Goal: Task Accomplishment & Management: Manage account settings

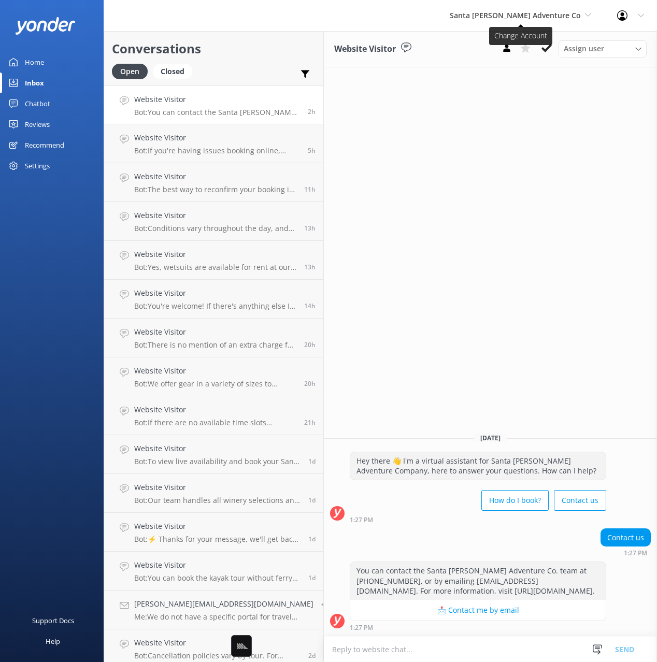
click at [511, 19] on span "Santa [PERSON_NAME] Adventure Co" at bounding box center [515, 15] width 131 height 10
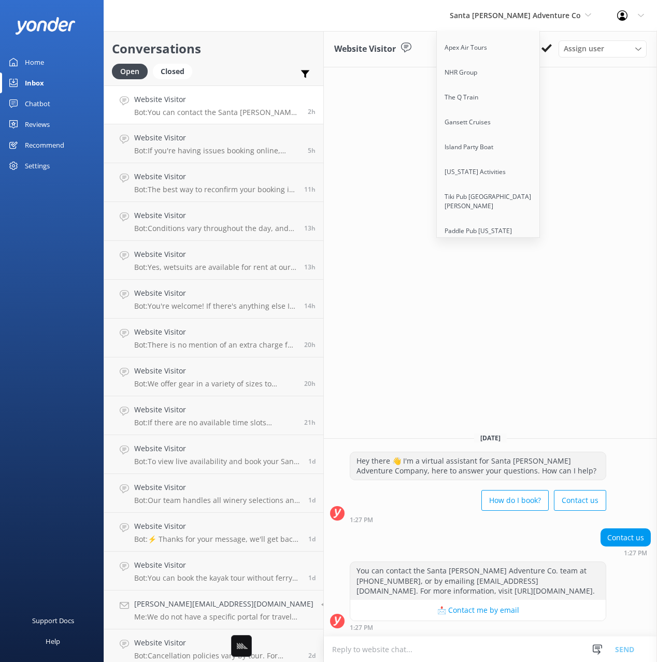
scroll to position [6600, 0]
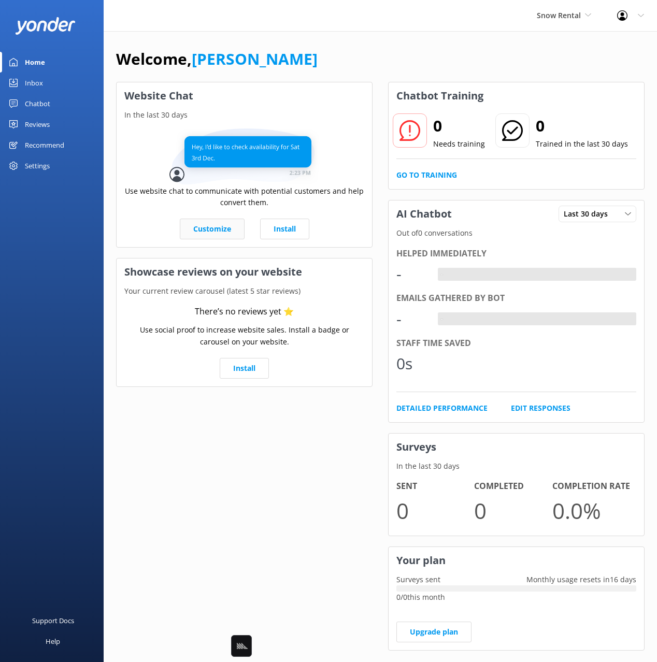
drag, startPoint x: 263, startPoint y: 60, endPoint x: 201, endPoint y: 222, distance: 173.7
click at [263, 60] on div "Welcome, [PERSON_NAME]" at bounding box center [380, 64] width 529 height 35
click at [448, 70] on div "Welcome, Mikayla" at bounding box center [380, 64] width 529 height 35
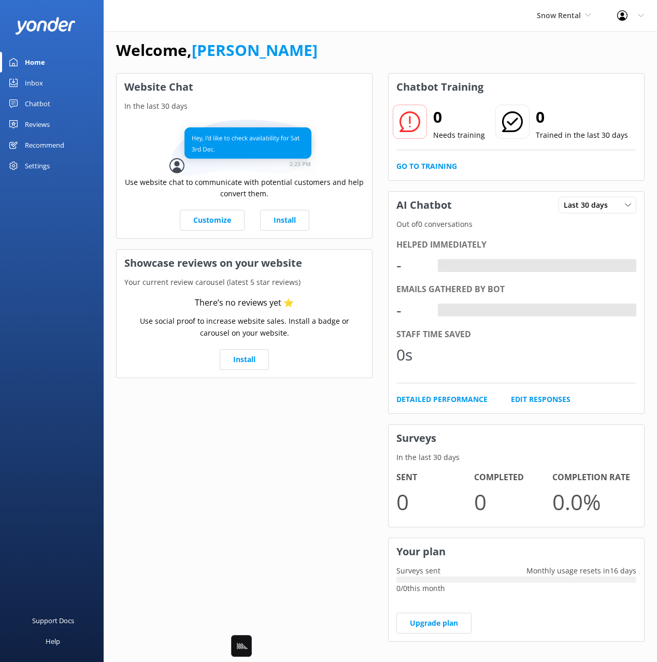
scroll to position [9, 0]
click at [51, 165] on div "Settings" at bounding box center [52, 165] width 104 height 21
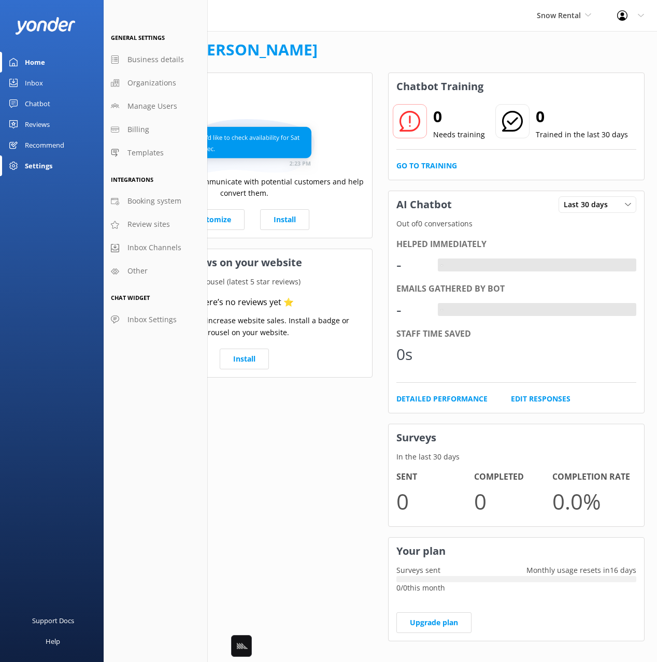
click at [48, 101] on div "Chatbot" at bounding box center [37, 103] width 25 height 21
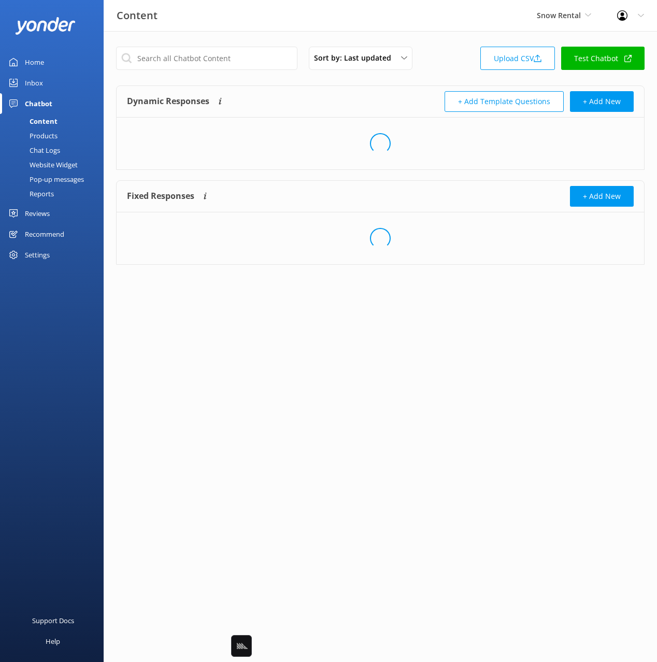
click at [48, 162] on div "Website Widget" at bounding box center [42, 165] width 72 height 15
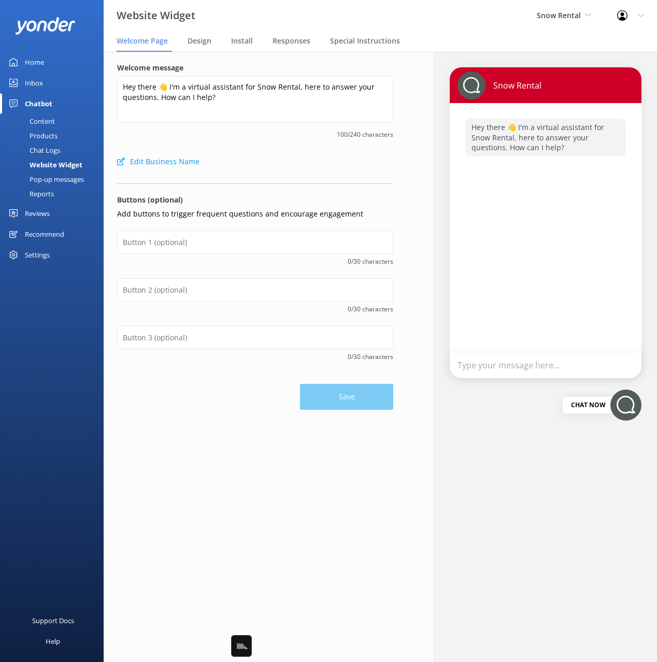
click at [257, 65] on label "Welcome message" at bounding box center [255, 67] width 276 height 11
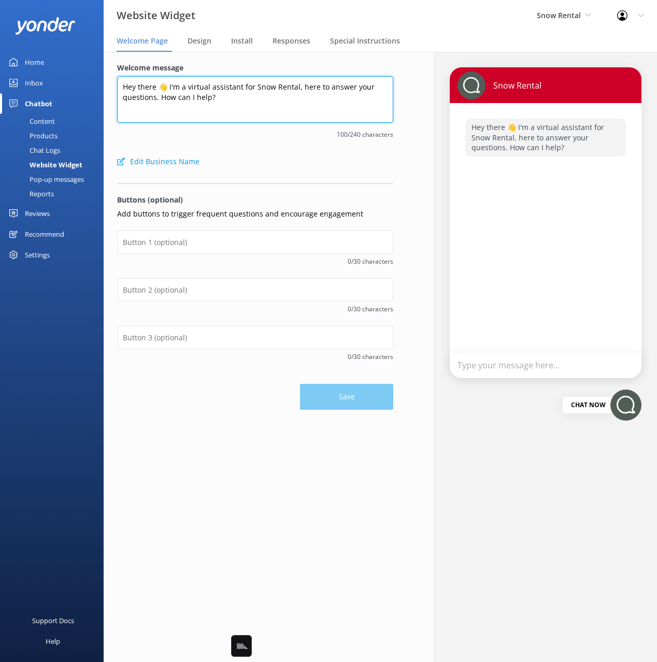
click at [257, 76] on textarea "Hey there 👋 I'm a virtual assistant for Snow Rental, here to answer your questi…" at bounding box center [255, 99] width 276 height 47
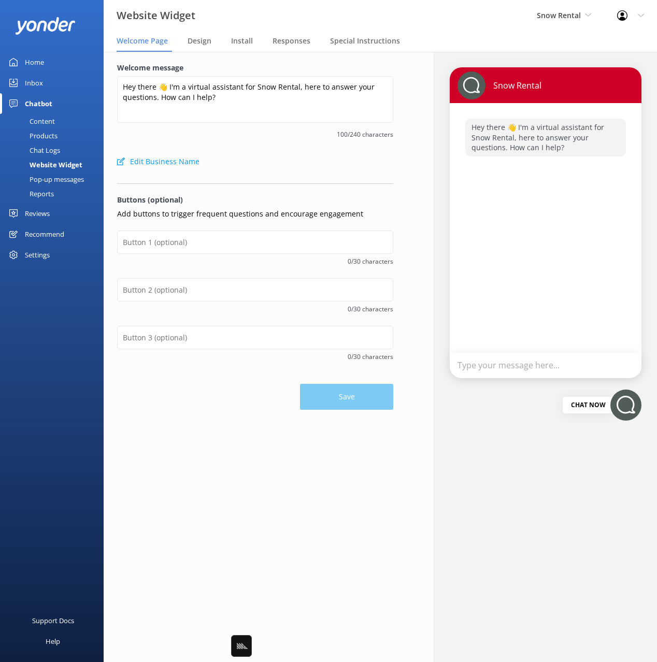
click at [257, 65] on label "Welcome message" at bounding box center [255, 67] width 276 height 11
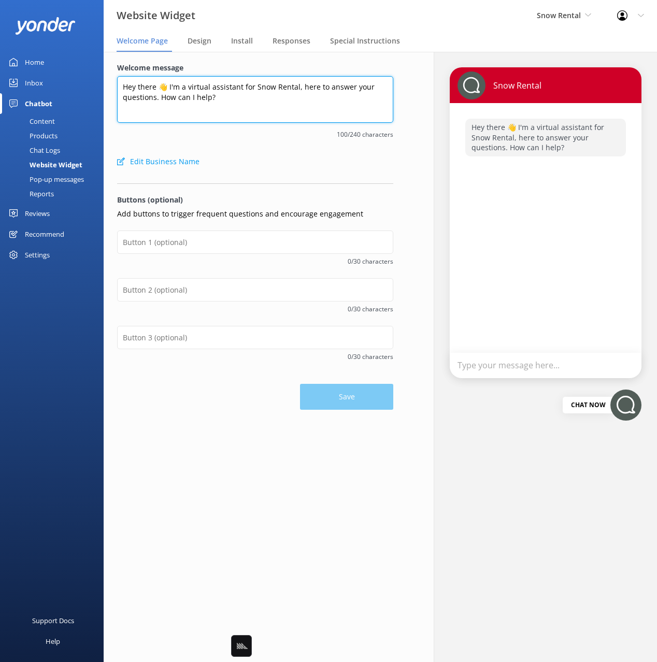
click at [257, 76] on textarea "Hey there 👋 I'm a virtual assistant for Snow Rental, here to answer your questi…" at bounding box center [255, 99] width 276 height 47
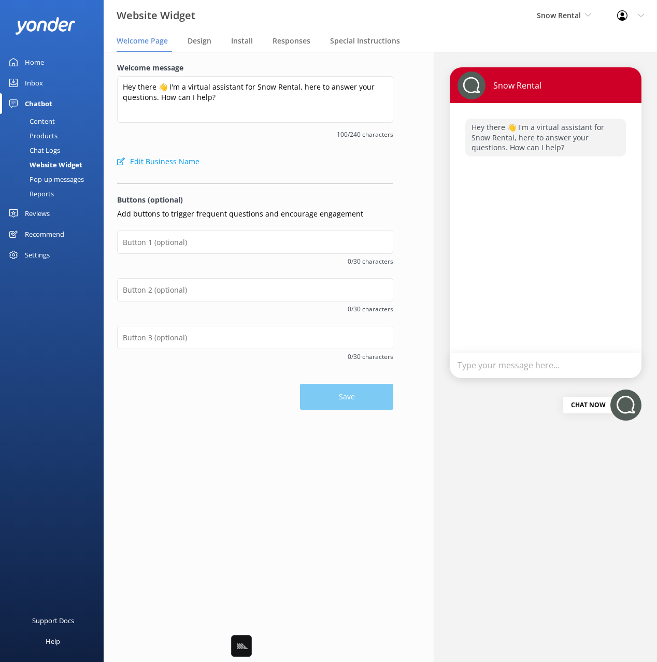
click at [240, 154] on div "Edit Business Name" at bounding box center [255, 161] width 276 height 21
click at [243, 153] on div "Edit Business Name" at bounding box center [255, 161] width 276 height 21
click at [47, 120] on div "Content" at bounding box center [30, 121] width 49 height 15
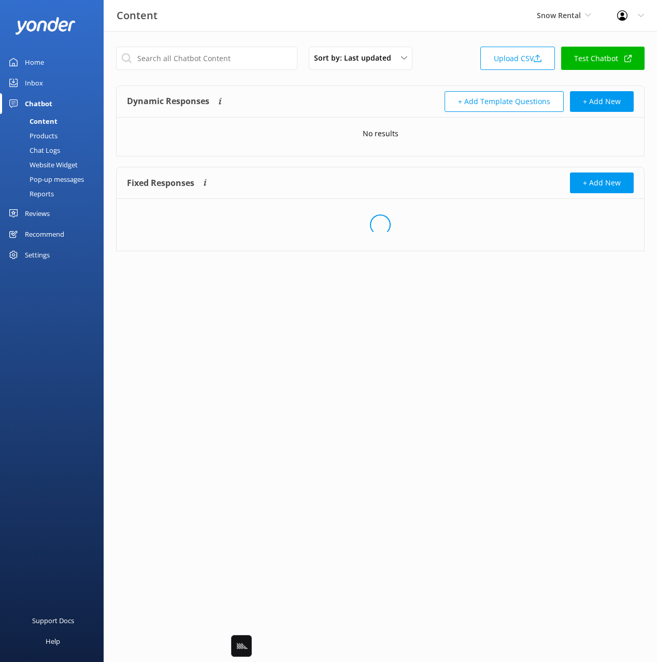
click at [439, 82] on div "Sort by: Last updated Title Last updated Upload CSV Test Chatbot Dynamic Respon…" at bounding box center [380, 156] width 553 height 251
click at [496, 62] on link "Upload CSV" at bounding box center [517, 58] width 75 height 23
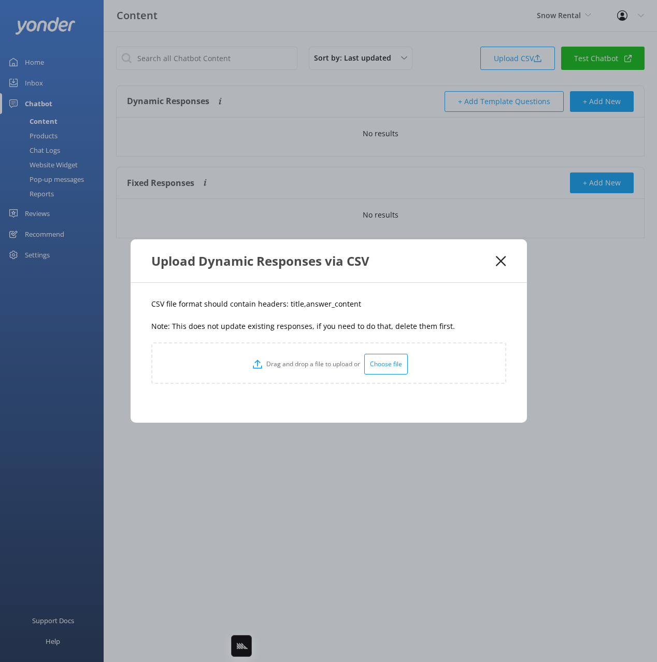
click at [292, 302] on p "CSV file format should contain headers: title,answer_content" at bounding box center [328, 303] width 355 height 11
copy p "title"
drag, startPoint x: 361, startPoint y: 305, endPoint x: 301, endPoint y: 308, distance: 60.2
click at [301, 308] on p "CSV file format should contain headers: title,answer_content" at bounding box center [328, 303] width 355 height 11
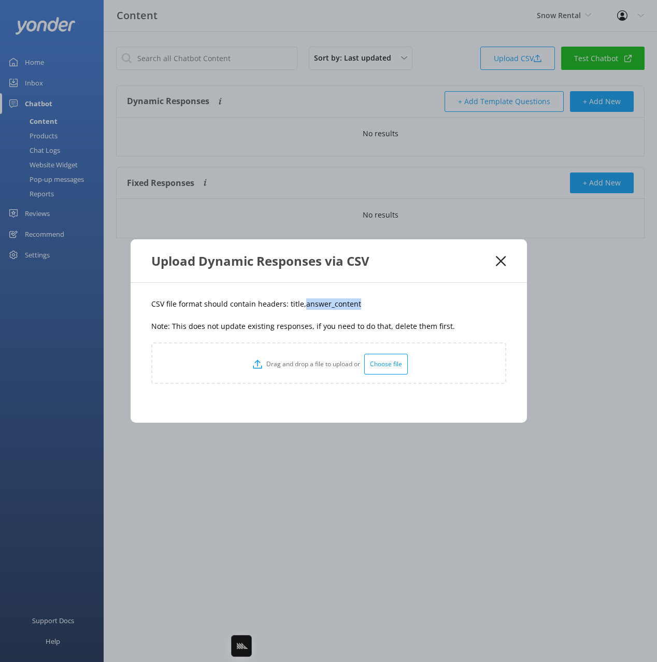
copy p "answer_content"
drag, startPoint x: 345, startPoint y: 310, endPoint x: 359, endPoint y: 296, distance: 20.2
click at [345, 310] on div "CSV file format should contain headers: title,answer_content Note: This does no…" at bounding box center [329, 353] width 396 height 140
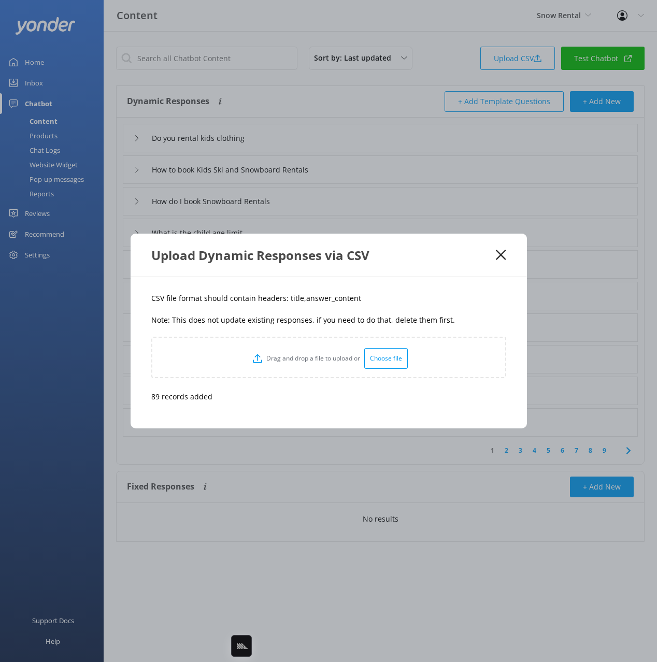
drag, startPoint x: 499, startPoint y: 257, endPoint x: 496, endPoint y: 269, distance: 13.2
click at [498, 257] on use at bounding box center [501, 255] width 10 height 10
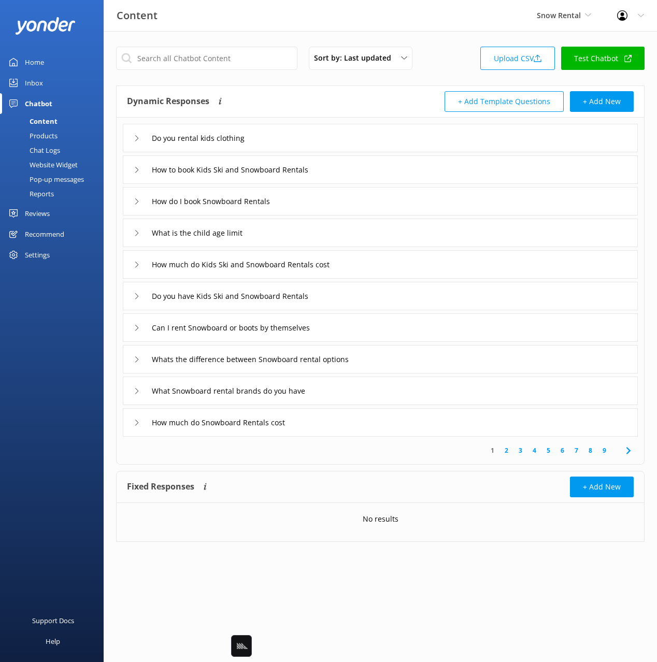
drag, startPoint x: 342, startPoint y: 91, endPoint x: 347, endPoint y: 101, distance: 11.1
click at [342, 93] on div "Dynamic Responses Dynamic responses rely on the Large Language Model to create …" at bounding box center [253, 101] width 253 height 21
click at [243, 58] on input "text" at bounding box center [206, 58] width 181 height 23
type input "human"
click at [404, 89] on div "Dynamic Responses Dynamic responses rely on the Large Language Model to create …" at bounding box center [381, 102] width 528 height 32
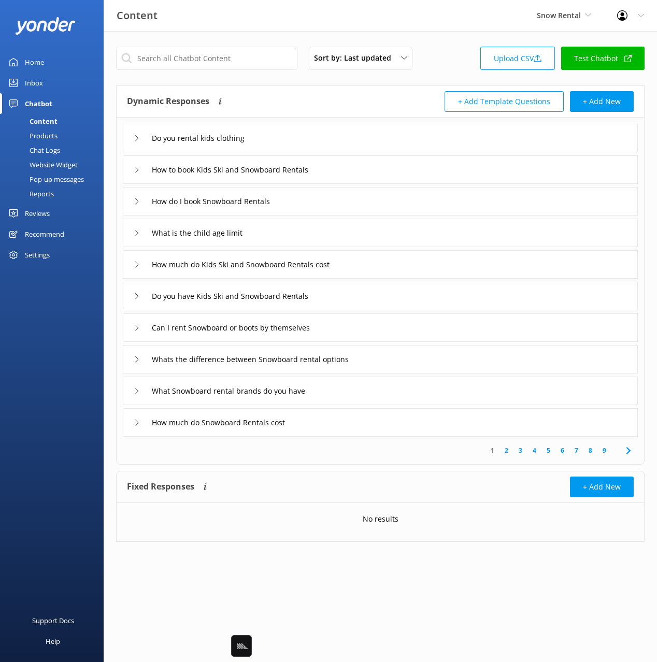
click at [353, 233] on div "What is the child age limit" at bounding box center [380, 233] width 515 height 29
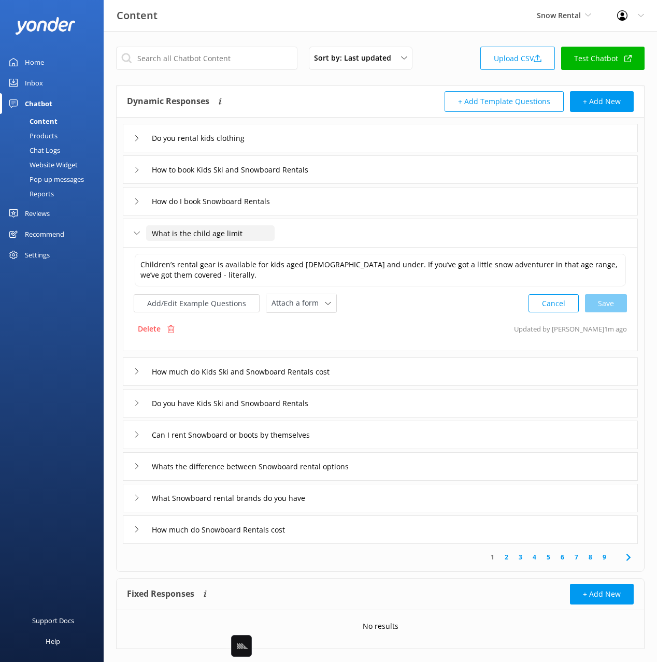
click at [234, 233] on input "What is the child age limit" at bounding box center [210, 233] width 129 height 16
type input "What is the child age"
click at [227, 250] on icon at bounding box center [228, 249] width 4 height 4
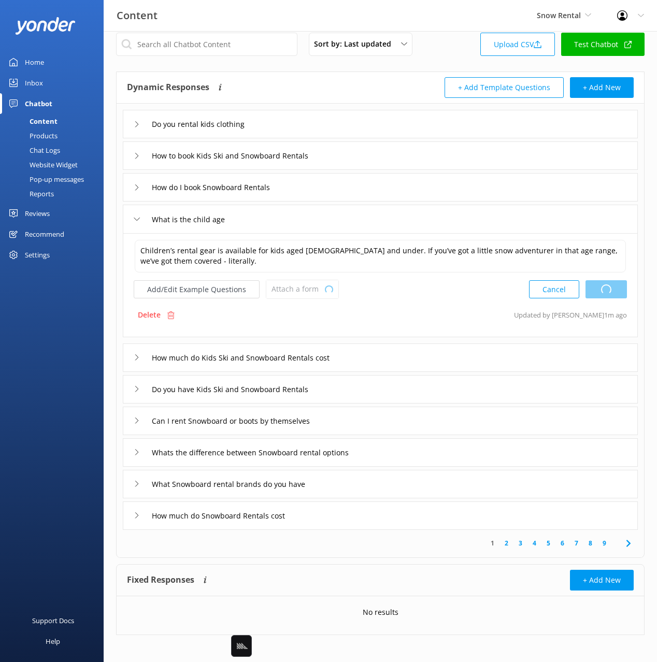
scroll to position [18, 0]
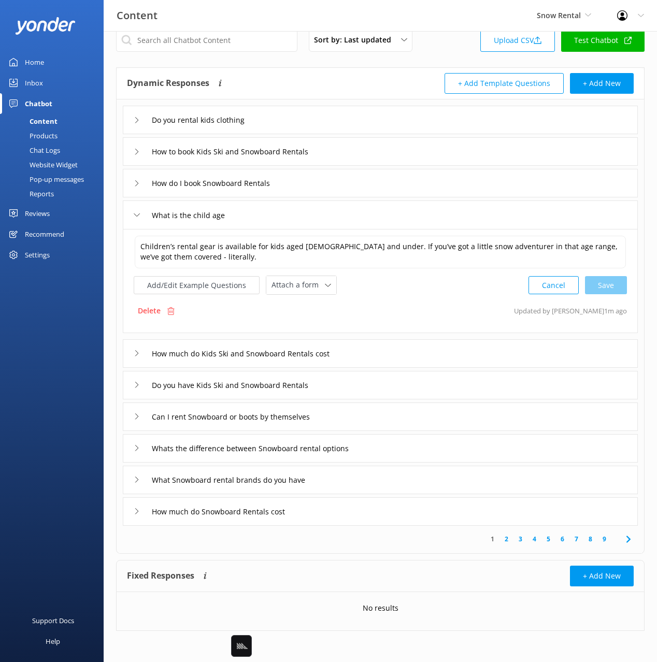
click at [407, 350] on div "How much do Kids Ski and Snowboard Rentals cost" at bounding box center [380, 353] width 515 height 29
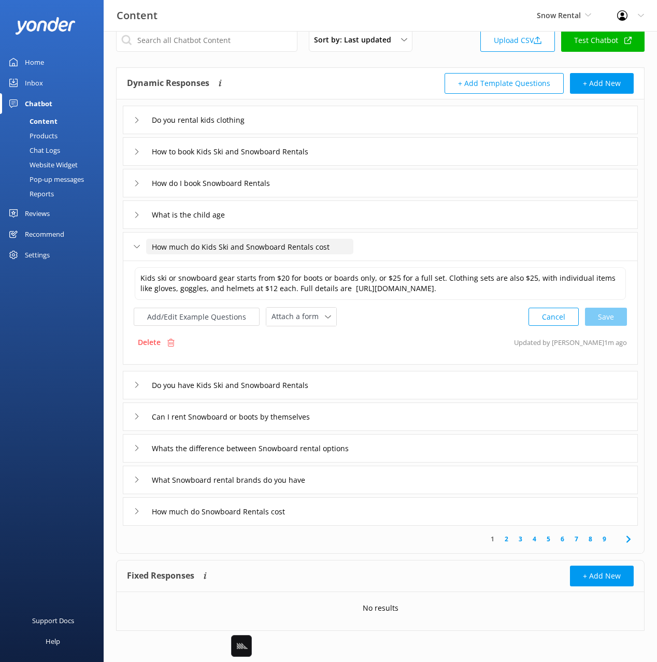
click at [312, 246] on input "How much do Kids Ski and Snowboard Rentals cost" at bounding box center [249, 247] width 207 height 16
click at [506, 274] on textarea "Kids ski or snowboard gear starts from $20 for boots or boards only, or $25 for…" at bounding box center [380, 283] width 491 height 33
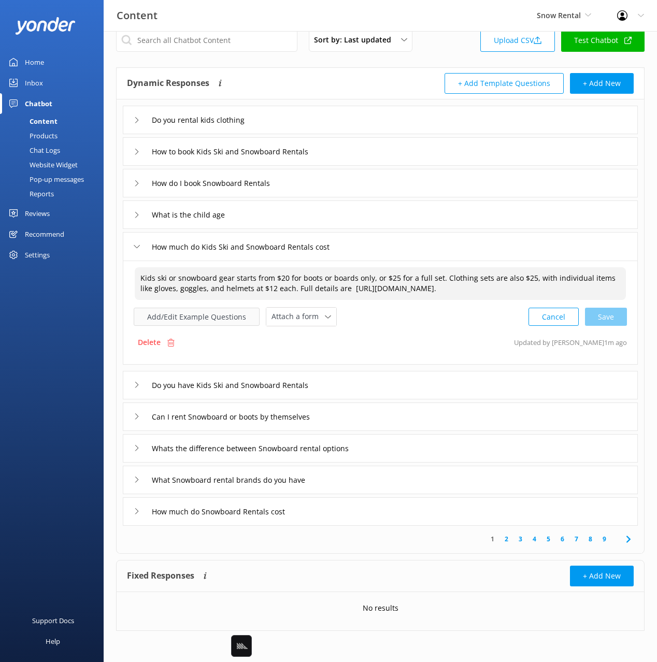
click at [220, 315] on button "Add/Edit Example Questions" at bounding box center [197, 317] width 126 height 18
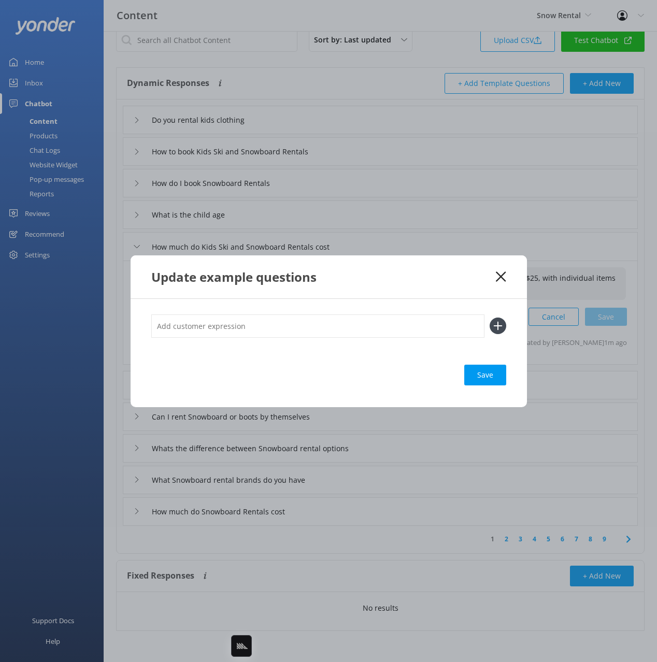
click at [355, 323] on input "text" at bounding box center [317, 326] width 333 height 23
paste input "How much is kids’ ski gear hire? What do you charge for children’s snowboard re…"
type input "How much is kids’ ski gear hire? What do you charge for children’s snowboard re…"
click at [490, 318] on button at bounding box center [498, 326] width 17 height 17
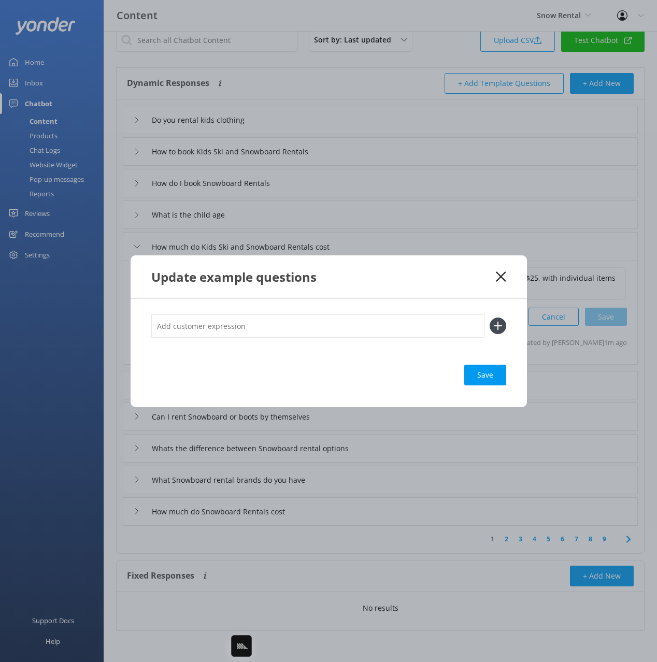
scroll to position [0, 0]
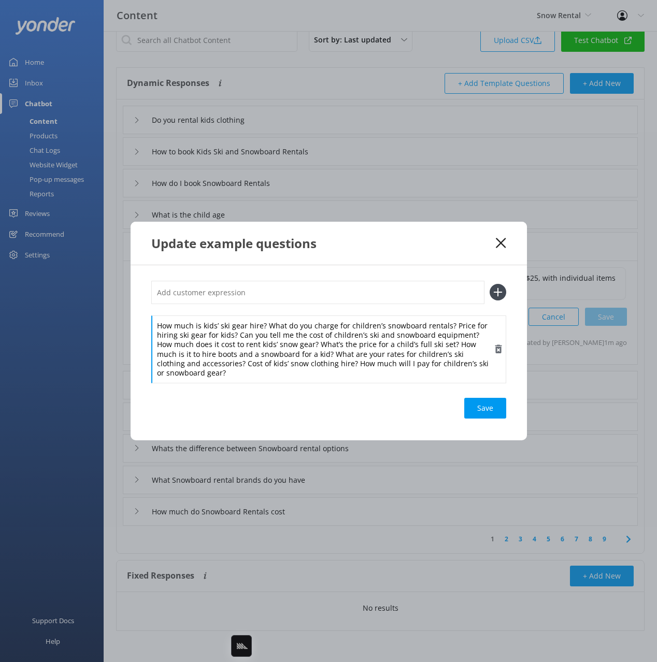
drag, startPoint x: 414, startPoint y: 340, endPoint x: 402, endPoint y: 339, distance: 12.0
click at [414, 340] on div "How much is kids’ ski gear hire? What do you charge for children’s snowboard re…" at bounding box center [328, 350] width 355 height 68
drag, startPoint x: 265, startPoint y: 325, endPoint x: 268, endPoint y: 311, distance: 14.8
click at [264, 307] on div "How much is kids’ ski gear hire? What do you charge for children’s snowboard re…" at bounding box center [328, 332] width 355 height 102
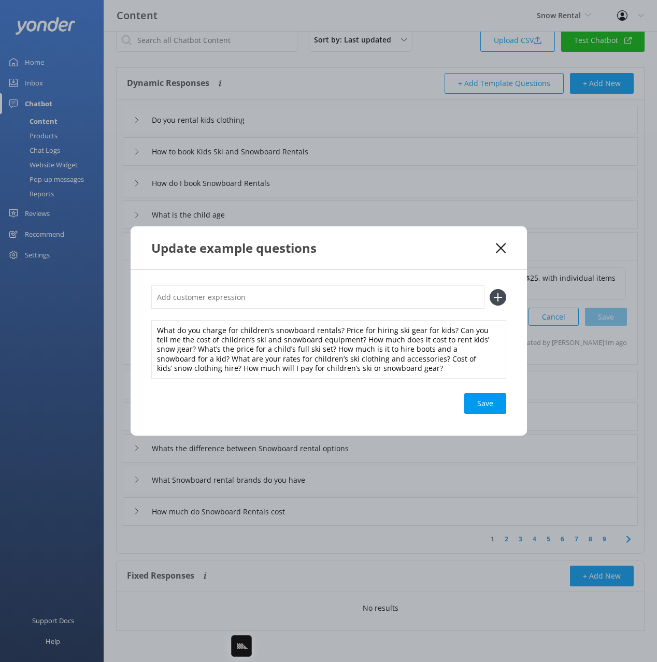
click at [261, 296] on input "text" at bounding box center [317, 297] width 333 height 23
paste input "How much is kids’ ski gear hire?"
type input "How much is kids’ ski gear hire?"
click at [490, 289] on button at bounding box center [498, 297] width 17 height 17
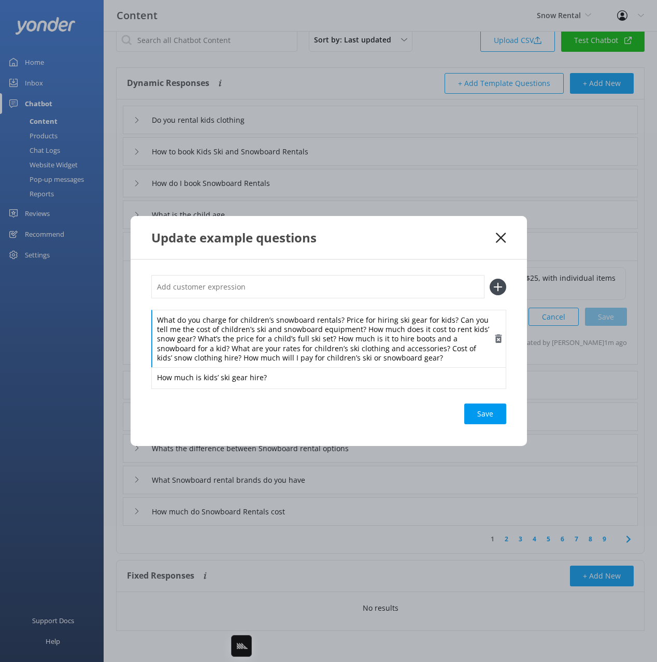
click at [238, 330] on div "What do you charge for children’s snowboard rentals? Price for hiring ski gear …" at bounding box center [328, 339] width 355 height 59
drag, startPoint x: 340, startPoint y: 319, endPoint x: 338, endPoint y: 308, distance: 10.5
click at [338, 308] on div "What do you charge for children’s snowboard rentals? Price for hiring ski gear …" at bounding box center [328, 331] width 355 height 113
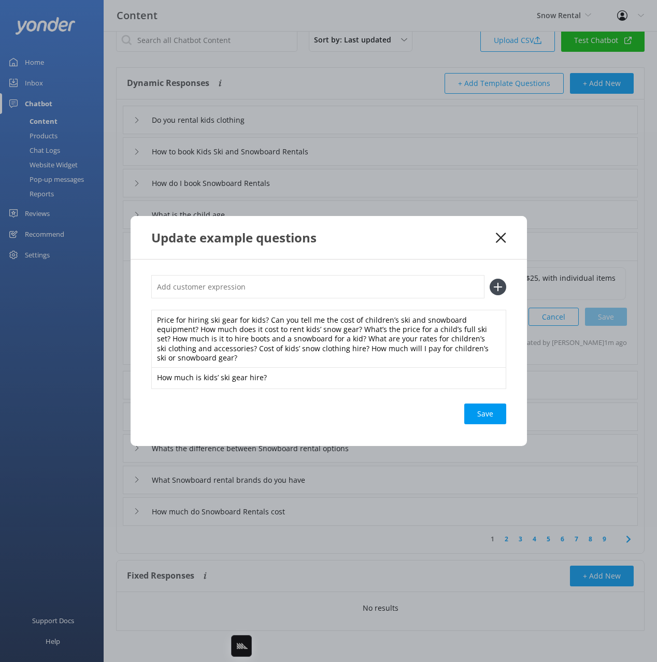
click at [303, 288] on input "text" at bounding box center [317, 286] width 333 height 23
paste input "What do you charge for children’s snowboard rentals?"
type input "What do you charge for children’s snowboard rentals?"
click at [490, 279] on button at bounding box center [498, 287] width 17 height 17
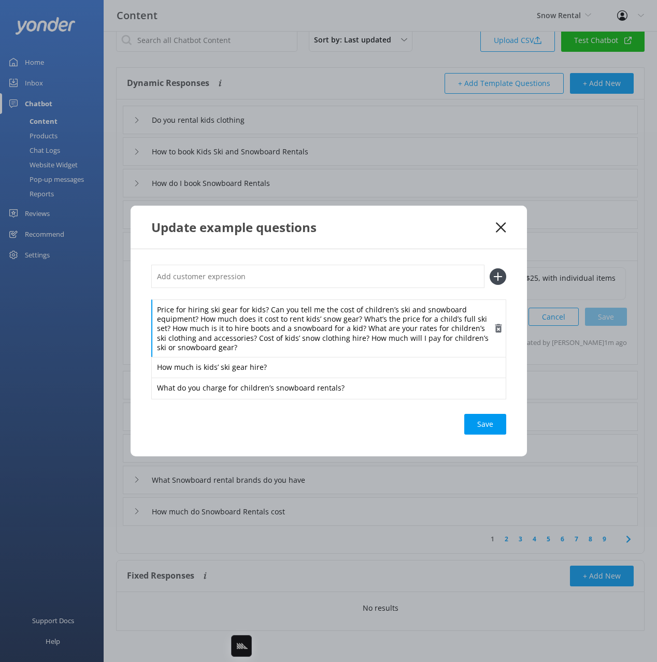
click at [267, 323] on div "Price for hiring ski gear for kids? Can you tell me the cost of children’s ski …" at bounding box center [328, 329] width 355 height 59
drag, startPoint x: 266, startPoint y: 303, endPoint x: 266, endPoint y: 294, distance: 9.3
click at [266, 294] on div "Price for hiring ski gear for kids? Can you tell me the cost of children’s ski …" at bounding box center [328, 332] width 355 height 134
click at [395, 323] on div "Price for hiring ski gear for kids? Can you tell me the cost of children’s ski …" at bounding box center [328, 329] width 355 height 59
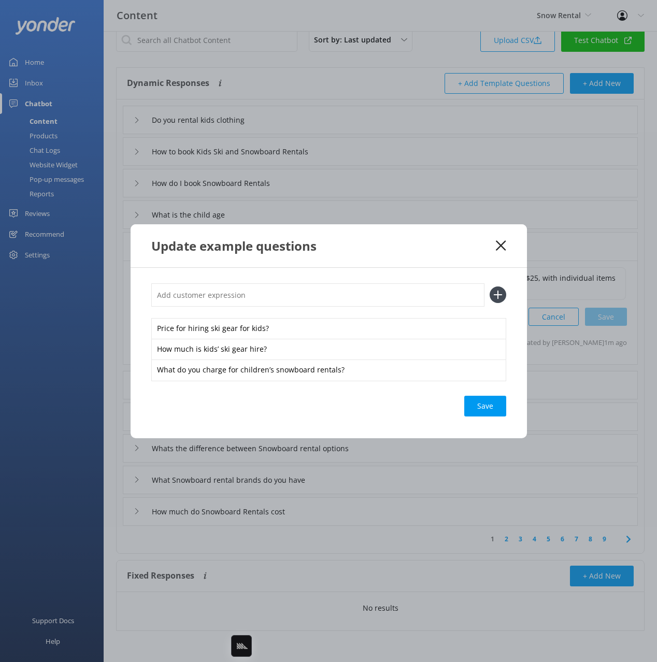
click at [360, 291] on input "text" at bounding box center [317, 294] width 333 height 23
paste input "How much does it cost to rent kids’ snow gear?"
type input "How much does it cost to rent kids’ snow gear?"
click at [490, 287] on button at bounding box center [498, 295] width 17 height 17
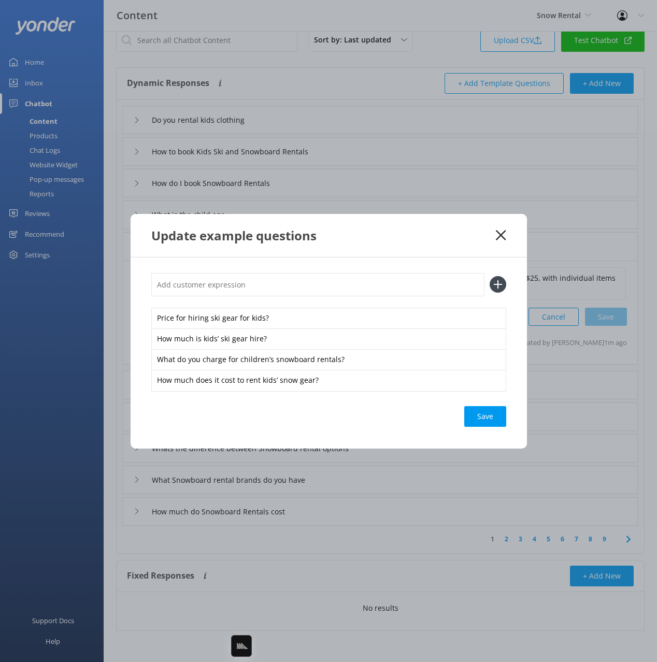
click at [325, 278] on input "text" at bounding box center [317, 284] width 333 height 23
paste input "How much does it cost to rent kids’ snow gear?"
type input "How much does it cost to rent kids’ snow gear?"
click at [490, 276] on button at bounding box center [498, 284] width 17 height 17
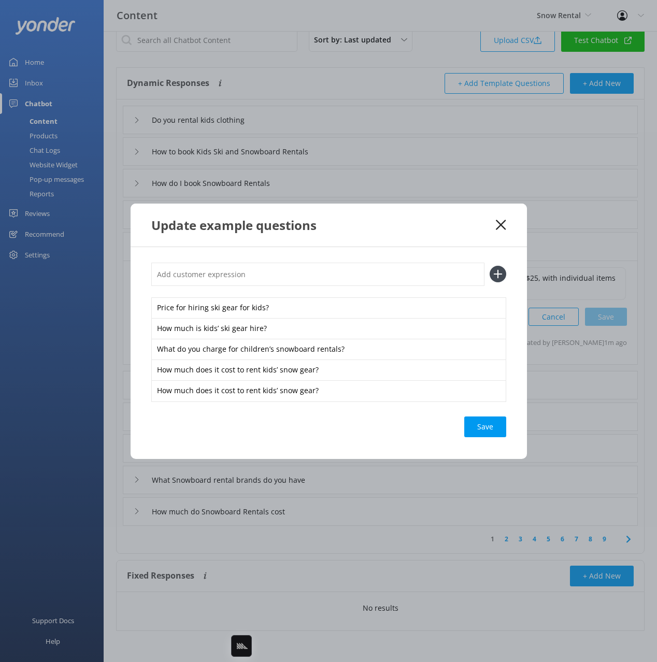
click at [348, 421] on div "Save" at bounding box center [328, 427] width 355 height 21
click at [480, 425] on div "Save" at bounding box center [485, 427] width 42 height 21
click at [500, 223] on use at bounding box center [501, 225] width 10 height 10
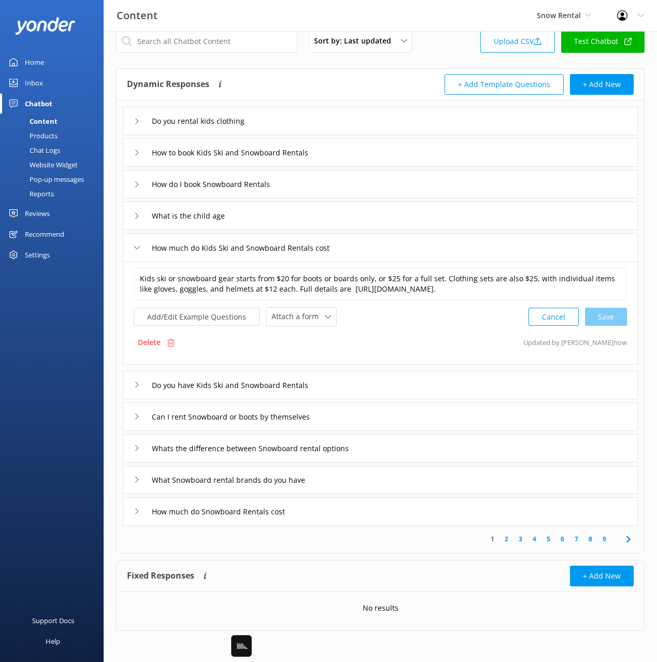
click at [386, 387] on div "Do you have Kids Ski and Snowboard Rentals" at bounding box center [380, 385] width 515 height 29
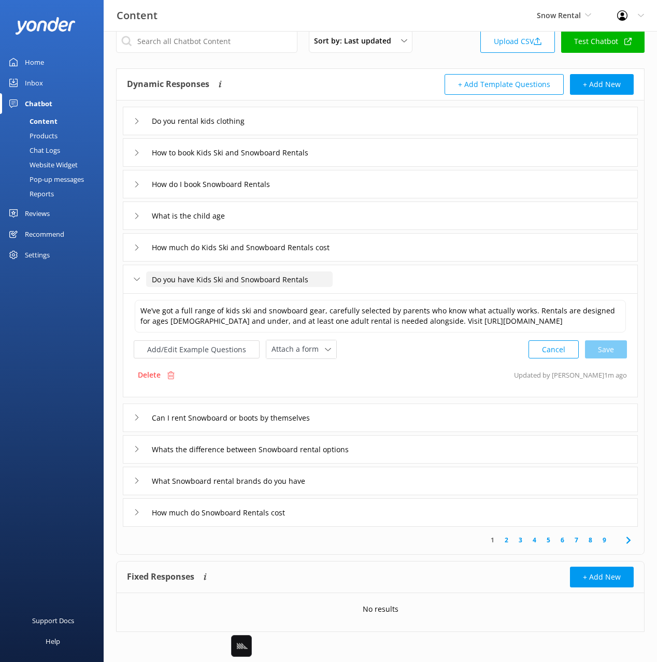
click at [260, 276] on input "Do you have Kids Ski and Snowboard Rentals" at bounding box center [239, 280] width 187 height 16
click at [438, 326] on textarea "We’ve got a full range of kids ski and snowboard gear, carefully selected by pa…" at bounding box center [380, 316] width 491 height 33
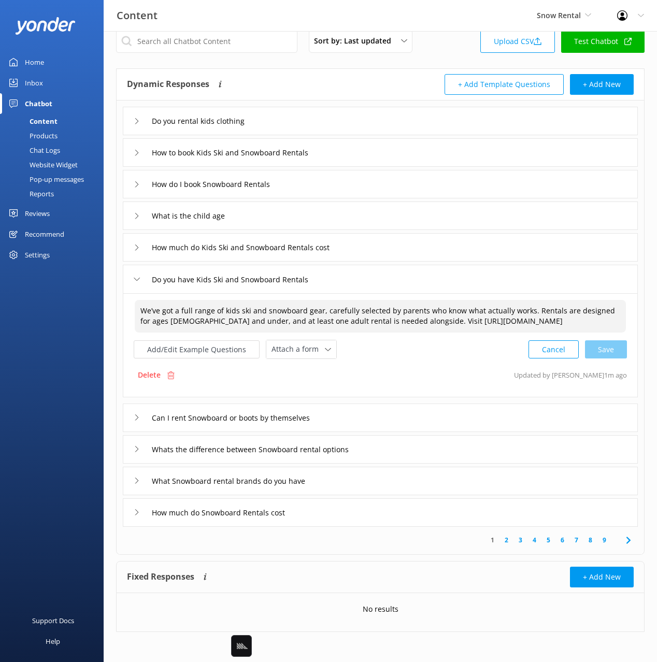
click at [438, 326] on textarea "We’ve got a full range of kids ski and snowboard gear, carefully selected by pa…" at bounding box center [380, 316] width 491 height 33
click at [200, 356] on button "Add/Edit Example Questions" at bounding box center [197, 349] width 126 height 18
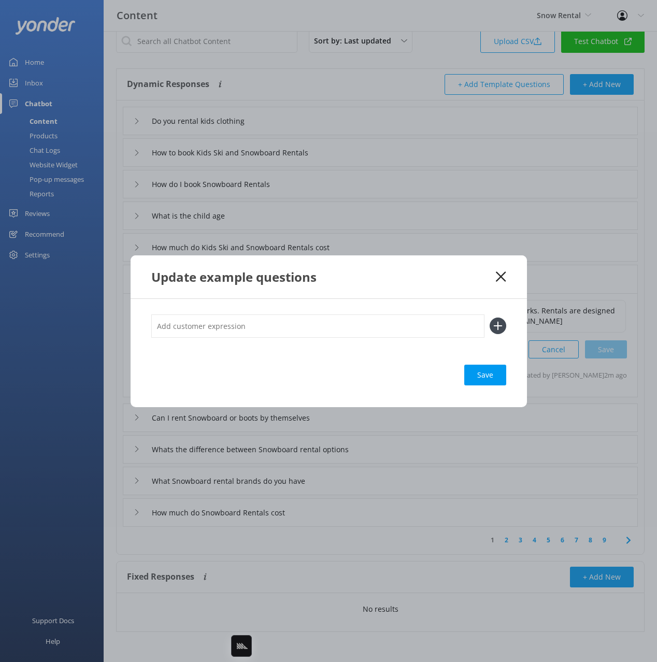
click at [398, 319] on input "text" at bounding box center [317, 326] width 333 height 23
click at [397, 319] on input "text" at bounding box center [317, 326] width 333 height 23
paste input "Do you have children’s snow gear available?"
type input "Do you have children’s snow gear available?"
click at [490, 318] on button at bounding box center [498, 326] width 17 height 17
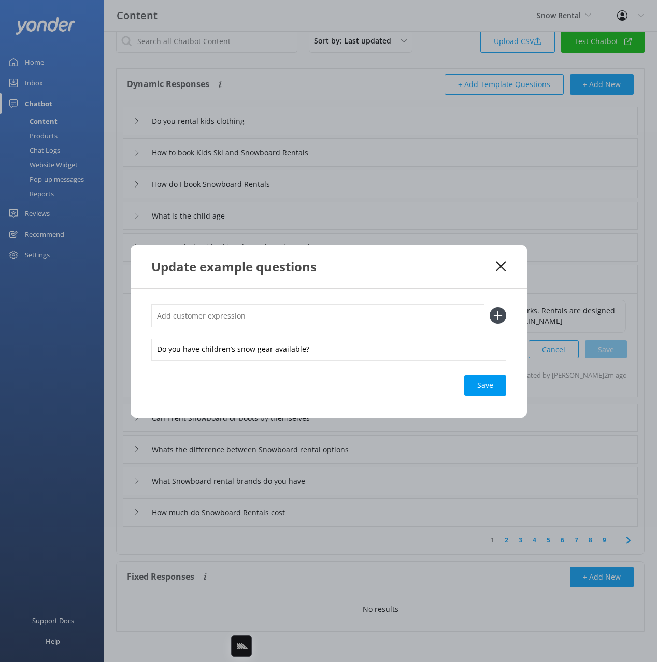
click at [300, 311] on input "text" at bounding box center [317, 315] width 333 height 23
paste input "Do you rent kids skis and snowboards? Can I hire ski or snowboard gear for my c…"
drag, startPoint x: 292, startPoint y: 314, endPoint x: 294, endPoint y: 323, distance: 9.5
click at [294, 323] on input "Do you rent kids skis and snowboards? Can I hire ski or snowboard gear for my c…" at bounding box center [317, 315] width 333 height 23
type input "Do you rent kids skis and snowboards?"
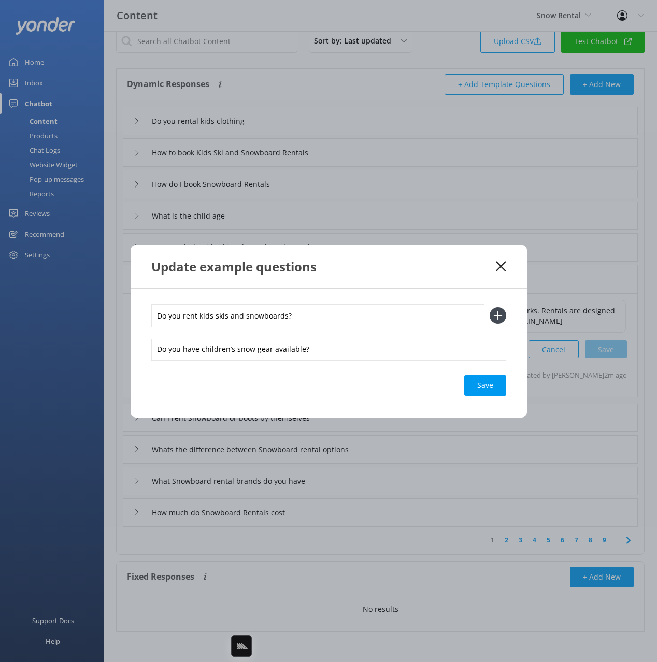
click at [490, 307] on button at bounding box center [498, 315] width 17 height 17
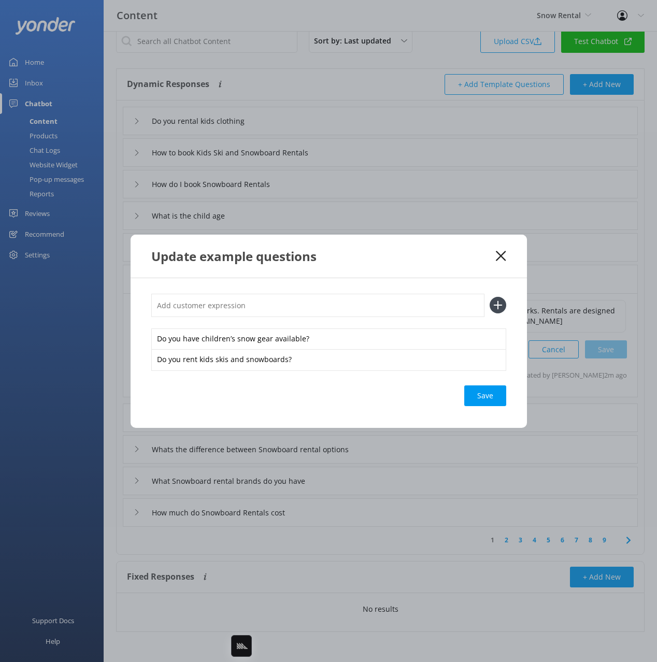
paste input "Can I hire ski or snowboard gear for my child?"
type input "Can I hire ski or snowboard gear for my child?"
click at [490, 297] on button at bounding box center [498, 305] width 17 height 17
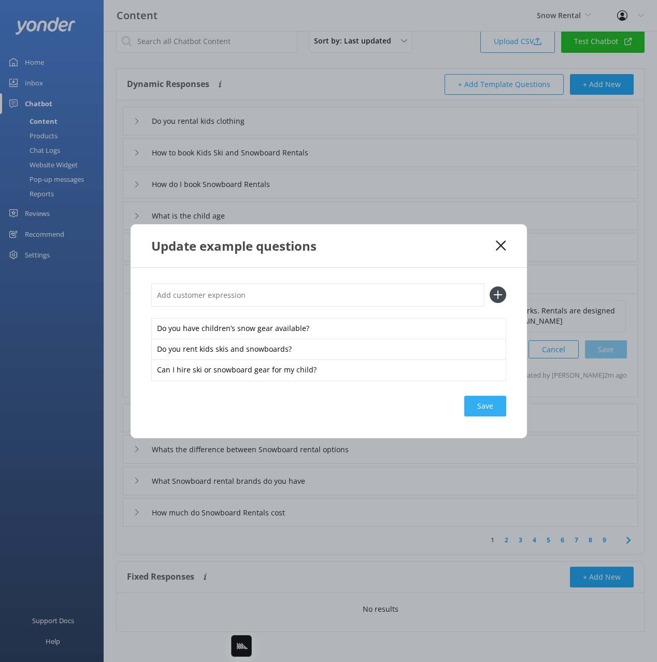
click at [468, 402] on div "Save" at bounding box center [485, 406] width 42 height 21
drag, startPoint x: 502, startPoint y: 238, endPoint x: 491, endPoint y: 261, distance: 25.3
click at [502, 238] on div "Update example questions" at bounding box center [329, 245] width 396 height 43
drag, startPoint x: 499, startPoint y: 242, endPoint x: 417, endPoint y: 386, distance: 165.3
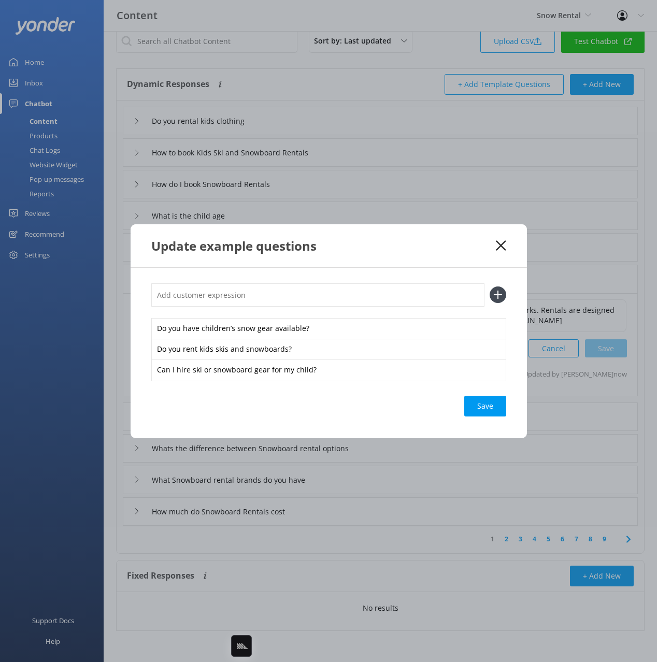
click at [499, 242] on icon at bounding box center [501, 245] width 10 height 10
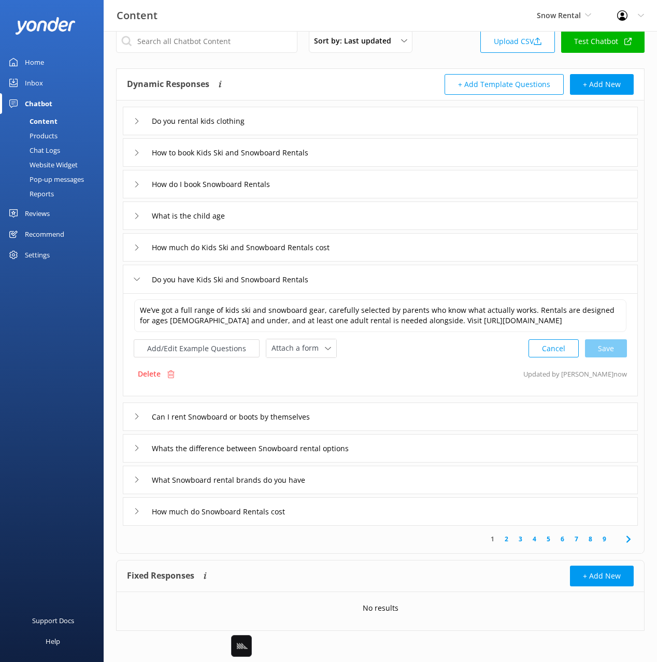
click at [337, 517] on div "How much do Snowboard Rentals cost" at bounding box center [380, 511] width 515 height 29
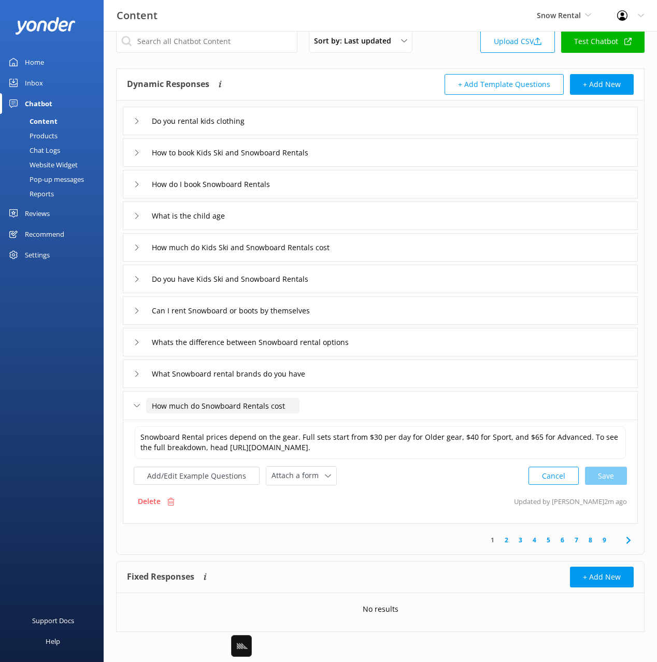
click at [268, 408] on input "How much do Snowboard Rentals cost" at bounding box center [222, 406] width 153 height 16
click at [454, 445] on textarea "Snowboard Rental prices depend on the gear. Full sets start from $30 per day fo…" at bounding box center [380, 442] width 491 height 33
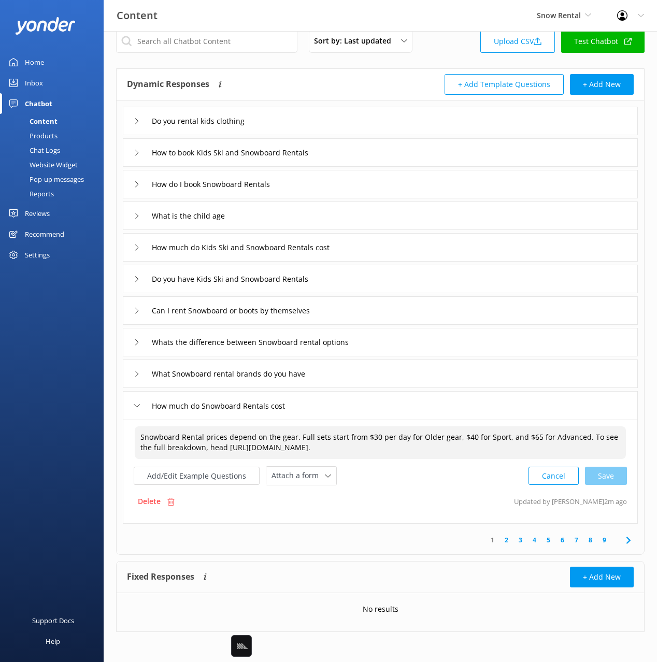
click at [454, 445] on textarea "Snowboard Rental prices depend on the gear. Full sets start from $30 per day fo…" at bounding box center [380, 442] width 491 height 33
click at [202, 474] on button "Add/Edit Example Questions" at bounding box center [197, 476] width 126 height 18
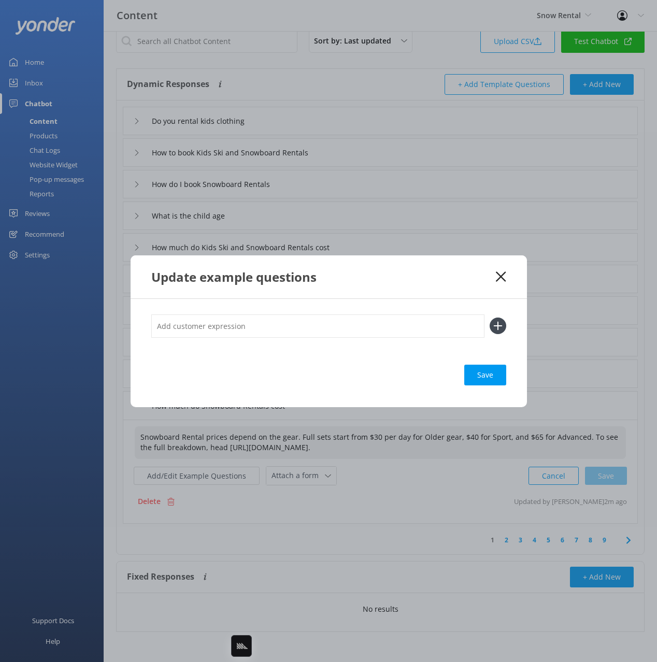
click at [260, 334] on input "text" at bounding box center [317, 326] width 333 height 23
paste input "What’s the price for snowboard hire? How much is it to rent a snowboard? Can yo…"
drag, startPoint x: 320, startPoint y: 323, endPoint x: 325, endPoint y: 333, distance: 10.9
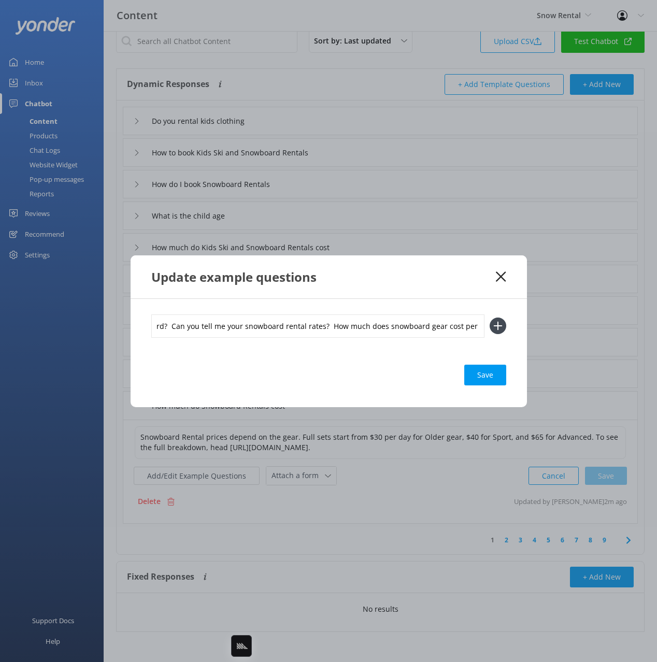
click at [324, 333] on input "What’s the price for snowboard hire? How much is it to rent a snowboard? Can yo…" at bounding box center [317, 326] width 333 height 23
type input "What’s the price for snowboard hire? How much is it to rent a snowboard? Can yo…"
click at [490, 318] on button at bounding box center [498, 326] width 17 height 17
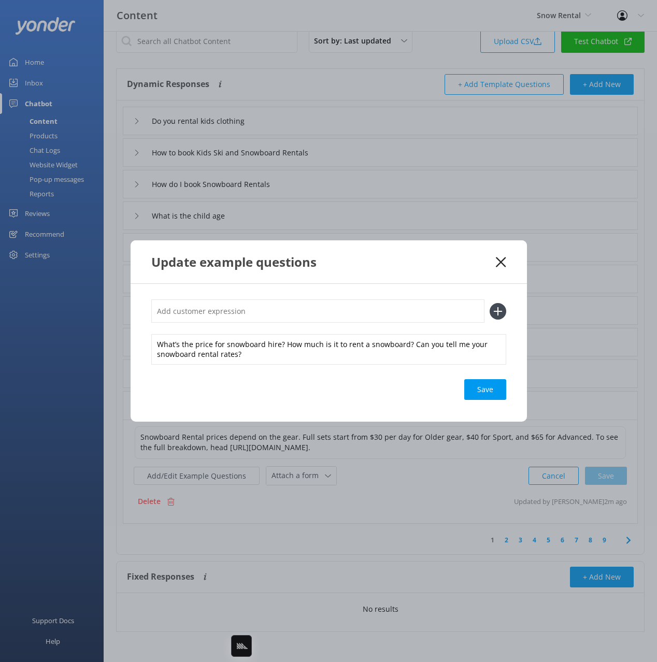
click at [323, 309] on input "text" at bounding box center [317, 311] width 333 height 23
paste input "How much does snowboard gear cost per day?"
type input "How much does snowboard gear cost per day?"
click at [264, 357] on div "What’s the price for snowboard hire? How much is it to rent a snowboard? Can yo…" at bounding box center [328, 349] width 355 height 30
drag, startPoint x: 410, startPoint y: 345, endPoint x: 408, endPoint y: 352, distance: 7.5
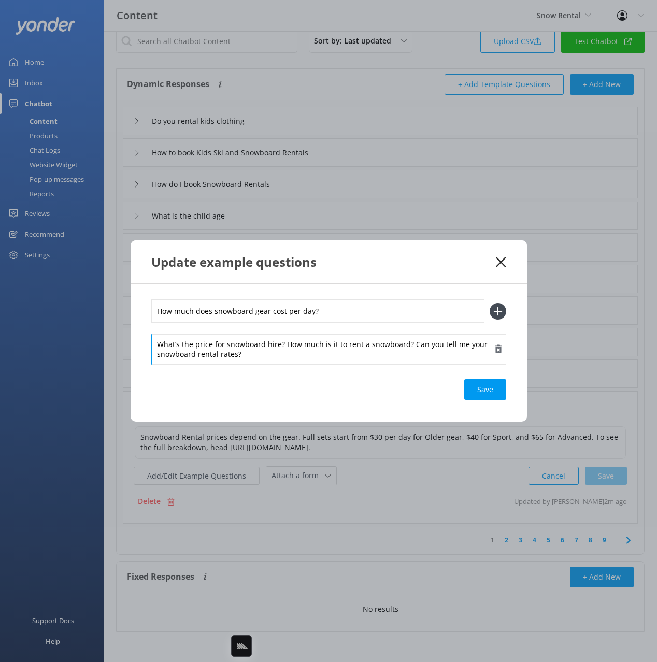
click at [411, 356] on div "What’s the price for snowboard hire? How much is it to rent a snowboard? Can yo…" at bounding box center [328, 349] width 355 height 30
drag, startPoint x: 409, startPoint y: 344, endPoint x: 417, endPoint y: 368, distance: 25.2
click at [410, 365] on div "How much does snowboard gear cost per day? What’s the price for snowboard hire?…" at bounding box center [329, 352] width 396 height 137
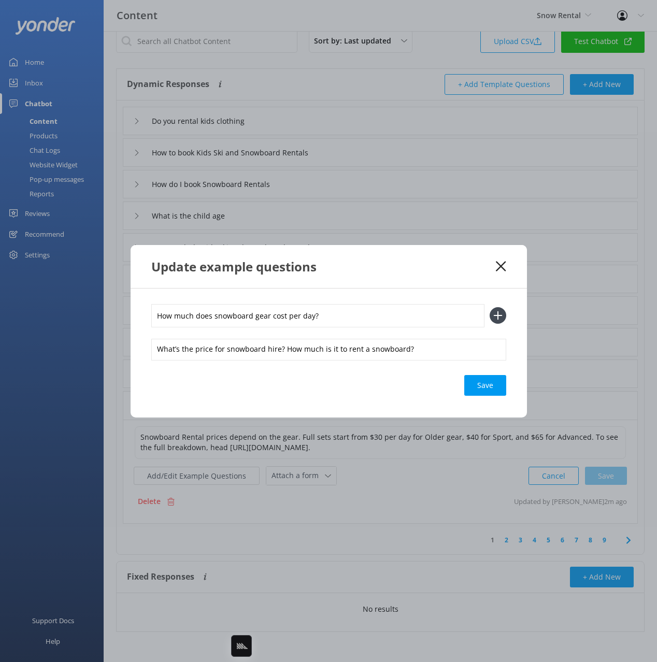
click at [410, 316] on input "How much does snowboard gear cost per day?" at bounding box center [317, 315] width 333 height 23
click at [490, 307] on button at bounding box center [498, 315] width 17 height 17
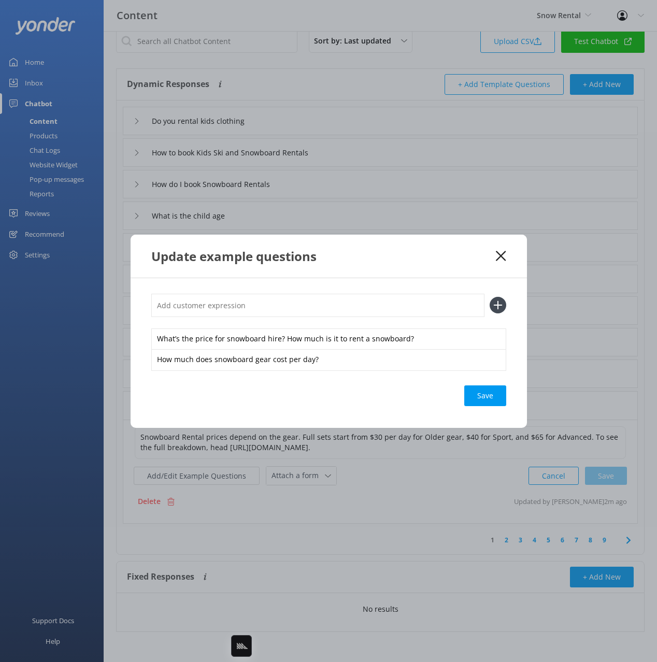
paste input "Can you tell me your snowboard rental rates?"
type input "Can you tell me your snowboard rental rates?"
click at [490, 297] on button at bounding box center [498, 305] width 17 height 17
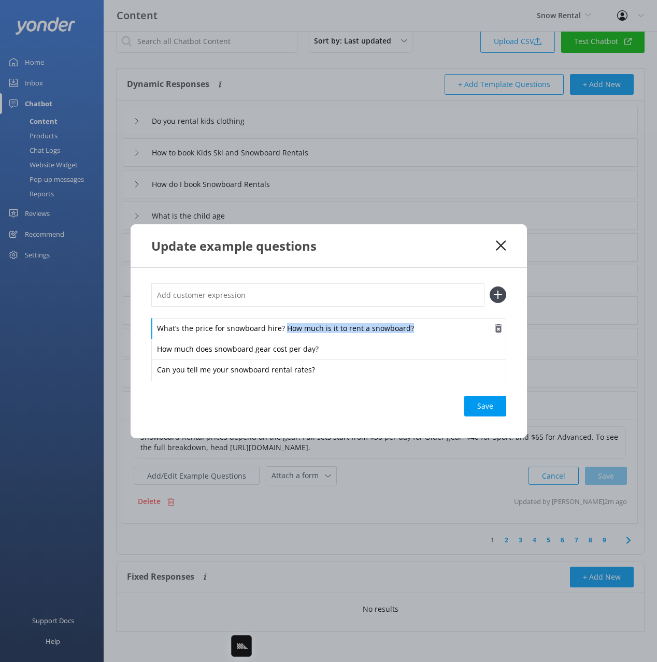
drag, startPoint x: 283, startPoint y: 328, endPoint x: 412, endPoint y: 331, distance: 128.6
click at [409, 331] on div "What’s the price for snowboard hire? How much is it to rent a snowboard?" at bounding box center [328, 329] width 355 height 22
click at [390, 297] on input "text" at bounding box center [317, 294] width 333 height 23
paste input "How much is it to rent a snowboard?"
type input "How much is it to rent a snowboard?"
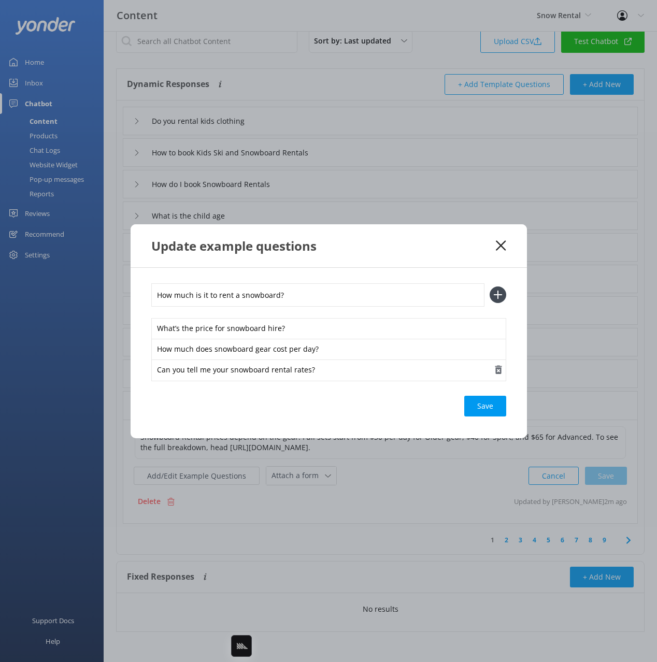
drag, startPoint x: 497, startPoint y: 294, endPoint x: 497, endPoint y: 352, distance: 57.5
click at [497, 294] on use at bounding box center [497, 295] width 9 height 9
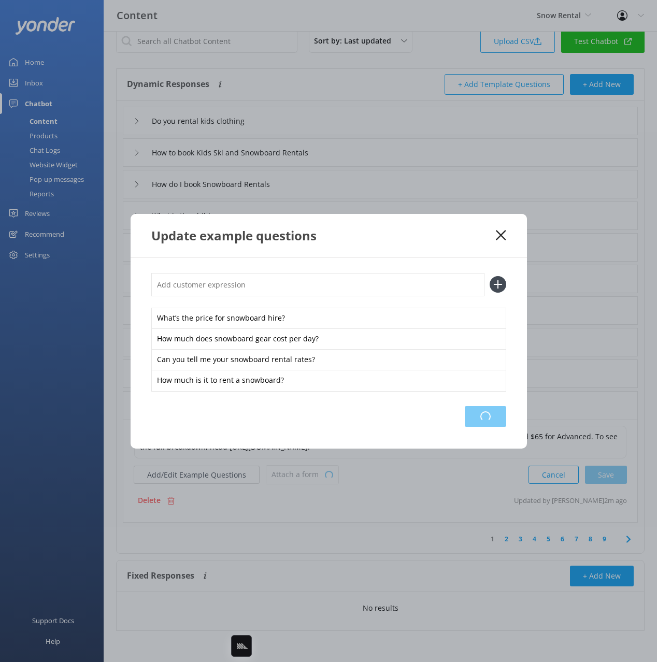
drag, startPoint x: 493, startPoint y: 417, endPoint x: 634, endPoint y: 348, distance: 157.1
click at [494, 417] on div "Loading.." at bounding box center [485, 416] width 41 height 21
click at [501, 234] on icon at bounding box center [501, 235] width 10 height 10
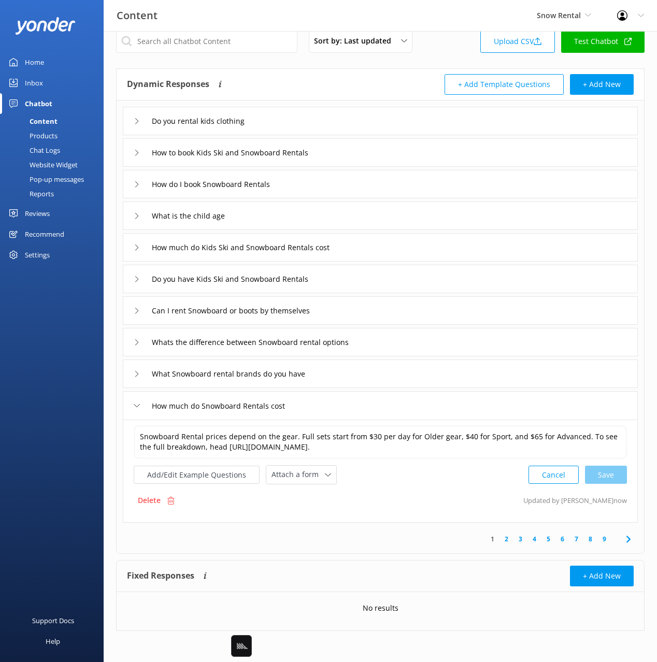
click at [621, 535] on span at bounding box center [628, 539] width 23 height 23
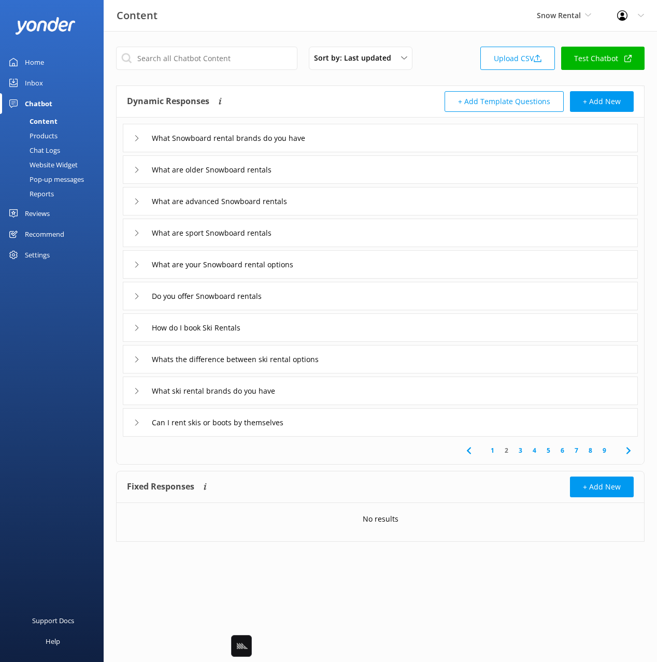
click at [304, 328] on div "How do I book Ski Rentals" at bounding box center [380, 328] width 515 height 29
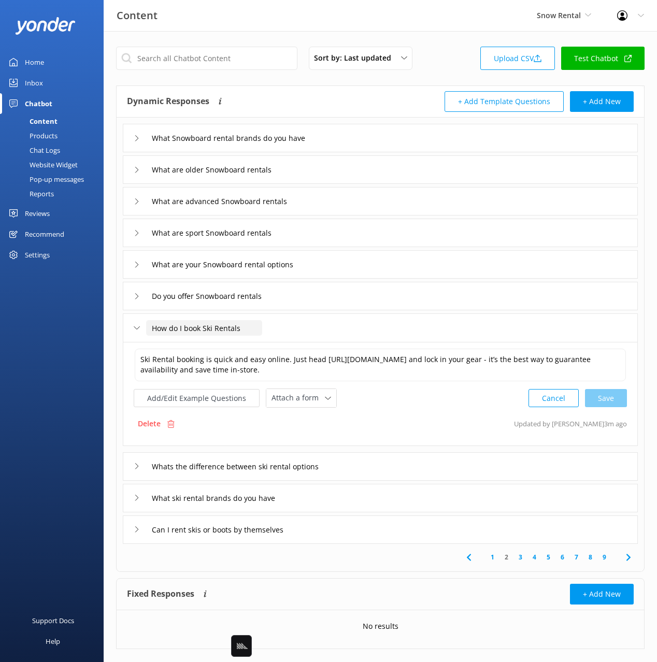
click at [219, 323] on input "How do I book Ski Rentals" at bounding box center [204, 328] width 116 height 16
click at [430, 357] on textarea "Ski Rental booking is quick and easy online. Just head https://www.snowrental.c…" at bounding box center [380, 365] width 491 height 33
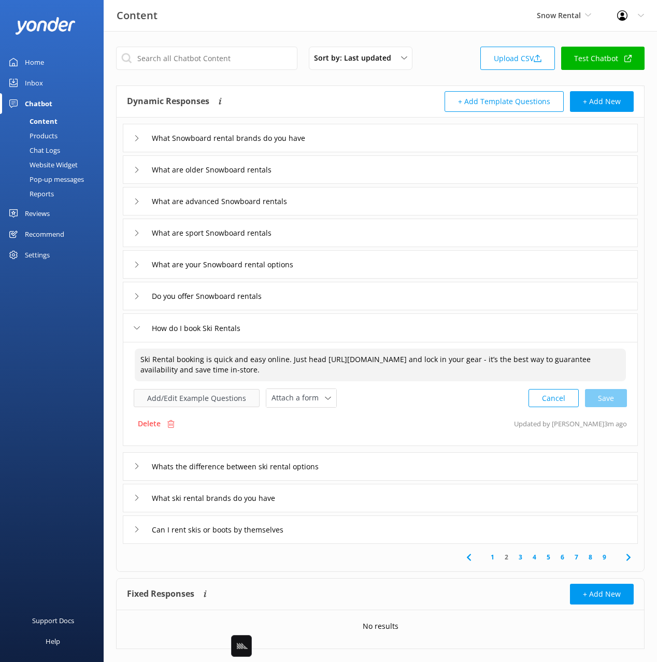
click at [209, 403] on button "Add/Edit Example Questions" at bounding box center [197, 398] width 126 height 18
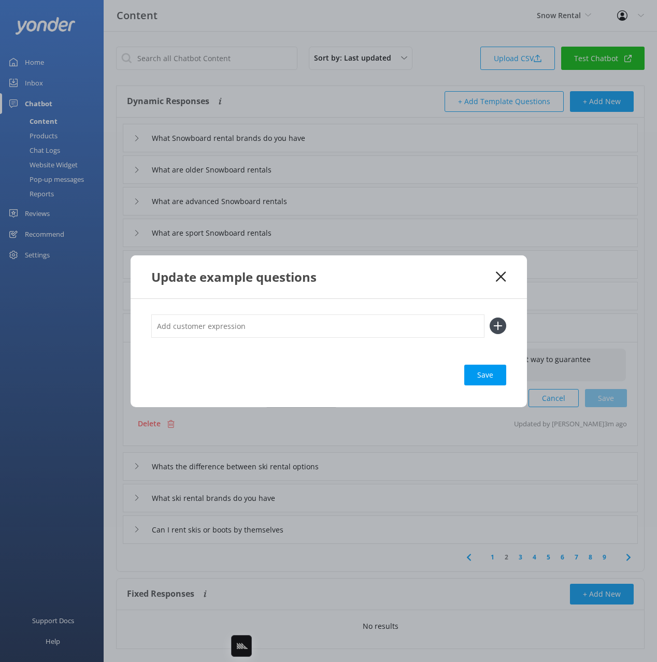
click at [360, 327] on input "text" at bounding box center [317, 326] width 333 height 23
paste input "How can I book ski hire?"
type input "How can I book ski hire?"
click at [490, 318] on button at bounding box center [498, 326] width 17 height 17
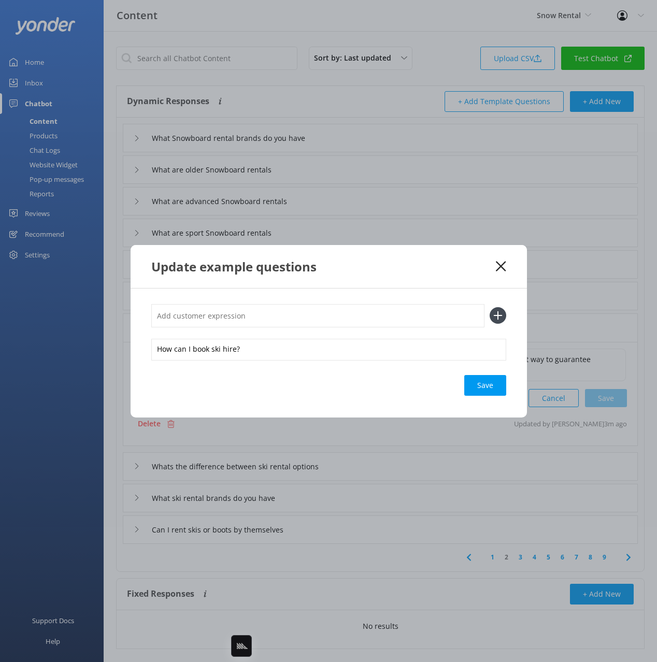
click at [392, 318] on input "text" at bounding box center [317, 315] width 333 height 23
paste input "Can I book ski gear online? Where do I go to book ski equipment?"
drag, startPoint x: 253, startPoint y: 317, endPoint x: 254, endPoint y: 324, distance: 7.9
click at [254, 324] on input "Can I book ski gear online? Where do I go to book ski equipment?" at bounding box center [317, 315] width 333 height 23
type input "Can I book ski gear online?"
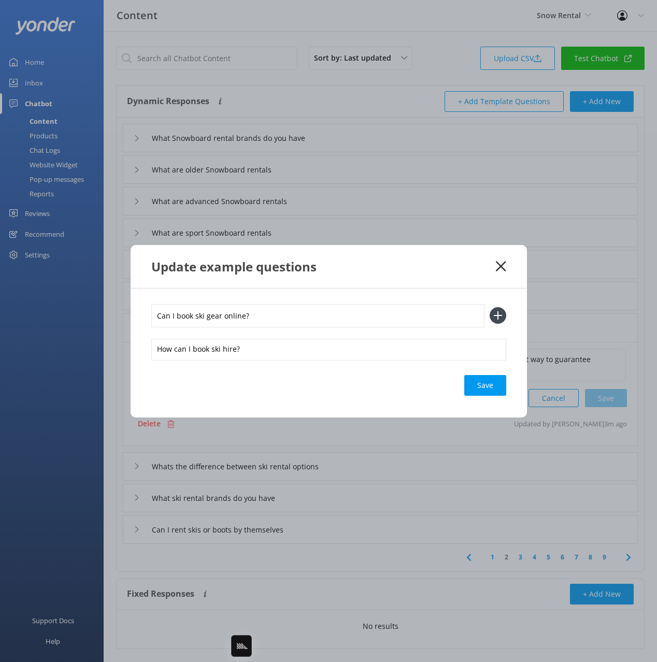
click at [490, 307] on button at bounding box center [498, 315] width 17 height 17
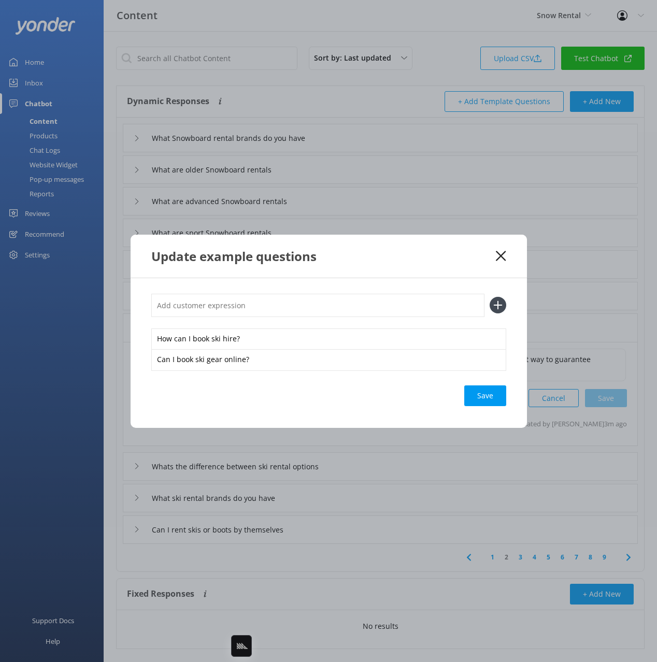
paste input "Where do I go to book ski equipment?"
type input "Where do I go to book ski equipment?"
click at [490, 297] on button at bounding box center [498, 305] width 17 height 17
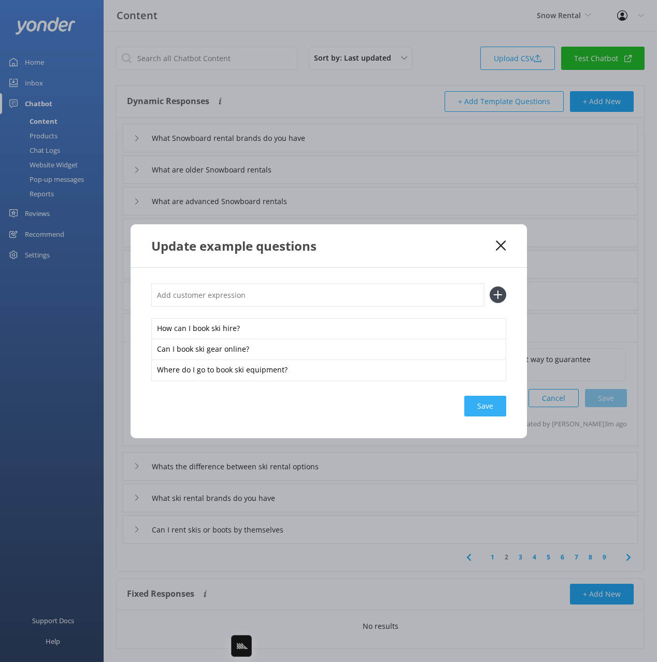
click at [489, 399] on div "Save" at bounding box center [485, 406] width 42 height 21
click at [472, 250] on div "Update example questions" at bounding box center [323, 245] width 345 height 17
click at [502, 243] on icon at bounding box center [501, 245] width 10 height 10
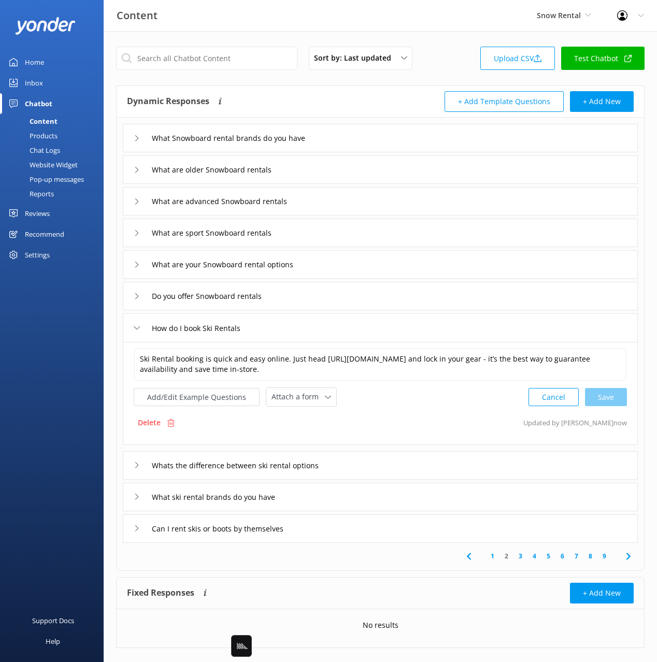
click at [378, 563] on div "1 2 3 4 5 6 7 8 9" at bounding box center [380, 556] width 523 height 27
click at [631, 558] on icon at bounding box center [628, 556] width 12 height 12
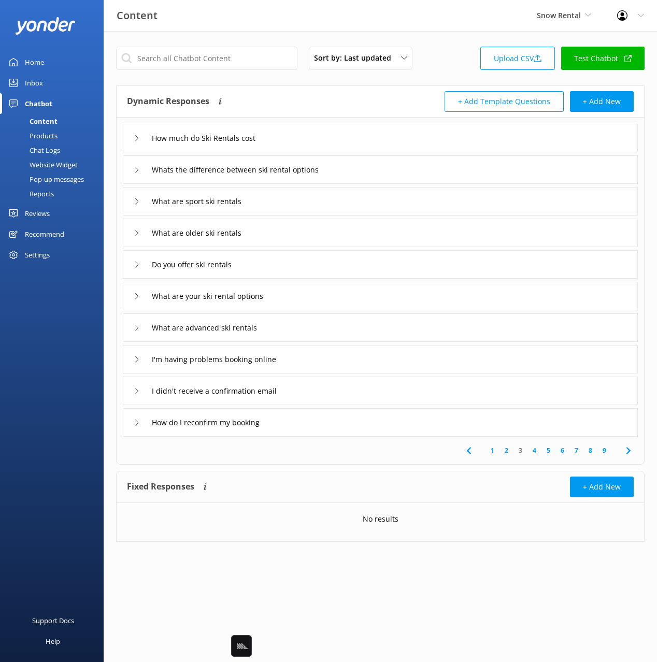
click at [319, 136] on div "How much do Ski Rentals cost" at bounding box center [380, 138] width 515 height 29
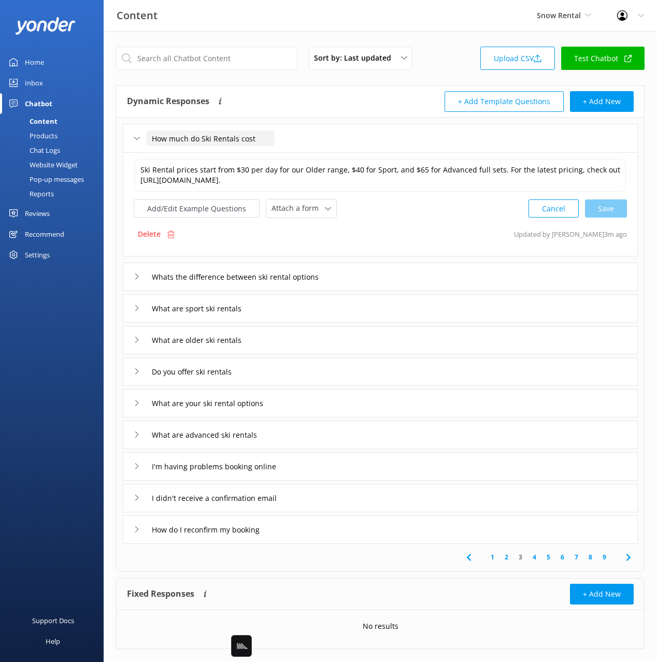
click at [232, 137] on input "How much do Ski Rentals cost" at bounding box center [210, 139] width 129 height 16
click at [499, 180] on textarea "Ski Rental prices start from $30 per day for our Older range, $40 for Sport, an…" at bounding box center [380, 175] width 491 height 33
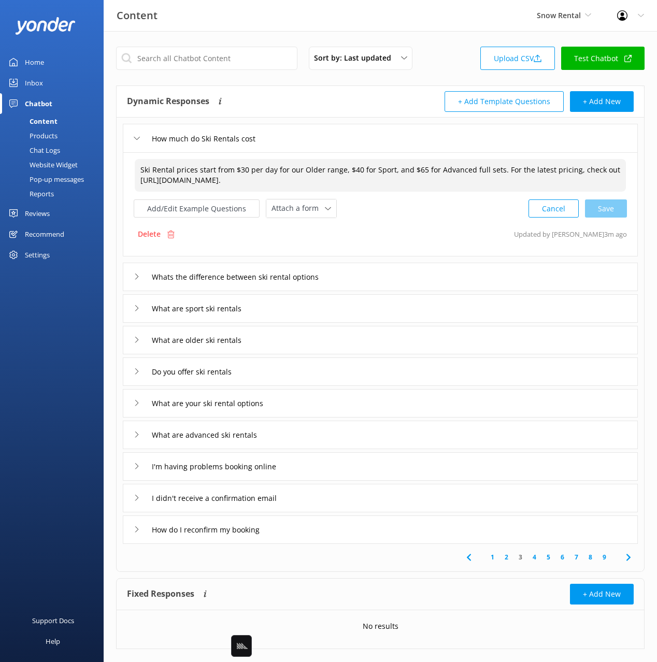
click at [499, 180] on textarea "Ski Rental prices start from $30 per day for our Older range, $40 for Sport, an…" at bounding box center [380, 175] width 491 height 33
click at [205, 211] on button "Add/Edit Example Questions" at bounding box center [197, 209] width 126 height 18
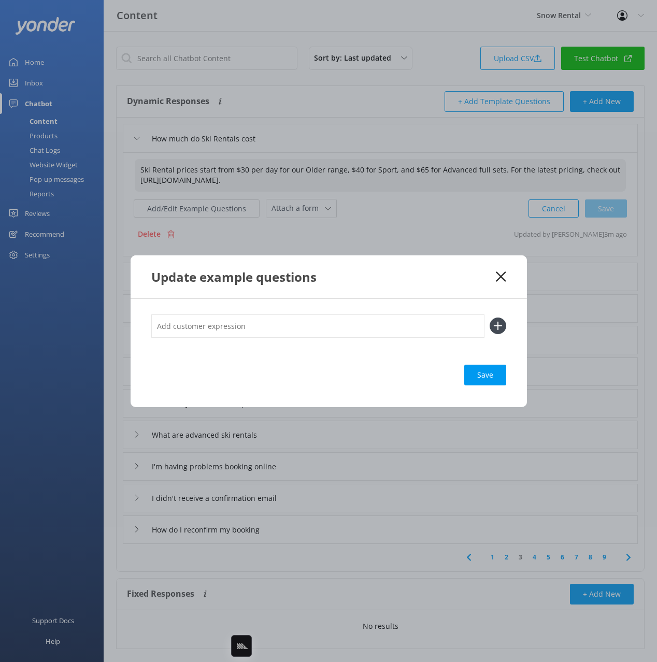
click at [405, 321] on input "text" at bounding box center [317, 326] width 333 height 23
paste input "What’s the price for ski rentals? How much will I pay to hire skis? Can you tel…"
type input "What’s the price for ski rentals? How much will I pay to hire skis? Can you tel…"
drag, startPoint x: 497, startPoint y: 325, endPoint x: 388, endPoint y: 377, distance: 121.5
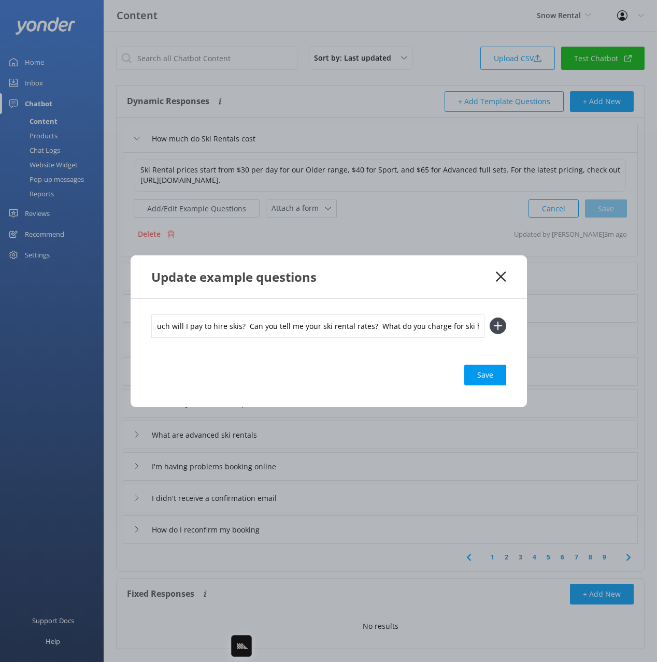
click at [497, 325] on use at bounding box center [497, 326] width 9 height 9
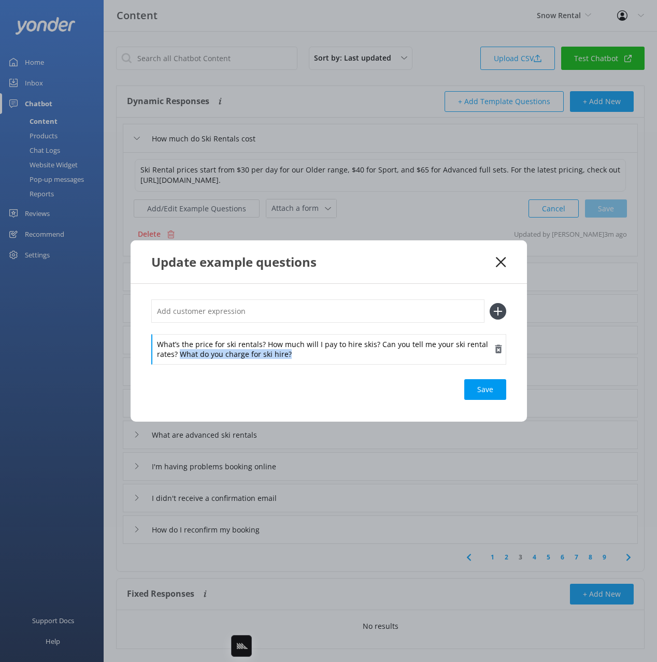
drag, startPoint x: 295, startPoint y: 354, endPoint x: 181, endPoint y: 356, distance: 114.0
click at [180, 355] on div "What’s the price for ski rentals? How much will I pay to hire skis? Can you tel…" at bounding box center [328, 349] width 355 height 30
click at [322, 312] on input "text" at bounding box center [317, 311] width 333 height 23
paste input "What do you charge for ski hire?"
type input "What do you charge for ski hire?"
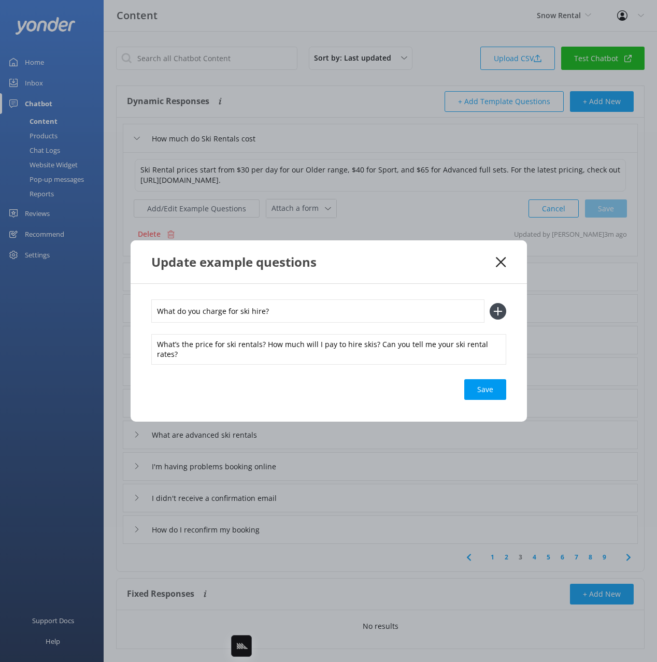
click at [490, 303] on button at bounding box center [498, 311] width 17 height 17
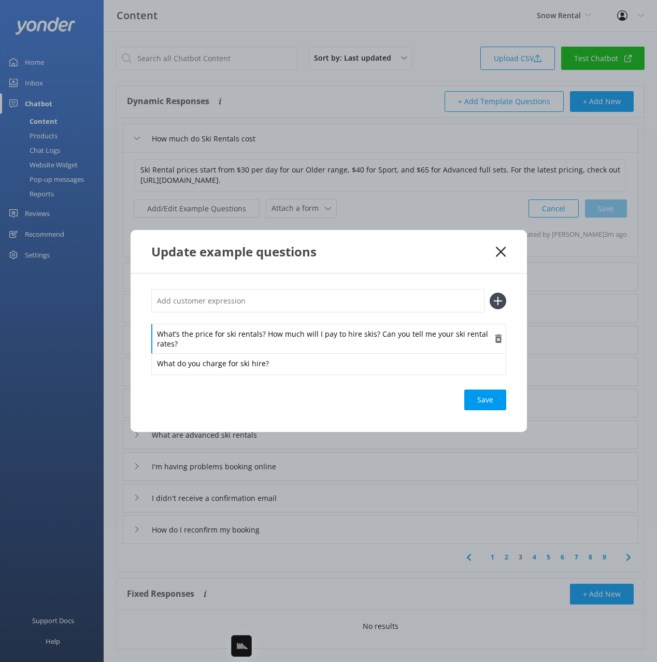
click at [377, 335] on div "What’s the price for ski rentals? How much will I pay to hire skis? Can you tel…" at bounding box center [328, 339] width 355 height 30
drag, startPoint x: 375, startPoint y: 334, endPoint x: 376, endPoint y: 343, distance: 8.9
click at [376, 343] on div "What’s the price for ski rentals? How much will I pay to hire skis? Can you tel…" at bounding box center [328, 339] width 355 height 30
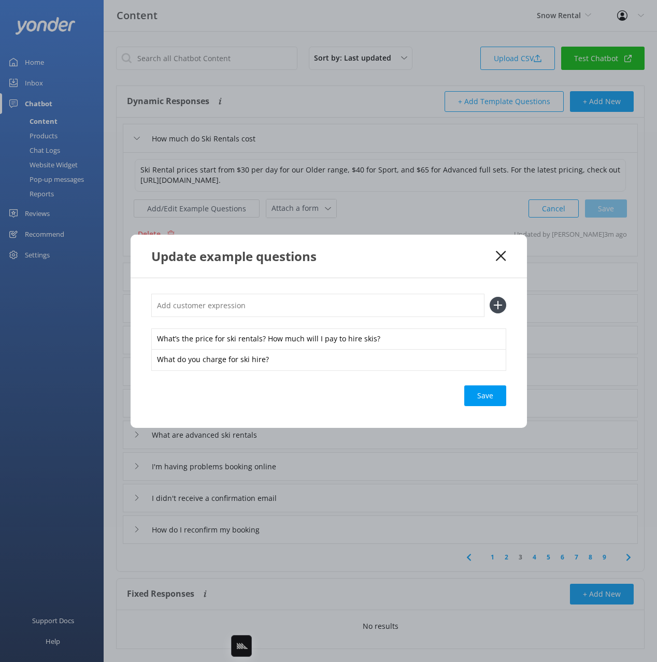
click at [377, 302] on input "text" at bounding box center [317, 305] width 333 height 23
paste input "Can you tell me your ski rental rates?"
type input "Can you tell me your ski rental rates?"
click at [490, 297] on button at bounding box center [498, 305] width 17 height 17
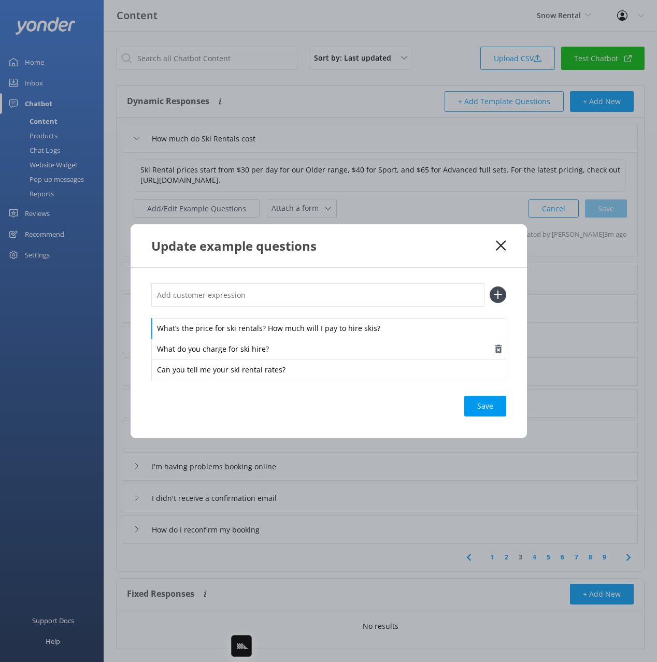
drag, startPoint x: 265, startPoint y: 330, endPoint x: 274, endPoint y: 339, distance: 13.2
click at [274, 340] on div "What’s the price for ski rentals? How much will I pay to hire skis? What do you…" at bounding box center [328, 349] width 355 height 62
click at [275, 294] on input "text" at bounding box center [317, 294] width 333 height 23
paste input "How much will I pay to hire skis?"
type input "How much will I pay to hire skis?"
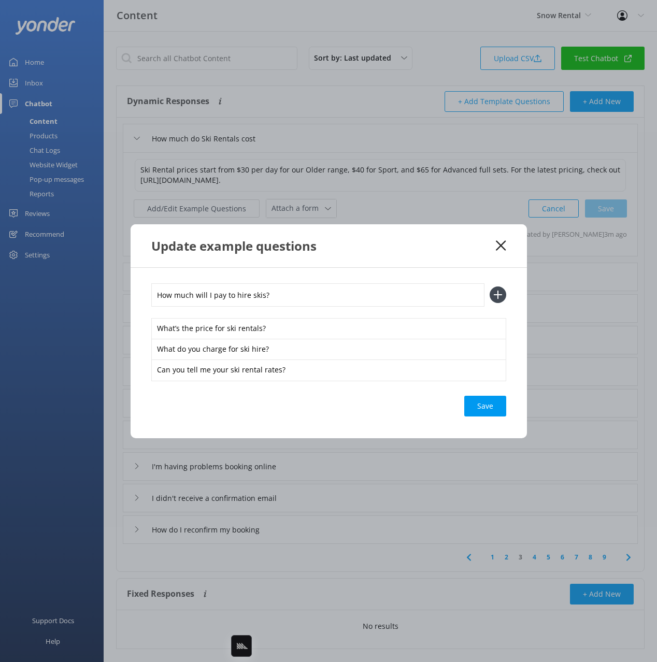
click at [490, 287] on button at bounding box center [498, 295] width 17 height 17
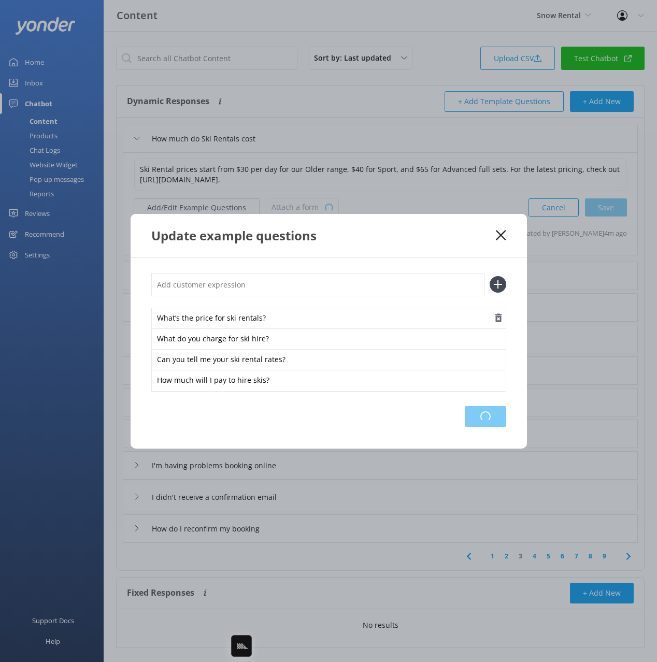
drag, startPoint x: 495, startPoint y: 409, endPoint x: 499, endPoint y: 327, distance: 82.5
click at [495, 409] on div "Loading.." at bounding box center [485, 416] width 41 height 21
click at [499, 237] on use at bounding box center [501, 235] width 10 height 10
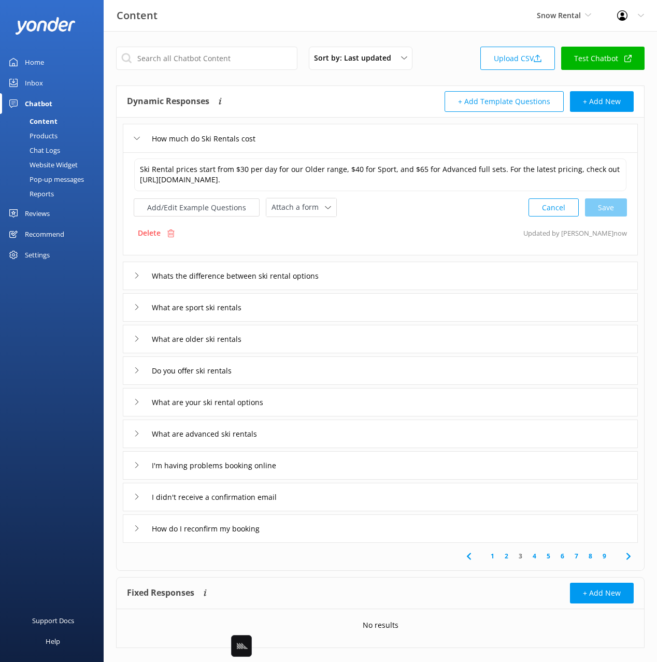
click at [339, 462] on div "I'm having problems booking online" at bounding box center [380, 465] width 515 height 29
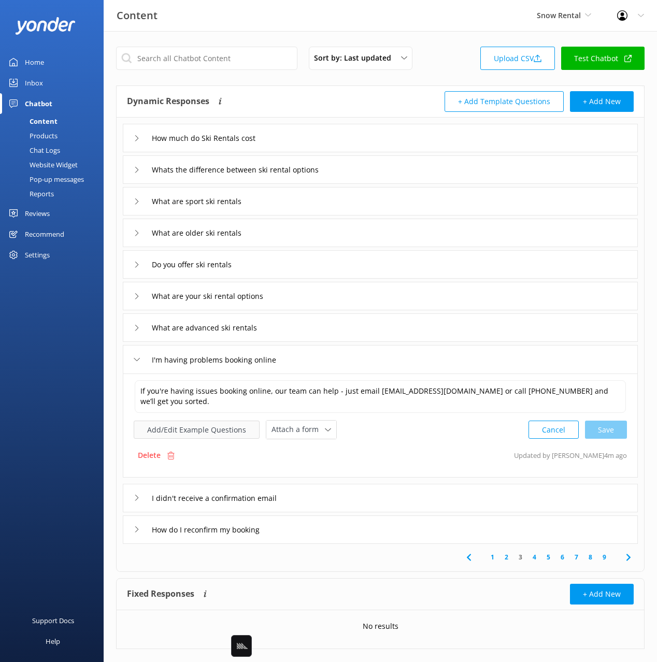
click at [210, 428] on button "Add/Edit Example Questions" at bounding box center [197, 430] width 126 height 18
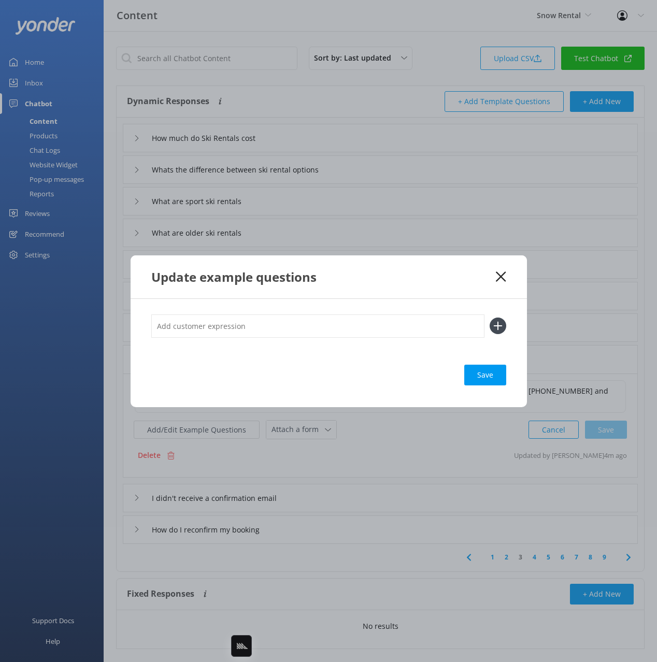
click at [300, 330] on input "text" at bounding box center [317, 326] width 333 height 23
type input "my payment failed"
click at [490, 318] on button at bounding box center [498, 326] width 17 height 17
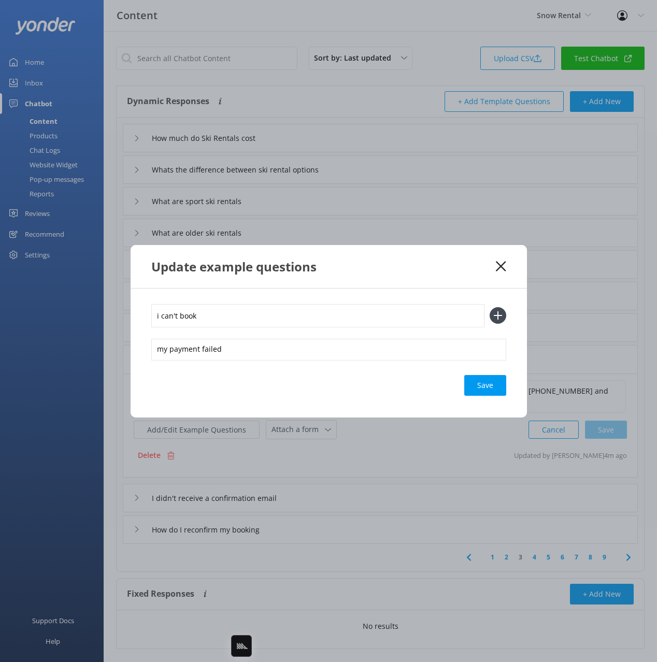
type input "i can't book"
click at [490, 307] on button at bounding box center [498, 315] width 17 height 17
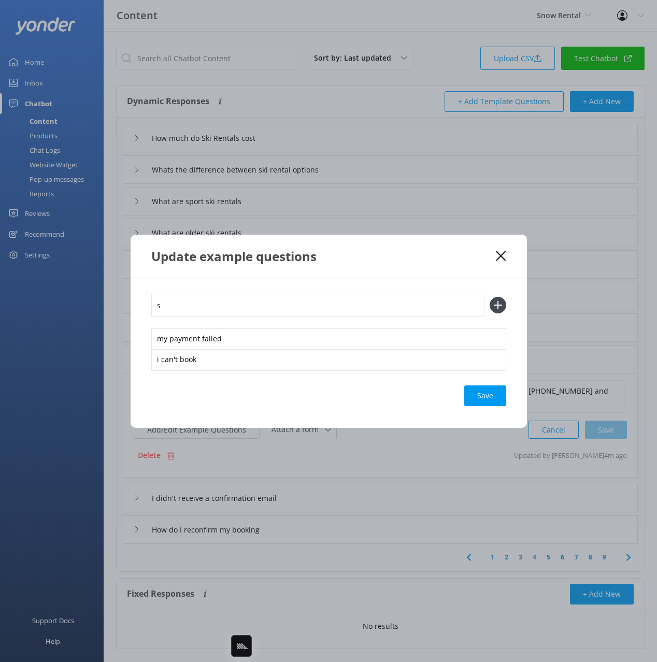
type input "s"
type input "a"
type input "is won't let me add to checkout"
click at [490, 297] on button at bounding box center [498, 305] width 17 height 17
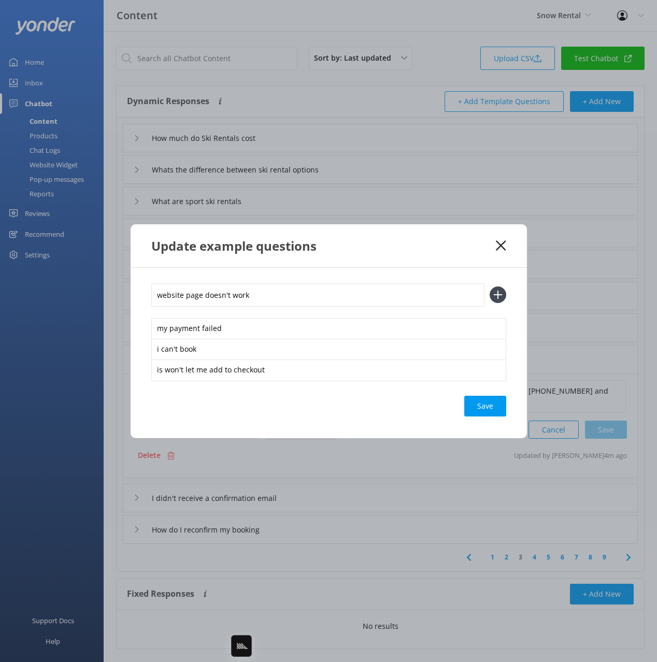
type input "website page doesn't work"
click at [490, 287] on button at bounding box center [498, 295] width 17 height 17
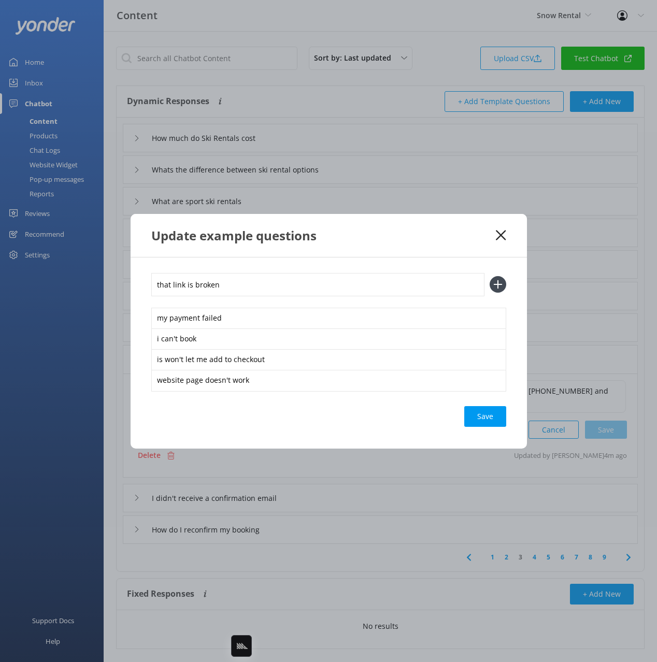
type input "that link is broken"
click at [495, 289] on icon at bounding box center [498, 284] width 17 height 17
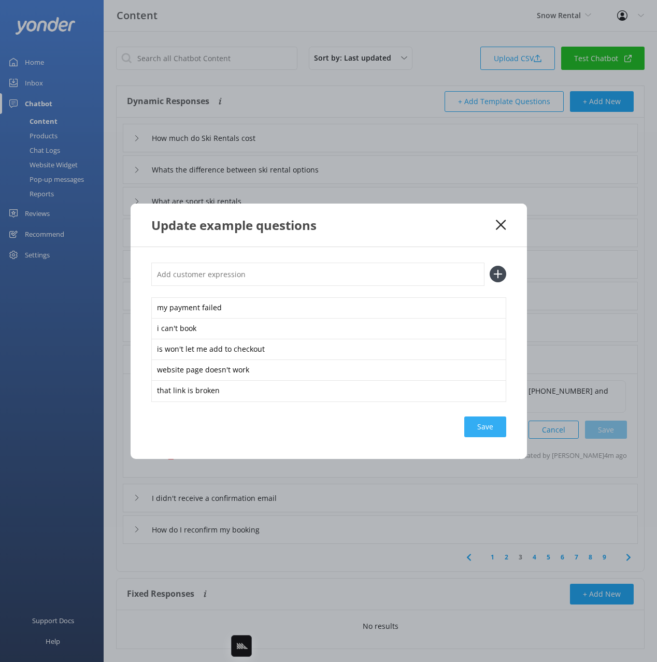
click at [489, 426] on div "Save" at bounding box center [485, 427] width 42 height 21
click at [464, 212] on div "Update example questions" at bounding box center [329, 225] width 396 height 43
click at [504, 221] on use at bounding box center [501, 225] width 10 height 10
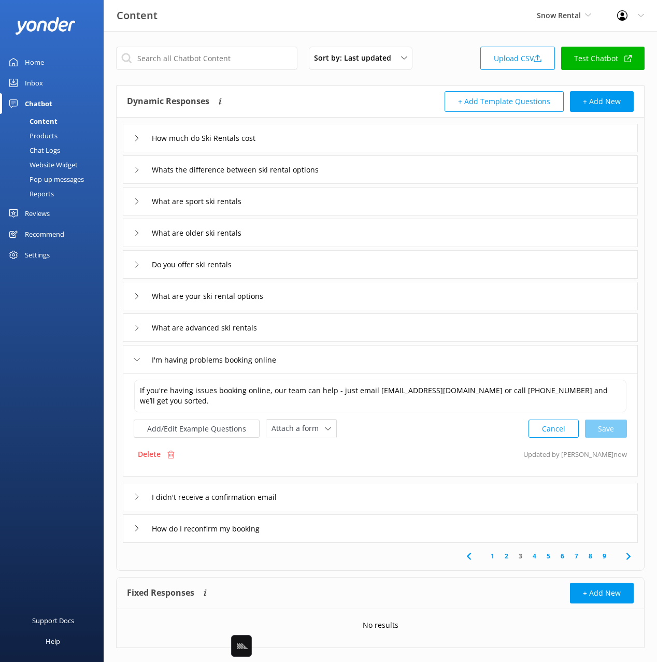
click at [348, 493] on div "I didn't receive a confirmation email" at bounding box center [380, 497] width 515 height 29
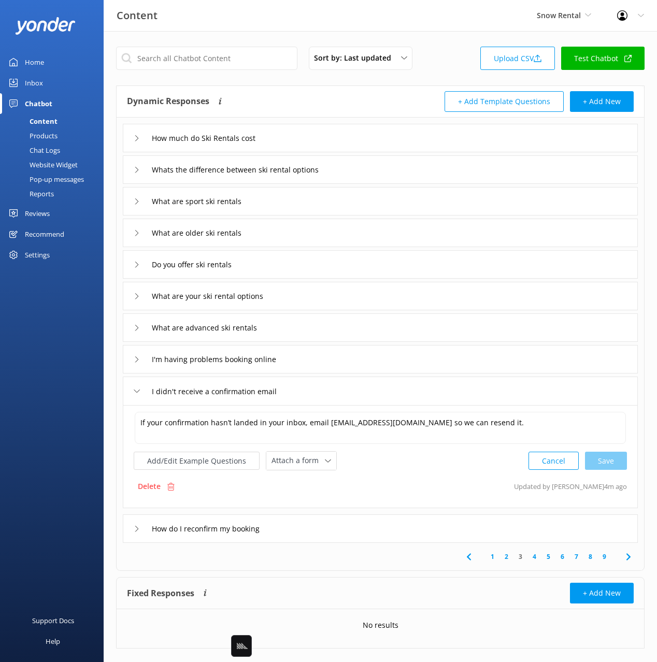
click at [436, 477] on div "Delete Updated by Mikayla 4m ago" at bounding box center [380, 487] width 493 height 20
click at [371, 533] on div "How do I reconfirm my booking" at bounding box center [380, 529] width 515 height 29
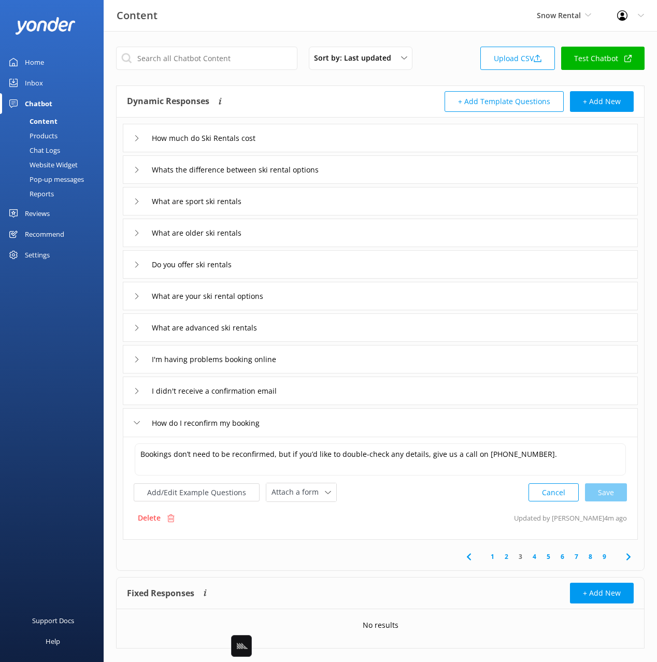
click at [628, 554] on use at bounding box center [628, 556] width 4 height 7
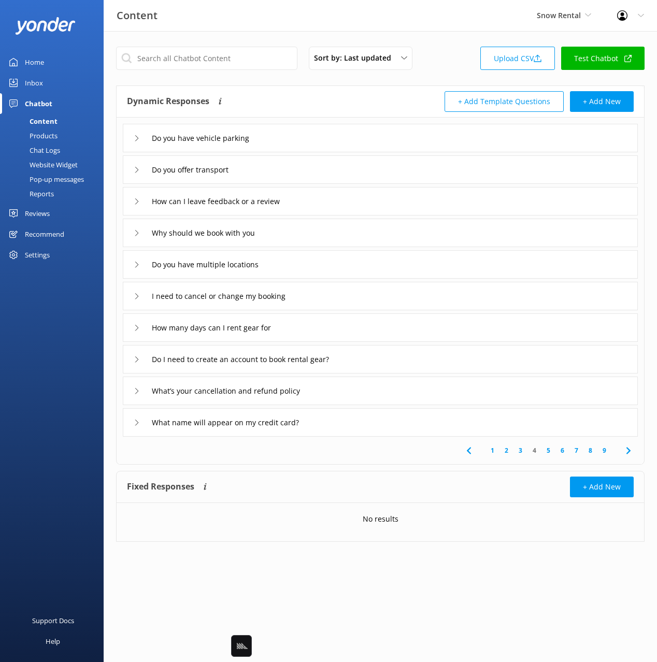
drag, startPoint x: 292, startPoint y: 99, endPoint x: 294, endPoint y: 105, distance: 6.4
click at [292, 99] on div "Dynamic Responses Dynamic responses rely on the Large Language Model to create …" at bounding box center [253, 101] width 253 height 21
click at [341, 298] on div "I need to cancel or change my booking" at bounding box center [380, 296] width 515 height 29
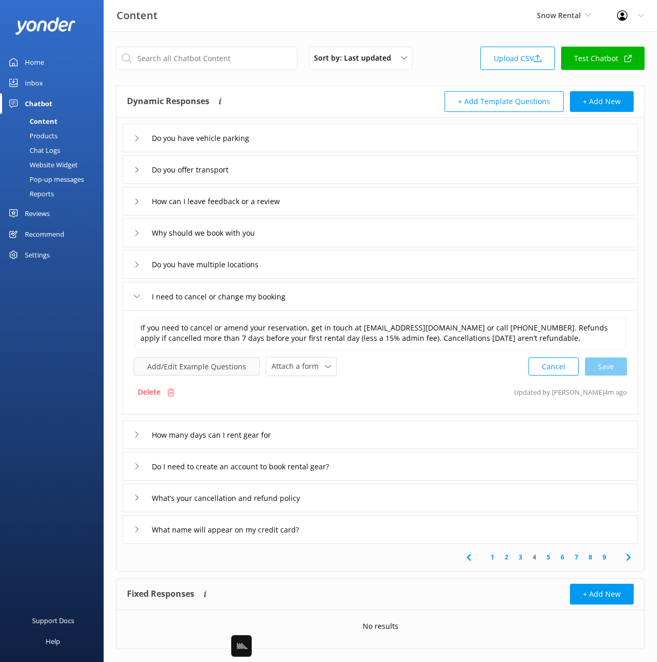
click at [237, 365] on button "Add/Edit Example Questions" at bounding box center [197, 367] width 126 height 18
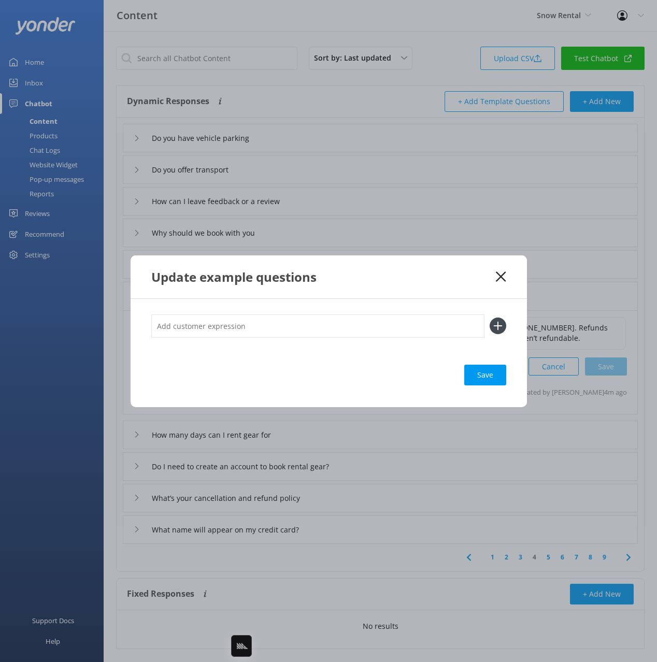
click at [352, 323] on input "text" at bounding box center [317, 326] width 333 height 23
type input "w"
type input "can we change days"
click at [490, 318] on button at bounding box center [498, 326] width 17 height 17
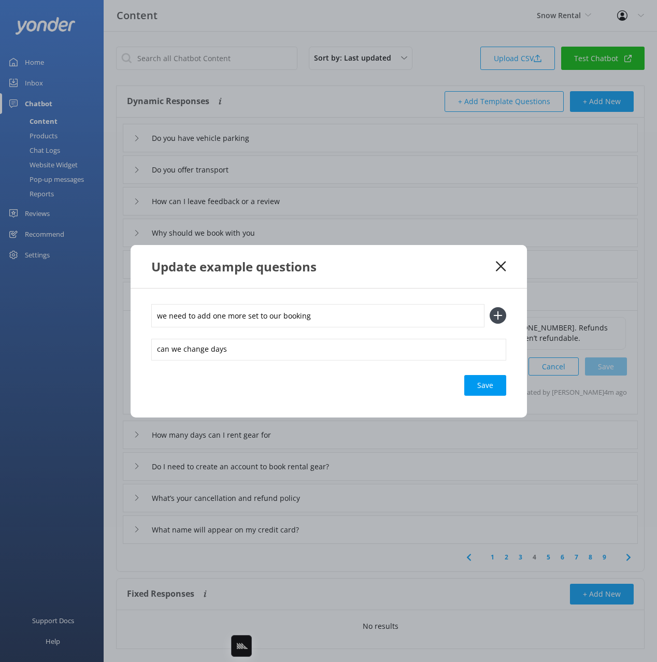
type input "we need to add one more set to our booking"
click at [490, 307] on button at bounding box center [498, 315] width 17 height 17
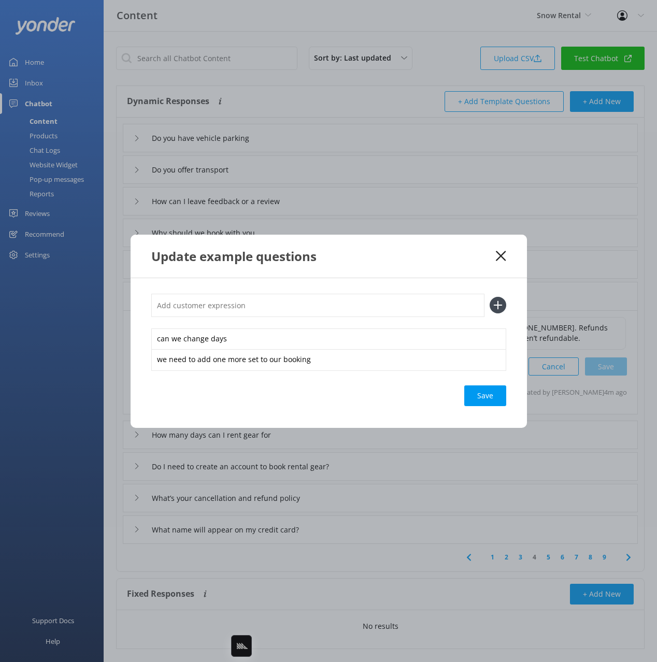
type input "a"
type input "u"
type input "can we upgrade our rentals"
click at [490, 297] on button at bounding box center [498, 305] width 17 height 17
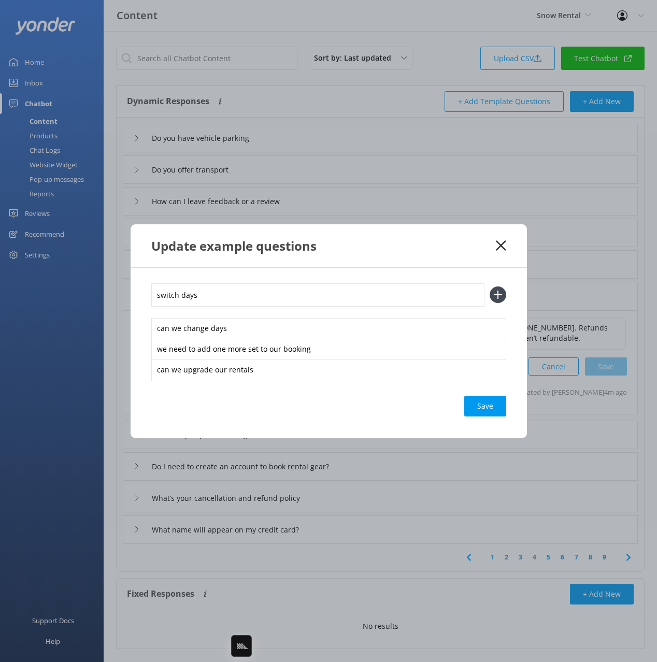
type input "switch days"
click at [490, 287] on button at bounding box center [498, 295] width 17 height 17
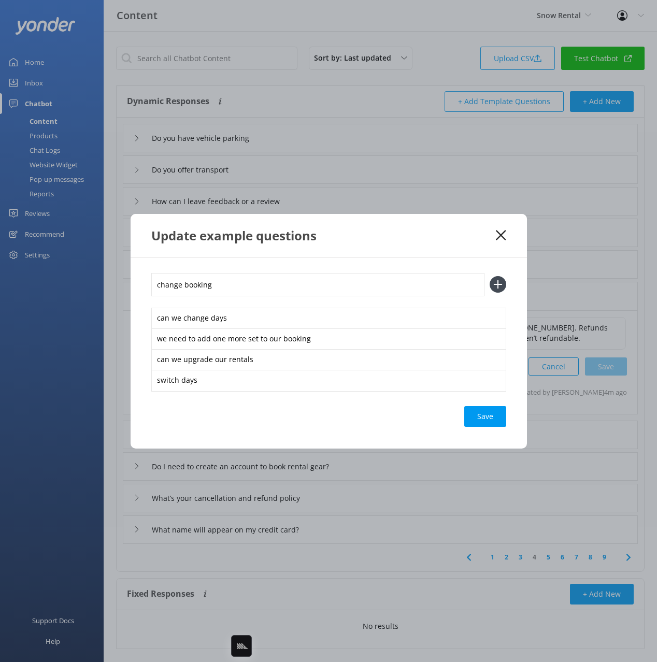
type input "change booking"
click at [490, 276] on button at bounding box center [498, 284] width 17 height 17
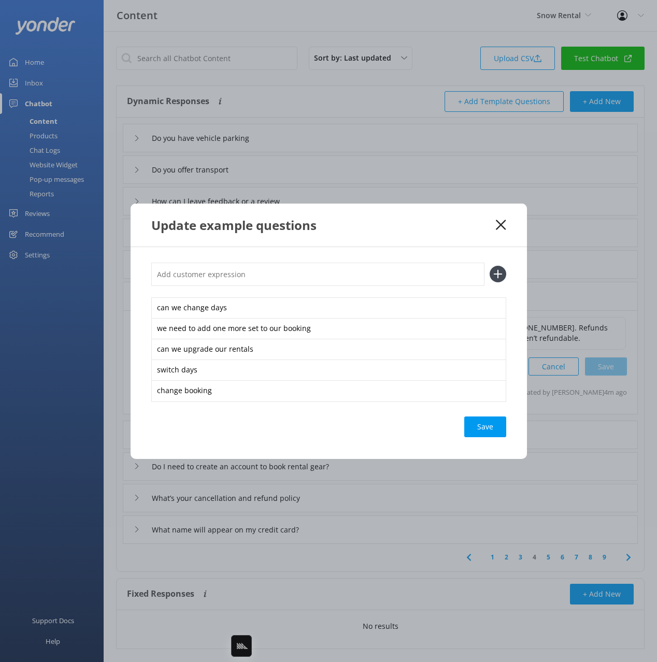
click at [476, 423] on div "Save" at bounding box center [485, 427] width 42 height 21
click at [450, 236] on div "Update example questions" at bounding box center [329, 225] width 396 height 43
click at [500, 222] on icon at bounding box center [501, 225] width 10 height 10
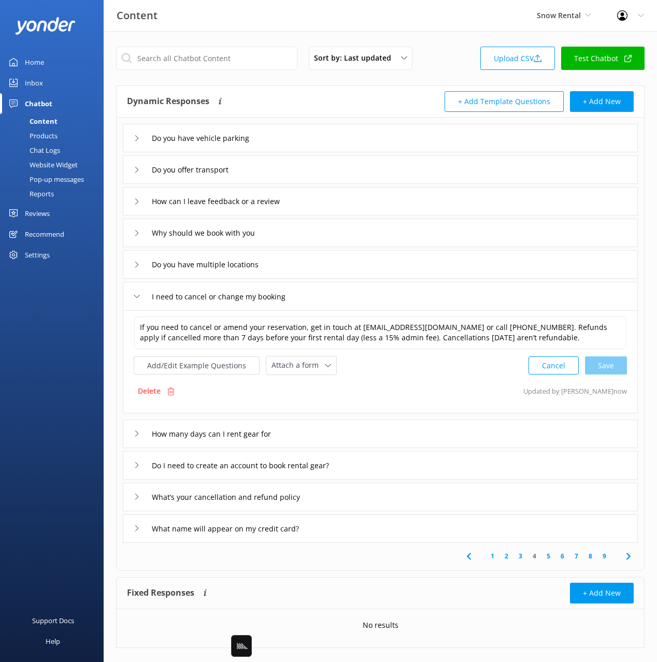
click at [340, 434] on div "How many days can I rent gear for" at bounding box center [380, 434] width 515 height 29
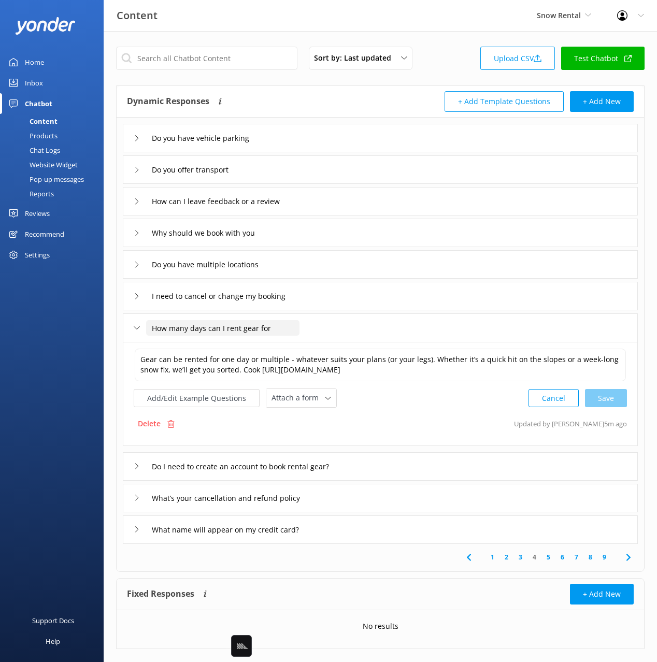
click at [226, 331] on input "How many days can I rent gear for" at bounding box center [222, 328] width 153 height 16
click at [336, 499] on div "What’s your cancellation and refund policy" at bounding box center [380, 498] width 515 height 29
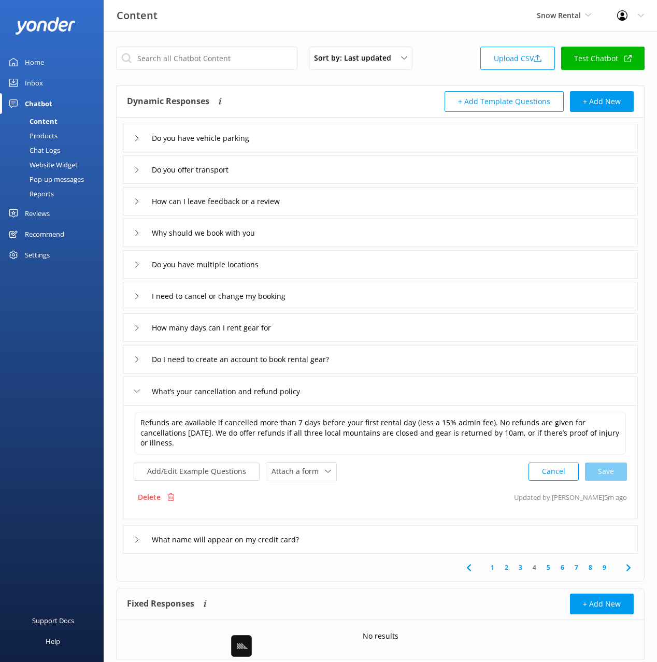
click at [199, 451] on div "Refunds are available if cancelled more than 7 days before your first rental da…" at bounding box center [380, 446] width 493 height 70
click at [235, 463] on button "Add/Edit Example Questions" at bounding box center [197, 472] width 126 height 18
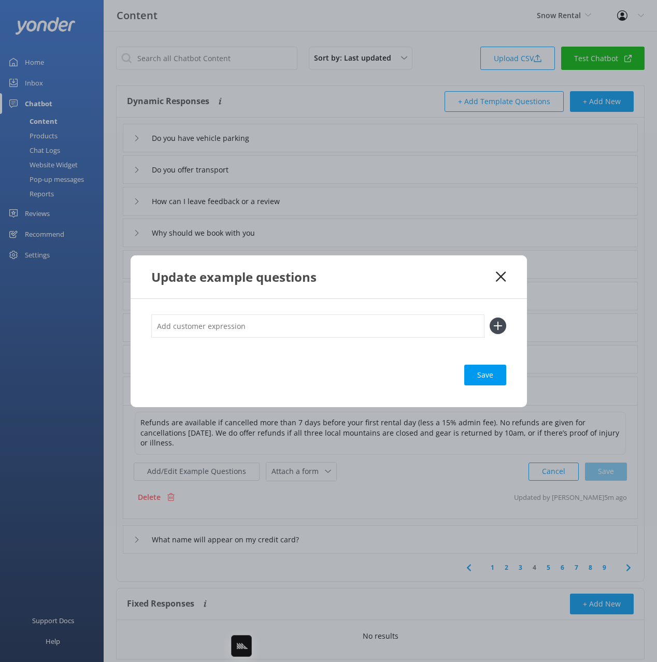
click at [499, 280] on icon at bounding box center [501, 277] width 10 height 10
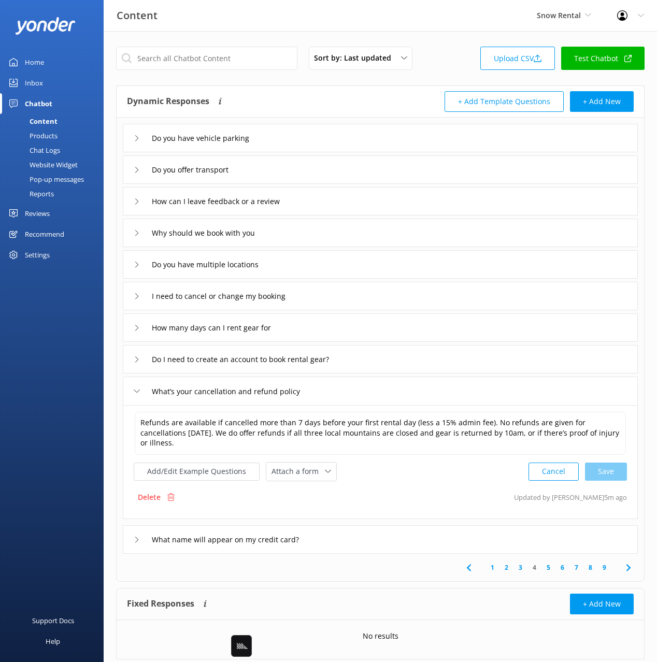
click at [624, 562] on icon at bounding box center [628, 568] width 12 height 12
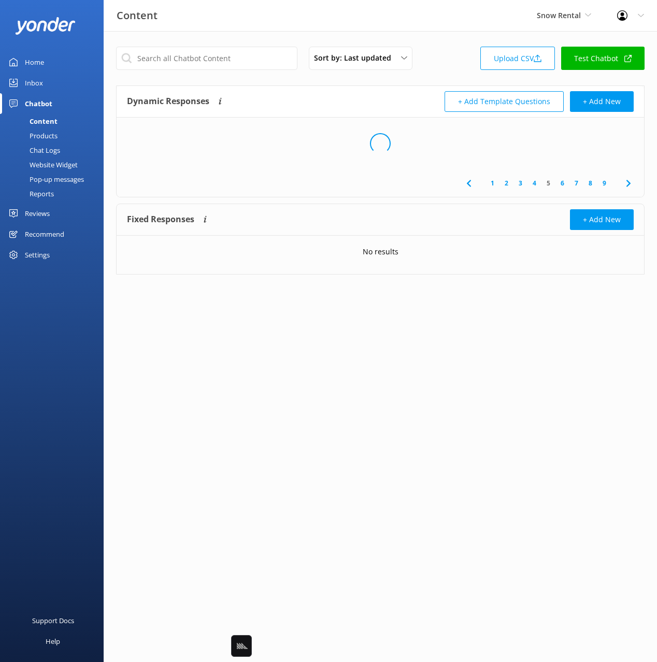
click at [264, 95] on div "Dynamic Responses Dynamic responses rely on the Large Language Model to create …" at bounding box center [253, 101] width 253 height 21
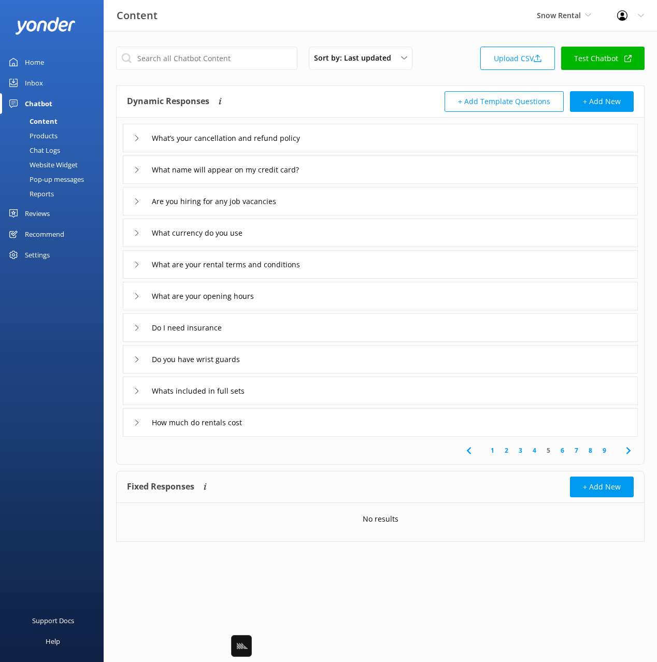
click at [391, 145] on div "What’s your cancellation and refund policy" at bounding box center [380, 138] width 515 height 29
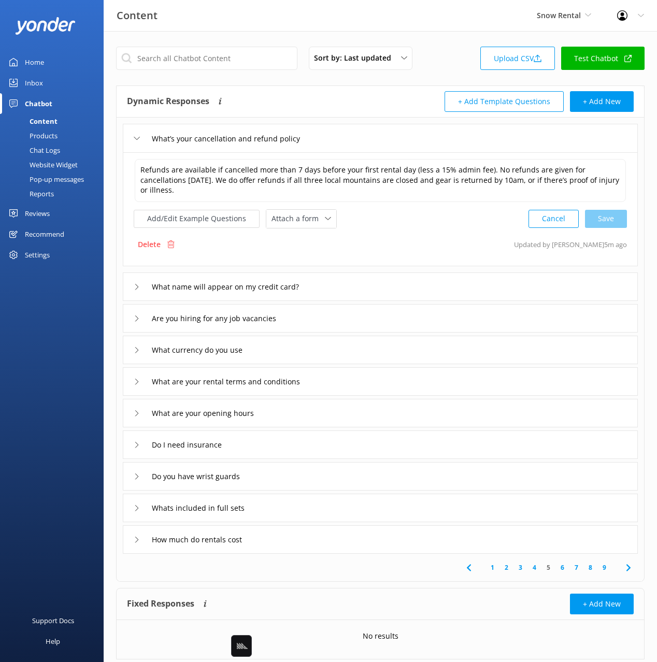
click at [363, 148] on div "What’s your cancellation and refund policy" at bounding box center [380, 138] width 515 height 29
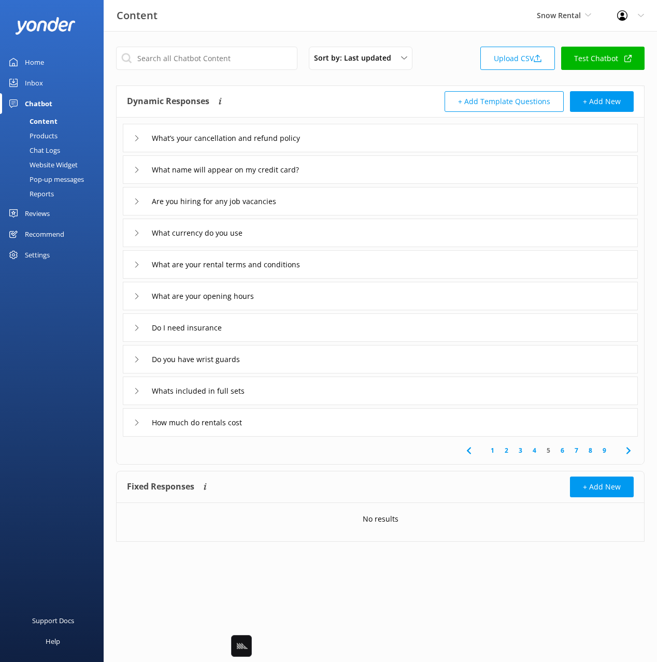
drag, startPoint x: 351, startPoint y: 203, endPoint x: 332, endPoint y: 210, distance: 21.2
click at [351, 203] on div "Are you hiring for any job vacancies" at bounding box center [380, 201] width 515 height 29
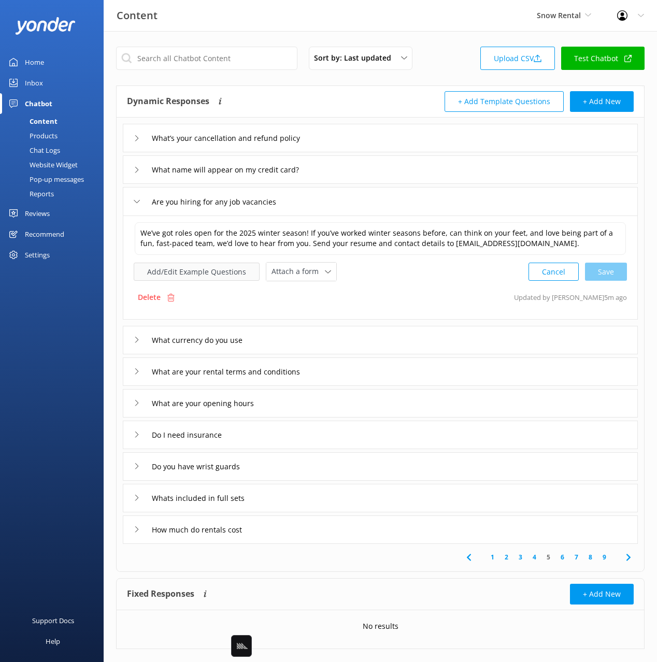
click at [212, 275] on button "Add/Edit Example Questions" at bounding box center [197, 272] width 126 height 18
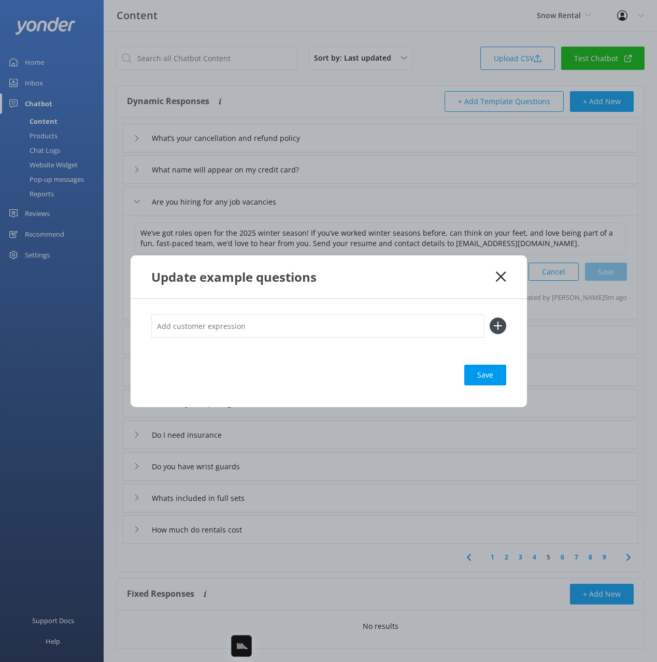
click at [333, 324] on input "text" at bounding box center [317, 326] width 333 height 23
type input "do you have any jobs"
click at [490, 318] on button at bounding box center [498, 326] width 17 height 17
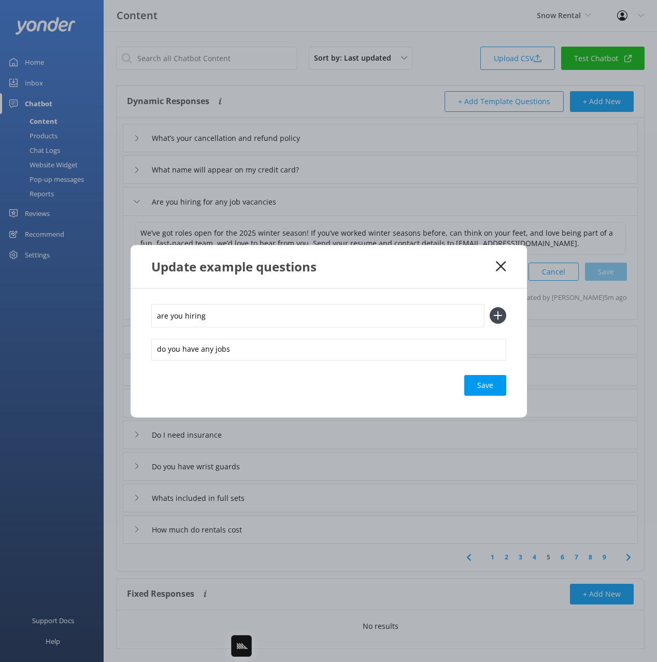
type input "are you hiring"
click at [490, 307] on button at bounding box center [498, 315] width 17 height 17
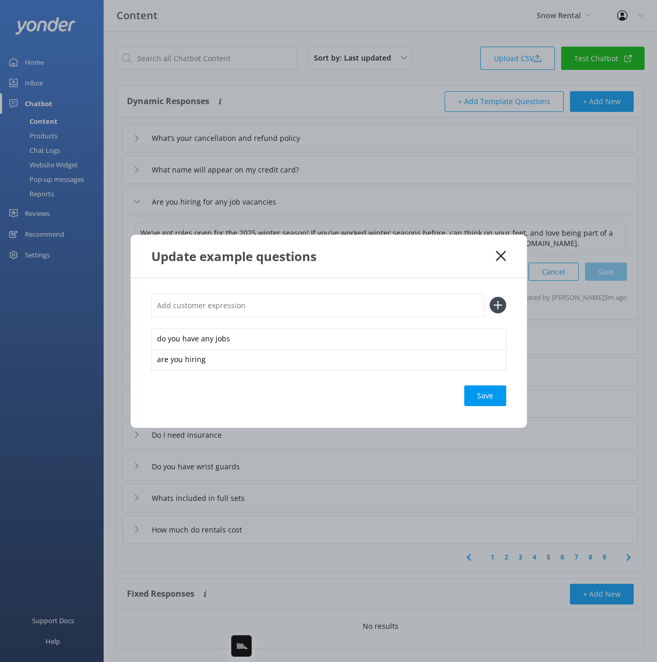
click at [475, 393] on div "Save" at bounding box center [485, 396] width 42 height 21
click at [502, 260] on icon at bounding box center [501, 256] width 10 height 10
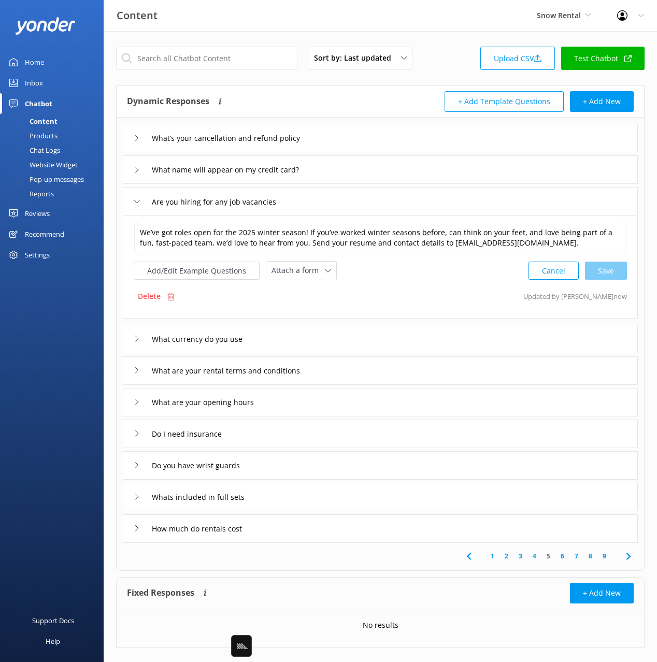
click at [317, 402] on div "What are your opening hours" at bounding box center [380, 402] width 515 height 29
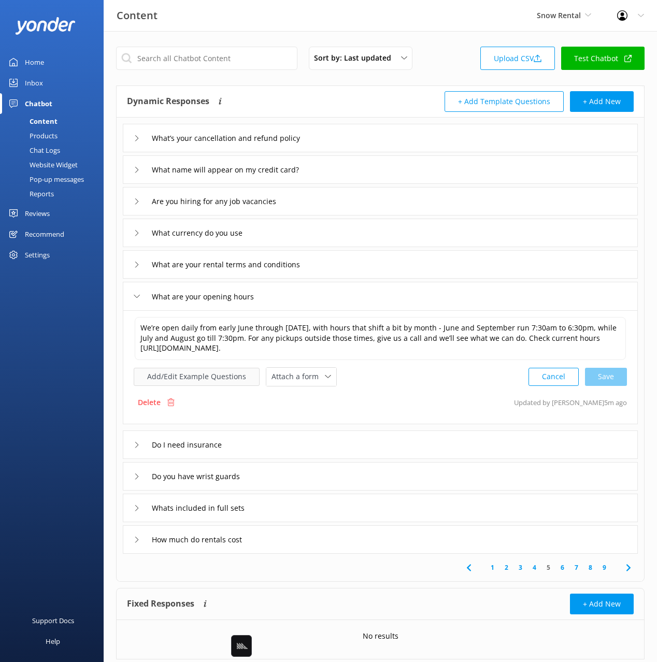
click at [186, 376] on button "Add/Edit Example Questions" at bounding box center [197, 377] width 126 height 18
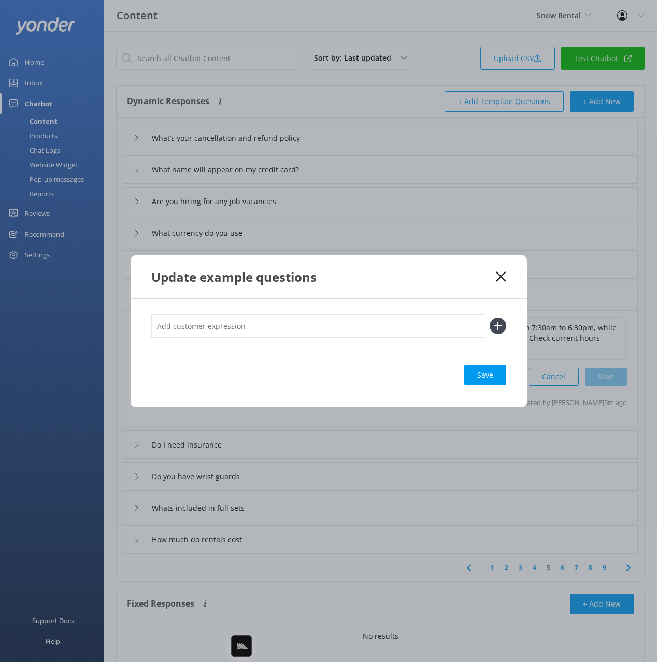
click at [317, 330] on input "text" at bounding box center [317, 326] width 333 height 23
type input "office opening hours"
click at [490, 318] on button at bounding box center [498, 326] width 17 height 17
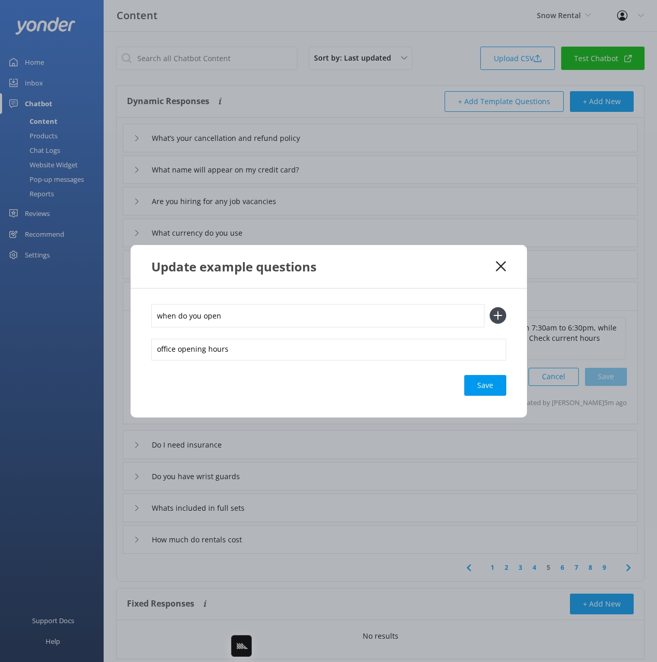
type input "when do you open"
click at [490, 307] on button at bounding box center [498, 315] width 17 height 17
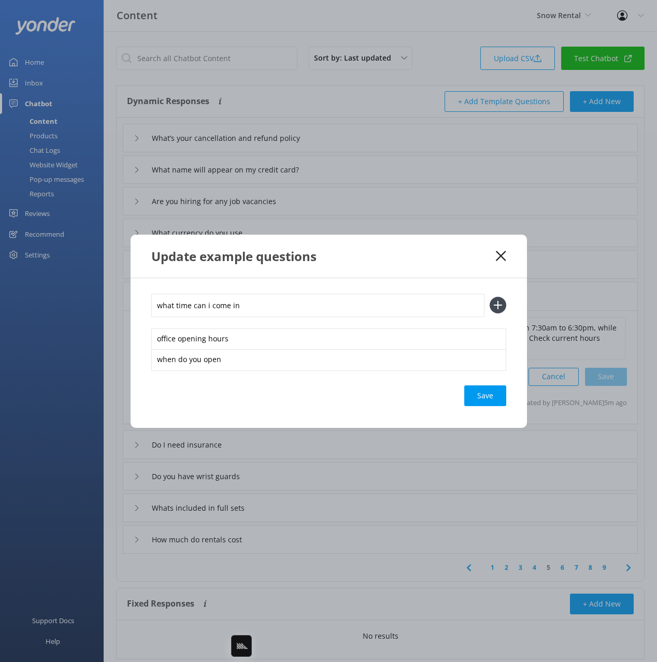
type input "what time can i come in"
click at [490, 297] on button at bounding box center [498, 305] width 17 height 17
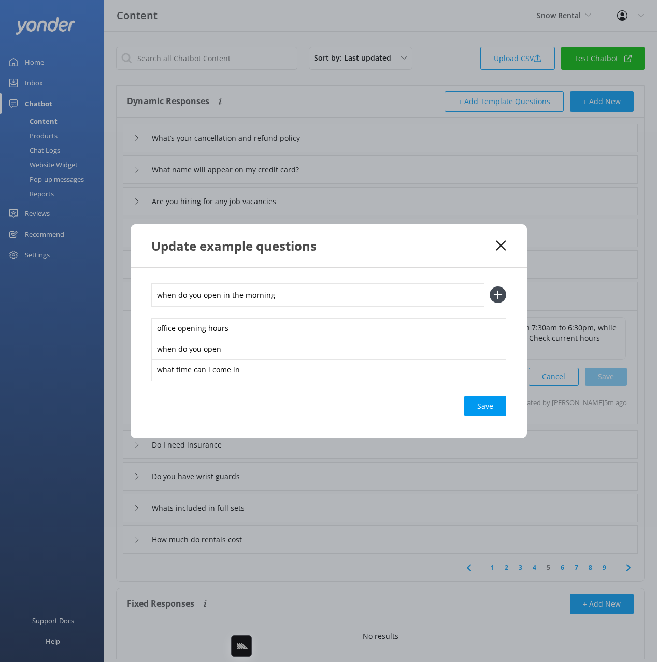
type input "when do you open in the morning"
click at [490, 287] on button at bounding box center [498, 295] width 17 height 17
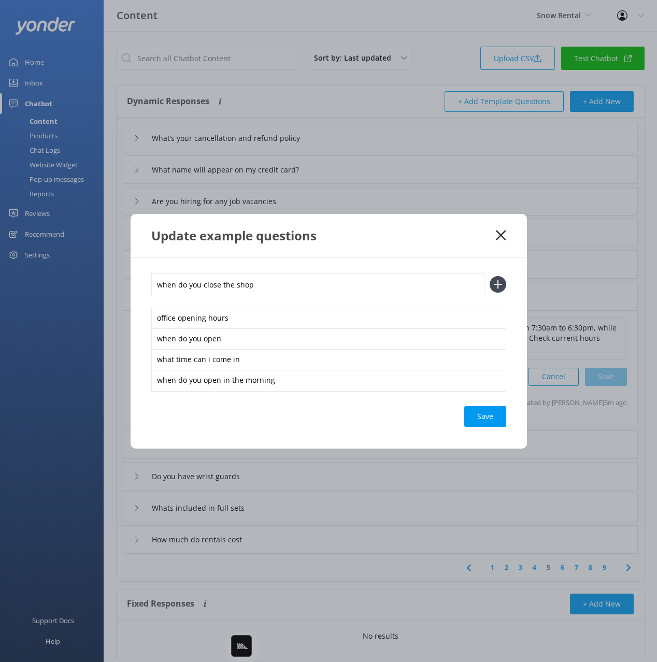
type input "when do you close the shop"
click at [490, 276] on button at bounding box center [498, 284] width 17 height 17
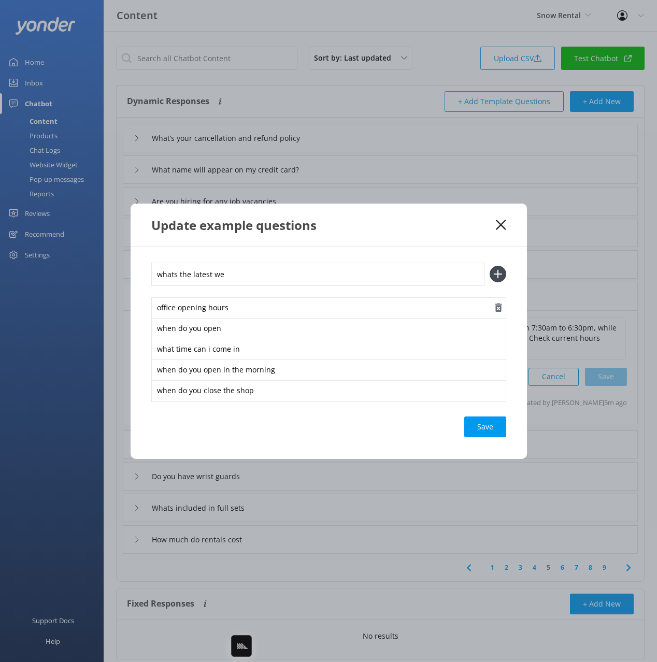
type input "whats the latest we"
drag, startPoint x: 487, startPoint y: 433, endPoint x: 472, endPoint y: 343, distance: 90.9
click at [487, 433] on div "Save" at bounding box center [485, 427] width 42 height 21
click at [433, 238] on div "Update example questions" at bounding box center [329, 225] width 396 height 43
drag, startPoint x: 503, startPoint y: 225, endPoint x: 478, endPoint y: 312, distance: 91.2
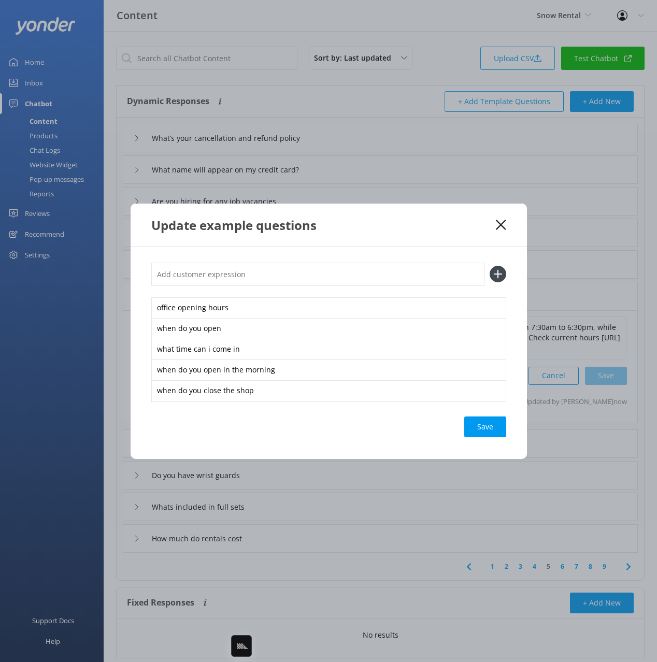
click at [503, 225] on icon at bounding box center [501, 225] width 10 height 10
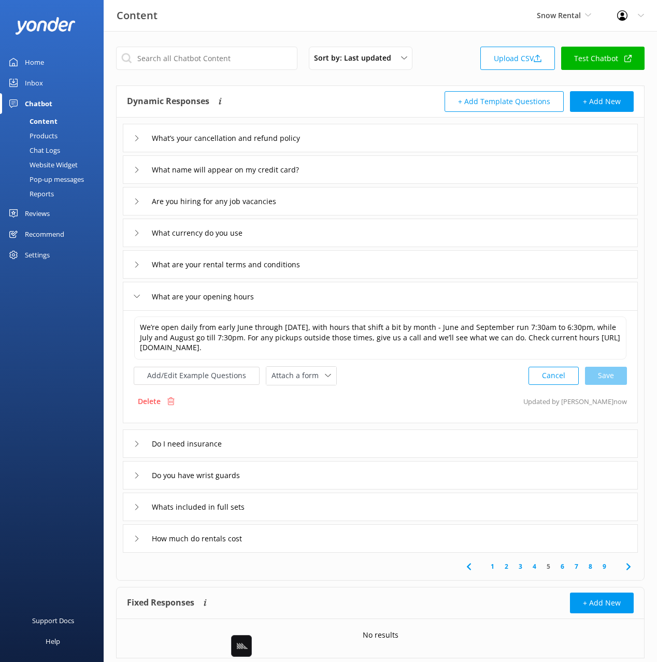
click at [326, 538] on div "How much do rentals cost" at bounding box center [380, 538] width 515 height 29
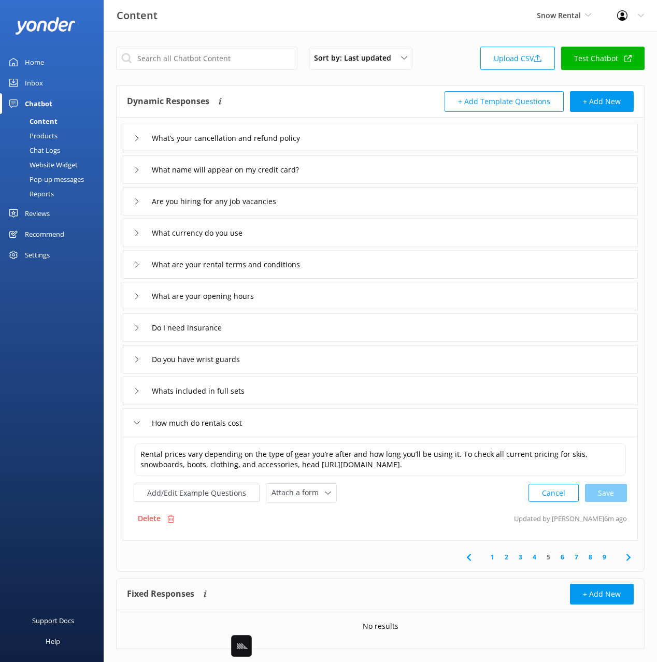
click at [419, 511] on div "Delete Updated by Mikayla 6m ago" at bounding box center [380, 519] width 493 height 20
click at [197, 498] on button "Add/Edit Example Questions" at bounding box center [197, 493] width 126 height 18
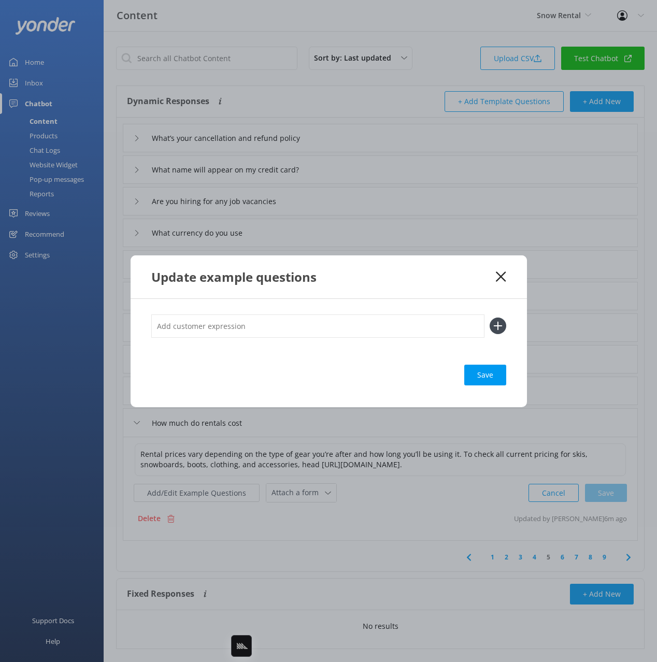
click at [373, 331] on input "text" at bounding box center [317, 326] width 333 height 23
type input "how much"
click at [490, 318] on button at bounding box center [498, 326] width 17 height 17
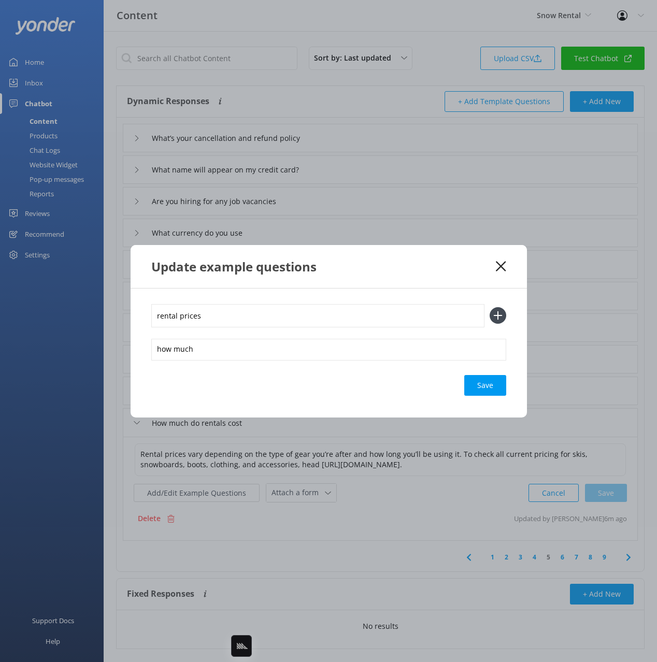
type input "rental prices"
click at [490, 307] on button at bounding box center [498, 315] width 17 height 17
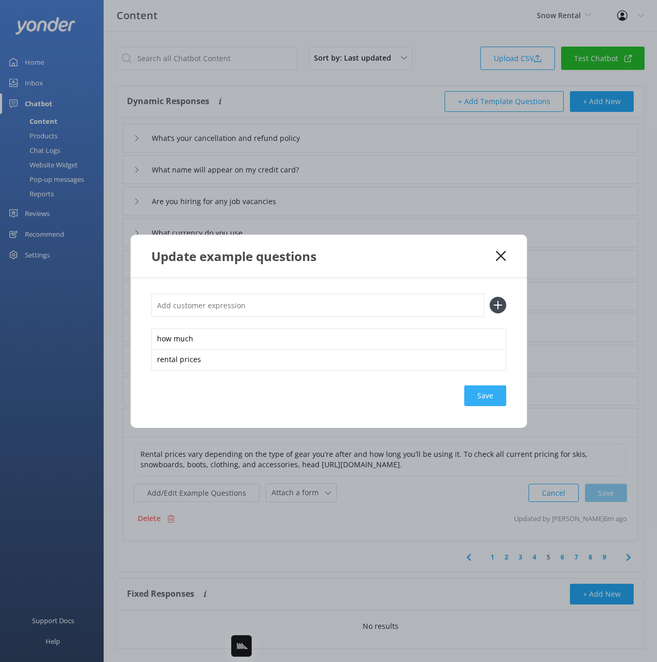
drag, startPoint x: 485, startPoint y: 399, endPoint x: 481, endPoint y: 302, distance: 97.0
click at [485, 397] on div "Save" at bounding box center [485, 396] width 42 height 21
click at [499, 253] on use at bounding box center [501, 256] width 10 height 10
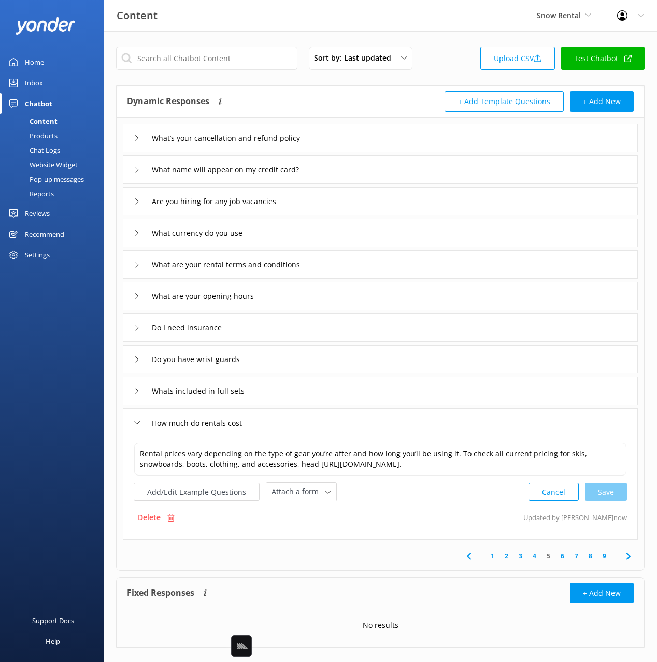
click at [631, 560] on icon at bounding box center [628, 556] width 12 height 12
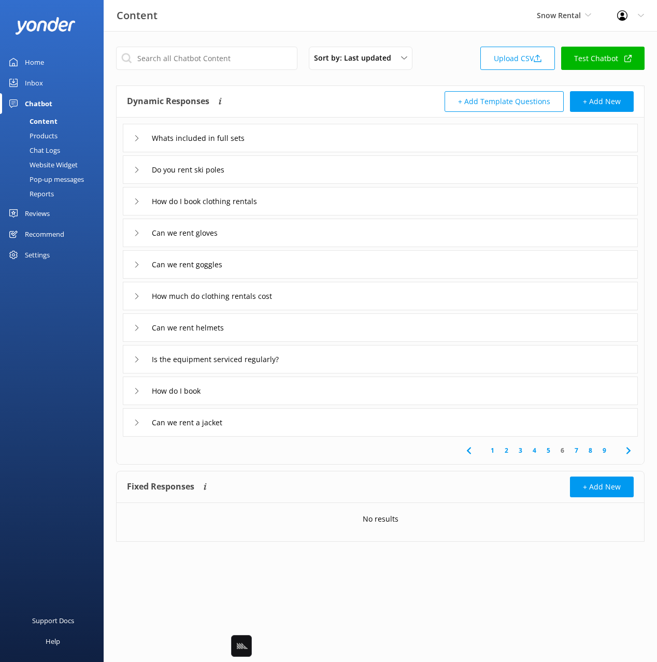
click at [279, 90] on div "Dynamic Responses Dynamic responses rely on the Large Language Model to create …" at bounding box center [381, 102] width 528 height 32
click at [263, 94] on div "Dynamic Responses Dynamic responses rely on the Large Language Model to create …" at bounding box center [253, 101] width 253 height 21
click at [322, 200] on div "How do I book clothing rentals" at bounding box center [380, 201] width 515 height 29
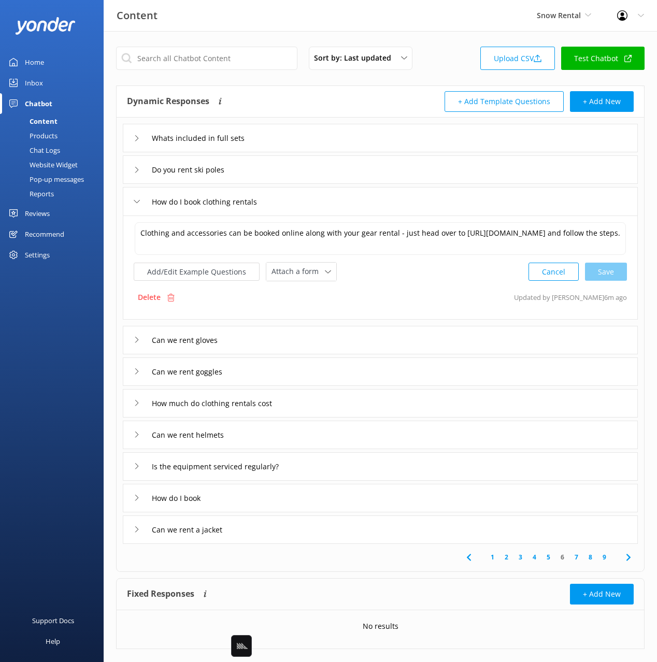
drag, startPoint x: 447, startPoint y: 283, endPoint x: 248, endPoint y: 217, distance: 209.8
click at [438, 282] on div "Clothing and accessories can be booked online along with your gear rental - jus…" at bounding box center [380, 268] width 515 height 104
click at [287, 235] on textarea "Clothing and accessories can be booked online along with your gear rental - jus…" at bounding box center [380, 238] width 491 height 33
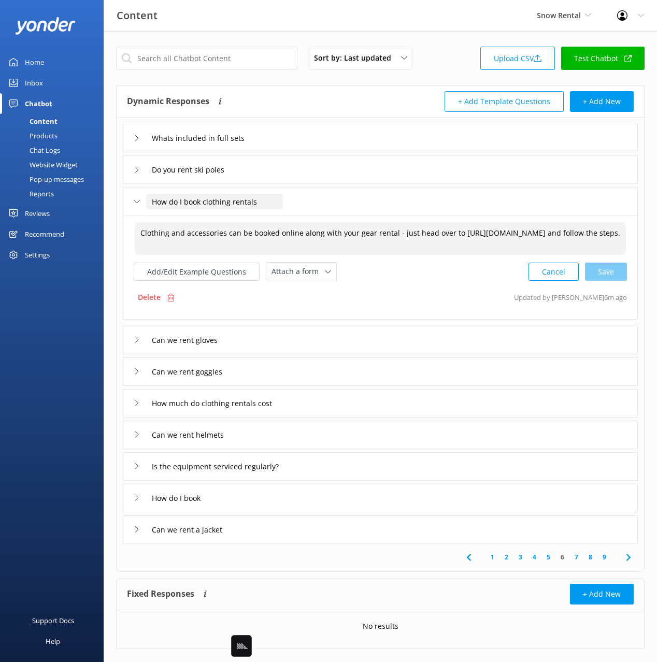
click at [235, 204] on input "How do I book clothing rentals" at bounding box center [214, 202] width 137 height 16
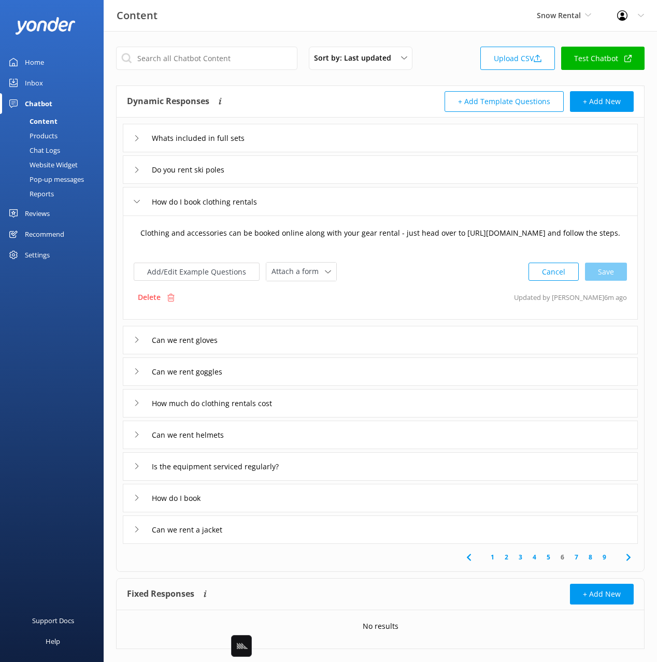
click at [476, 236] on textarea "Clothing and accessories can be booked online along with your gear rental - jus…" at bounding box center [380, 238] width 491 height 33
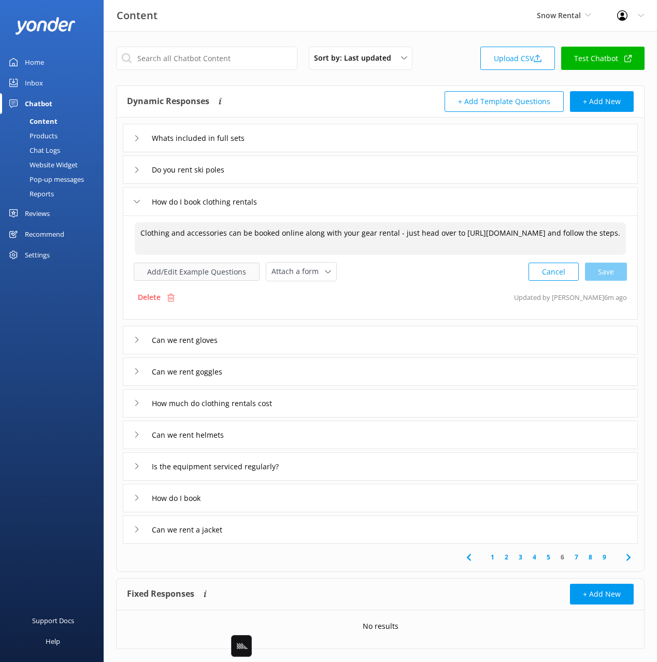
click at [198, 275] on button "Add/Edit Example Questions" at bounding box center [197, 272] width 126 height 18
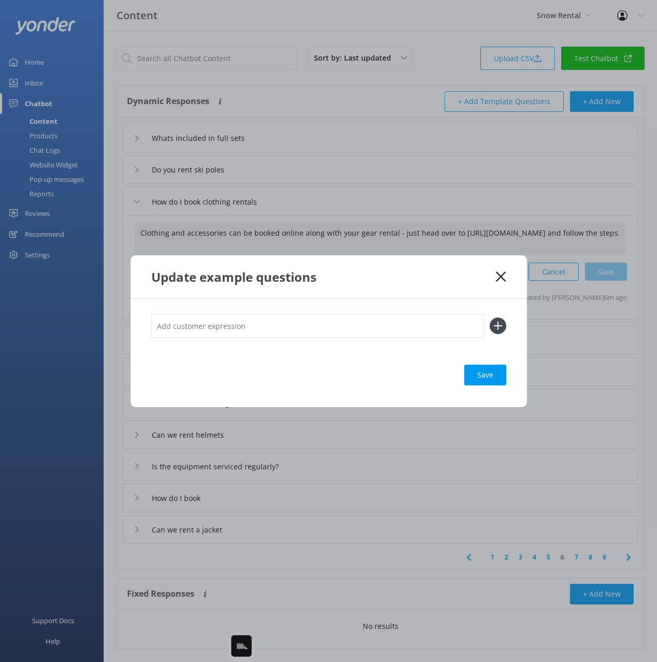
click at [342, 321] on input "text" at bounding box center [317, 326] width 333 height 23
paste input "How can I hire ski clothes?"
type input "How can I hire ski clothes?"
click at [490, 318] on button at bounding box center [498, 326] width 17 height 17
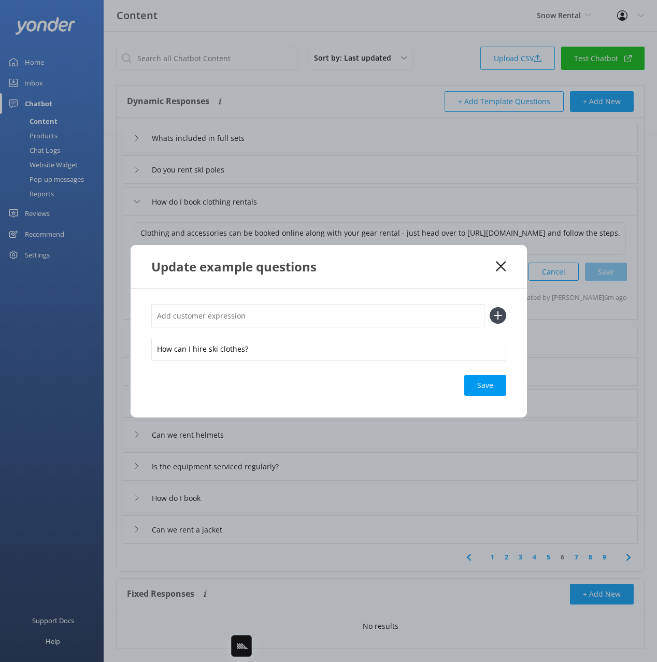
click at [359, 314] on input "text" at bounding box center [317, 315] width 333 height 23
paste input "What’s the process to book jackets and pants?"
type input "What’s the process to book jackets and pants?"
click at [490, 307] on button at bounding box center [498, 315] width 17 height 17
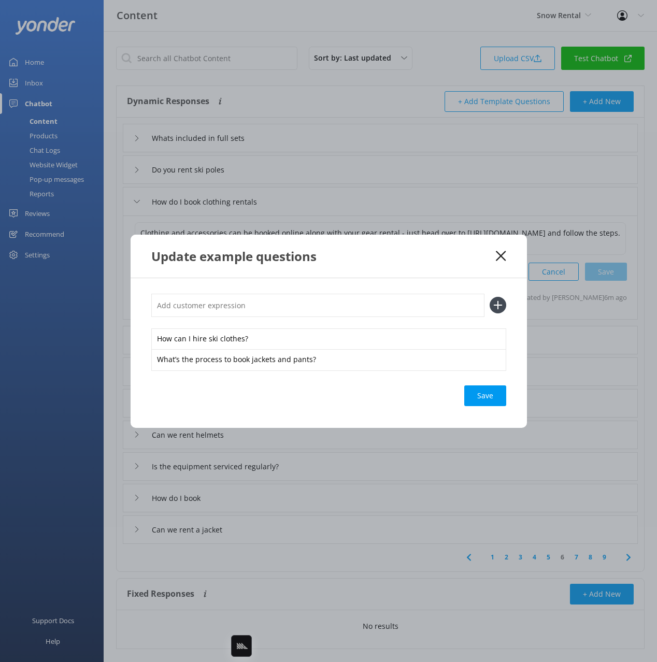
click at [383, 303] on input "text" at bounding box center [317, 305] width 333 height 23
paste input "Where do I go to reserve clothing for my trip?"
type input "Where do I go to reserve clothing for my trip?"
click at [490, 297] on button at bounding box center [498, 305] width 17 height 17
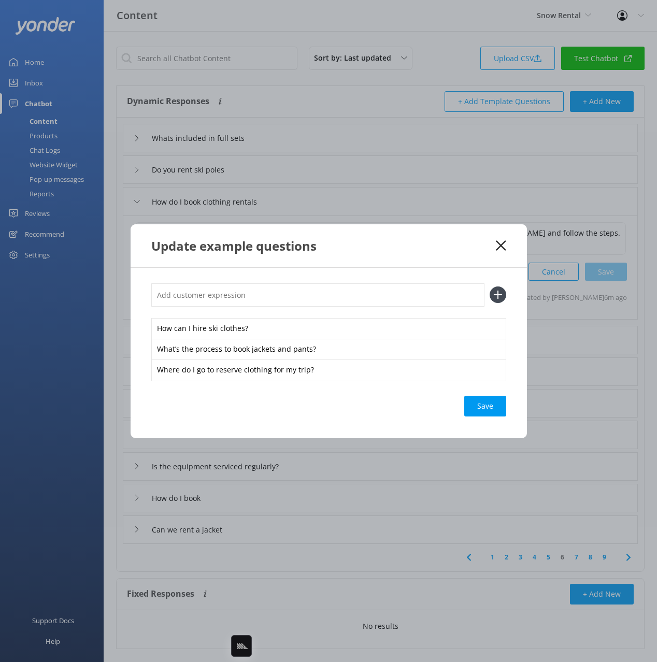
click at [291, 297] on input "text" at bounding box center [317, 294] width 333 height 23
paste input "How do I rent gloves and goggles with my gear?"
type input "How do I rent gloves and goggles with my gear?"
drag, startPoint x: 490, startPoint y: 295, endPoint x: 486, endPoint y: 353, distance: 58.2
click at [490, 295] on icon at bounding box center [498, 295] width 17 height 17
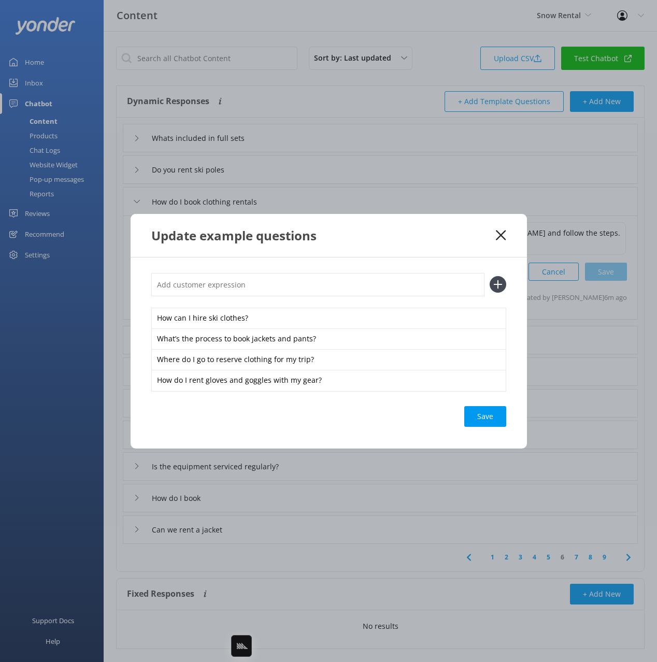
click at [486, 417] on div "Save" at bounding box center [485, 416] width 42 height 21
drag, startPoint x: 478, startPoint y: 412, endPoint x: 483, endPoint y: 408, distance: 7.4
click at [478, 412] on div "Save" at bounding box center [485, 416] width 42 height 21
drag, startPoint x: 477, startPoint y: 240, endPoint x: 483, endPoint y: 236, distance: 7.7
click at [480, 238] on div "Update example questions" at bounding box center [323, 235] width 345 height 17
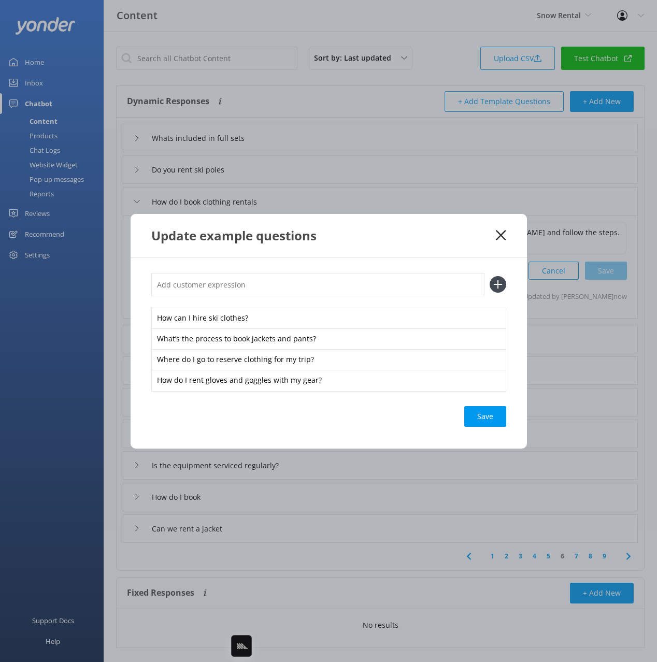
click at [500, 228] on div "Update example questions" at bounding box center [329, 235] width 396 height 43
click at [500, 230] on icon at bounding box center [501, 235] width 10 height 10
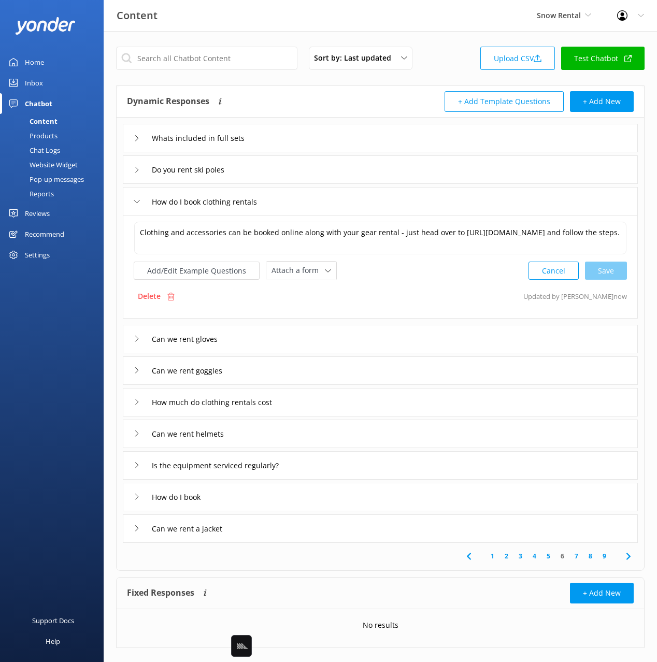
click at [364, 400] on div "How much do clothing rentals cost" at bounding box center [380, 402] width 515 height 29
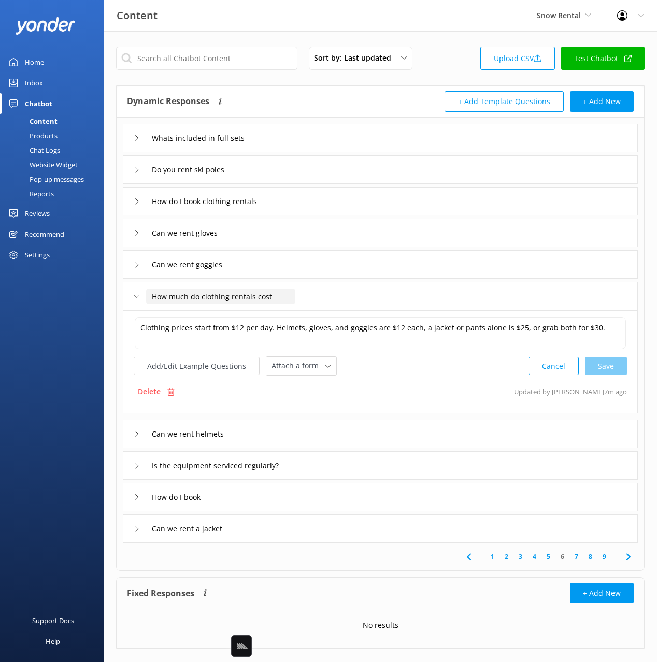
drag, startPoint x: 253, startPoint y: 300, endPoint x: 413, endPoint y: 316, distance: 160.4
click at [253, 300] on input "How much do clothing rentals cost" at bounding box center [220, 297] width 149 height 16
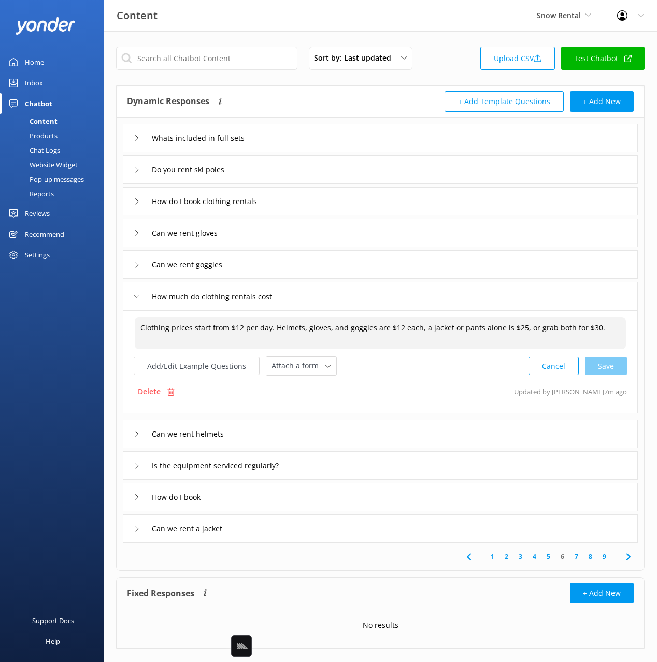
click at [529, 336] on textarea "Clothing prices start from $12 per day. Helmets, gloves, and goggles are $12 ea…" at bounding box center [380, 333] width 491 height 32
click at [214, 370] on button "Add/Edit Example Questions" at bounding box center [197, 366] width 126 height 18
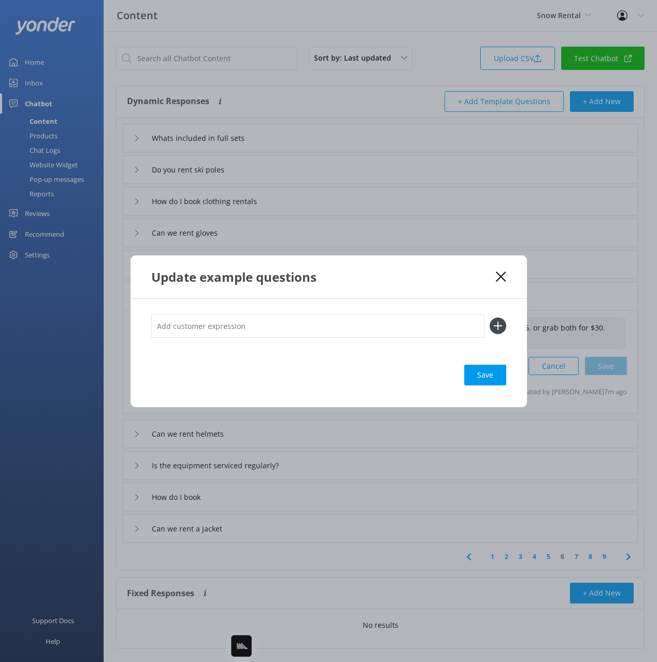
click at [424, 317] on input "text" at bounding box center [317, 326] width 333 height 23
click at [390, 332] on input "text" at bounding box center [317, 326] width 333 height 23
click at [317, 332] on input "text" at bounding box center [317, 326] width 333 height 23
paste input "How much is it to rent ski clothing? What’s the price for jackets and pants hir…"
type input "How much is it to rent ski clothing? What’s the price for jackets and pants hir…"
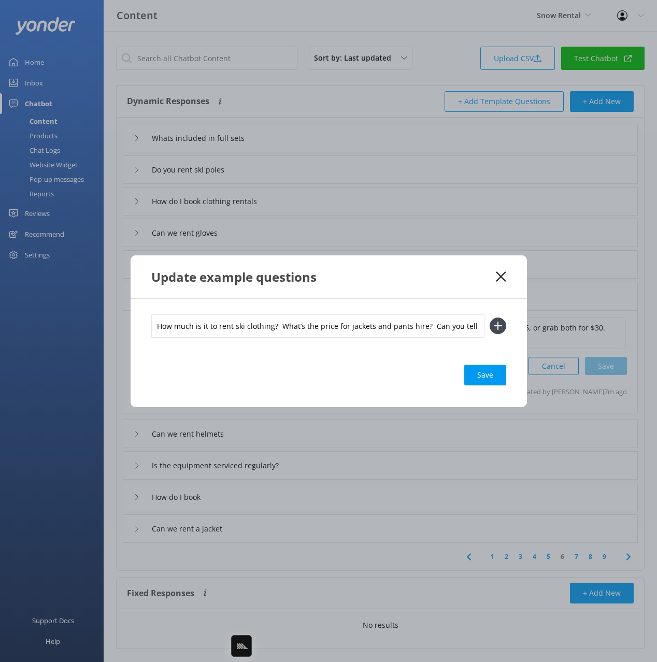
click at [490, 318] on button at bounding box center [498, 326] width 17 height 17
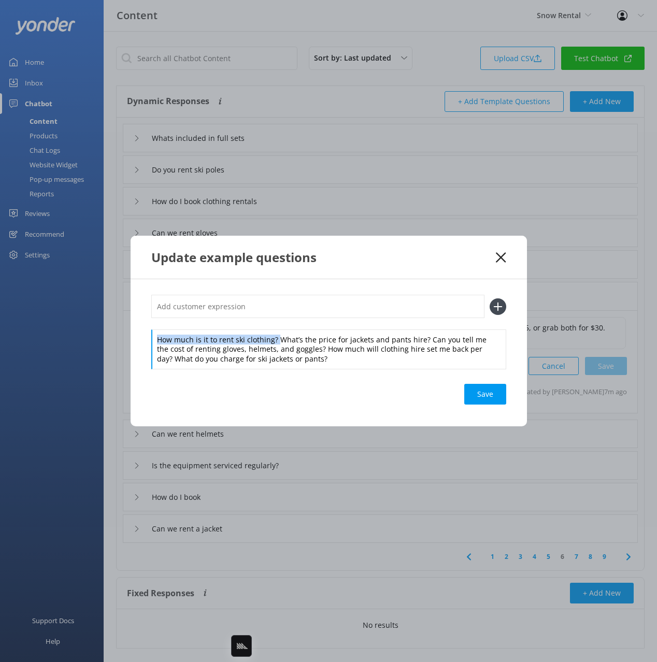
drag, startPoint x: 278, startPoint y: 338, endPoint x: 272, endPoint y: 326, distance: 13.4
click at [274, 324] on div "How much is it to rent ski clothing? What’s the price for jackets and pants hir…" at bounding box center [328, 332] width 355 height 74
click at [268, 309] on input "text" at bounding box center [317, 306] width 333 height 23
paste input "How much is it to rent ski clothing?"
type input "How much is it to rent ski clothing?"
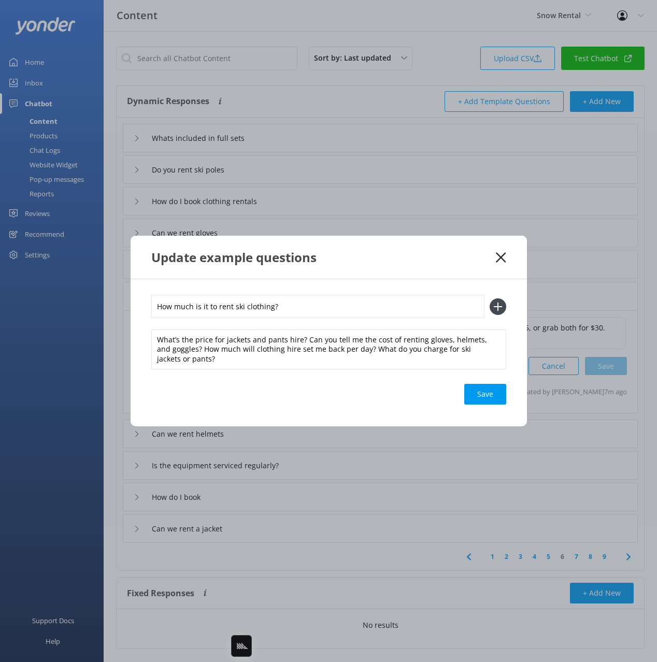
click at [490, 298] on button at bounding box center [498, 306] width 17 height 17
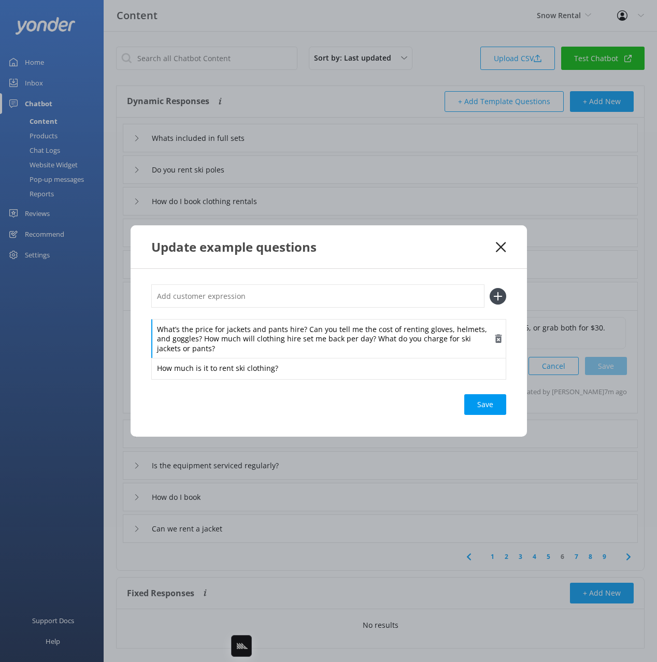
drag, startPoint x: 306, startPoint y: 339, endPoint x: 317, endPoint y: 334, distance: 11.8
click at [307, 338] on div "What’s the price for jackets and pants hire? Can you tell me the cost of rentin…" at bounding box center [328, 339] width 355 height 40
drag, startPoint x: 304, startPoint y: 328, endPoint x: 301, endPoint y: 312, distance: 15.9
click at [300, 314] on div "What’s the price for jackets and pants hire? Can you tell me the cost of rentin…" at bounding box center [328, 331] width 355 height 94
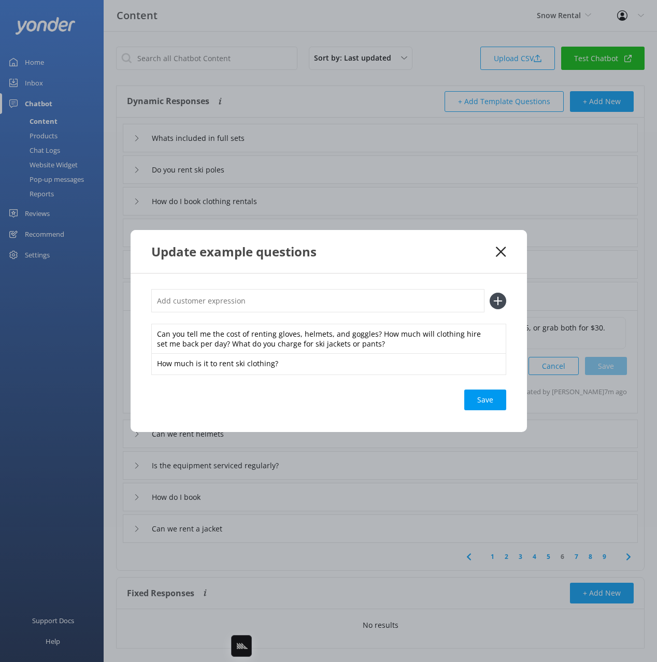
click at [297, 301] on input "text" at bounding box center [317, 300] width 333 height 23
paste input "What’s the price for jackets and pants hire?"
type input "What’s the price for jackets and pants hire?"
click at [490, 293] on button at bounding box center [498, 301] width 17 height 17
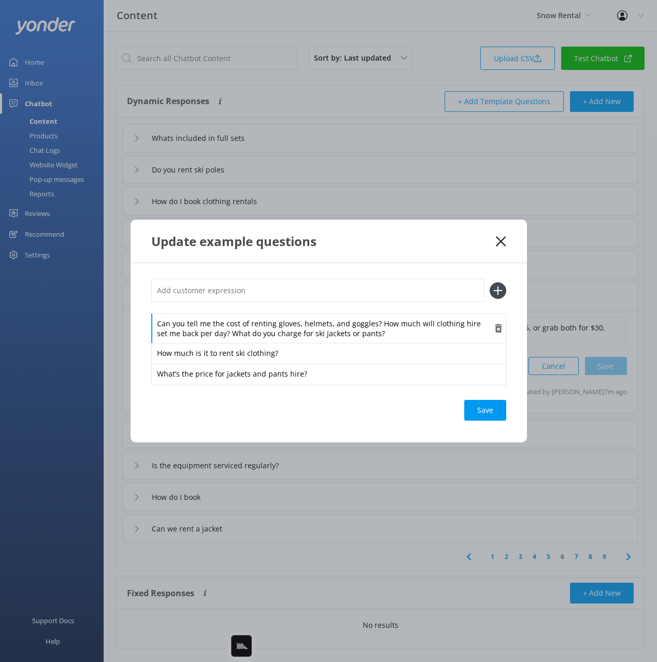
click at [287, 336] on div "Can you tell me the cost of renting gloves, helmets, and goggles? How much will…" at bounding box center [328, 329] width 355 height 30
click at [376, 316] on div "Can you tell me the cost of renting gloves, helmets, and goggles? How much will…" at bounding box center [328, 329] width 355 height 30
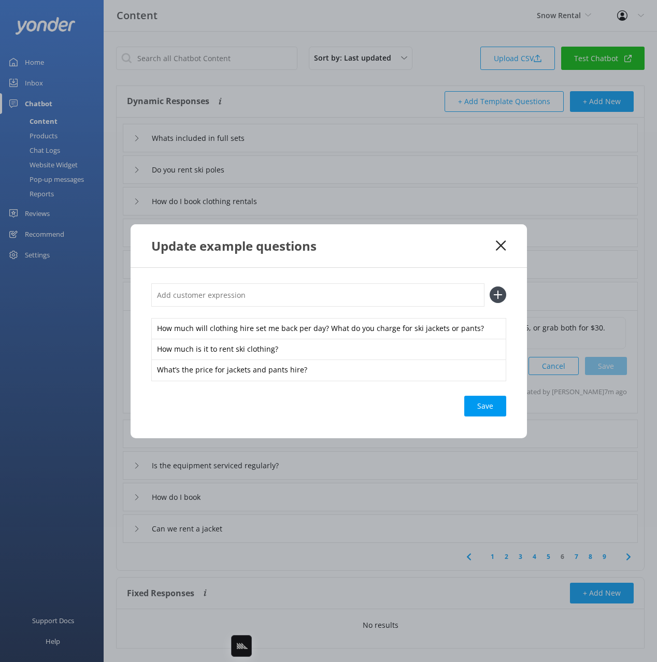
click at [359, 299] on input "text" at bounding box center [317, 294] width 333 height 23
paste input "Can you tell me the cost of renting gloves, helmets, and goggles?"
type input "Can you tell me the cost of renting gloves, helmets, and goggles?"
click at [490, 287] on button at bounding box center [498, 295] width 17 height 17
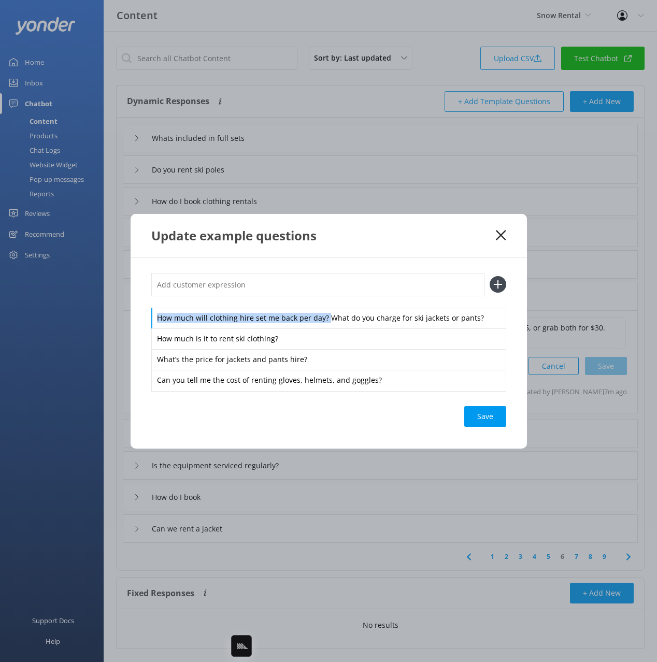
drag, startPoint x: 300, startPoint y: 318, endPoint x: 139, endPoint y: 320, distance: 160.7
click at [139, 320] on div "How much will clothing hire set me back per day? What do you charge for ski jac…" at bounding box center [329, 353] width 396 height 191
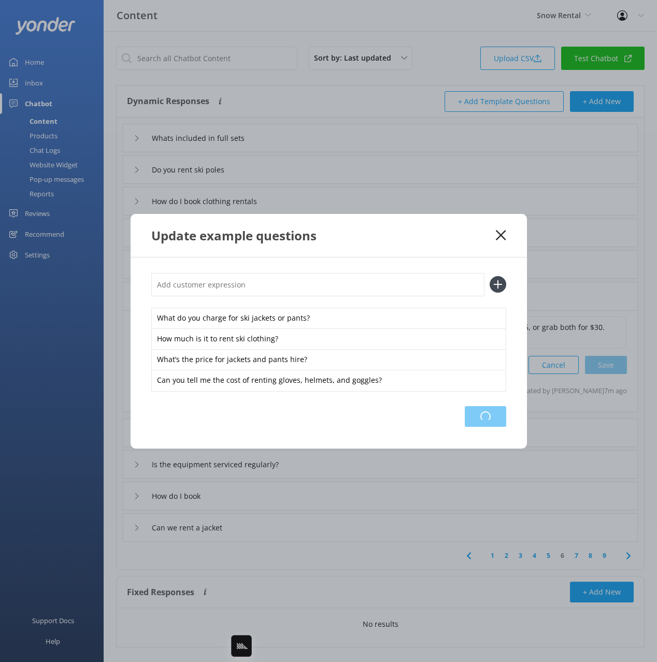
click at [468, 419] on div "Loading.." at bounding box center [485, 416] width 41 height 21
drag, startPoint x: 446, startPoint y: 252, endPoint x: 511, endPoint y: 234, distance: 67.9
click at [447, 252] on div "Update example questions" at bounding box center [329, 235] width 396 height 43
click at [502, 233] on use at bounding box center [501, 235] width 10 height 10
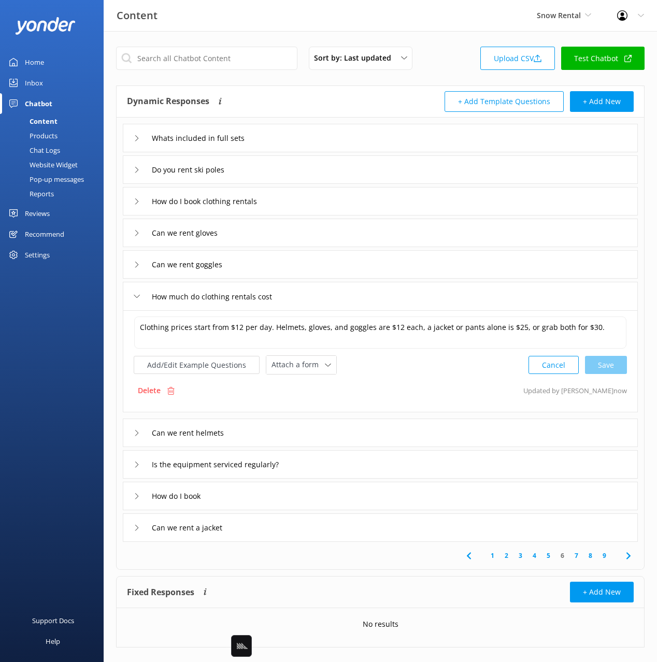
click at [347, 494] on div "How do I book" at bounding box center [380, 496] width 515 height 29
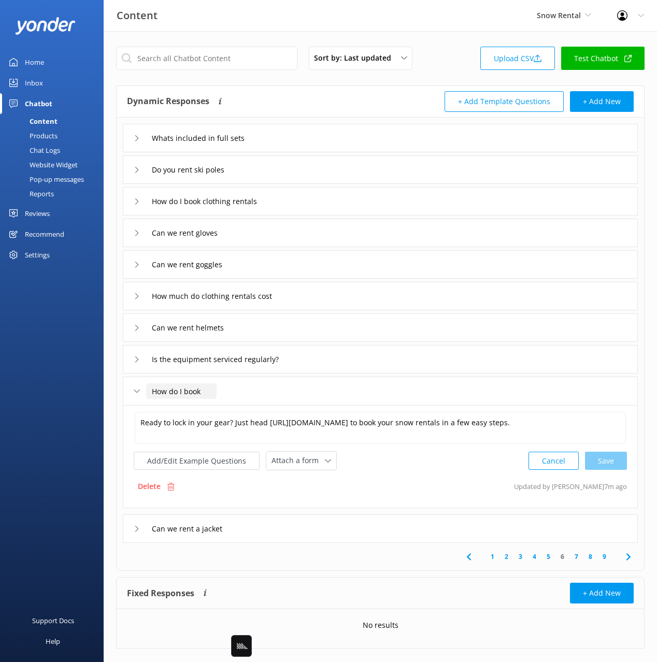
click at [195, 390] on input "How do I book" at bounding box center [181, 391] width 70 height 16
click at [452, 426] on textarea "Ready to lock in your gear? Just head https://www.snowrental.co.nz/rental/booki…" at bounding box center [380, 428] width 491 height 32
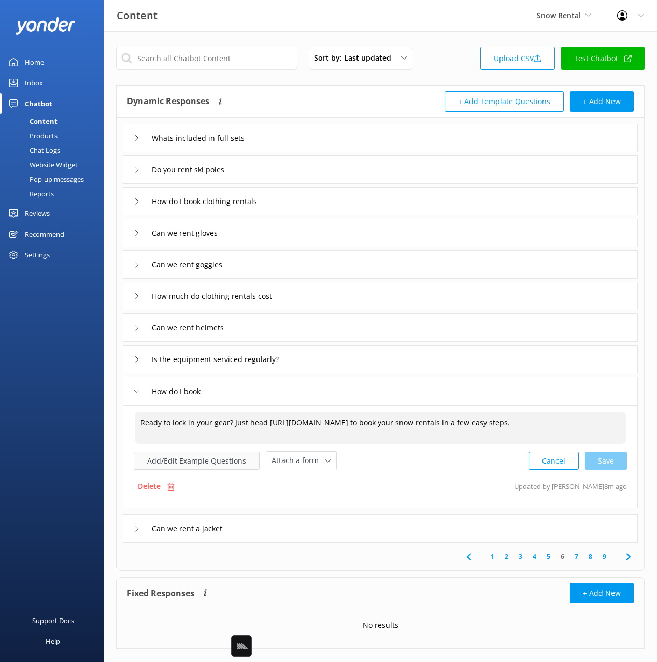
click at [175, 462] on button "Add/Edit Example Questions" at bounding box center [197, 461] width 126 height 18
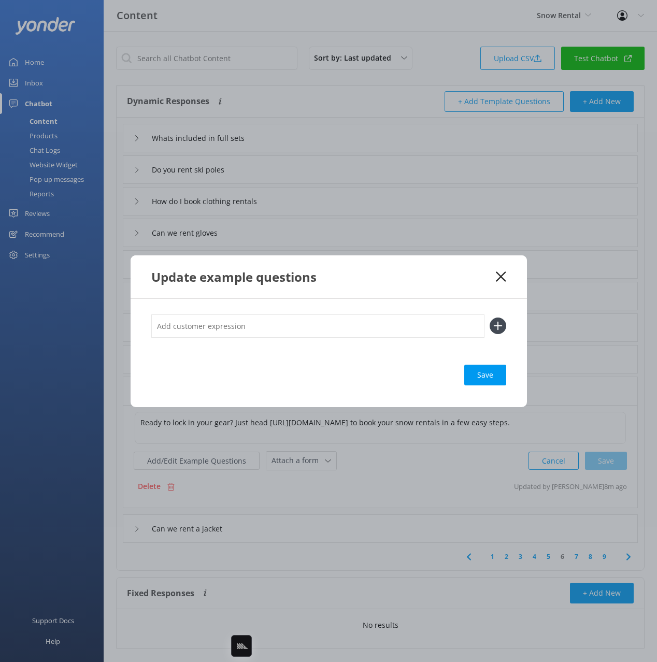
click at [346, 365] on div "Save" at bounding box center [328, 375] width 355 height 21
click at [348, 332] on input "text" at bounding box center [317, 326] width 333 height 23
type input "how can i book my gear"
click at [490, 318] on button at bounding box center [498, 326] width 17 height 17
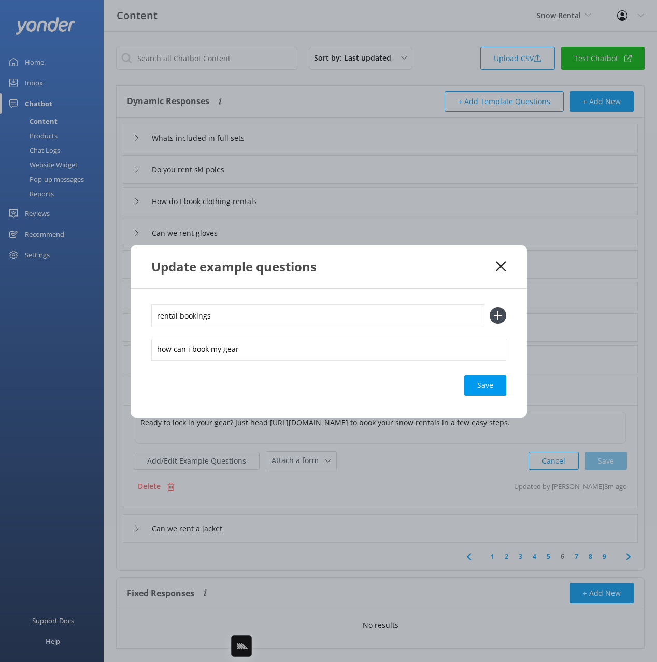
type input "rental bookings"
click at [490, 307] on button at bounding box center [498, 315] width 17 height 17
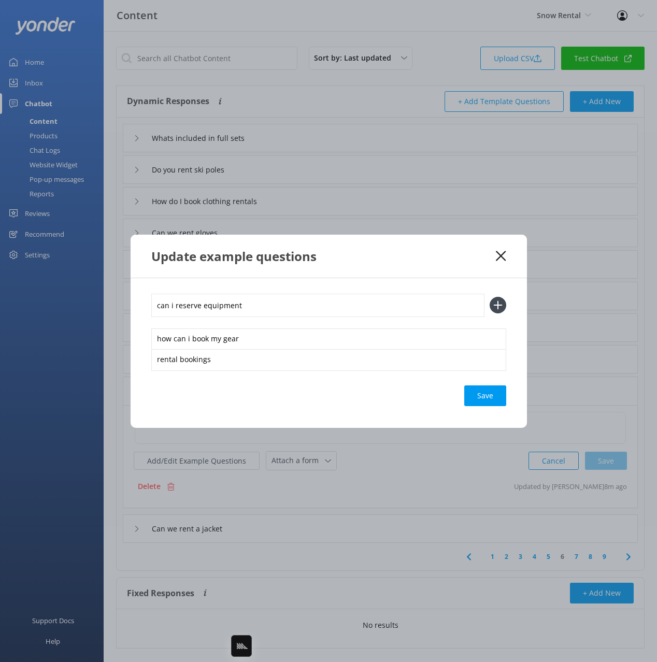
type input "can i reserve equipment"
click at [490, 297] on button at bounding box center [498, 305] width 17 height 17
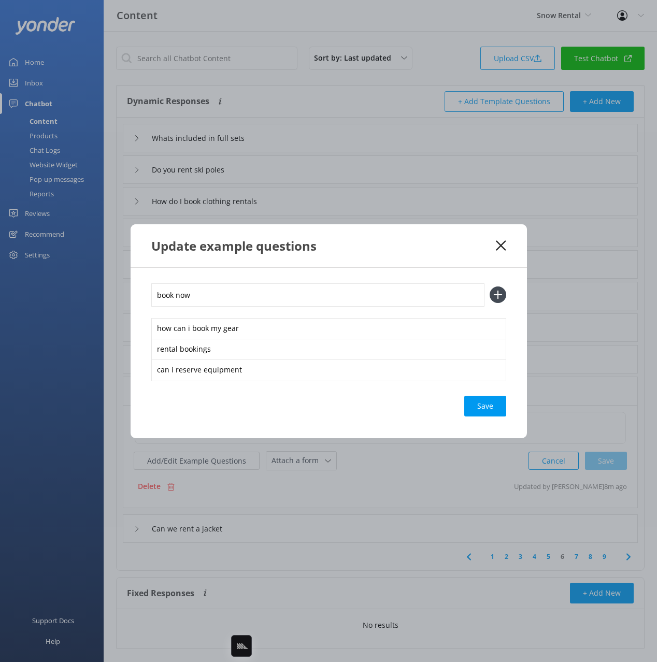
type input "book now"
click at [490, 287] on button at bounding box center [498, 295] width 17 height 17
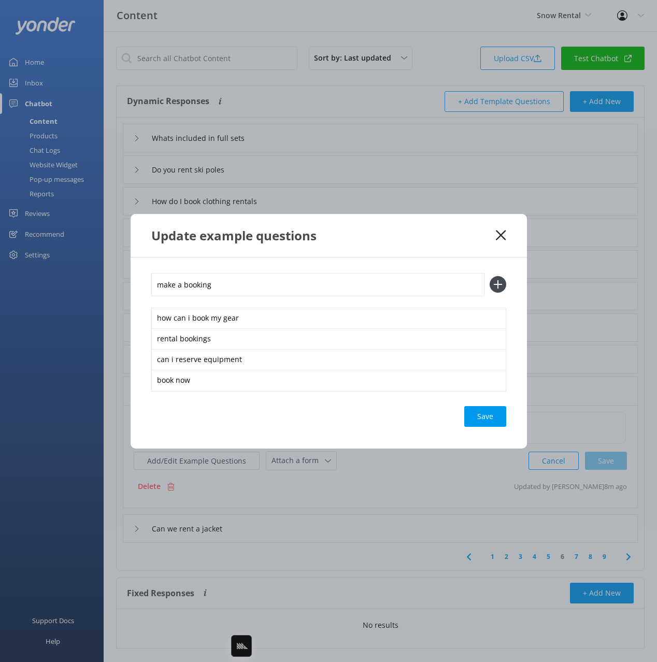
type input "make a booking"
click at [490, 276] on button at bounding box center [498, 284] width 17 height 17
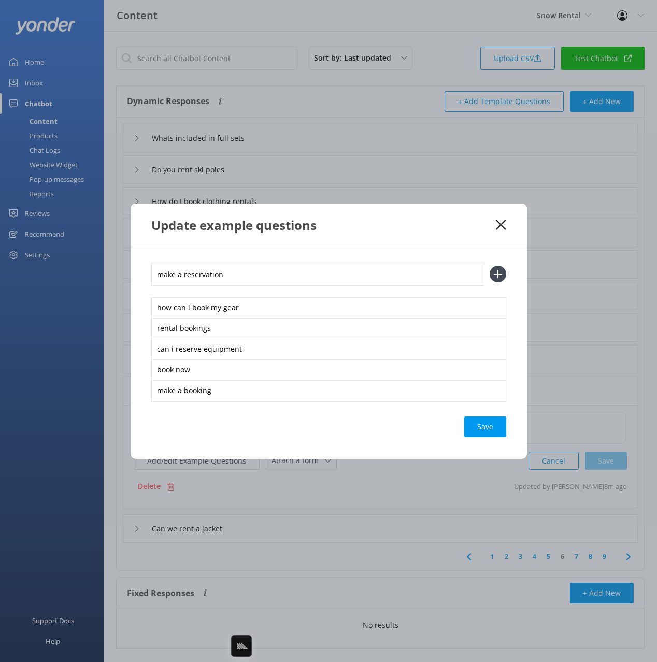
type input "make a reservation"
click at [490, 266] on button at bounding box center [498, 274] width 17 height 17
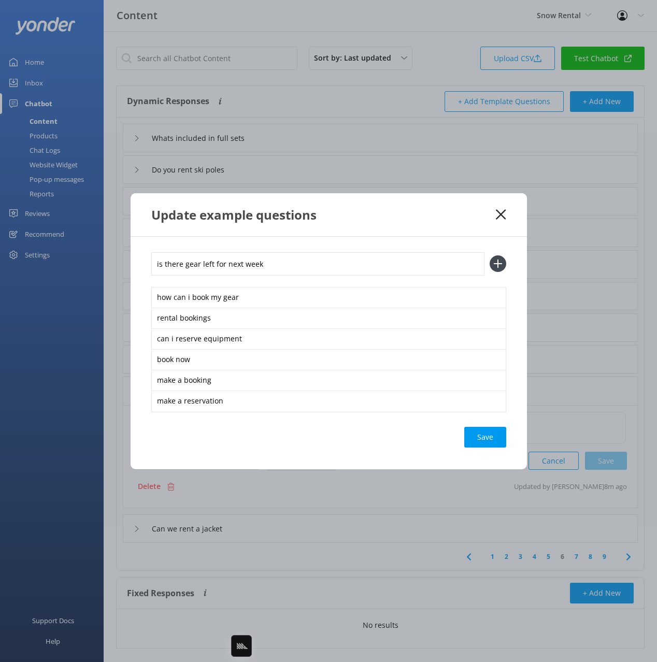
type input "is there gear left for next week"
click at [490, 255] on button at bounding box center [498, 263] width 17 height 17
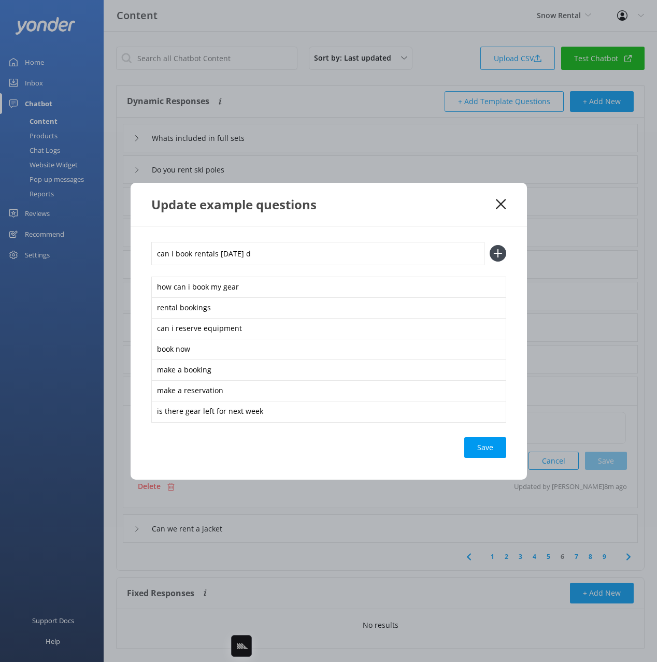
type input "can i book rentals on saturday d"
click at [490, 245] on button at bounding box center [498, 253] width 17 height 17
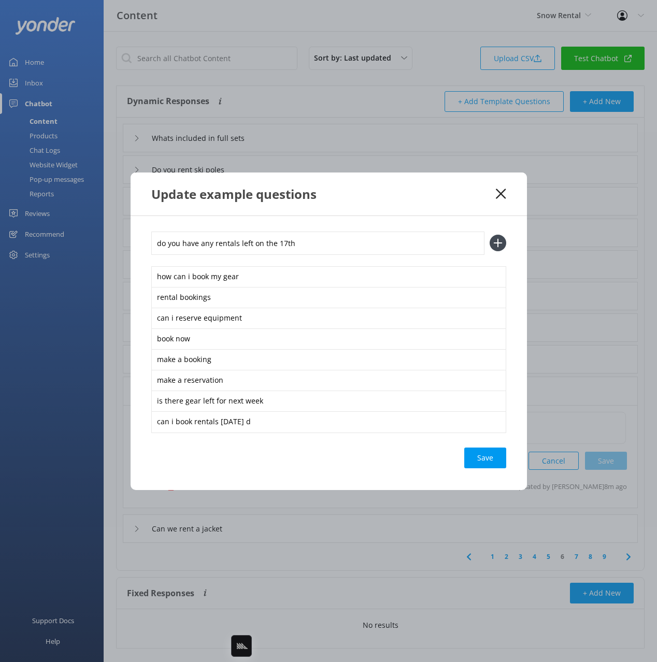
type input "do you have any rentals left on the 17th"
click at [490, 235] on button at bounding box center [498, 243] width 17 height 17
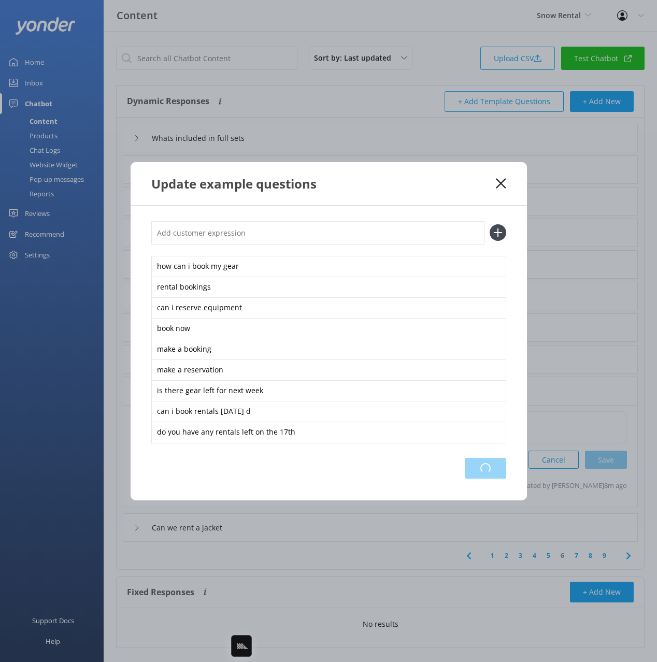
drag, startPoint x: 486, startPoint y: 466, endPoint x: 500, endPoint y: 481, distance: 20.5
click at [486, 466] on div "Loading.." at bounding box center [485, 468] width 41 height 21
click at [475, 190] on div "Update example questions" at bounding box center [323, 183] width 345 height 17
click at [499, 180] on icon at bounding box center [501, 183] width 10 height 10
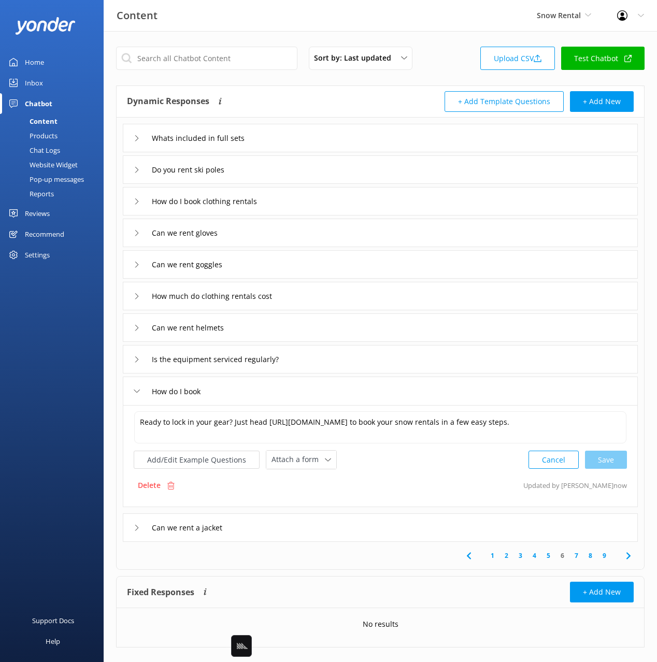
drag, startPoint x: 452, startPoint y: 478, endPoint x: 329, endPoint y: 511, distance: 127.7
click at [452, 478] on div "Delete Updated by Yonder now" at bounding box center [380, 486] width 493 height 20
click at [223, 458] on button "Add/Edit Example Questions" at bounding box center [197, 460] width 126 height 18
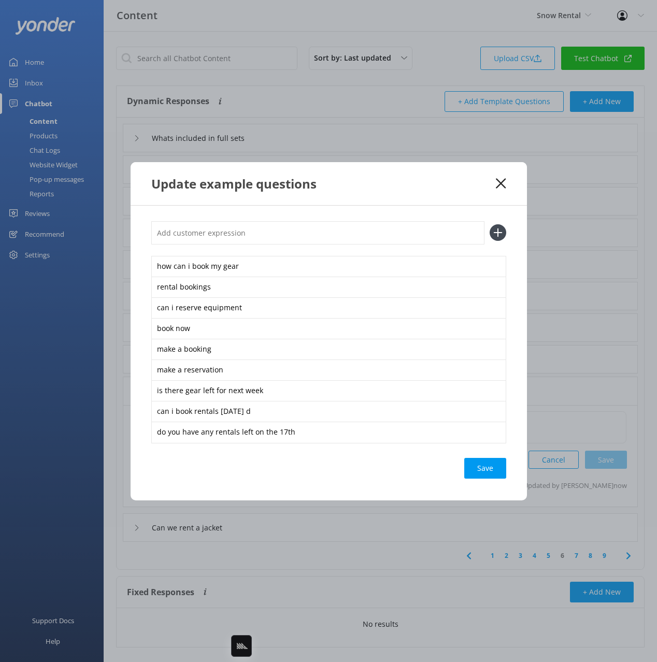
click at [319, 237] on input "text" at bounding box center [317, 232] width 333 height 23
type input "rental availability"
click at [490, 224] on button at bounding box center [498, 232] width 17 height 17
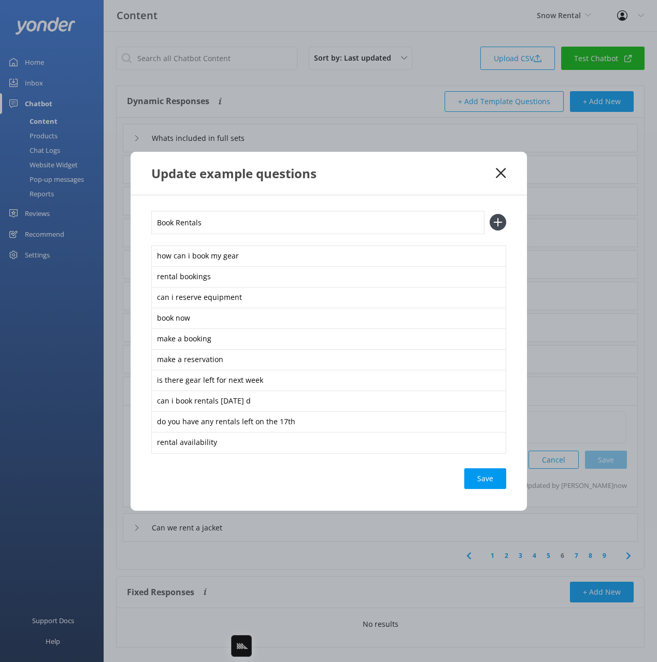
type input "Book Rentals"
click at [490, 214] on button at bounding box center [498, 222] width 17 height 17
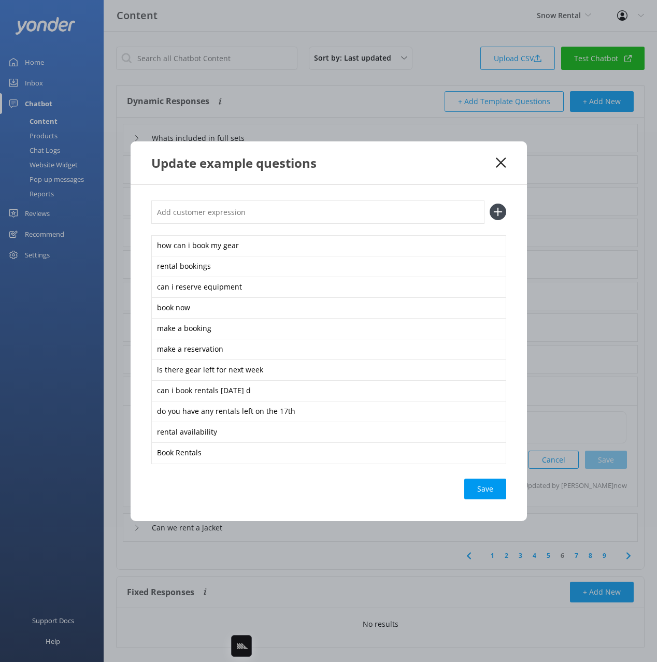
paste input "Book Rentals"
type input "Book Rentals"
click at [490, 204] on button at bounding box center [498, 212] width 17 height 17
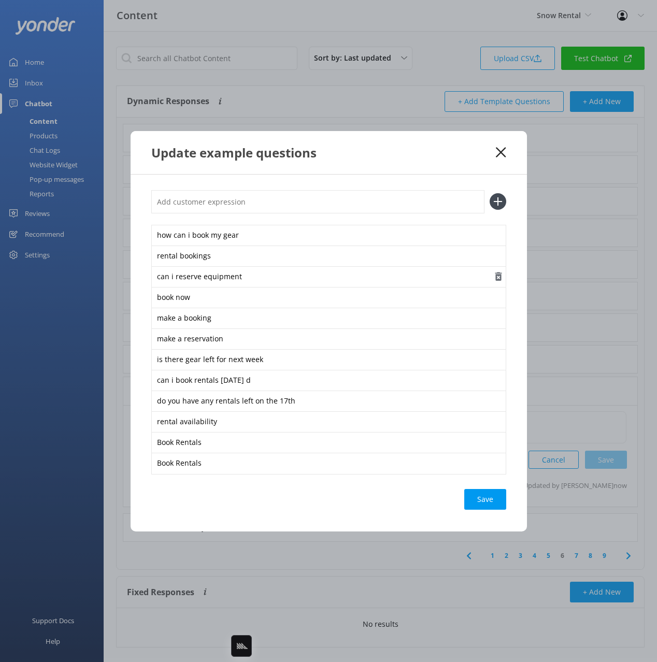
drag, startPoint x: 496, startPoint y: 498, endPoint x: 465, endPoint y: 277, distance: 223.5
click at [496, 498] on div "Save" at bounding box center [485, 499] width 42 height 21
drag, startPoint x: 421, startPoint y: 162, endPoint x: 466, endPoint y: 162, distance: 45.1
click at [421, 162] on div "Update example questions" at bounding box center [329, 152] width 396 height 43
click at [498, 152] on icon at bounding box center [501, 152] width 10 height 10
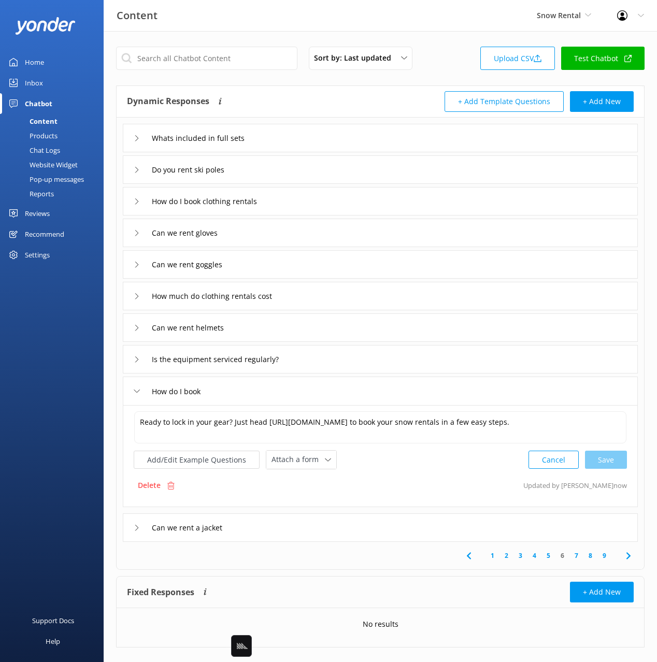
drag, startPoint x: 342, startPoint y: 565, endPoint x: 472, endPoint y: 552, distance: 130.7
click at [342, 565] on div "1 2 3 4 5 6 7 8 9" at bounding box center [380, 555] width 523 height 27
click at [625, 557] on icon at bounding box center [628, 556] width 12 height 12
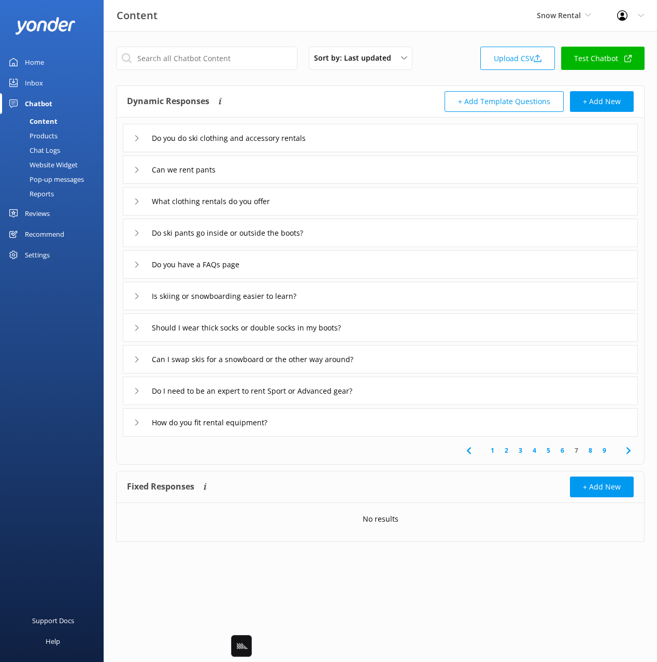
click at [327, 198] on div "What clothing rentals do you offer" at bounding box center [380, 201] width 515 height 29
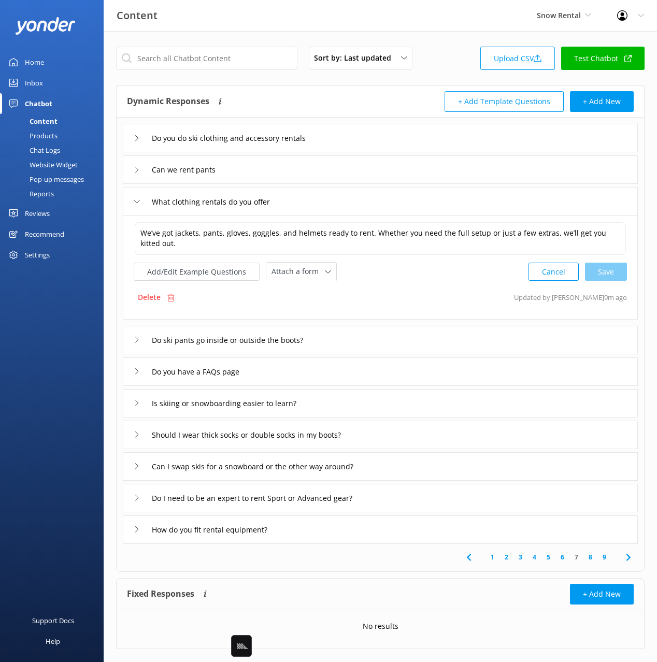
drag, startPoint x: 470, startPoint y: 277, endPoint x: 475, endPoint y: 274, distance: 6.0
click at [470, 277] on div "Add/Edit Example Questions Attach a form Leave contact details Check availabili…" at bounding box center [380, 271] width 493 height 19
click at [494, 235] on textarea "We’ve got jackets, pants, gloves, goggles, and helmets ready to rent. Whether y…" at bounding box center [380, 238] width 491 height 33
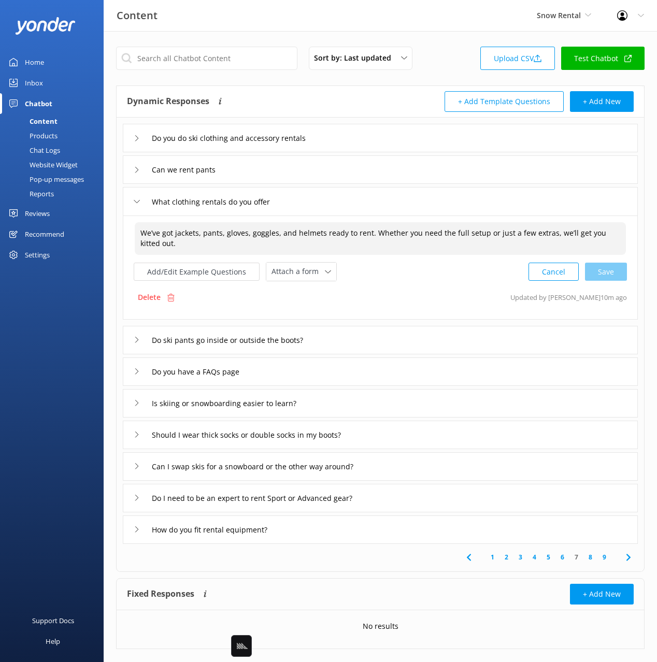
click at [500, 245] on textarea "We’ve got jackets, pants, gloves, goggles, and helmets ready to rent. Whether y…" at bounding box center [380, 238] width 491 height 33
paste textarea "https://www.snowrental.co.nz/rental/booking.html"
click at [162, 244] on textarea "We’ve got jackets, pants, gloves, goggles, and helmets ready to rent. Whether y…" at bounding box center [380, 238] width 491 height 33
click at [592, 276] on div "Cancel Loading.." at bounding box center [578, 270] width 98 height 19
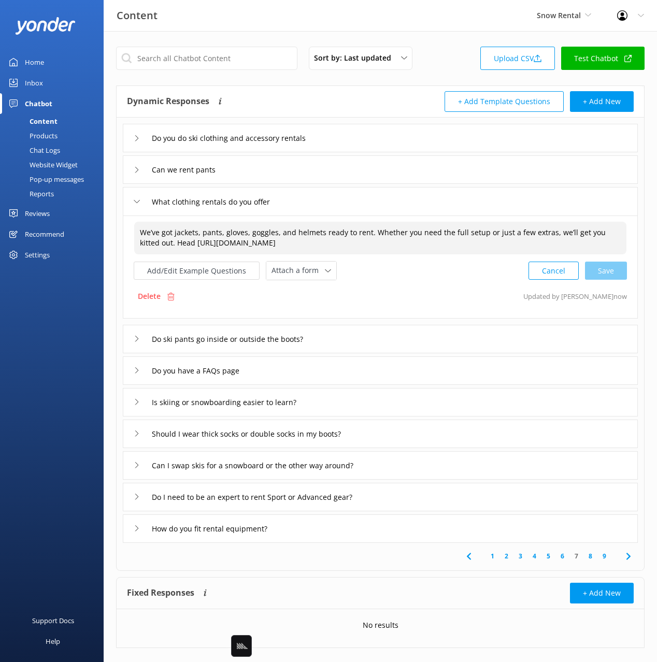
type textarea "We’ve got jackets, pants, gloves, goggles, and helmets ready to rent. Whether y…"
click at [410, 291] on div "Delete Updated by Yonder now" at bounding box center [380, 297] width 493 height 20
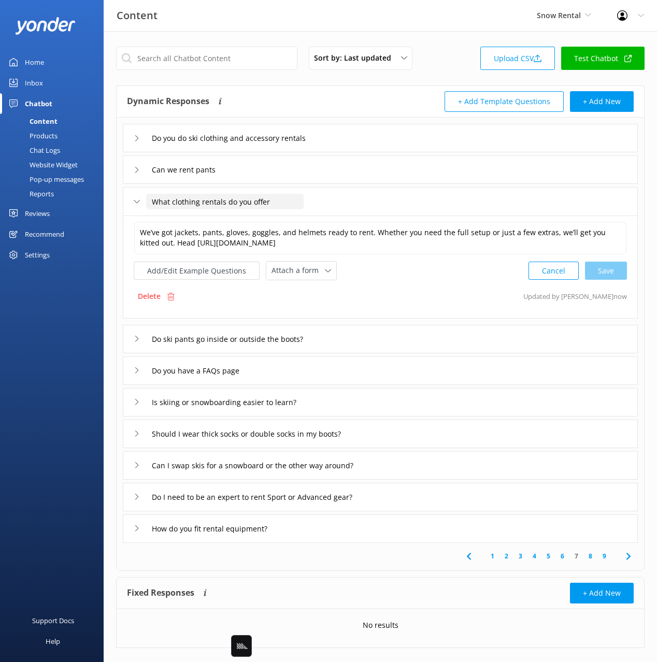
drag, startPoint x: 220, startPoint y: 201, endPoint x: 256, endPoint y: 207, distance: 36.3
click at [220, 201] on input "What clothing rentals do you offer" at bounding box center [225, 202] width 158 height 16
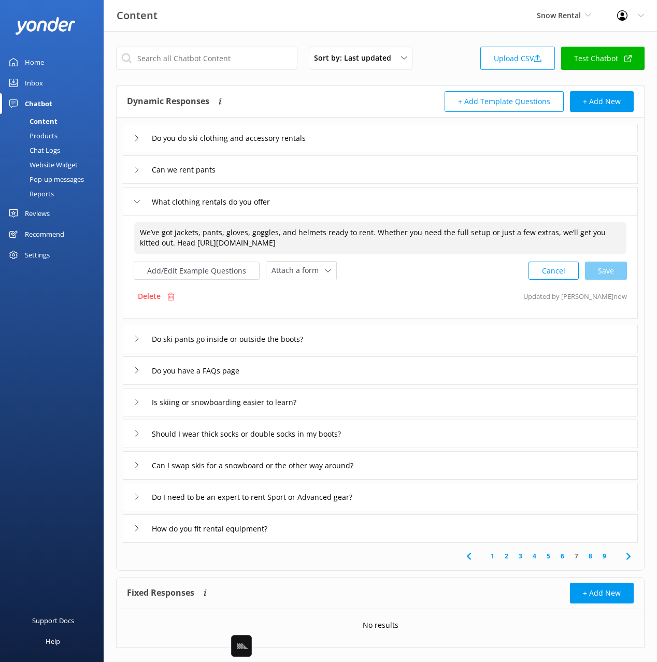
click at [453, 227] on textarea "We’ve got jackets, pants, gloves, goggles, and helmets ready to rent. Whether y…" at bounding box center [380, 238] width 492 height 33
click at [230, 266] on button "Add/Edit Example Questions" at bounding box center [197, 271] width 126 height 18
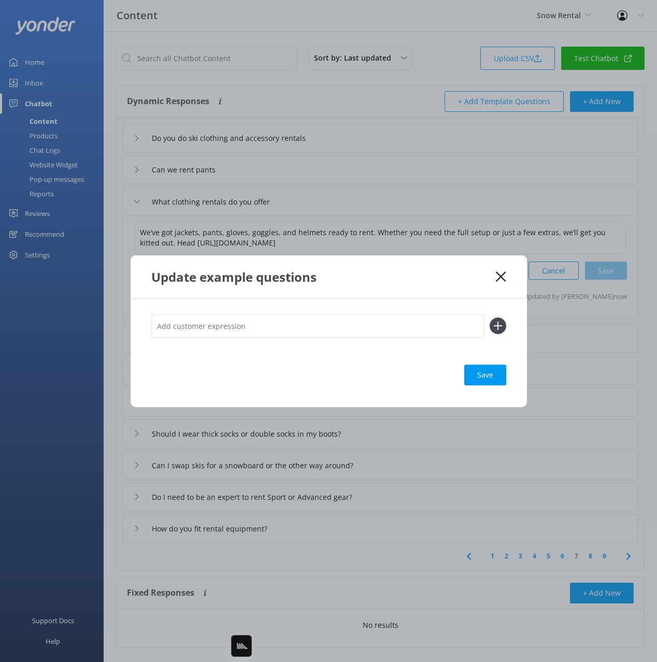
drag, startPoint x: 401, startPoint y: 319, endPoint x: 407, endPoint y: 319, distance: 5.7
click at [401, 319] on input "text" at bounding box center [317, 326] width 333 height 23
paste input "What ski clothes can I hire? Do you rent jackets and pants? Can I get snow gear…"
type input "What ski clothes can I hire? Do you rent jackets and pants? Can I get snow gear…"
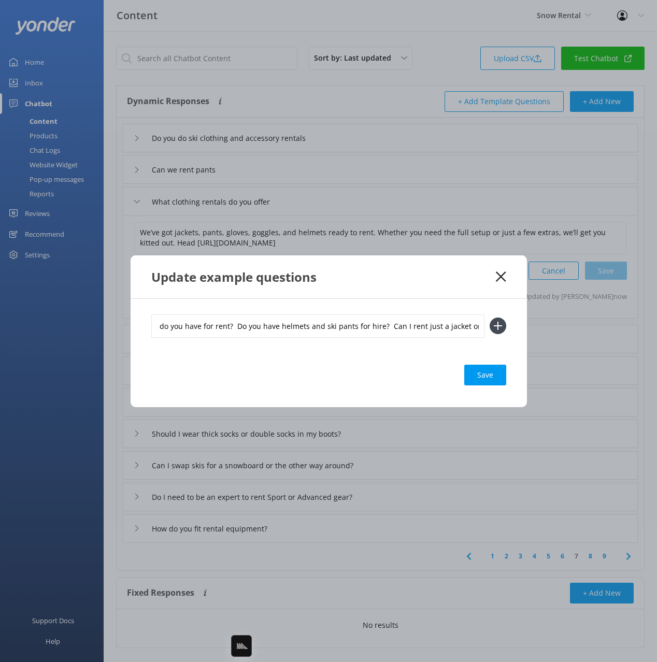
click at [490, 318] on button at bounding box center [498, 326] width 17 height 17
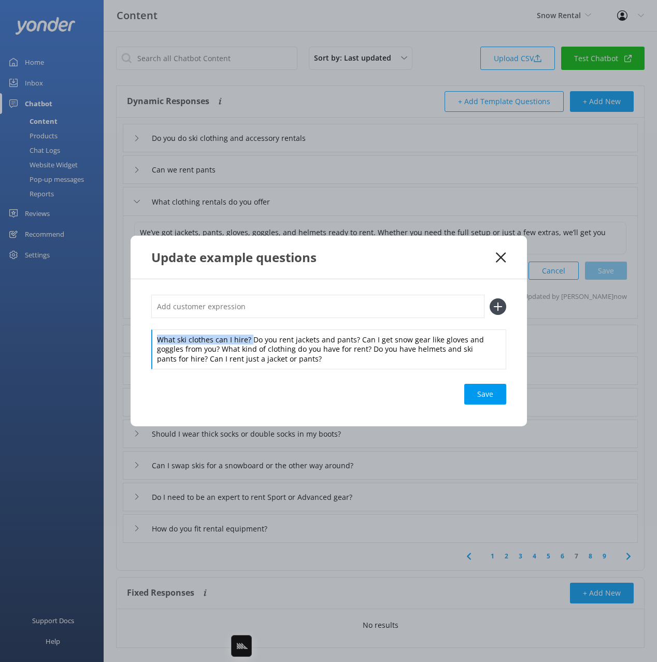
drag, startPoint x: 249, startPoint y: 335, endPoint x: 250, endPoint y: 326, distance: 8.8
click at [249, 327] on div "What ski clothes can I hire? Do you rent jackets and pants? Can I get snow gear…" at bounding box center [328, 332] width 355 height 74
click at [258, 309] on input "text" at bounding box center [317, 306] width 333 height 23
paste input "What ski clothes can I hire?"
type input "What ski clothes can I hire?"
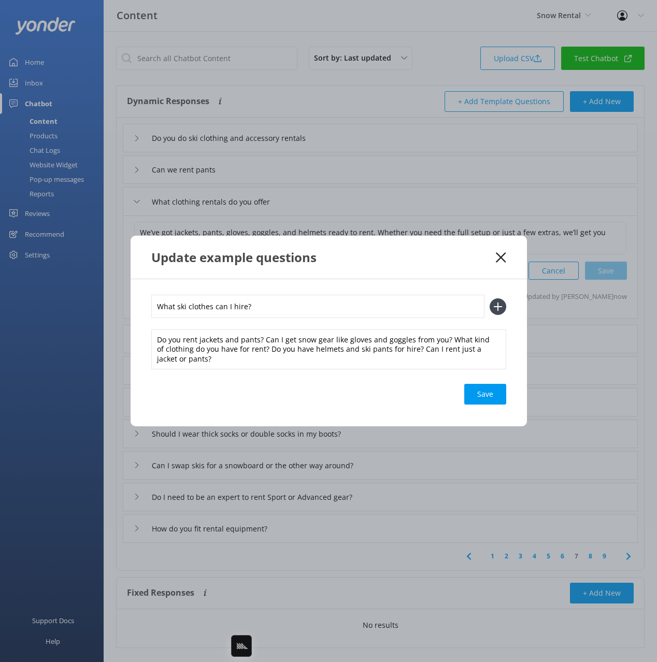
click at [490, 298] on button at bounding box center [498, 306] width 17 height 17
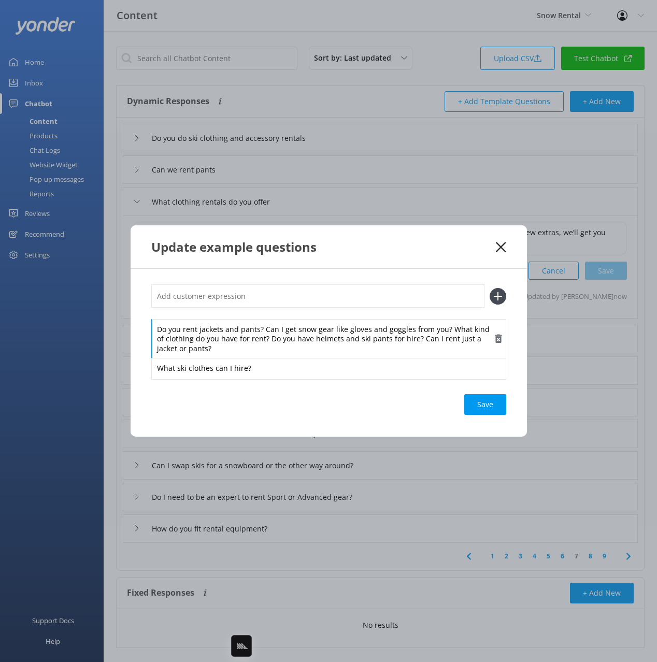
drag, startPoint x: 269, startPoint y: 350, endPoint x: 267, endPoint y: 343, distance: 7.4
click at [269, 349] on div "Do you rent jackets and pants? Can I get snow gear like gloves and goggles from…" at bounding box center [328, 339] width 355 height 40
drag, startPoint x: 262, startPoint y: 330, endPoint x: 259, endPoint y: 308, distance: 22.4
click at [260, 314] on div "Do you rent jackets and pants? Can I get snow gear like gloves and goggles from…" at bounding box center [328, 331] width 355 height 94
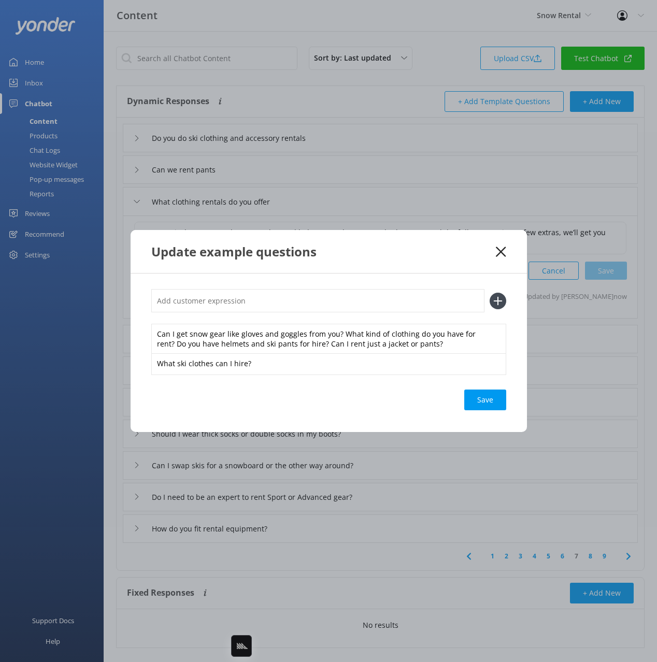
click at [259, 306] on input "text" at bounding box center [317, 300] width 333 height 23
paste input "Do you rent jackets and pants?"
type input "Do you rent jackets and pants?"
click at [490, 293] on button at bounding box center [498, 301] width 17 height 17
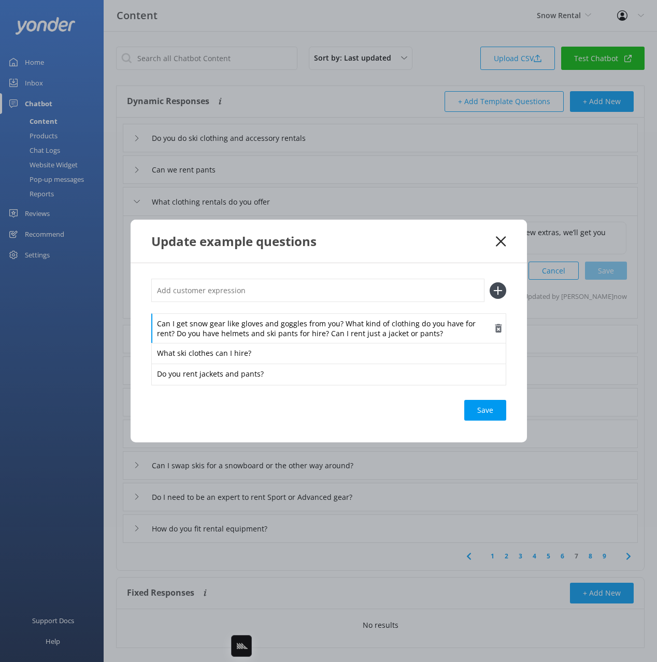
drag, startPoint x: 332, startPoint y: 326, endPoint x: 306, endPoint y: 319, distance: 27.1
click at [328, 325] on div "Can I get snow gear like gloves and goggles from you? What kind of clothing do …" at bounding box center [328, 329] width 355 height 30
drag, startPoint x: 340, startPoint y: 322, endPoint x: 336, endPoint y: 308, distance: 15.1
click at [336, 308] on div "Can I get snow gear like gloves and goggles from you? What kind of clothing do …" at bounding box center [328, 331] width 355 height 105
click at [314, 294] on input "text" at bounding box center [317, 290] width 333 height 23
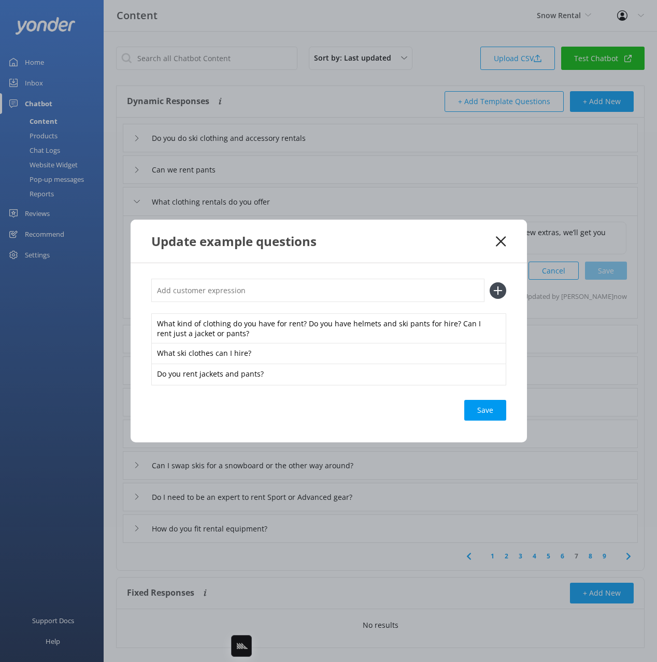
paste input "Can I get snow gear like gloves and goggles from you?"
type input "Can I get snow gear like gloves and goggles from you?"
click at [490, 282] on button at bounding box center [498, 290] width 17 height 17
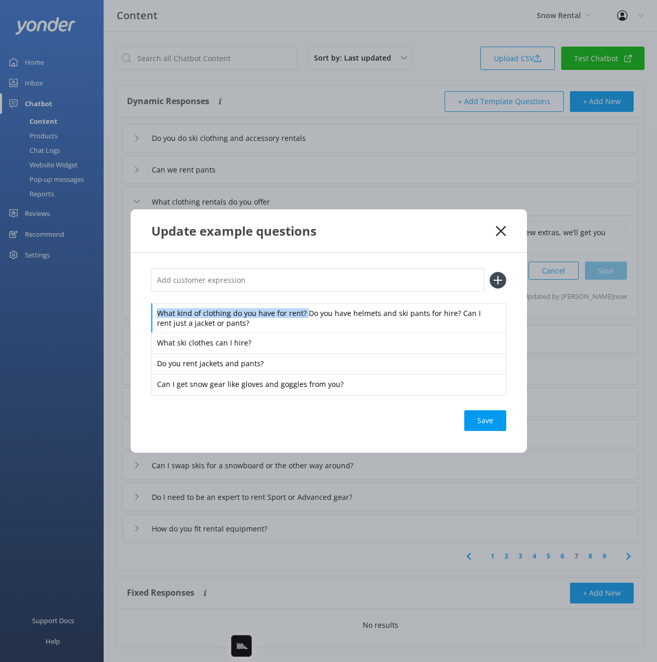
drag, startPoint x: 304, startPoint y: 313, endPoint x: 305, endPoint y: 298, distance: 14.5
click at [304, 295] on div "What kind of clothing do you have for rent? Do you have helmets and ski pants f…" at bounding box center [328, 331] width 355 height 126
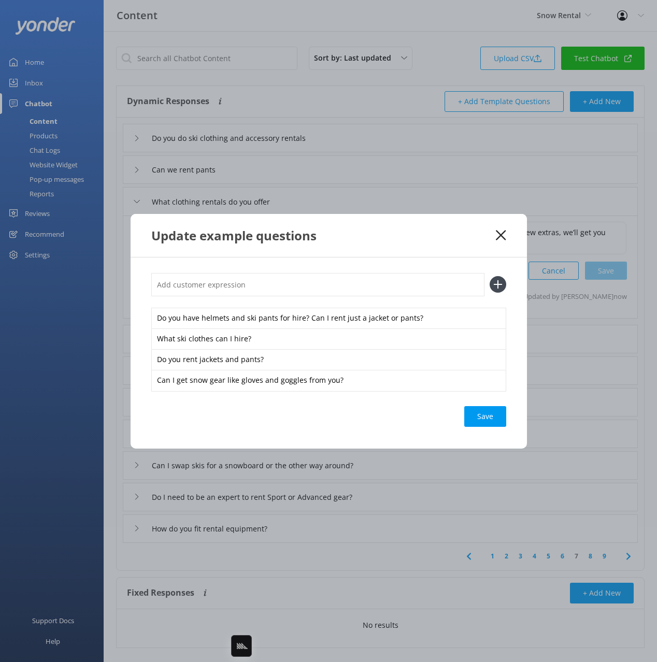
click at [292, 279] on input "text" at bounding box center [317, 284] width 333 height 23
paste input "What kind of clothing do you have for rent?"
type input "What kind of clothing do you have for rent?"
click at [490, 276] on button at bounding box center [498, 284] width 17 height 17
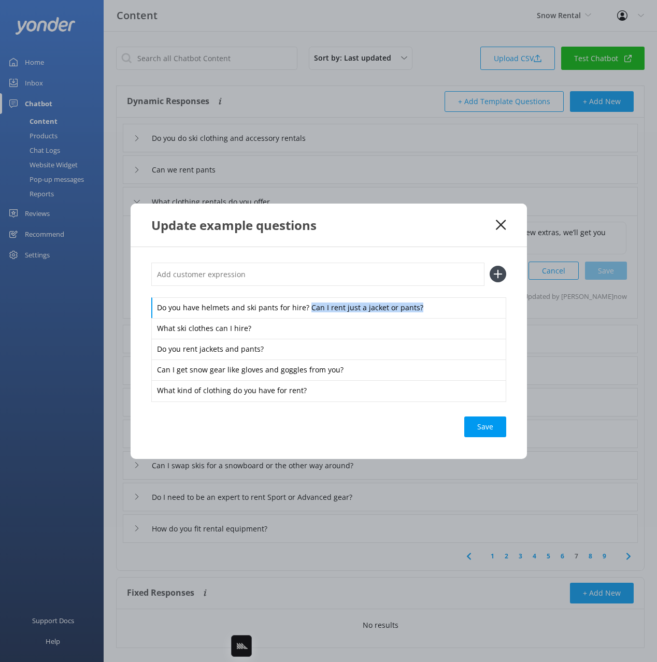
drag, startPoint x: 331, startPoint y: 309, endPoint x: 398, endPoint y: 284, distance: 71.8
click at [426, 308] on div "Do you have helmets and ski pants for hire? Can I rent just a jacket or pants?" at bounding box center [328, 308] width 355 height 22
click at [392, 276] on input "text" at bounding box center [317, 274] width 333 height 23
paste input "Can I rent just a jacket or pants?"
type input "Can I rent just a jacket or pants?"
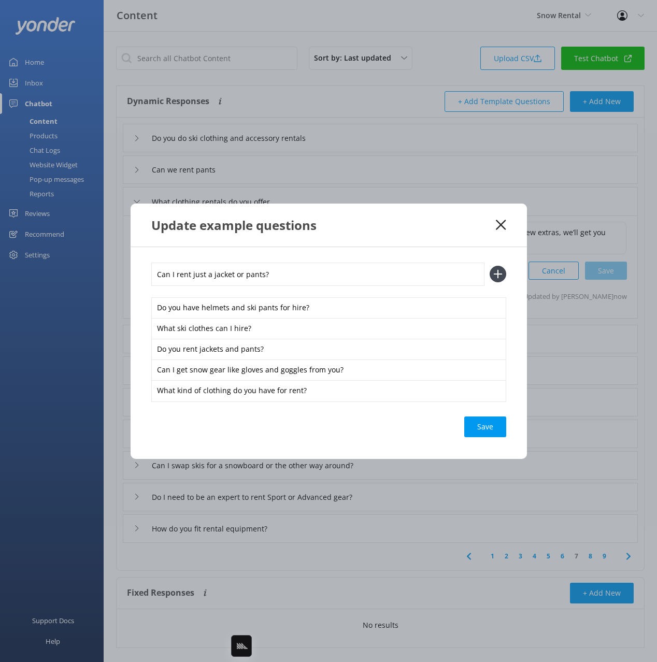
click at [490, 266] on button at bounding box center [498, 274] width 17 height 17
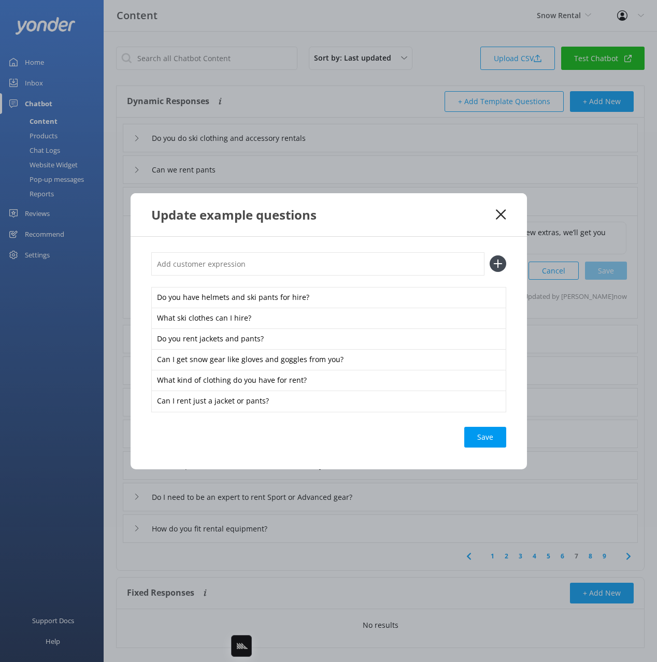
click at [480, 436] on div "Save" at bounding box center [485, 437] width 42 height 21
click at [506, 210] on div "Update example questions" at bounding box center [329, 214] width 396 height 43
click at [502, 210] on icon at bounding box center [501, 214] width 10 height 10
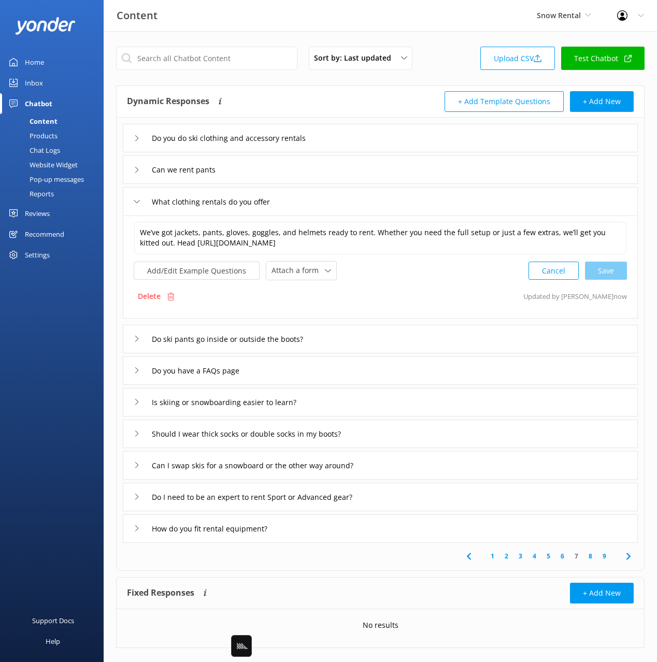
drag, startPoint x: 383, startPoint y: 565, endPoint x: 417, endPoint y: 559, distance: 34.7
click at [383, 565] on div "1 2 3 4 5 6 7 8 9" at bounding box center [380, 556] width 523 height 27
click at [634, 556] on icon at bounding box center [628, 556] width 12 height 12
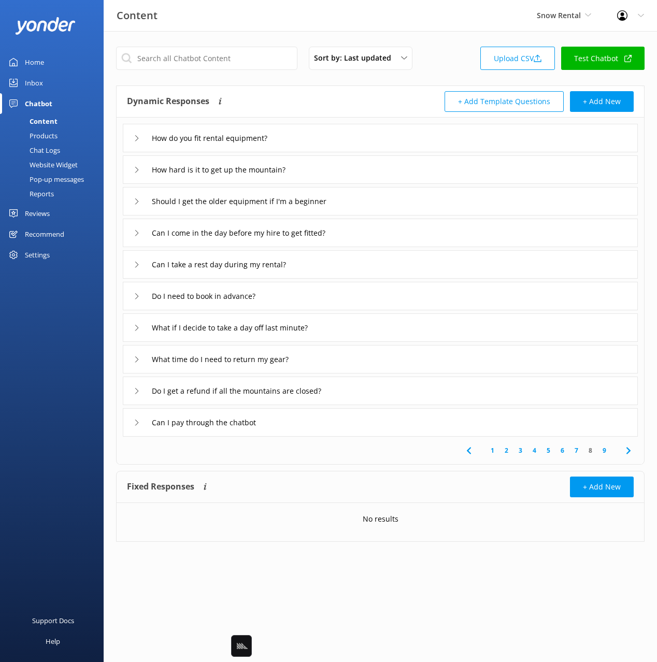
click at [348, 361] on div "What time do I need to return my gear?" at bounding box center [380, 359] width 515 height 29
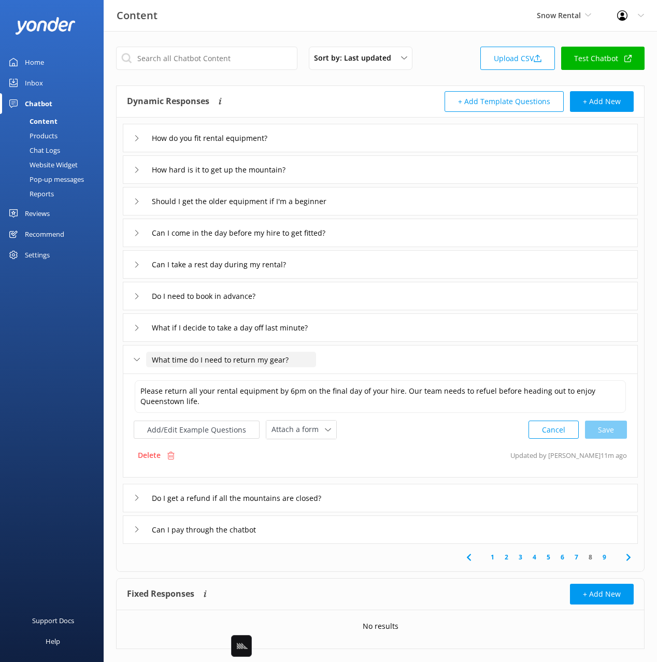
click at [255, 362] on input "What time do I need to return my gear?" at bounding box center [231, 360] width 170 height 16
click at [510, 392] on textarea "Please return all your rental equipment by 6pm on the final day of your hire. O…" at bounding box center [380, 396] width 491 height 33
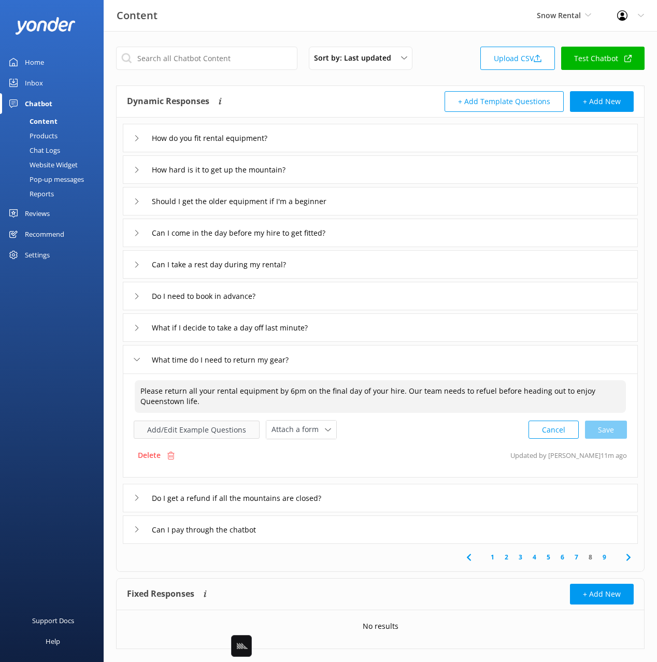
click at [218, 424] on button "Add/Edit Example Questions" at bounding box center [197, 430] width 126 height 18
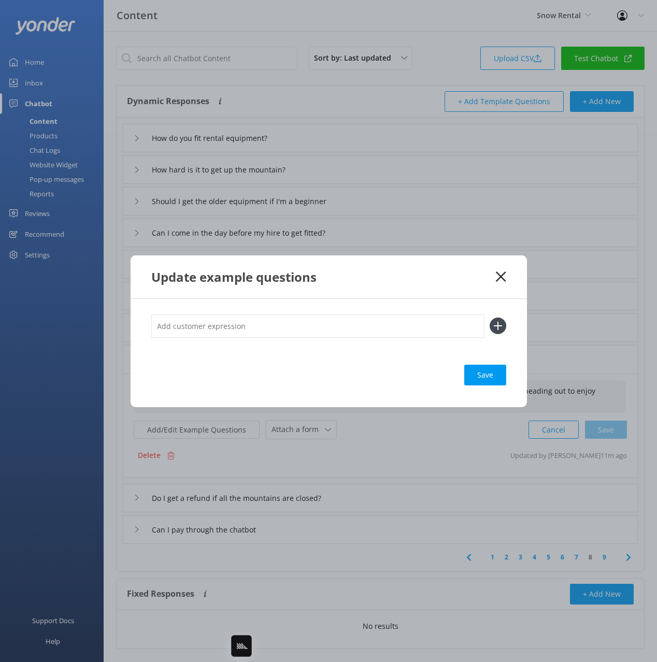
click at [383, 373] on div "Save" at bounding box center [328, 375] width 355 height 21
click at [441, 328] on input "text" at bounding box center [317, 326] width 333 height 23
paste input "What time do rentals need to be back by? When do I have to return my gear on th…"
type input "What time do rentals need to be back by? When do I have to return my gear on th…"
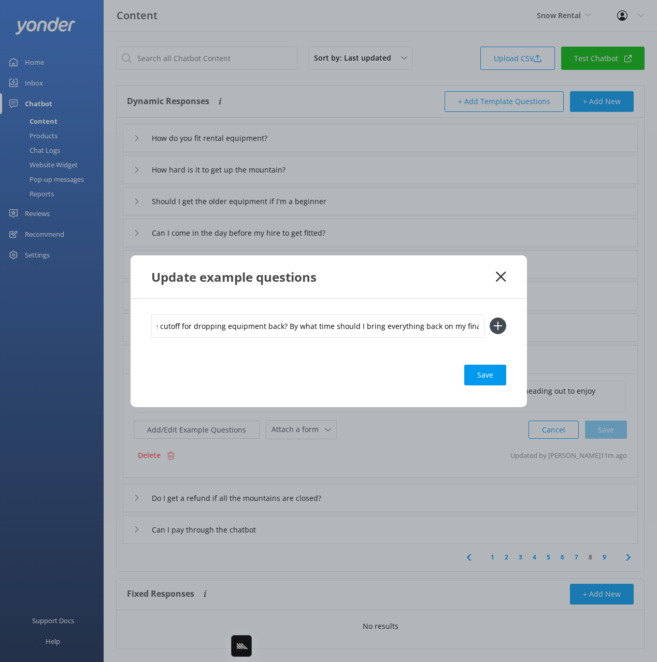
click at [494, 321] on icon at bounding box center [498, 326] width 17 height 17
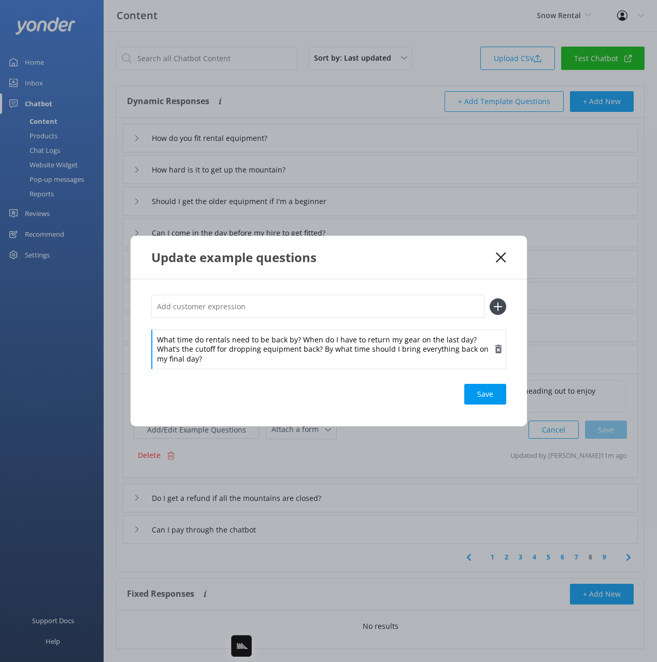
click at [294, 342] on div "What time do rentals need to be back by? When do I have to return my gear on th…" at bounding box center [328, 350] width 355 height 40
click at [294, 324] on div "What time do rentals need to be back by? When do I have to return my gear on th…" at bounding box center [328, 332] width 355 height 74
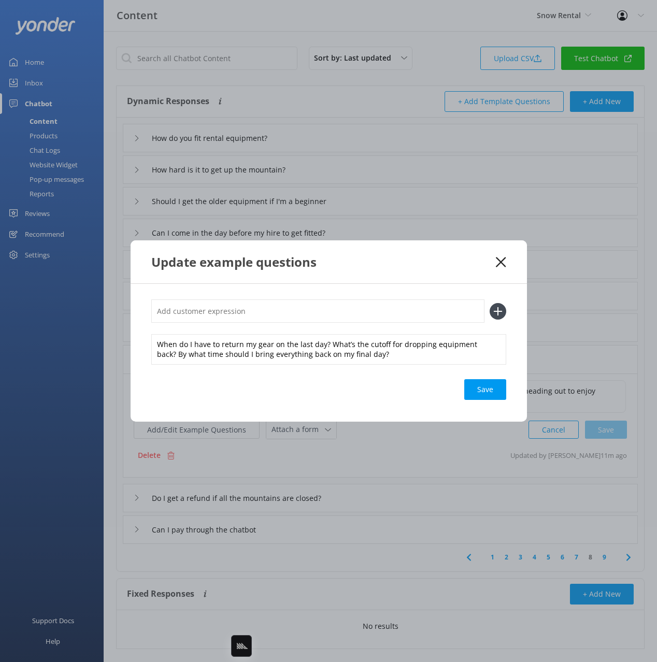
click at [300, 316] on input "text" at bounding box center [317, 311] width 333 height 23
paste input "What time do rentals need to be back by?"
type input "What time do rentals need to be back by?"
click at [490, 303] on button at bounding box center [498, 311] width 17 height 17
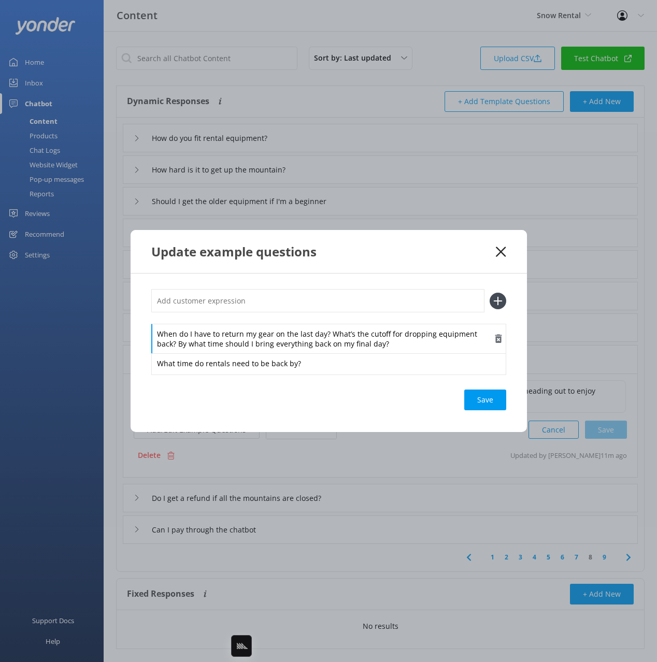
drag, startPoint x: 318, startPoint y: 337, endPoint x: 323, endPoint y: 334, distance: 6.8
click at [318, 337] on div "When do I have to return my gear on the last day? What’s the cutoff for droppin…" at bounding box center [328, 339] width 355 height 30
drag, startPoint x: 330, startPoint y: 333, endPoint x: 324, endPoint y: 310, distance: 24.1
click at [327, 317] on div "When do I have to return my gear on the last day? What’s the cutoff for droppin…" at bounding box center [328, 331] width 355 height 84
click at [323, 304] on input "text" at bounding box center [317, 300] width 333 height 23
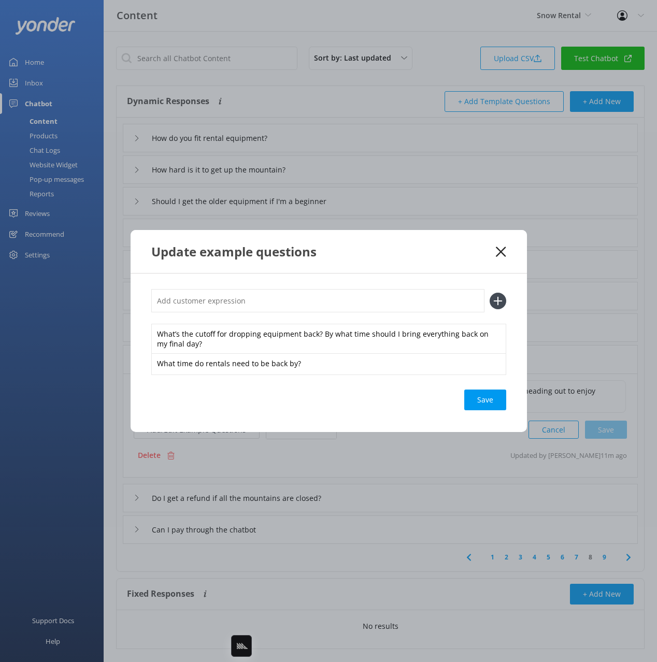
paste input "When do I have to return my gear on the last day?"
type input "When do I have to return my gear on the last day?"
click at [490, 293] on button at bounding box center [498, 301] width 17 height 17
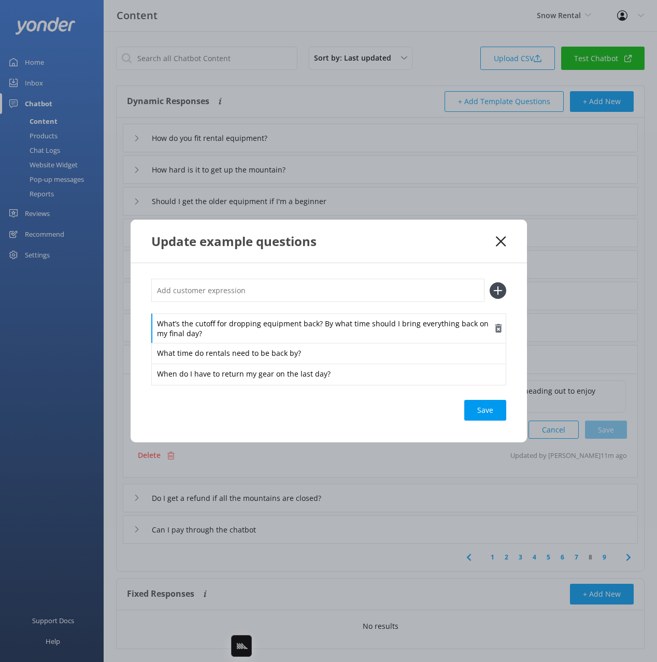
click at [320, 332] on div "What’s the cutoff for dropping equipment back? By what time should I bring ever…" at bounding box center [328, 329] width 355 height 30
click at [318, 308] on div "What’s the cutoff for dropping equipment back? By what time should I bring ever…" at bounding box center [328, 331] width 355 height 105
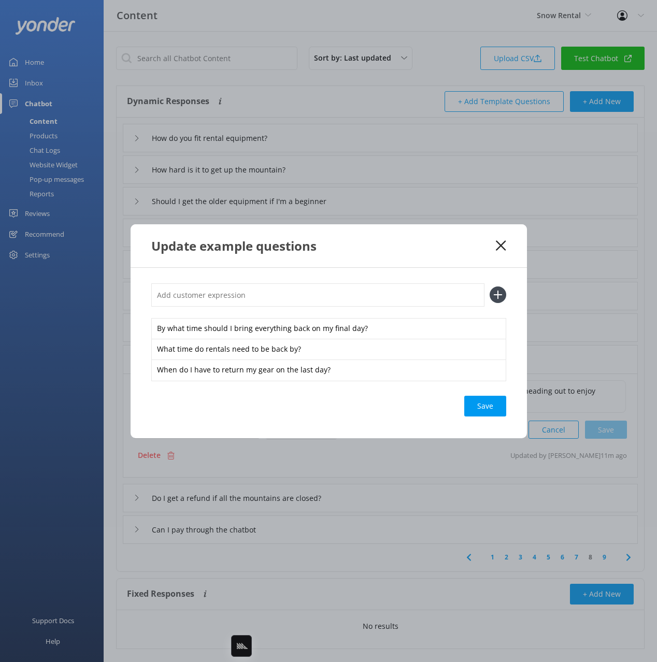
click at [317, 292] on input "text" at bounding box center [317, 294] width 333 height 23
paste input "What’s the cutoff for dropping equipment back?"
type input "What’s the cutoff for dropping equipment back?"
click at [490, 287] on button at bounding box center [498, 295] width 17 height 17
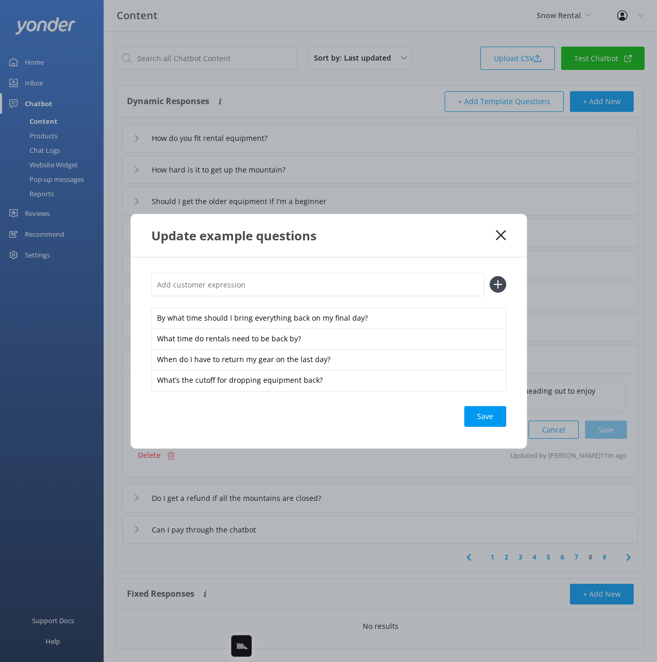
click at [475, 419] on div "Save" at bounding box center [485, 416] width 42 height 21
click at [500, 232] on icon at bounding box center [501, 235] width 10 height 10
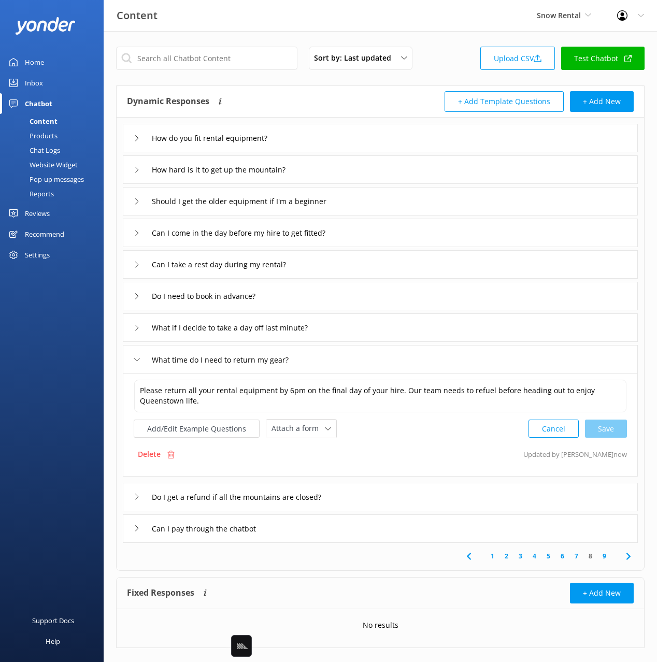
click at [375, 500] on div "Do I get a refund if all the mountains are closed?" at bounding box center [380, 497] width 515 height 29
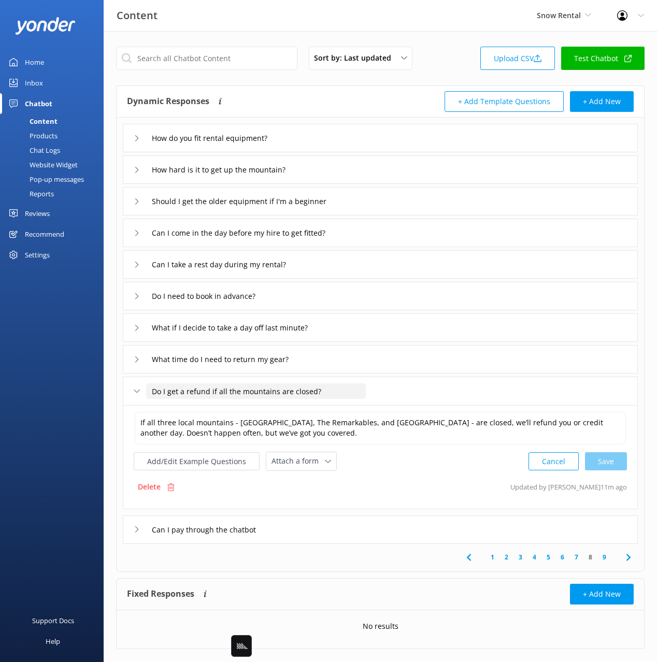
click at [224, 385] on input "Do I get a refund if all the mountains are closed?" at bounding box center [256, 391] width 220 height 16
click at [478, 424] on textarea "If all three local mountains - Coronet Peak, The Remarkables, and Cardrona - ar…" at bounding box center [380, 428] width 491 height 33
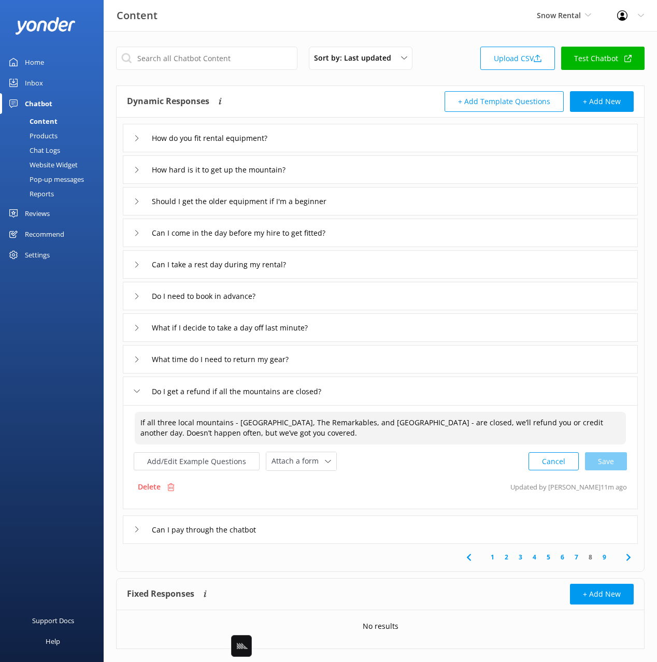
drag, startPoint x: 416, startPoint y: 481, endPoint x: 404, endPoint y: 476, distance: 13.0
click at [415, 481] on div "Delete Updated by Mikayla 11m ago" at bounding box center [380, 487] width 493 height 20
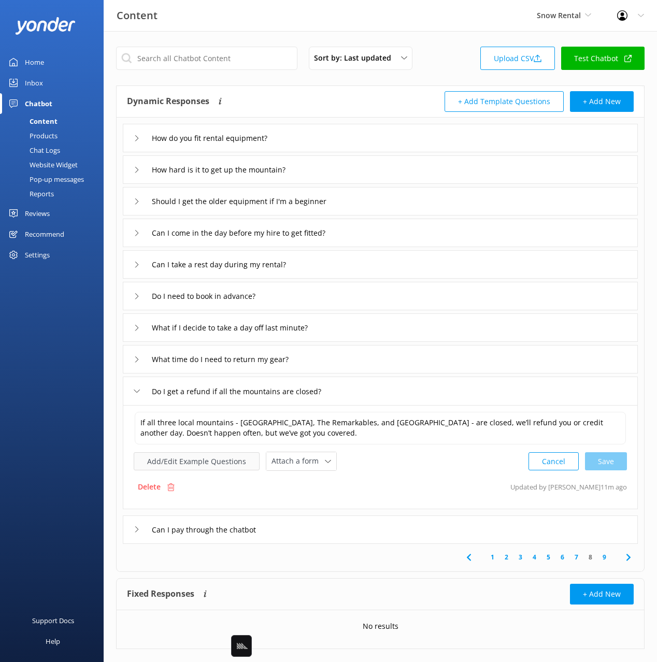
click at [206, 460] on button "Add/Edit Example Questions" at bounding box center [197, 461] width 126 height 18
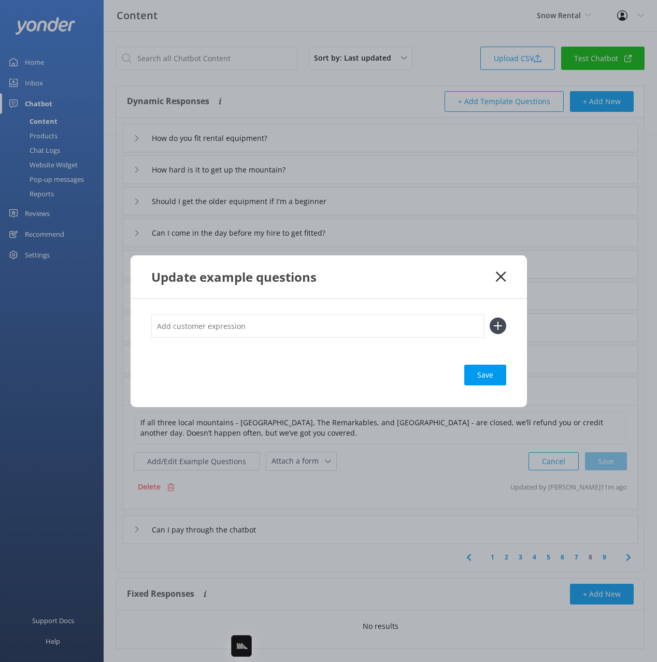
drag, startPoint x: 283, startPoint y: 403, endPoint x: 427, endPoint y: 348, distance: 154.0
click at [283, 402] on div "Save" at bounding box center [329, 353] width 396 height 108
click at [397, 324] on input "text" at bounding box center [317, 326] width 333 height 23
paste input "Will I get my money back if the ski fields are closed? What happens if the moun…"
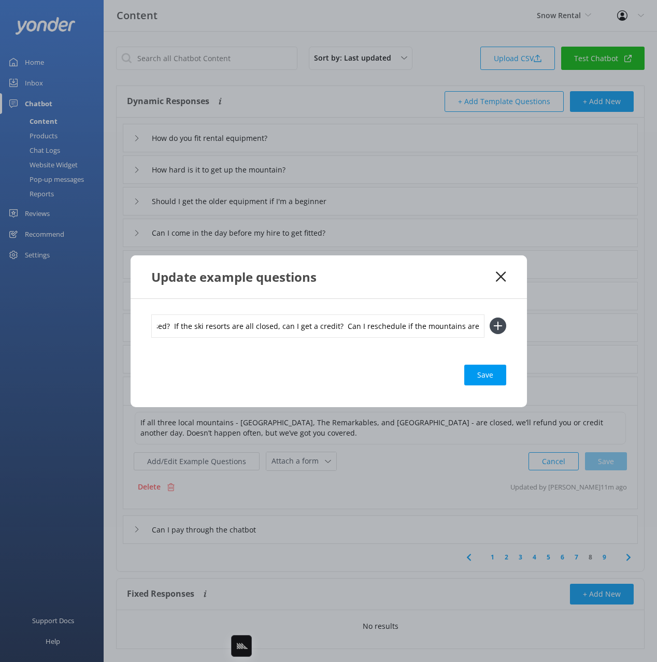
type input "Will I get my money back if the ski fields are closed? What happens if the moun…"
click at [490, 318] on button at bounding box center [498, 326] width 17 height 17
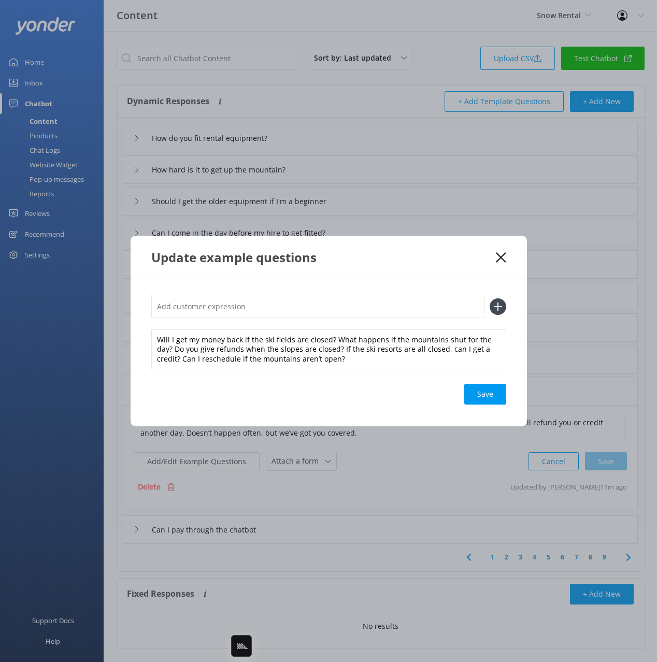
scroll to position [0, 0]
drag, startPoint x: 331, startPoint y: 336, endPoint x: 332, endPoint y: 325, distance: 10.5
click at [332, 325] on div "Will I get my money back if the ski fields are closed? What happens if the moun…" at bounding box center [328, 332] width 355 height 74
click at [331, 311] on input "text" at bounding box center [317, 306] width 333 height 23
paste input "Will I get my money back if the ski fields are closed?"
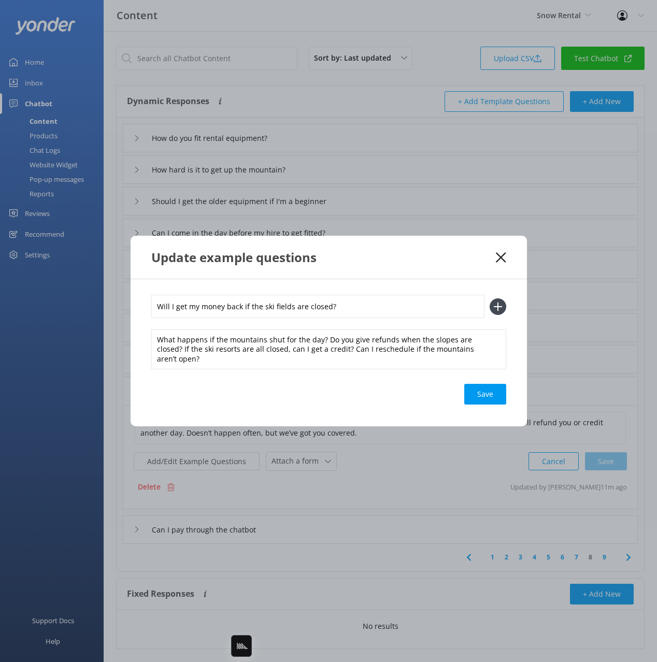
type input "Will I get my money back if the ski fields are closed?"
click at [490, 298] on button at bounding box center [498, 306] width 17 height 17
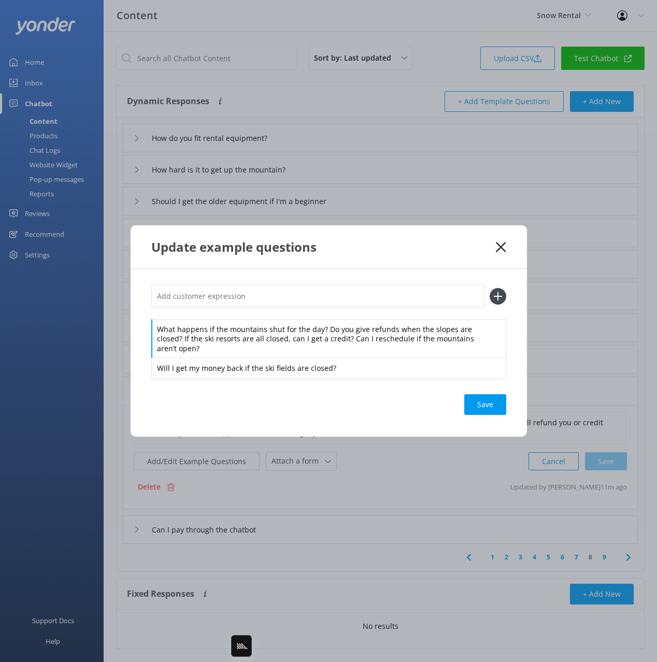
click at [323, 316] on div "What happens if the mountains shut for the day? Do you give refunds when the sl…" at bounding box center [328, 331] width 355 height 94
drag, startPoint x: 322, startPoint y: 329, endPoint x: 323, endPoint y: 317, distance: 11.9
click at [323, 317] on div "What happens if the mountains shut for the day? Do you give refunds when the sl…" at bounding box center [328, 331] width 355 height 94
drag, startPoint x: 324, startPoint y: 333, endPoint x: 304, endPoint y: 324, distance: 21.8
click at [304, 324] on div "What happens if the mountains shut for the day? Do you give refunds when the sl…" at bounding box center [328, 339] width 355 height 40
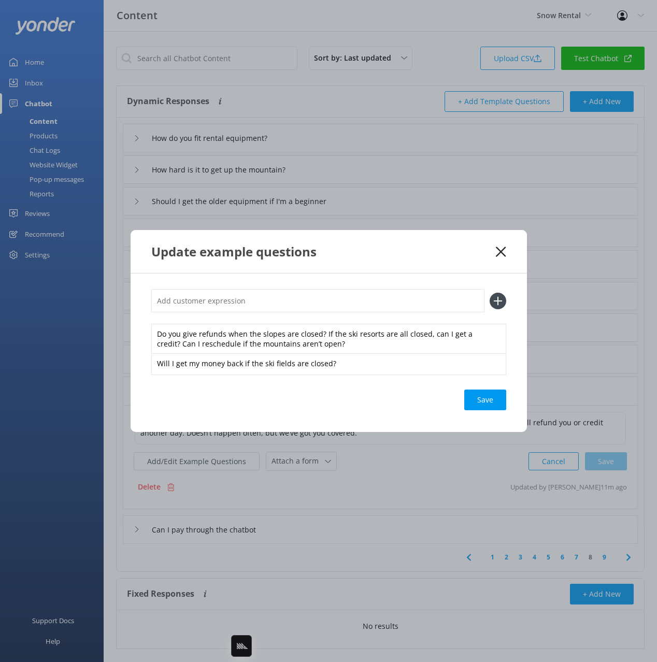
click at [319, 301] on input "text" at bounding box center [317, 300] width 333 height 23
paste input "What happens if the mountains shut for the day?"
type input "What happens if the mountains shut for the day?"
click at [490, 293] on button at bounding box center [498, 301] width 17 height 17
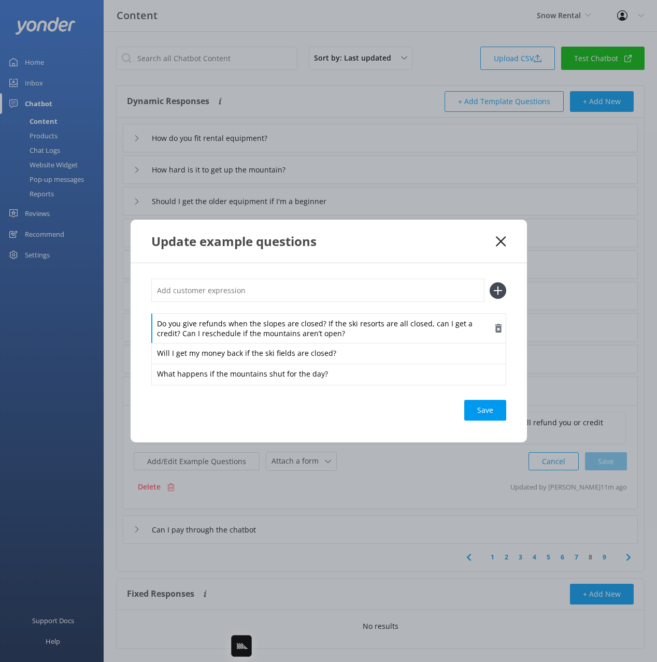
drag, startPoint x: 328, startPoint y: 328, endPoint x: 323, endPoint y: 324, distance: 5.9
click at [327, 328] on div "Do you give refunds when the slopes are closed? If the ski resorts are all clos…" at bounding box center [328, 329] width 355 height 30
click at [320, 311] on div "Do you give refunds when the slopes are closed? If the ski resorts are all clos…" at bounding box center [328, 331] width 355 height 105
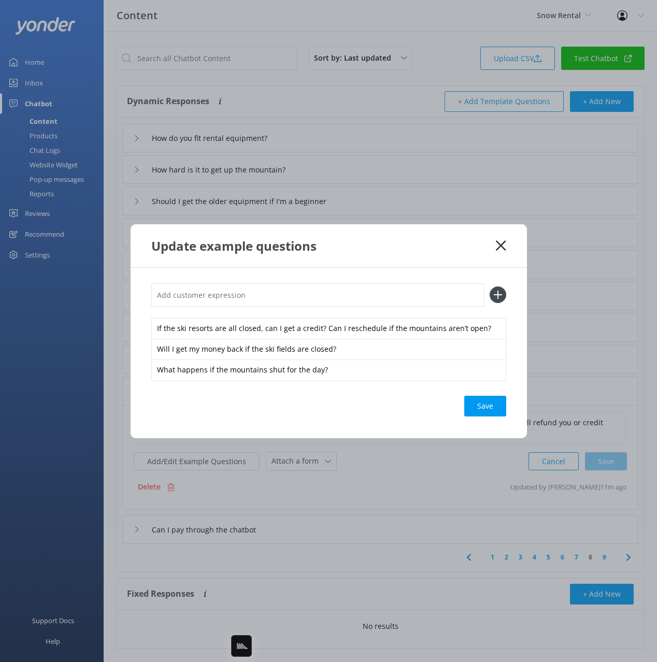
click at [315, 299] on input "text" at bounding box center [317, 294] width 333 height 23
paste input "Do you give refunds when the slopes are closed?"
type input "Do you give refunds when the slopes are closed?"
click at [490, 287] on button at bounding box center [498, 295] width 17 height 17
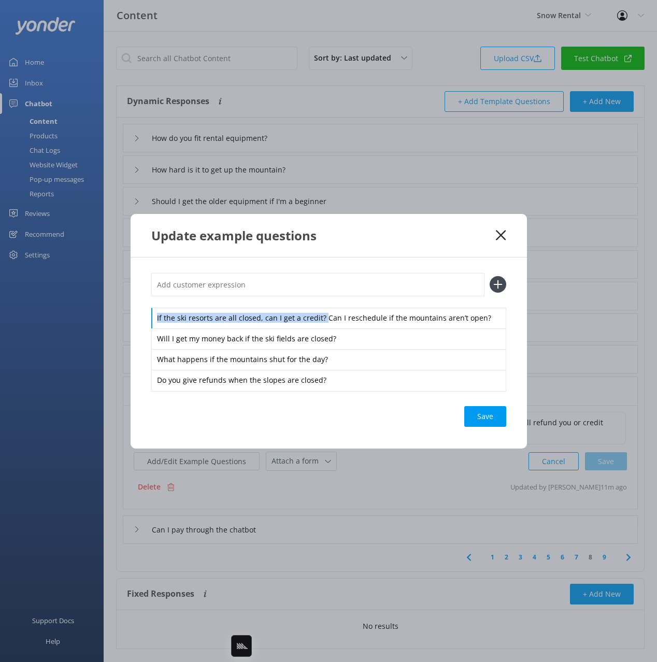
drag, startPoint x: 321, startPoint y: 310, endPoint x: 317, endPoint y: 303, distance: 8.1
click at [317, 303] on div "If the ski resorts are all closed, can I get a credit? Can I reschedule if the …" at bounding box center [328, 332] width 355 height 118
click at [313, 292] on input "text" at bounding box center [317, 284] width 333 height 23
paste input "If the ski resorts are all closed, can I get a credit?"
type input "If the ski resorts are all closed, can I get a credit?"
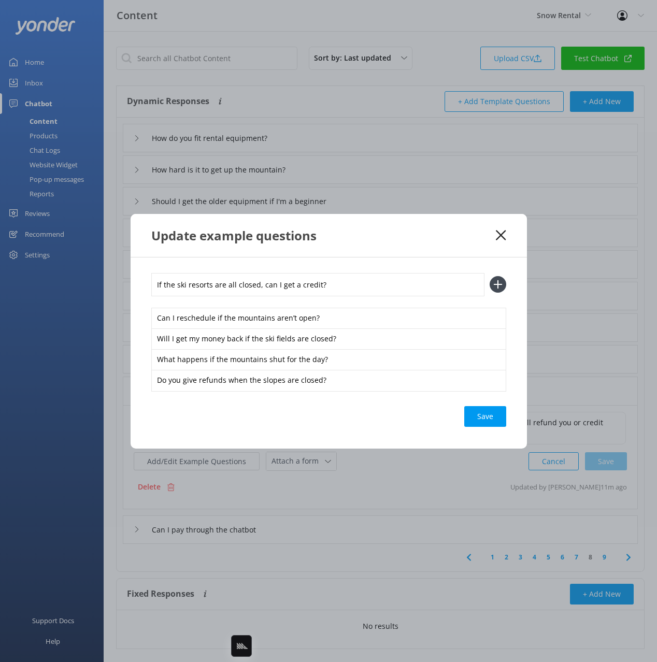
click at [490, 276] on button at bounding box center [498, 284] width 17 height 17
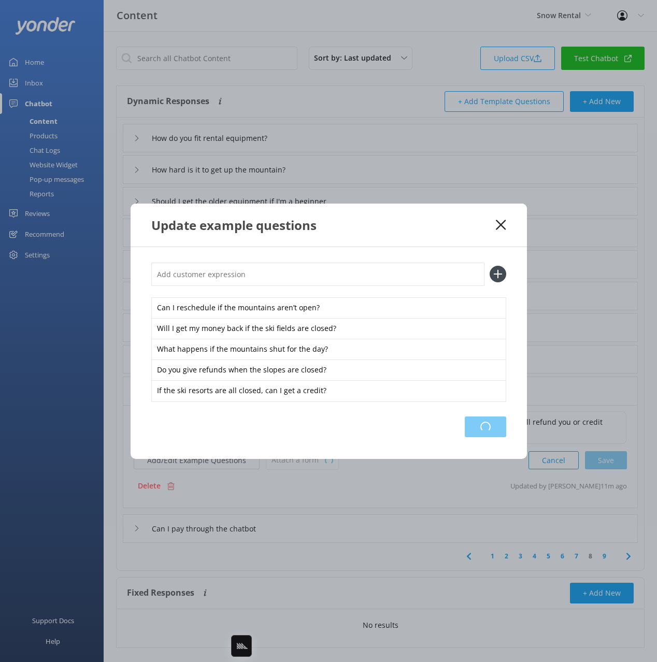
drag, startPoint x: 479, startPoint y: 419, endPoint x: 472, endPoint y: 421, distance: 8.0
click at [479, 419] on div "Loading.." at bounding box center [485, 427] width 41 height 21
click at [473, 236] on div "Update example questions" at bounding box center [329, 225] width 396 height 43
drag, startPoint x: 503, startPoint y: 221, endPoint x: 527, endPoint y: 398, distance: 178.8
click at [503, 221] on icon at bounding box center [501, 225] width 10 height 10
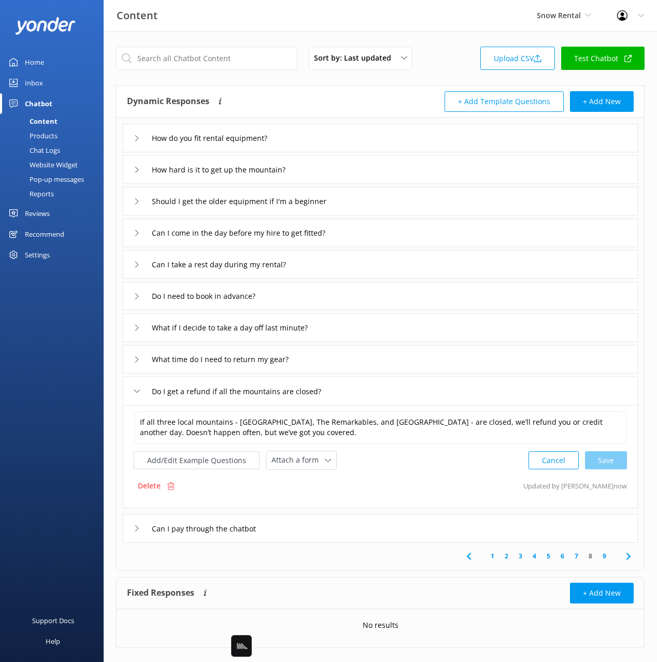
click at [630, 555] on icon at bounding box center [628, 556] width 12 height 12
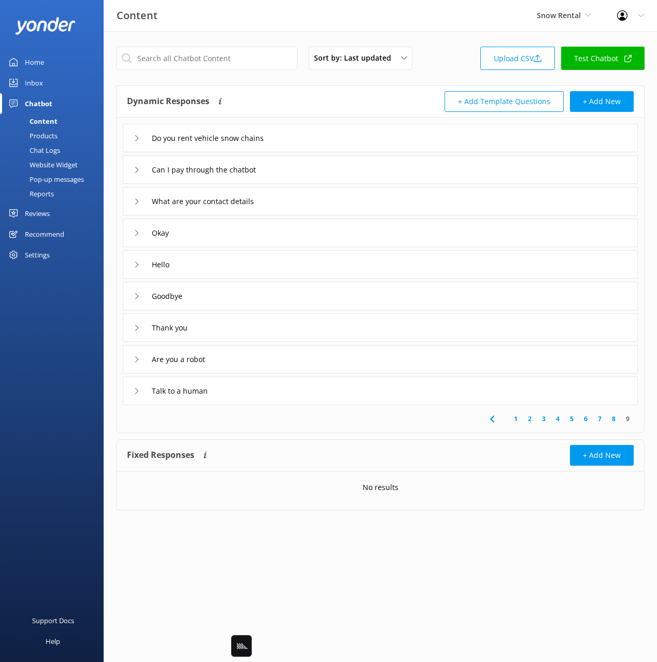
click at [292, 93] on div "Dynamic Responses Dynamic responses rely on the Large Language Model to create …" at bounding box center [253, 101] width 253 height 21
drag, startPoint x: 334, startPoint y: 143, endPoint x: 325, endPoint y: 150, distance: 11.4
click at [334, 143] on div "Do you rent vehicle snow chains" at bounding box center [380, 138] width 515 height 29
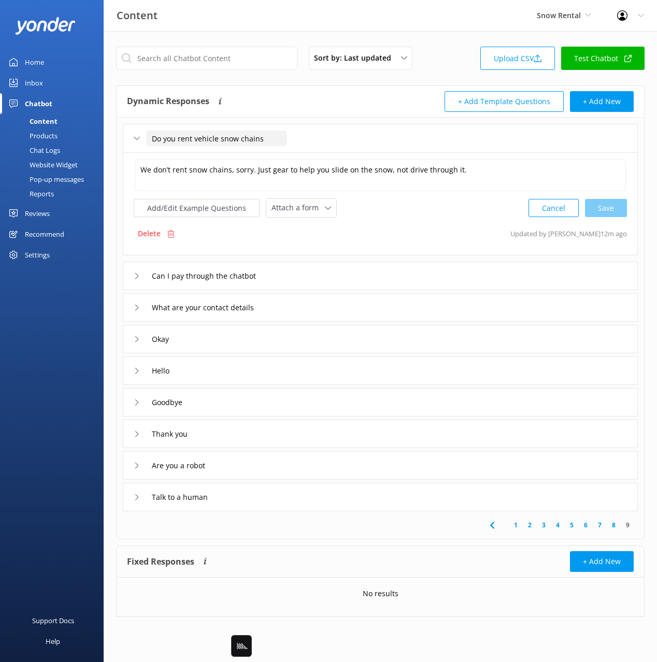
drag, startPoint x: 225, startPoint y: 133, endPoint x: 309, endPoint y: 165, distance: 89.4
click at [225, 133] on input "Do you rent vehicle snow chains" at bounding box center [216, 139] width 141 height 16
click at [371, 175] on textarea "We don’t rent snow chains, sorry. Just gear to help you slide on the snow, not …" at bounding box center [380, 175] width 491 height 32
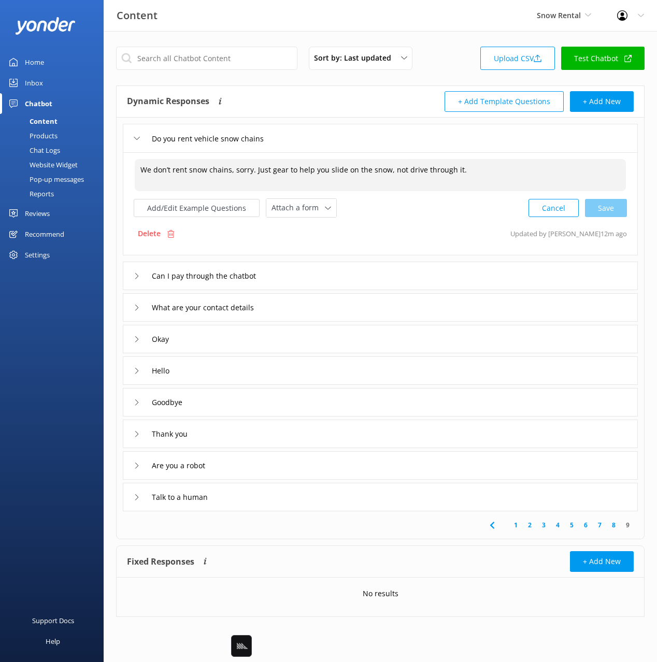
click at [371, 175] on textarea "We don’t rent snow chains, sorry. Just gear to help you slide on the snow, not …" at bounding box center [380, 175] width 491 height 32
click at [311, 308] on div "What are your contact details" at bounding box center [380, 307] width 515 height 29
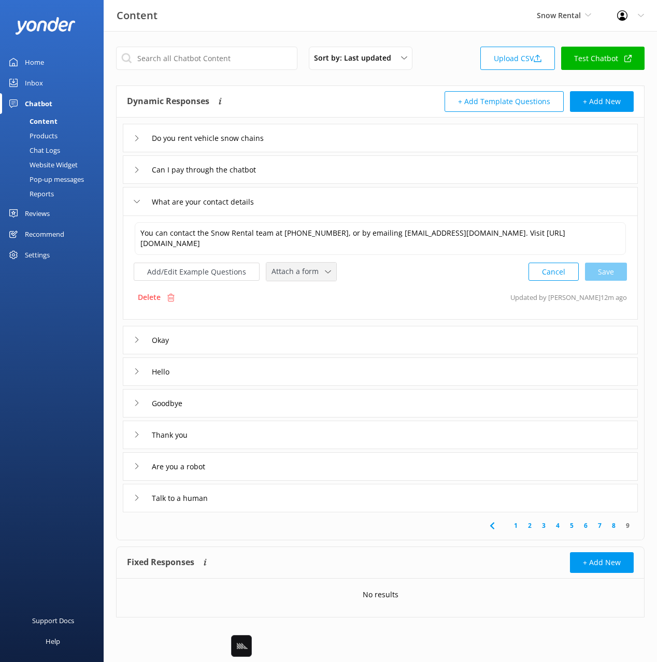
drag, startPoint x: 282, startPoint y: 275, endPoint x: 289, endPoint y: 289, distance: 15.1
click at [282, 275] on span "Attach a form" at bounding box center [298, 271] width 53 height 11
click at [302, 296] on div "Leave contact details" at bounding box center [303, 294] width 63 height 10
click at [310, 143] on div "Do you rent vehicle snow chains" at bounding box center [380, 138] width 515 height 29
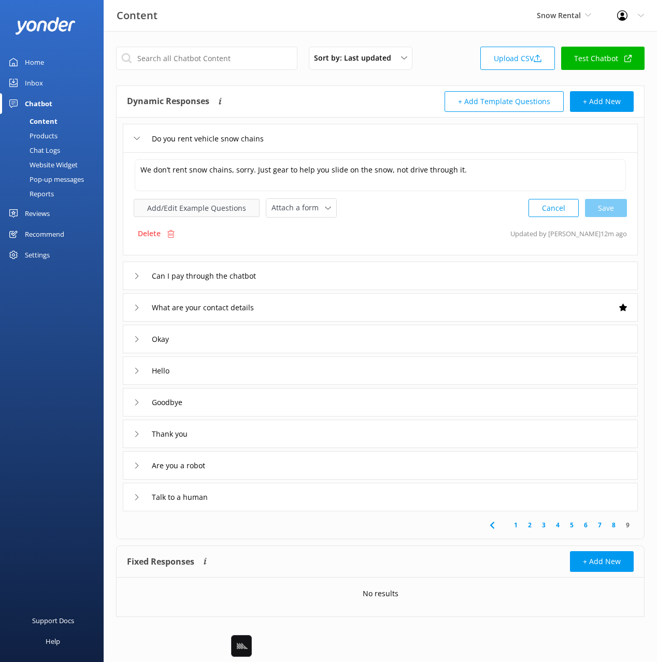
click at [189, 212] on button "Add/Edit Example Questions" at bounding box center [197, 208] width 126 height 18
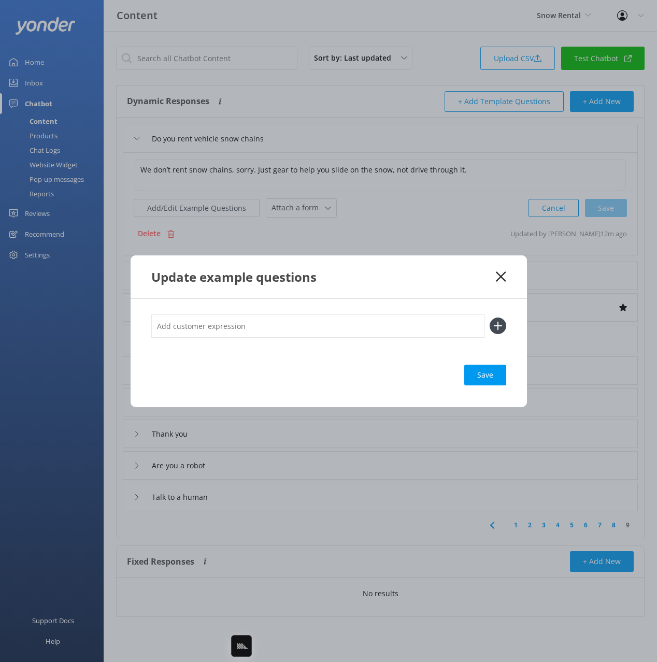
click at [319, 331] on input "text" at bounding box center [317, 326] width 333 height 23
paste input "Can I hire snow chains for my car? Do you have snow chains for rent? Are snow c…"
type input "Can I hire snow chains for my car? Do you have snow chains for rent? Are snow c…"
click at [490, 318] on button at bounding box center [498, 326] width 17 height 17
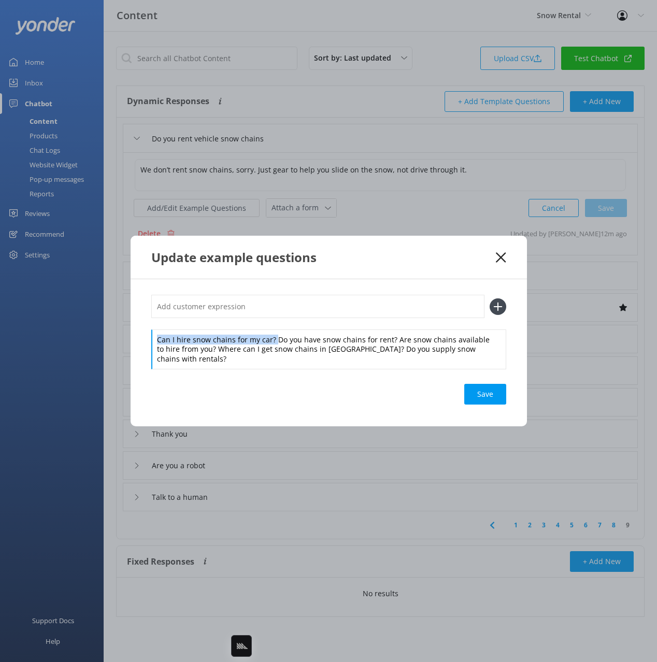
click at [274, 324] on div "Can I hire snow chains for my car? Do you have snow chains for rent? Are snow c…" at bounding box center [328, 332] width 355 height 74
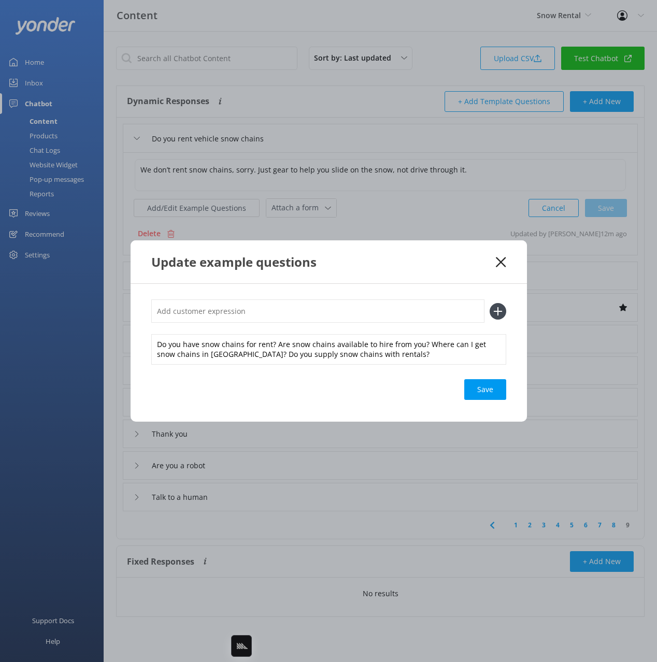
click at [281, 309] on input "text" at bounding box center [317, 311] width 333 height 23
paste input "Can I hire snow chains for my car?"
type input "Can I hire snow chains for my car?"
click at [490, 303] on button at bounding box center [498, 311] width 17 height 17
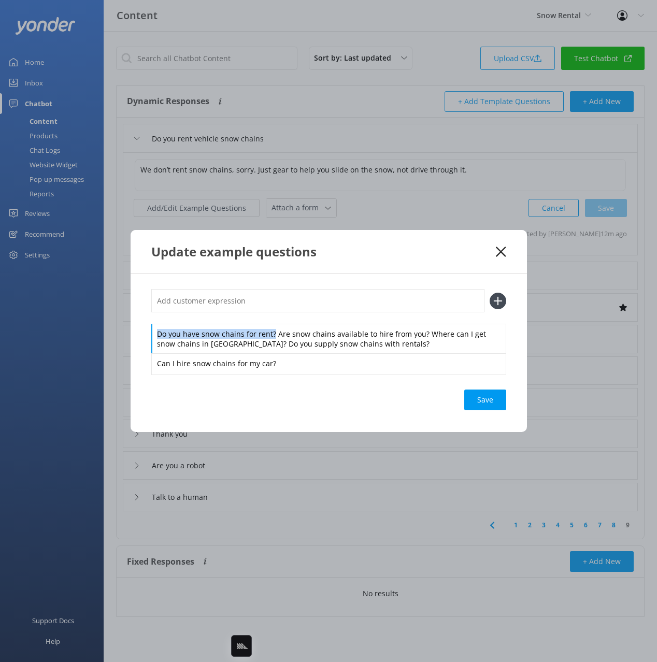
click at [277, 321] on div "Do you have snow chains for rent? Are snow chains available to hire from you? W…" at bounding box center [328, 331] width 355 height 84
click at [280, 305] on input "text" at bounding box center [317, 300] width 333 height 23
paste input "Do you have snow chains for rent?"
type input "Do you have snow chains for rent?"
click at [490, 293] on button at bounding box center [498, 301] width 17 height 17
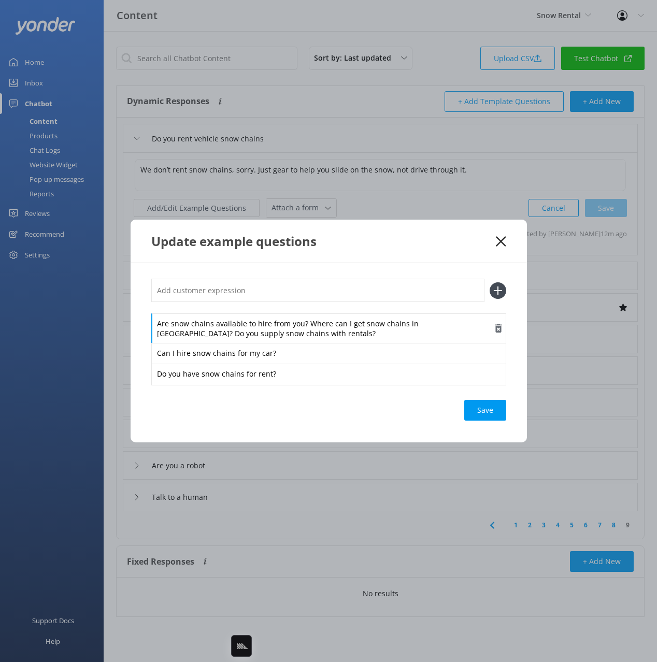
click at [291, 324] on div "Are snow chains available to hire from you? Where can I get snow chains in Quee…" at bounding box center [328, 329] width 355 height 30
drag, startPoint x: 308, startPoint y: 317, endPoint x: 308, endPoint y: 310, distance: 7.3
click at [308, 310] on div "Are snow chains available to hire from you? Where can I get snow chains in Quee…" at bounding box center [328, 331] width 355 height 105
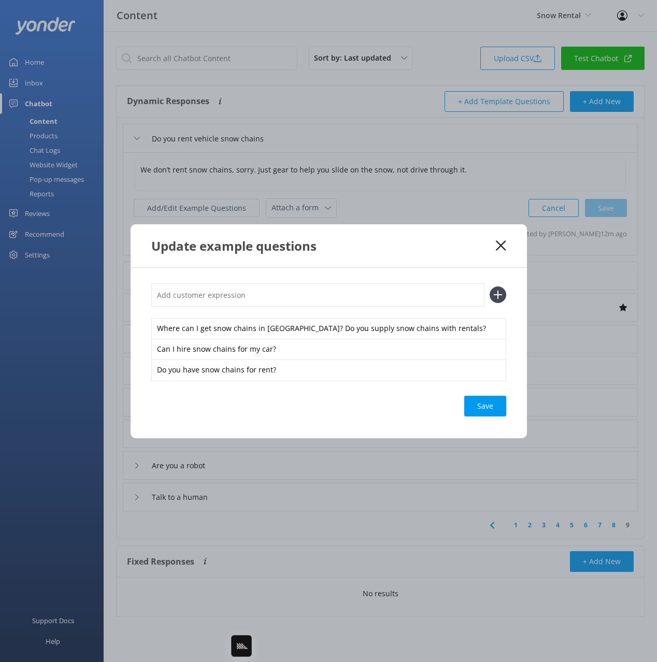
drag, startPoint x: 314, startPoint y: 286, endPoint x: 310, endPoint y: 291, distance: 7.0
click at [314, 286] on input "text" at bounding box center [317, 294] width 333 height 23
paste input "Are snow chains available to hire from you?"
type input "Are snow chains available to hire from you?"
click at [490, 287] on button at bounding box center [498, 295] width 17 height 17
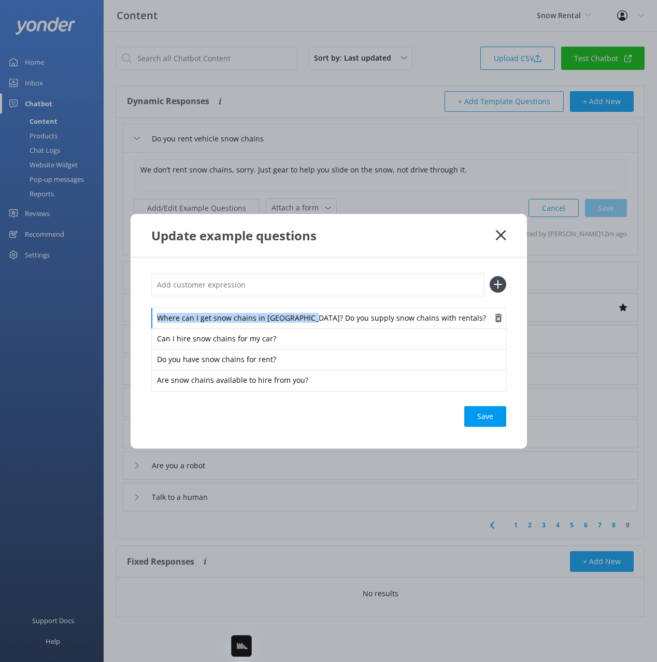
drag, startPoint x: 387, startPoint y: 314, endPoint x: 496, endPoint y: 312, distance: 109.4
click at [497, 312] on div "Where can I get snow chains in Queenstown? Do you supply snow chains with renta…" at bounding box center [328, 318] width 355 height 21
click at [457, 322] on div "Where can I get snow chains in Queenstown? Do you supply snow chains with renta…" at bounding box center [328, 319] width 355 height 22
drag, startPoint x: 416, startPoint y: 321, endPoint x: 313, endPoint y: 321, distance: 102.6
click at [313, 321] on div "Where can I get snow chains in Queenstown? Do you supply snow chains with renta…" at bounding box center [328, 319] width 355 height 22
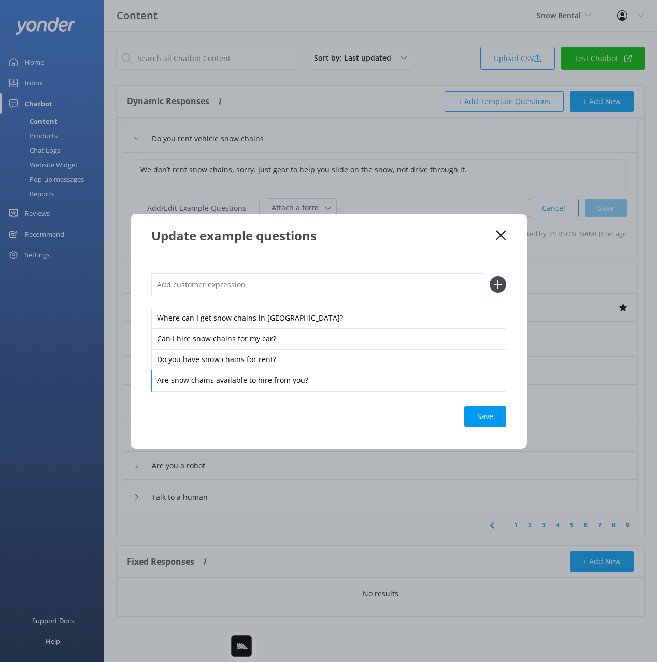
click at [464, 397] on div "Where can I get snow chains in Queenstown? Can I hire snow chains for my car? D…" at bounding box center [329, 353] width 396 height 191
drag, startPoint x: 475, startPoint y: 415, endPoint x: 482, endPoint y: 404, distance: 12.8
click at [475, 415] on div "Save" at bounding box center [485, 416] width 42 height 21
drag, startPoint x: 475, startPoint y: 245, endPoint x: 508, endPoint y: 231, distance: 36.0
click at [476, 244] on div "Update example questions" at bounding box center [329, 235] width 396 height 43
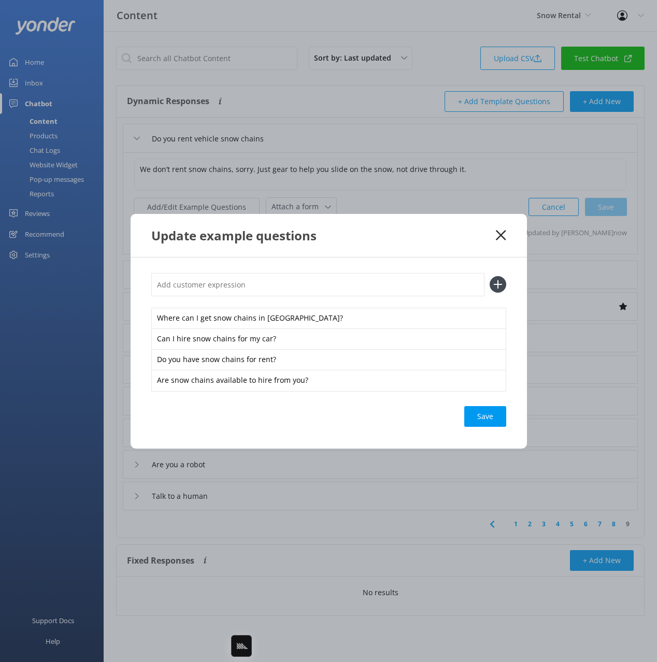
click at [499, 232] on icon at bounding box center [501, 235] width 10 height 10
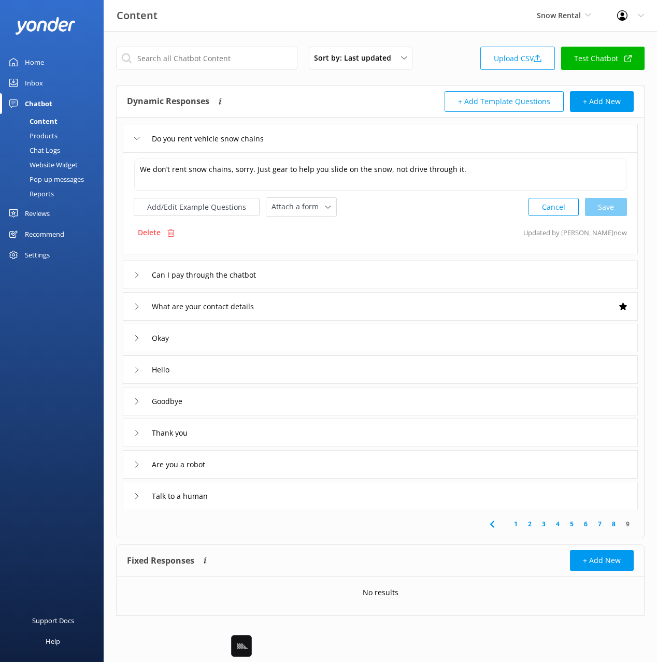
click at [258, 504] on div "Talk to a human" at bounding box center [380, 496] width 515 height 29
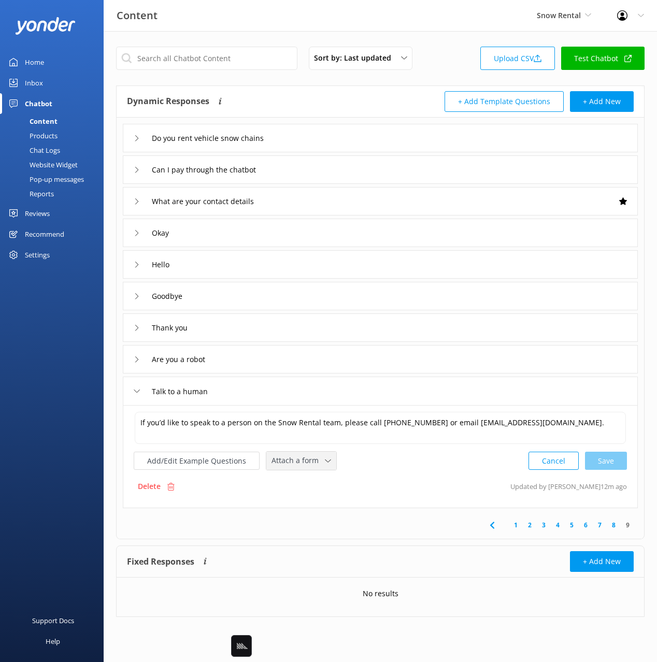
drag, startPoint x: 304, startPoint y: 465, endPoint x: 327, endPoint y: 505, distance: 46.2
click at [304, 465] on span "Attach a form" at bounding box center [298, 460] width 53 height 11
click at [306, 481] on div "Leave contact details" at bounding box center [303, 483] width 63 height 10
click at [214, 459] on button "Add/Edit Example Questions" at bounding box center [197, 460] width 126 height 18
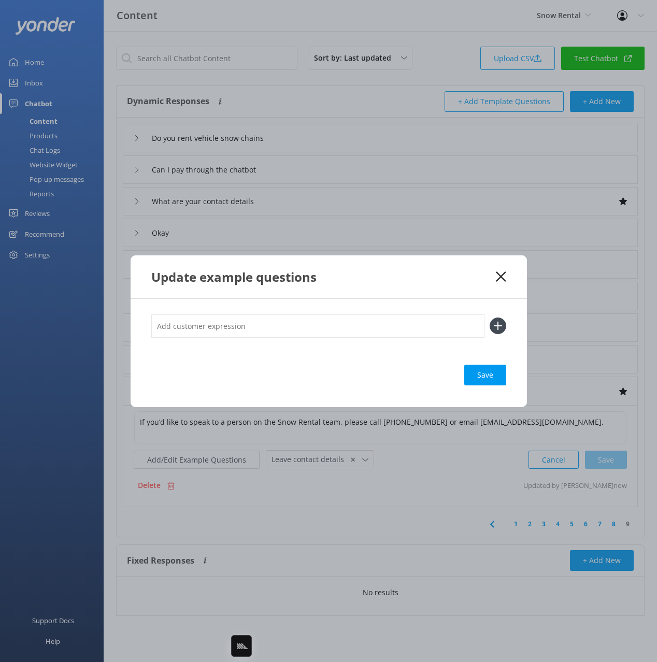
click at [276, 325] on input "text" at bounding box center [317, 326] width 333 height 23
type input "agent"
click at [490, 318] on button at bounding box center [498, 326] width 17 height 17
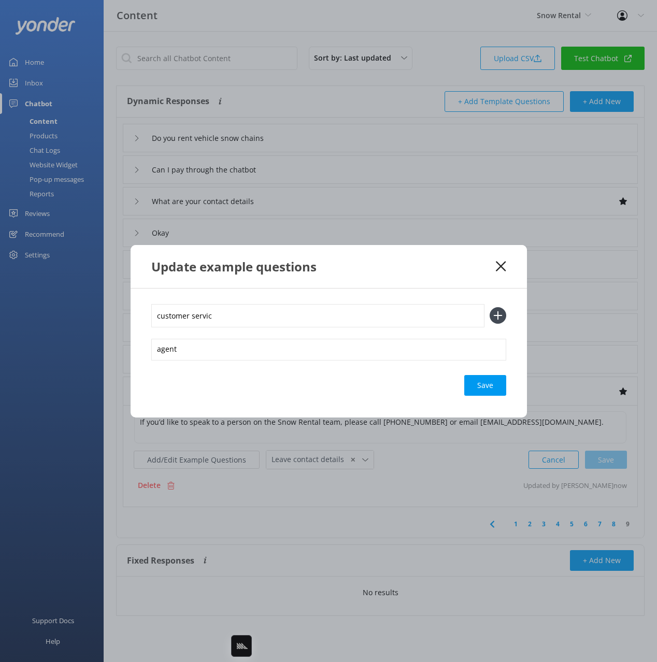
type input "customer servic"
click at [490, 307] on button at bounding box center [498, 315] width 17 height 17
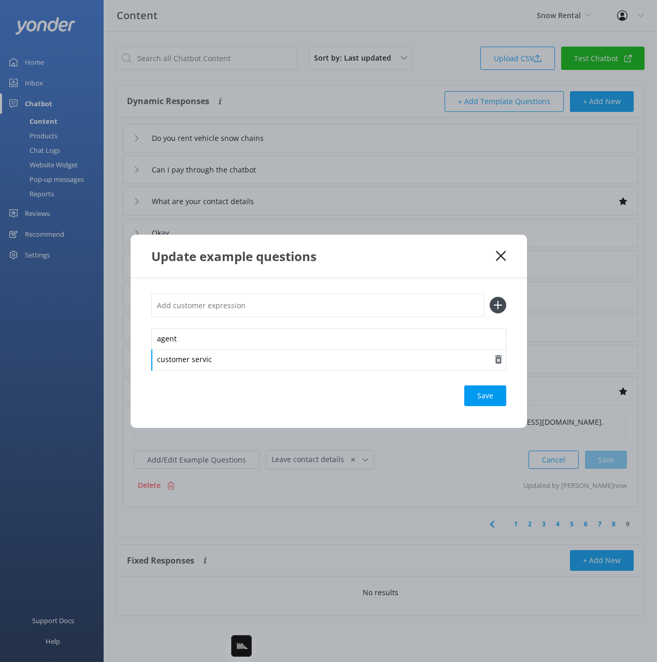
drag, startPoint x: 268, startPoint y: 359, endPoint x: 269, endPoint y: 351, distance: 7.3
click at [268, 359] on div "customer servic" at bounding box center [328, 360] width 355 height 22
click at [249, 302] on input "text" at bounding box center [317, 305] width 333 height 23
type input "i need help"
click at [490, 297] on button at bounding box center [498, 305] width 17 height 17
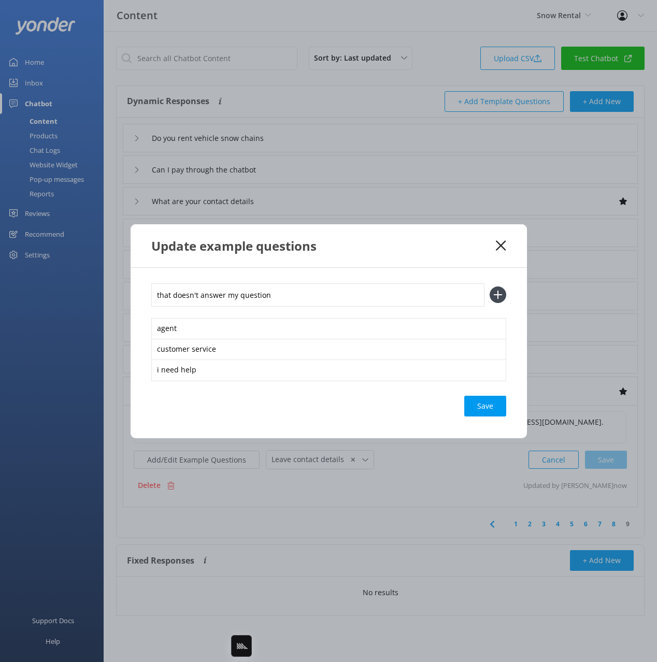
type input "that doesn't answer my question"
click at [490, 287] on button at bounding box center [498, 295] width 17 height 17
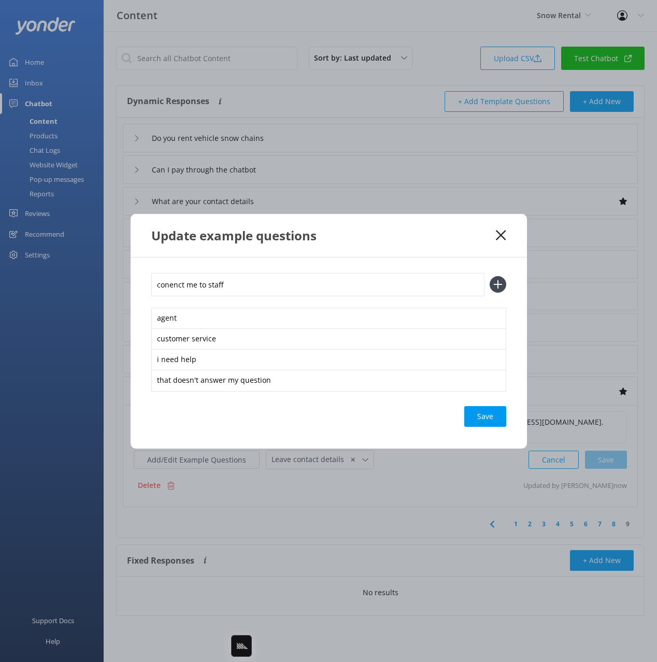
type input "conenct me to staff"
click at [490, 276] on button at bounding box center [498, 284] width 17 height 17
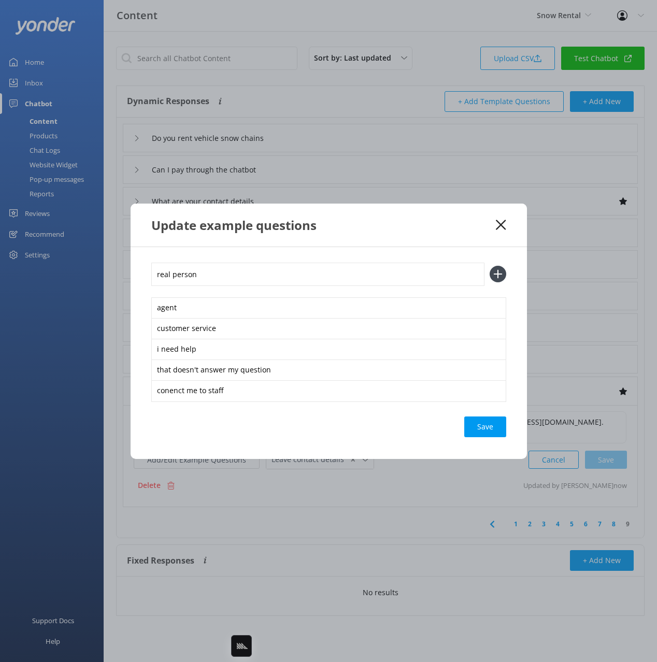
type input "real person"
click at [490, 266] on button at bounding box center [498, 274] width 17 height 17
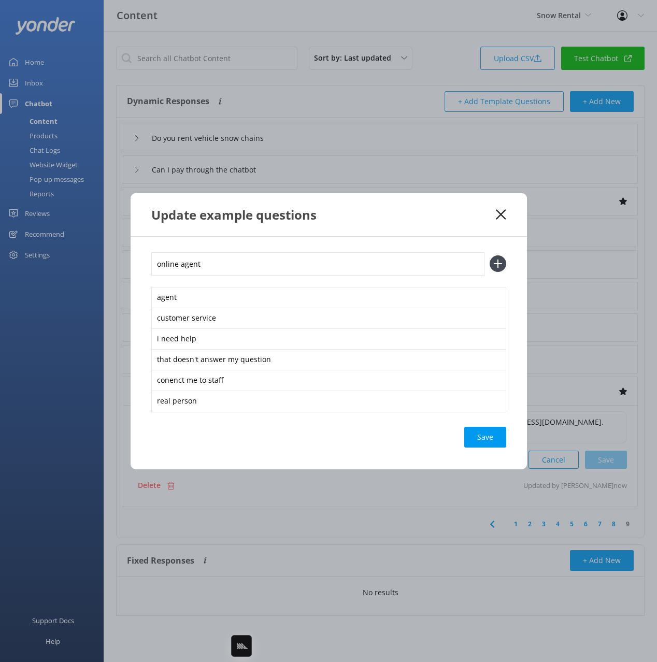
type input "online agent"
click at [490, 255] on button at bounding box center [498, 263] width 17 height 17
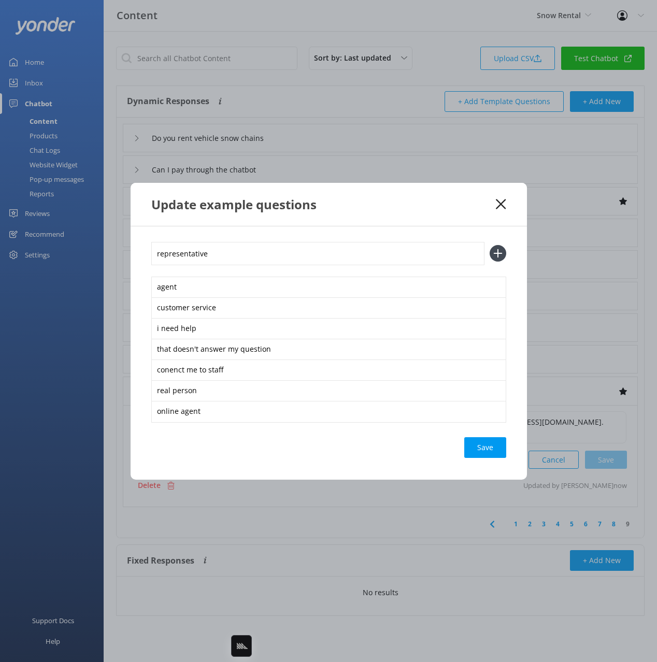
type input "representative"
click at [490, 245] on button at bounding box center [498, 253] width 17 height 17
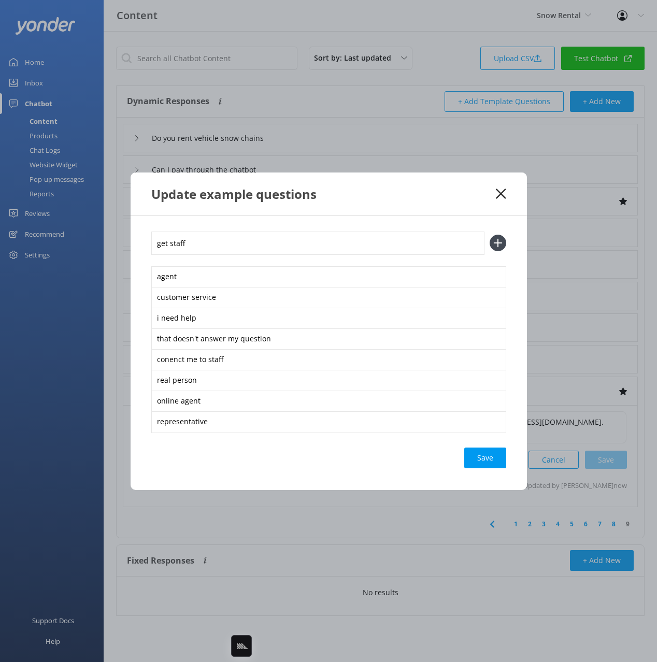
type input "get staff"
click at [490, 235] on button at bounding box center [498, 243] width 17 height 17
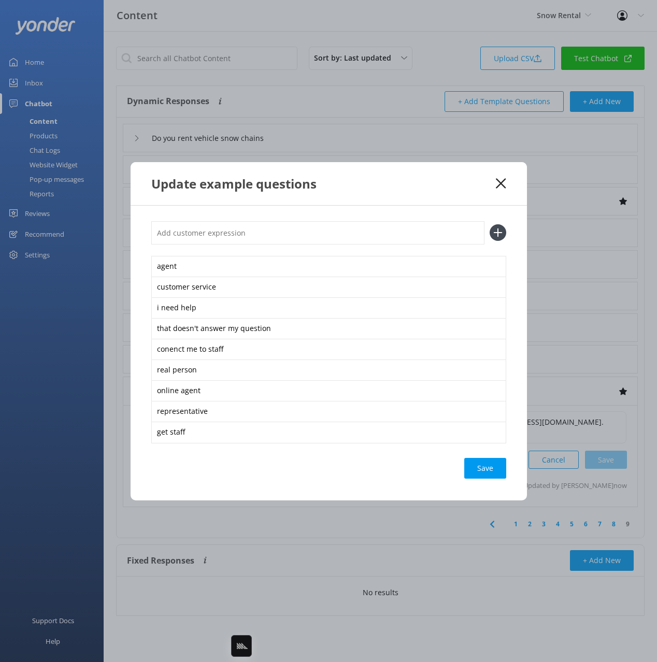
click at [470, 472] on div "Save" at bounding box center [485, 468] width 42 height 21
click at [410, 188] on div "Update example questions" at bounding box center [323, 183] width 345 height 17
click at [501, 180] on icon at bounding box center [501, 183] width 10 height 10
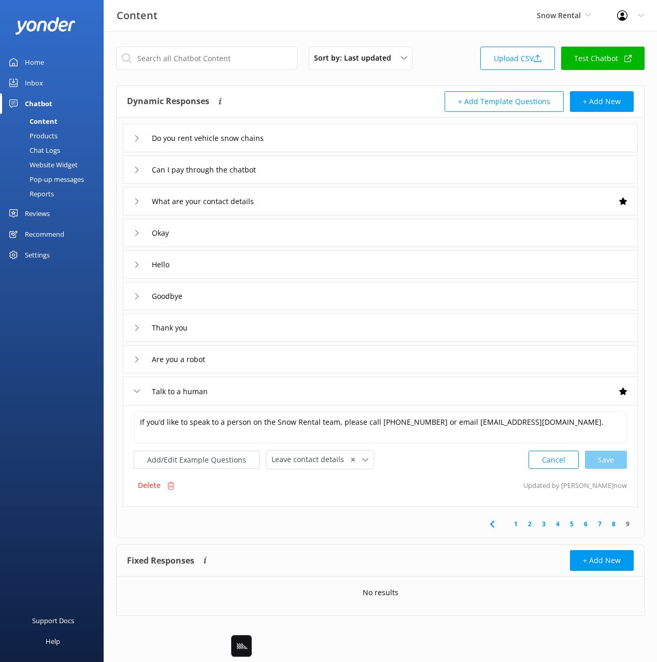
click at [419, 481] on div "Delete Updated by Yonder now" at bounding box center [380, 486] width 493 height 20
drag, startPoint x: 58, startPoint y: 343, endPoint x: 68, endPoint y: 168, distance: 175.5
click at [58, 341] on div "Support Docs Help" at bounding box center [52, 496] width 104 height 331
click at [55, 152] on div "Chat Logs" at bounding box center [33, 150] width 54 height 15
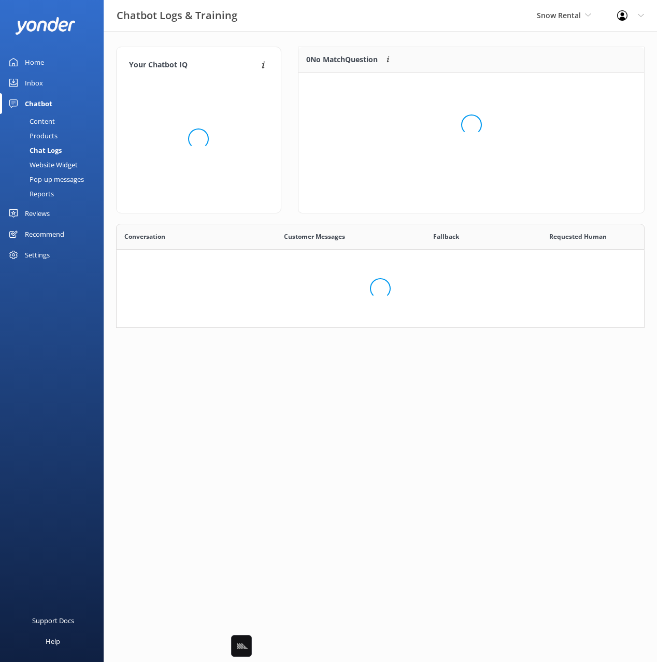
scroll to position [104, 529]
click at [56, 163] on div "Website Widget" at bounding box center [42, 165] width 72 height 15
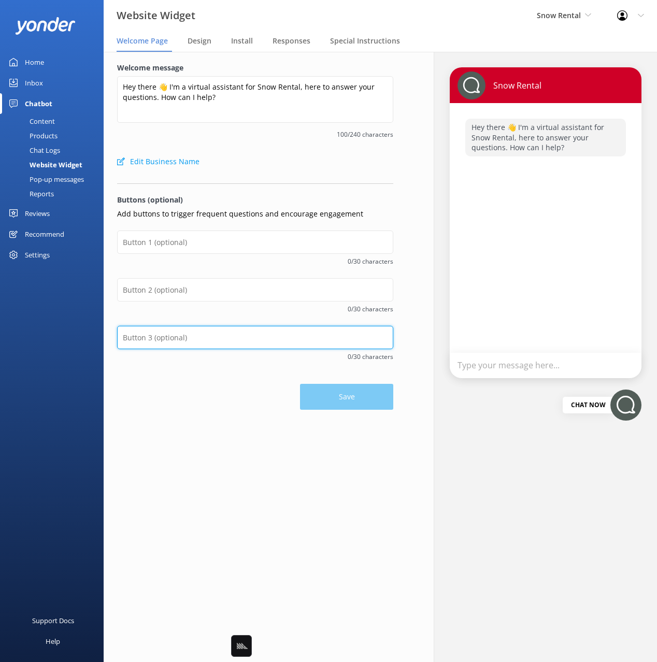
click at [139, 329] on input "text" at bounding box center [255, 337] width 276 height 23
type input "Opening Hours"
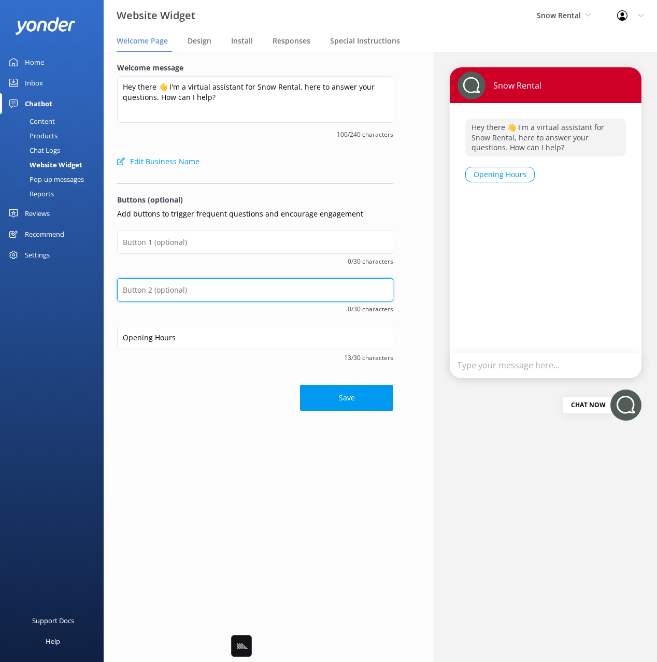
click at [154, 292] on input "text" at bounding box center [255, 289] width 276 height 23
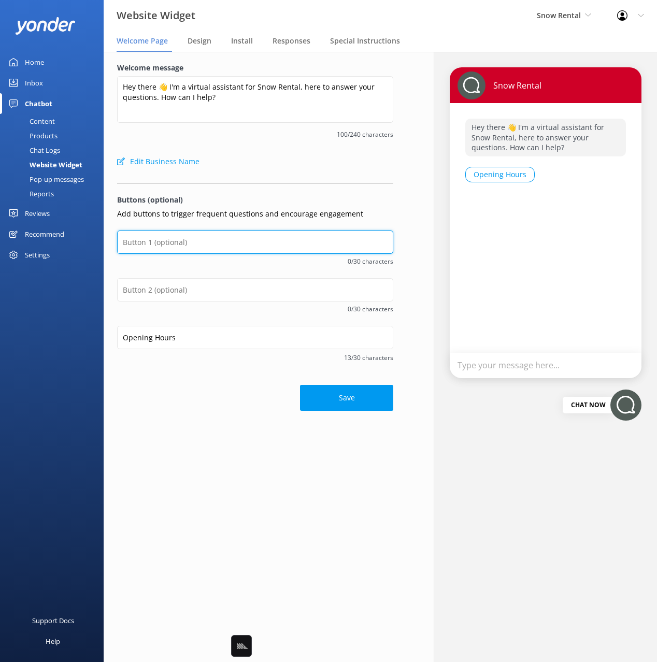
click at [151, 244] on input "text" at bounding box center [255, 242] width 276 height 23
click at [169, 245] on input "Rental Reservations" at bounding box center [255, 242] width 276 height 23
type input "Book Rentals"
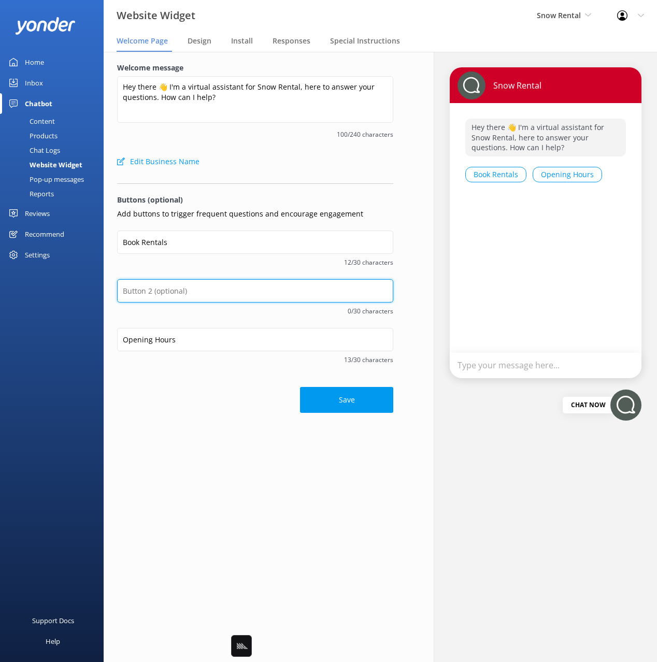
click at [194, 296] on input "text" at bounding box center [255, 290] width 276 height 23
type input "Rental Pricing"
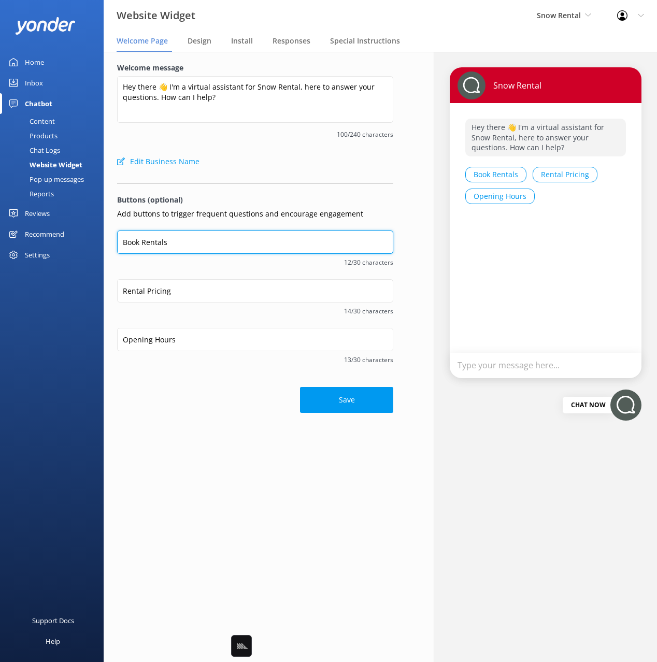
drag, startPoint x: 96, startPoint y: 242, endPoint x: 75, endPoint y: 242, distance: 21.8
click at [75, 242] on div "Website Widget Snow Rental Black Cat Cruises Banff Airporter International Anta…" at bounding box center [328, 357] width 657 height 610
type input "Rental Reservations"
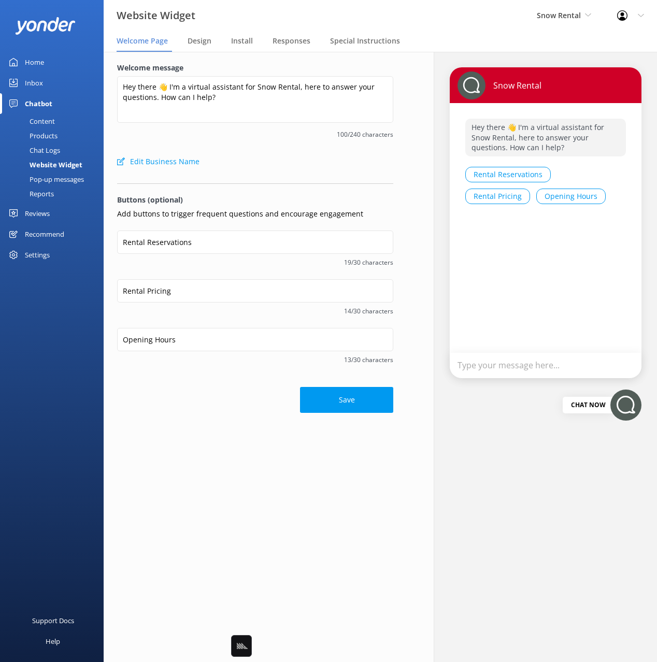
click at [179, 267] on span "19/30 characters" at bounding box center [255, 263] width 276 height 10
click at [220, 392] on div "Save" at bounding box center [255, 395] width 276 height 36
click at [219, 410] on div "Save" at bounding box center [255, 395] width 276 height 36
drag, startPoint x: 210, startPoint y: 401, endPoint x: 222, endPoint y: 433, distance: 34.3
click at [210, 401] on div "Save" at bounding box center [255, 395] width 276 height 36
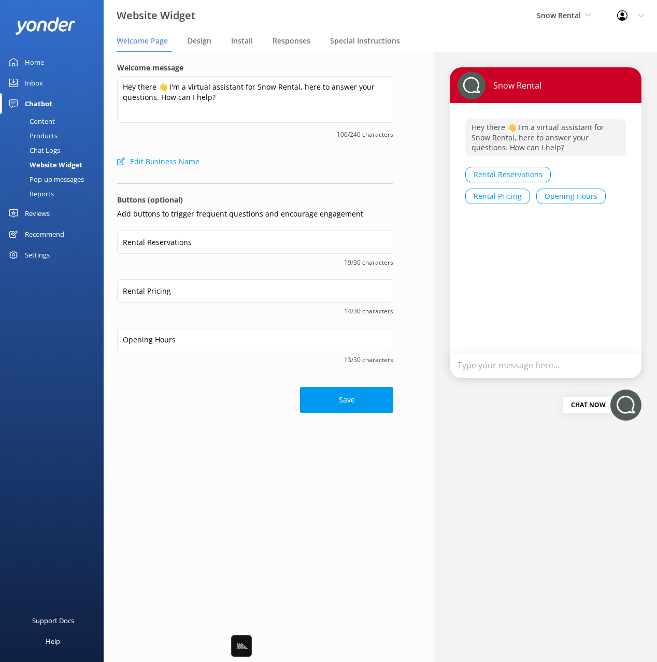
click at [230, 449] on div "Welcome message Hey there 👋 I'm a virtual assistant for Snow Rental, here to an…" at bounding box center [255, 357] width 330 height 610
click at [361, 410] on button "Save" at bounding box center [346, 400] width 93 height 26
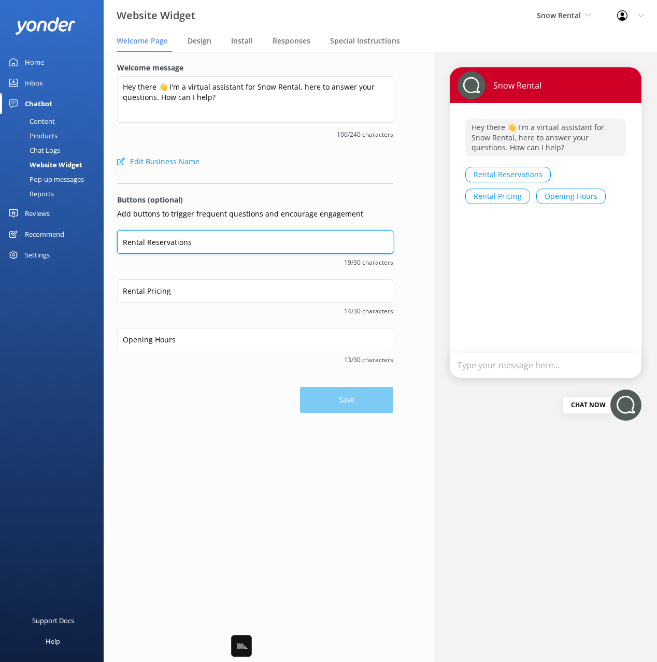
click at [124, 240] on input "Rental Reservations" at bounding box center [255, 242] width 276 height 23
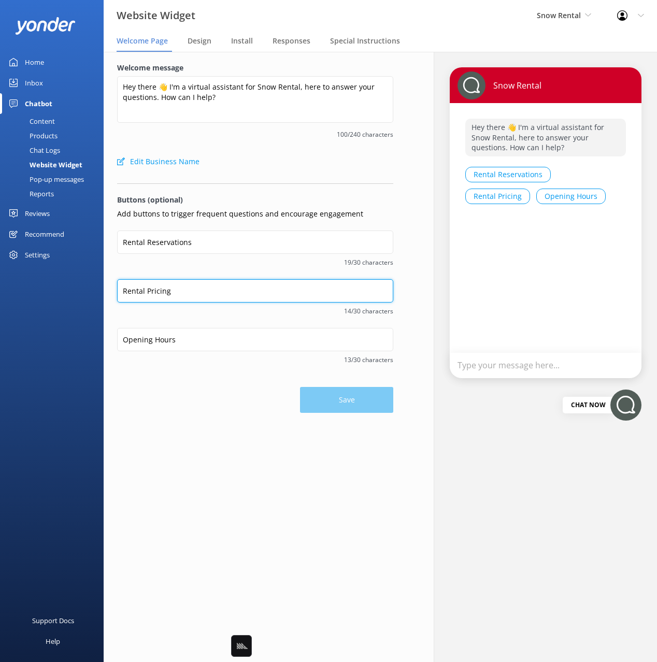
click at [249, 289] on input "Rental Pricing" at bounding box center [255, 290] width 276 height 23
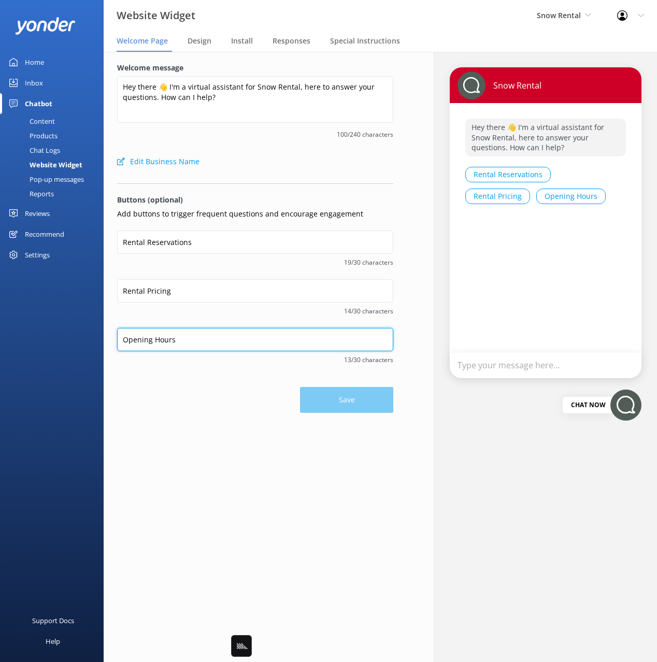
click at [263, 346] on input "Opening Hours" at bounding box center [255, 339] width 276 height 23
drag, startPoint x: 48, startPoint y: 121, endPoint x: 82, endPoint y: 119, distance: 34.3
click at [48, 121] on div "Content" at bounding box center [30, 121] width 49 height 15
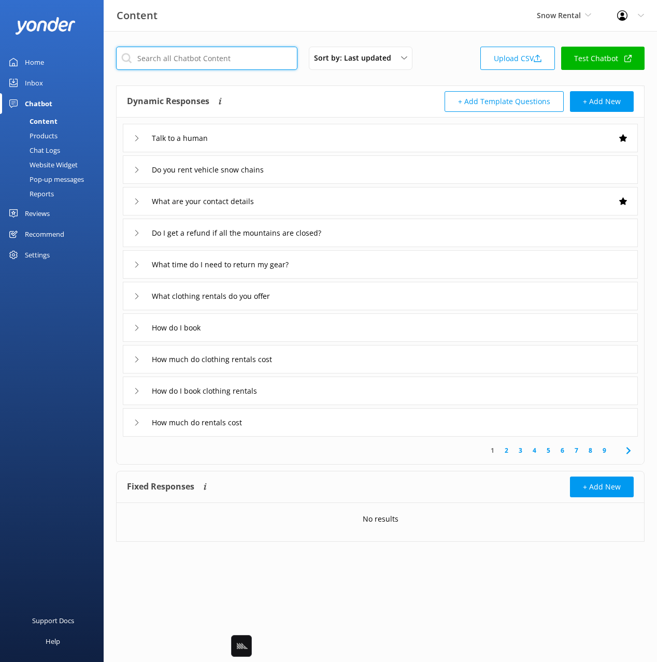
click at [190, 63] on input "text" at bounding box center [206, 58] width 181 height 23
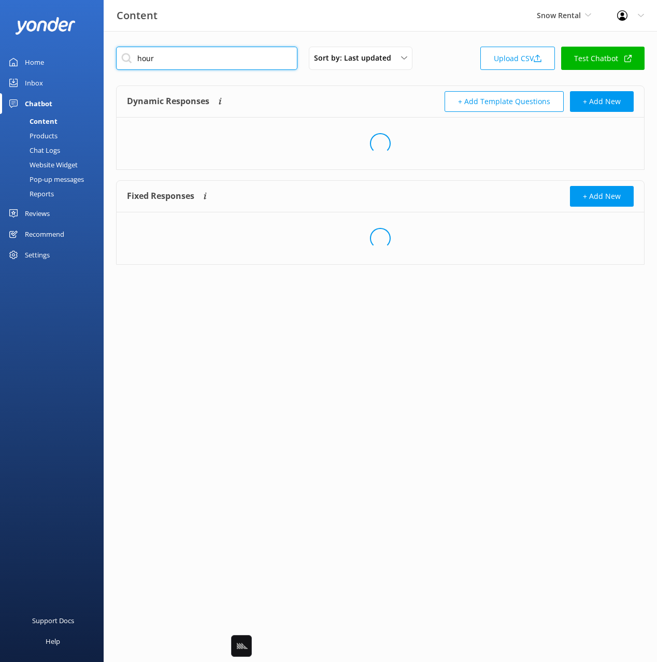
type input "hour"
click at [356, 94] on div "Dynamic Responses Dynamic responses rely on the Large Language Model to create …" at bounding box center [253, 101] width 253 height 21
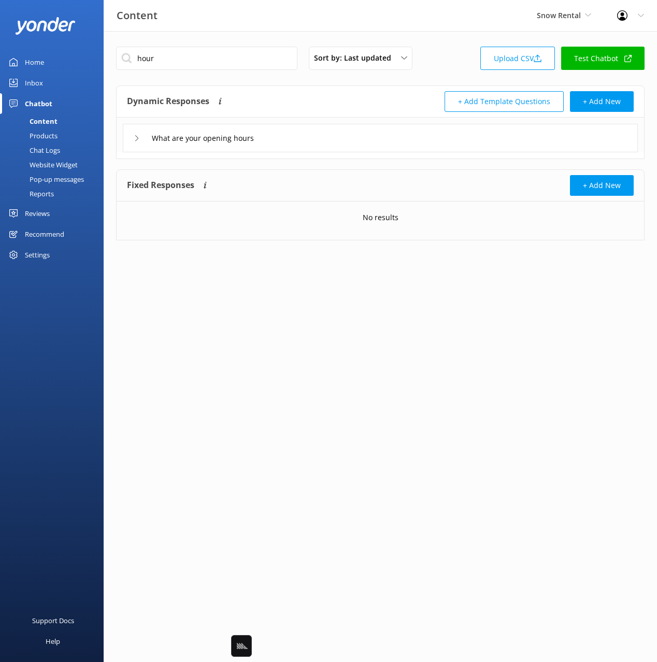
click at [221, 72] on div "hour Sort by: Last updated Title Last updated Upload CSV Test Chatbot" at bounding box center [380, 62] width 529 height 30
drag, startPoint x: 308, startPoint y: 145, endPoint x: 303, endPoint y: 148, distance: 6.3
click at [308, 145] on div "What are your opening hours" at bounding box center [380, 138] width 515 height 29
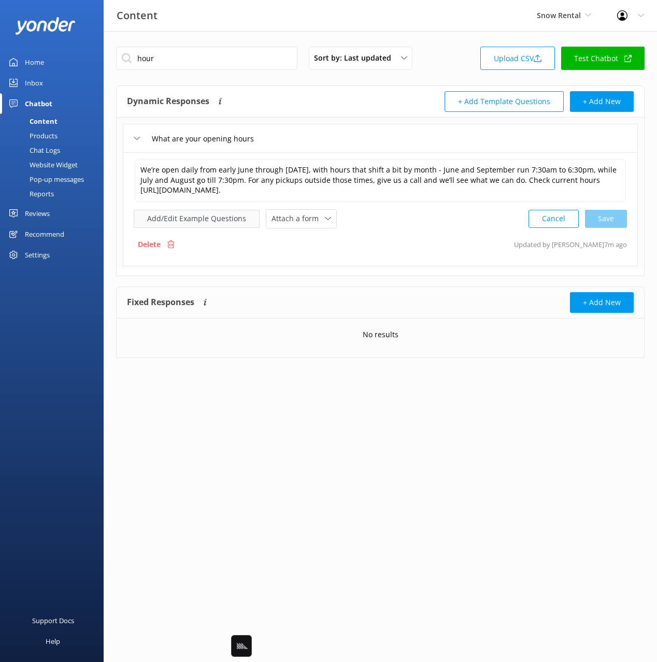
click at [192, 221] on button "Add/Edit Example Questions" at bounding box center [197, 219] width 126 height 18
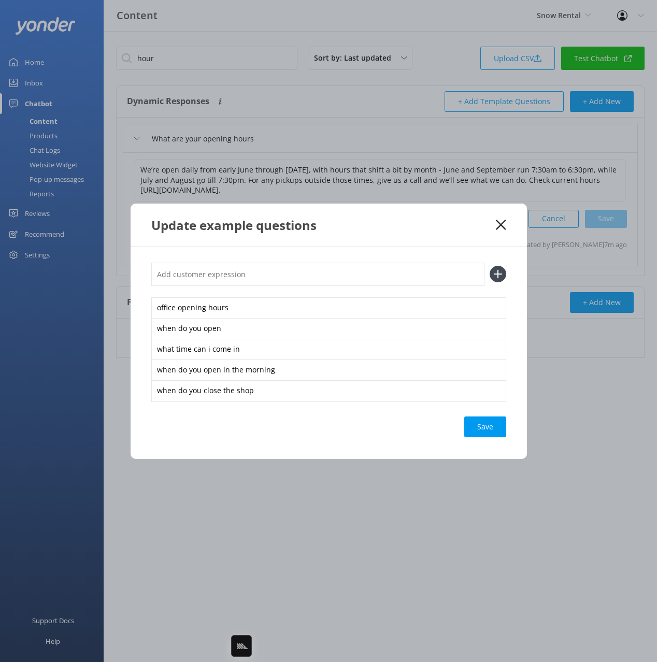
click at [345, 278] on input "text" at bounding box center [317, 274] width 333 height 23
paste input "Opening Hours"
type input "Opening Hours"
click at [490, 266] on button at bounding box center [498, 274] width 17 height 17
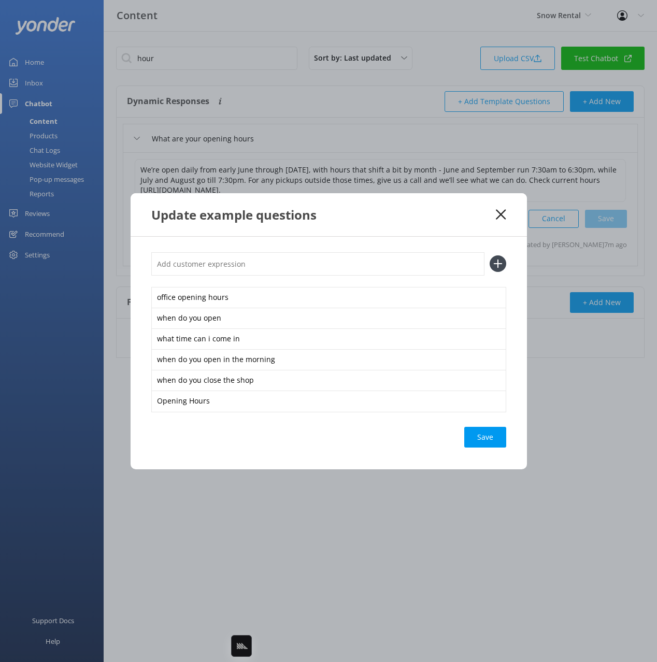
paste input "Opening Hours"
type input "Opening HoursOpening Hours"
click at [490, 255] on button at bounding box center [498, 263] width 17 height 17
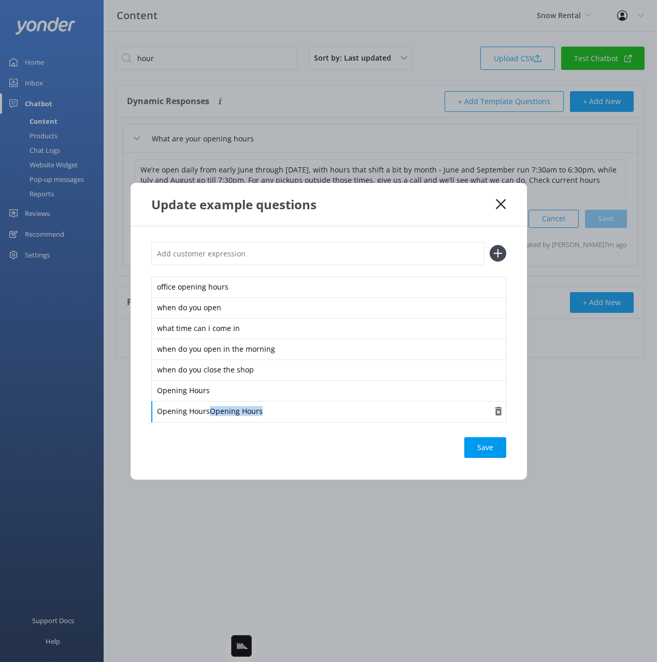
drag, startPoint x: 209, startPoint y: 408, endPoint x: 209, endPoint y: 418, distance: 9.3
click at [209, 418] on div "Opening HoursOpening Hours" at bounding box center [328, 412] width 355 height 22
click at [288, 248] on input "text" at bounding box center [317, 253] width 333 height 23
paste input "Opening Hours"
type input "Opening Hours"
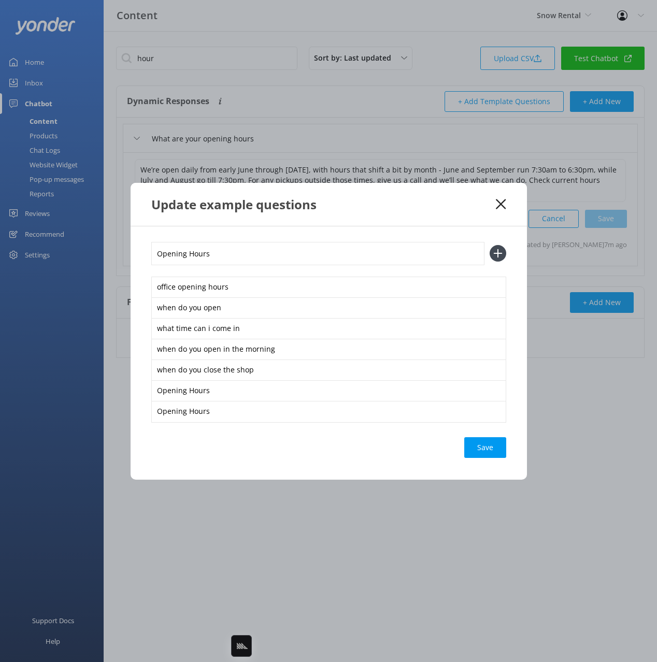
click at [490, 245] on button at bounding box center [498, 253] width 17 height 17
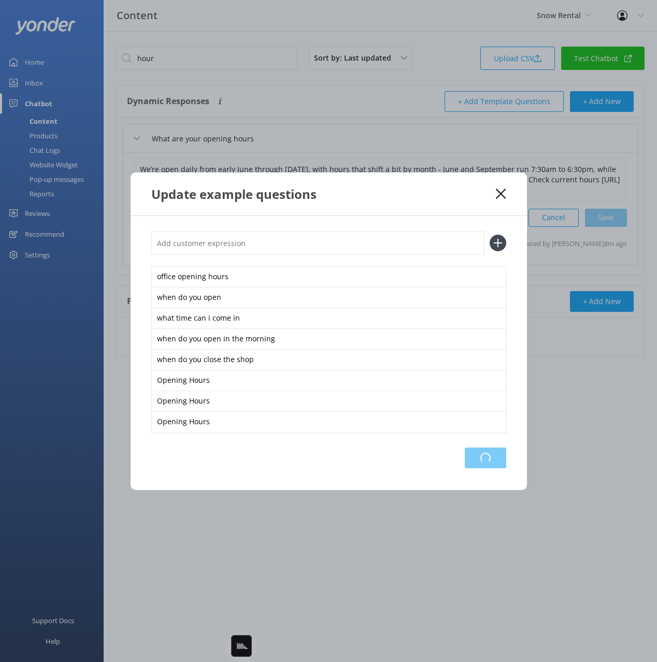
click at [491, 454] on div "Loading.." at bounding box center [485, 458] width 41 height 21
click at [474, 460] on div "Save" at bounding box center [485, 458] width 42 height 21
click at [501, 195] on icon at bounding box center [501, 194] width 10 height 10
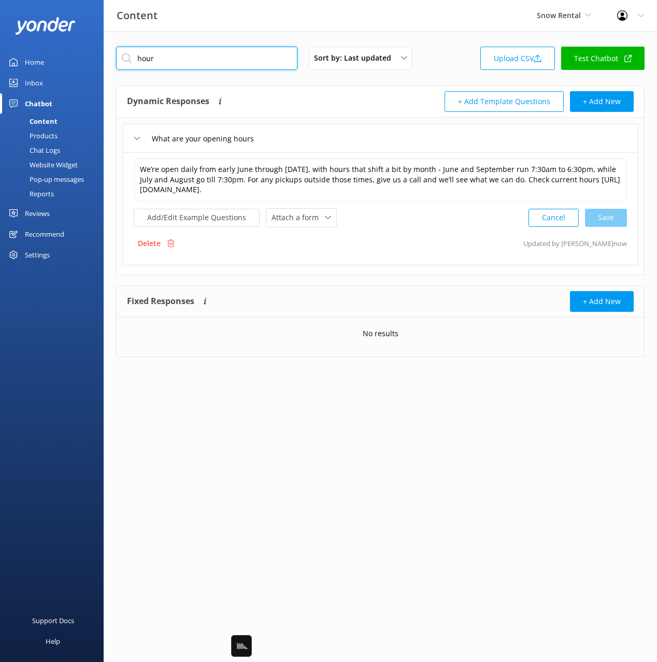
click at [229, 59] on input "hour" at bounding box center [206, 58] width 181 height 23
type input "o"
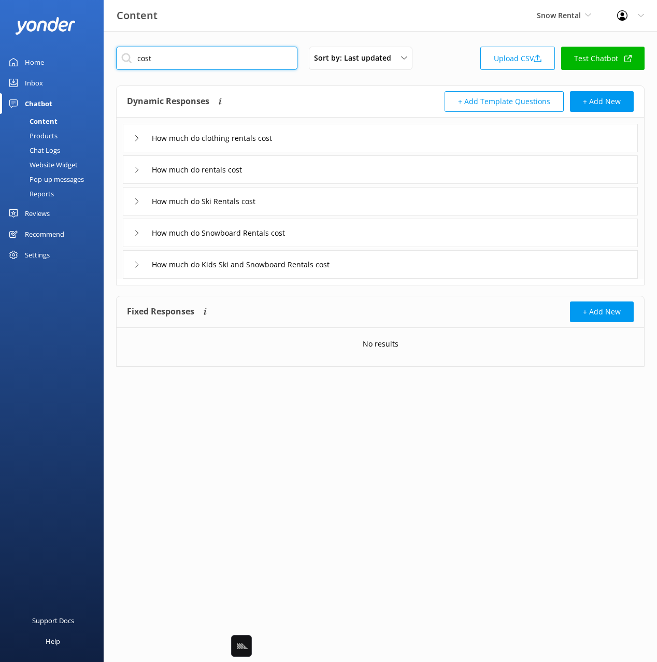
type input "cost"
click at [388, 94] on div "+ Add Template Questions + Add New" at bounding box center [506, 101] width 253 height 21
click at [321, 173] on div "How much do rentals cost" at bounding box center [380, 169] width 515 height 29
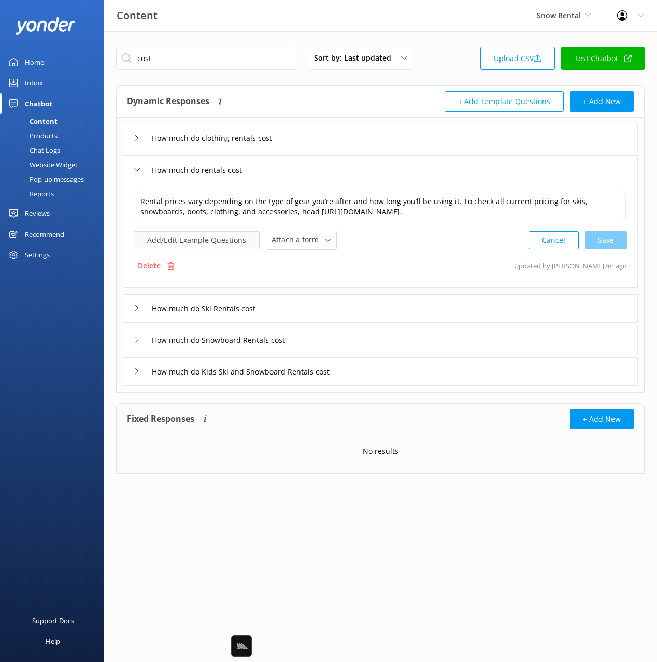
click at [221, 237] on button "Add/Edit Example Questions" at bounding box center [197, 240] width 126 height 18
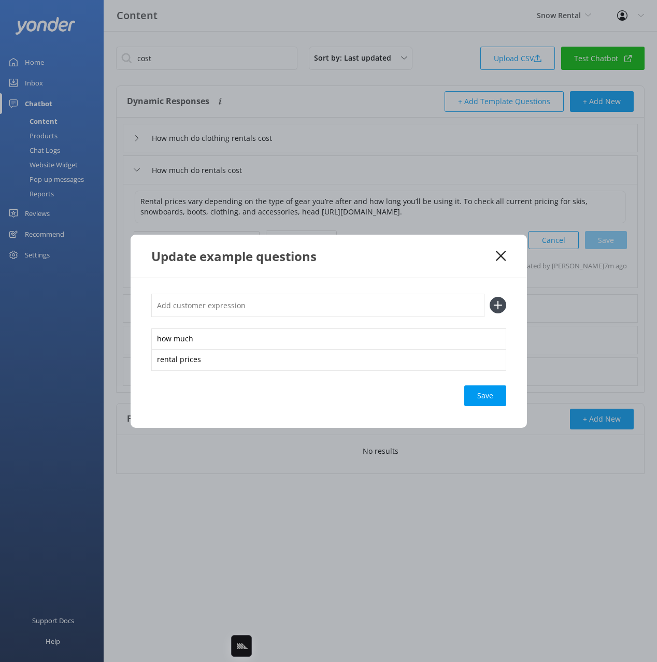
click at [323, 301] on input "text" at bounding box center [317, 305] width 333 height 23
paste input "Rental Pricing"
type input "Rental Pricing"
click at [490, 297] on button at bounding box center [498, 305] width 17 height 17
paste input "Rental Pricing"
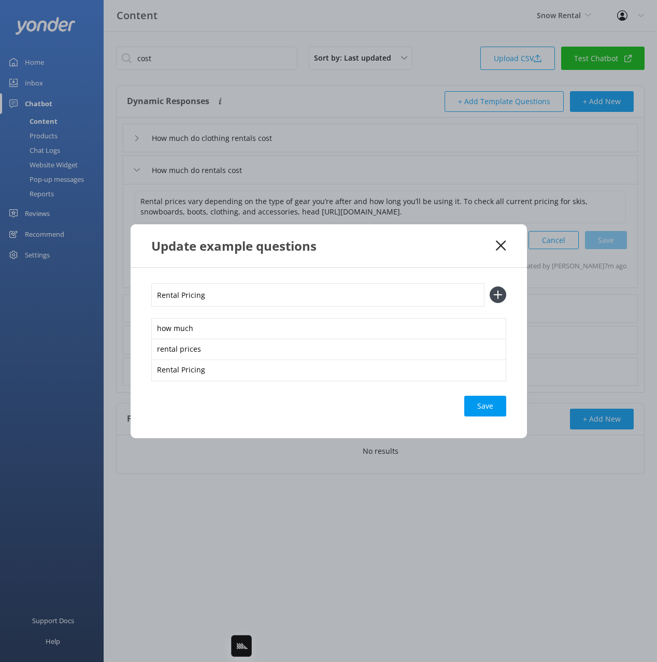
type input "Rental Pricing"
click at [490, 287] on button at bounding box center [498, 295] width 17 height 17
paste input "Rental Pricing"
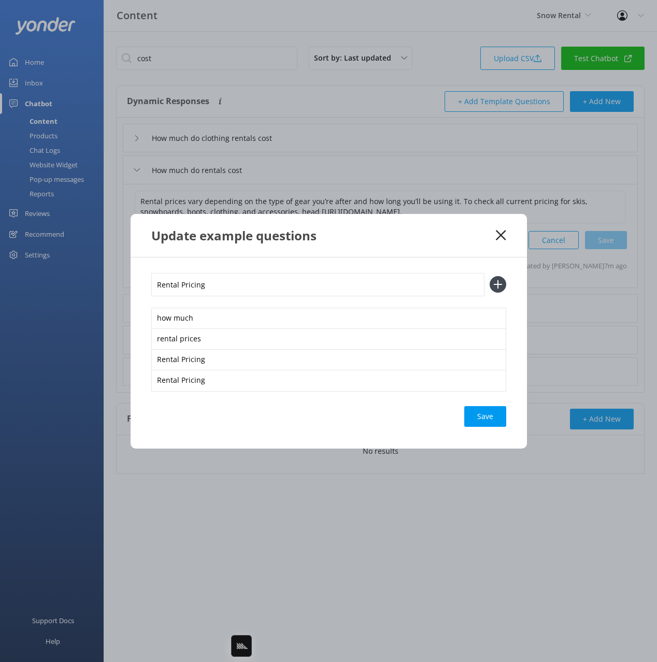
type input "Rental Pricing"
click at [490, 276] on button at bounding box center [498, 284] width 17 height 17
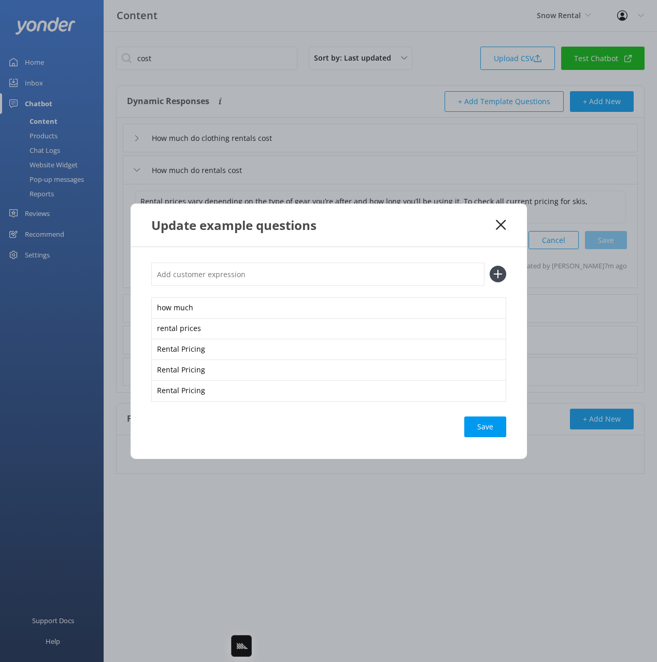
click at [485, 429] on div "Save" at bounding box center [485, 427] width 42 height 21
click at [507, 225] on div "Update example questions" at bounding box center [329, 225] width 396 height 43
click at [501, 226] on icon at bounding box center [501, 225] width 10 height 10
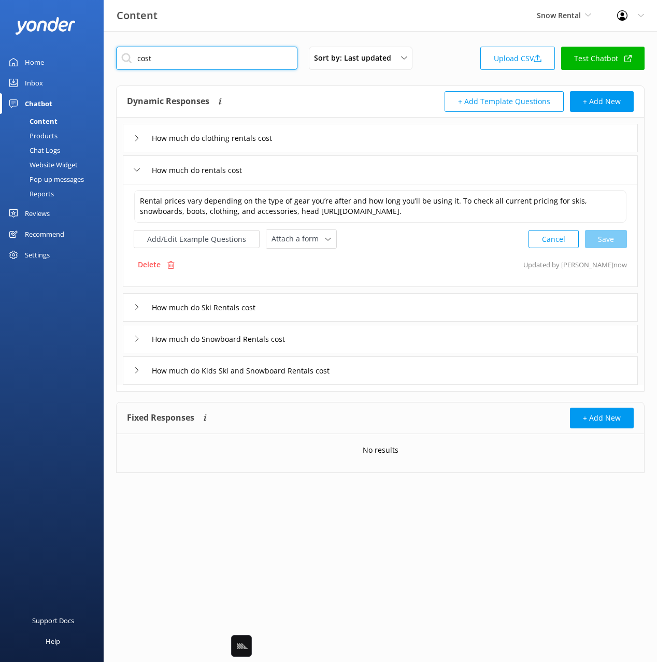
click at [243, 49] on input "cost" at bounding box center [206, 58] width 181 height 23
type input "book"
click at [347, 75] on div "book Sort by: Last updated Title Last updated Upload CSV Test Chatbot" at bounding box center [380, 62] width 529 height 30
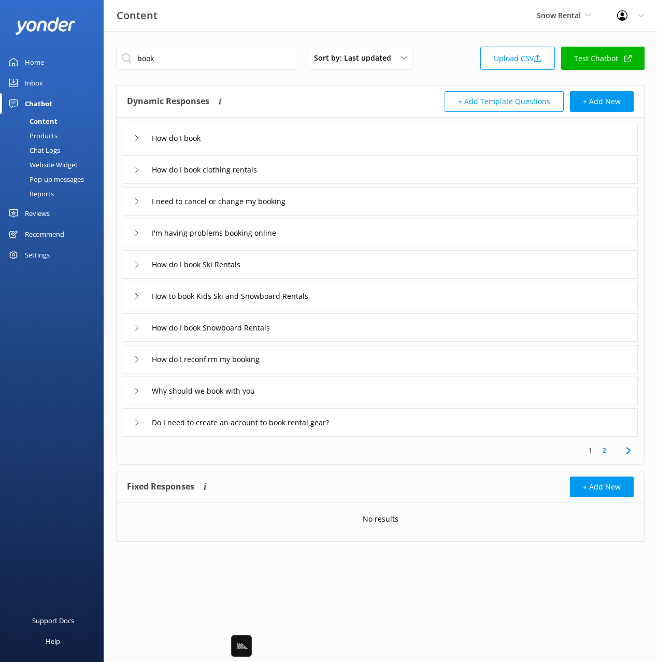
click at [306, 129] on div "How do I book" at bounding box center [380, 138] width 515 height 29
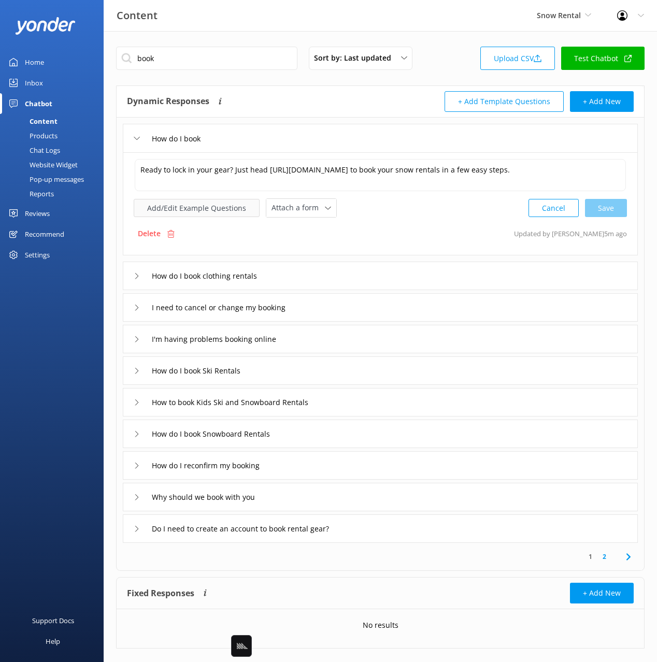
click at [207, 211] on button "Add/Edit Example Questions" at bounding box center [197, 208] width 126 height 18
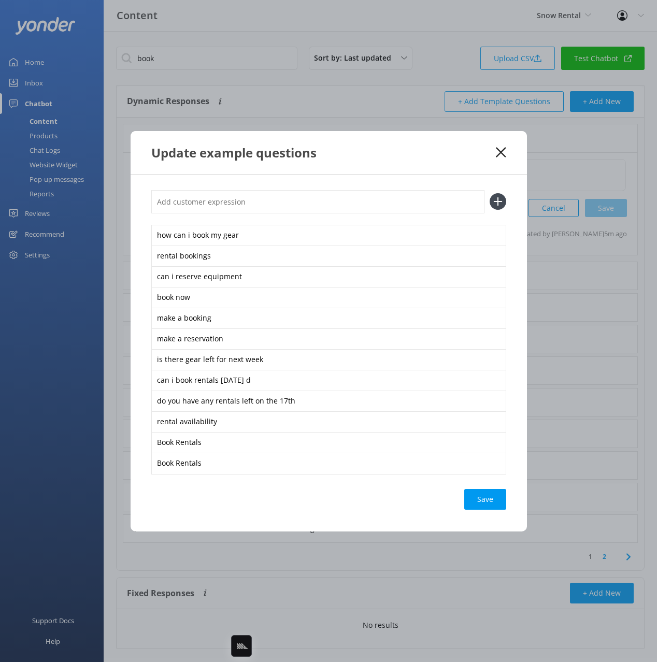
click at [268, 194] on input "text" at bounding box center [317, 201] width 333 height 23
paste input "Rental Reservations"
type input "Rental Reservations"
click at [490, 193] on button at bounding box center [498, 201] width 17 height 17
paste input "Rental Reservations"
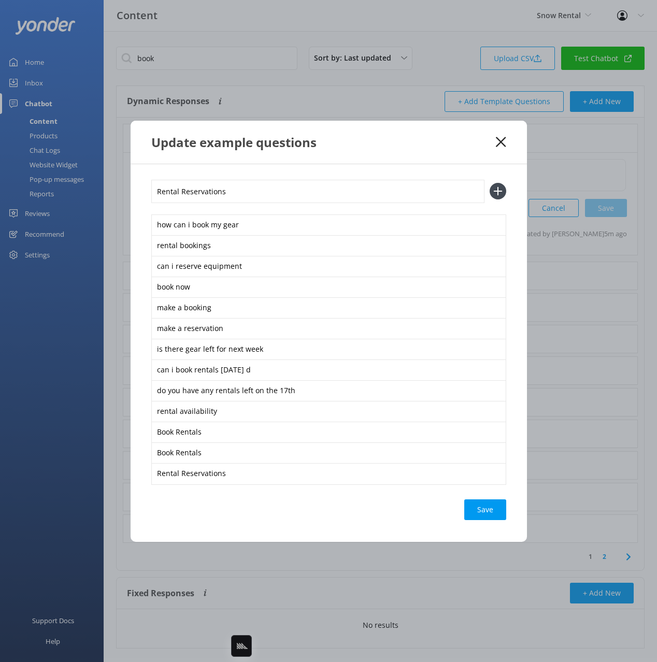
type input "Rental Reservations"
click at [490, 183] on button at bounding box center [498, 191] width 17 height 17
paste input "Rental Reservations"
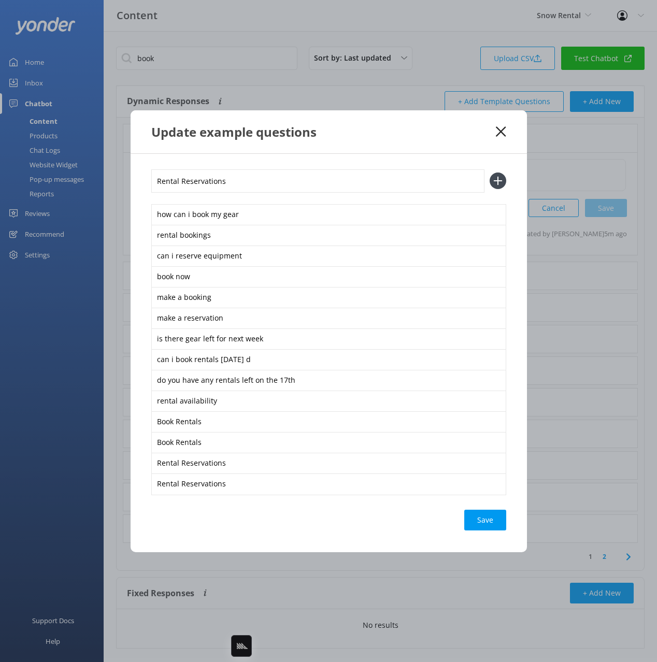
type input "Rental Reservations"
click at [490, 173] on button at bounding box center [498, 181] width 17 height 17
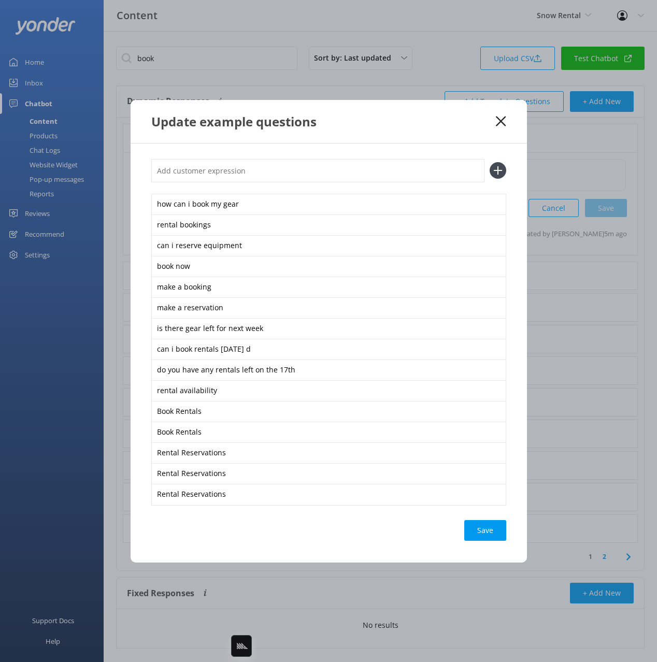
click at [476, 533] on div "Save" at bounding box center [485, 530] width 42 height 21
drag, startPoint x: 501, startPoint y: 121, endPoint x: 494, endPoint y: 124, distance: 7.0
click at [501, 121] on use at bounding box center [501, 121] width 10 height 10
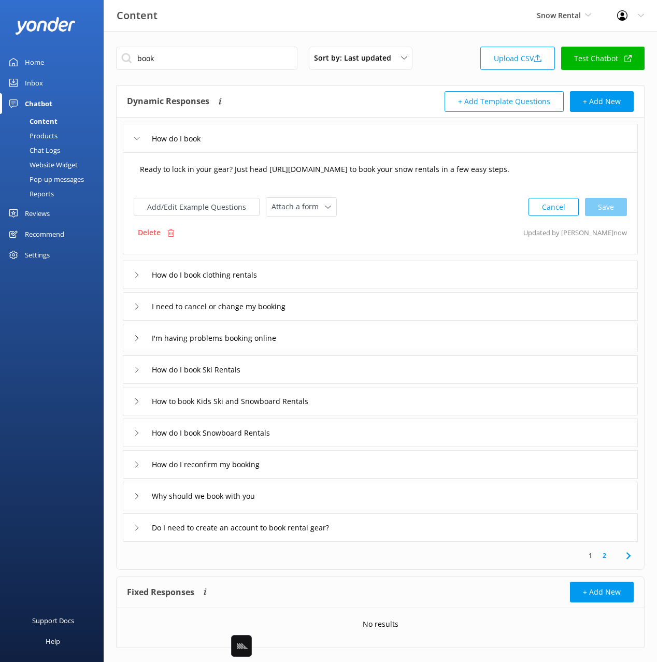
drag, startPoint x: 216, startPoint y: 180, endPoint x: 214, endPoint y: 172, distance: 8.5
click at [215, 179] on textarea "Ready to lock in your gear? Just head https://www.snowrental.co.nz/rental/booki…" at bounding box center [380, 175] width 492 height 32
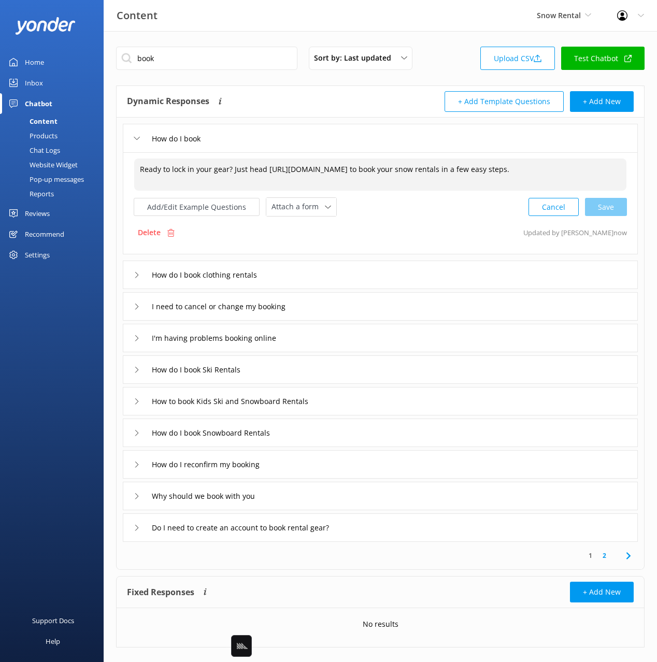
drag, startPoint x: 212, startPoint y: 169, endPoint x: 214, endPoint y: 175, distance: 6.3
click at [212, 169] on textarea "Ready to lock in your gear? Just head https://www.snowrental.co.nz/rental/booki…" at bounding box center [380, 175] width 492 height 32
drag, startPoint x: 329, startPoint y: 167, endPoint x: 334, endPoint y: 167, distance: 5.7
click at [329, 167] on textarea "Ready to lock in your rental gear? Just head https://www.snowrental.co.nz/renta…" at bounding box center [380, 175] width 492 height 32
drag, startPoint x: 571, startPoint y: 174, endPoint x: 609, endPoint y: 219, distance: 58.8
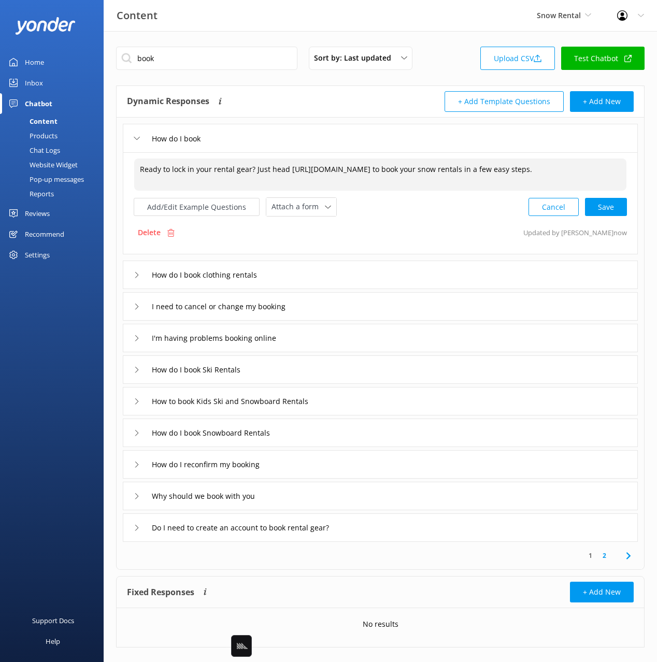
click at [571, 174] on textarea "Ready to lock in your rental gear? Just head https://www.snowrental.co.nz/renta…" at bounding box center [380, 175] width 492 height 32
click at [499, 170] on textarea "Ready to lock in your rental gear? Just head https://www.snowrental.co.nz/renta…" at bounding box center [380, 175] width 492 height 32
click at [471, 172] on textarea "Ready to lock in your rental gear? Just head https://www.snowrental.co.nz/renta…" at bounding box center [380, 175] width 492 height 32
click at [229, 170] on textarea "Ready to lock in your rental gear? Just head https://www.snowrental.co.nz/renta…" at bounding box center [380, 175] width 492 height 32
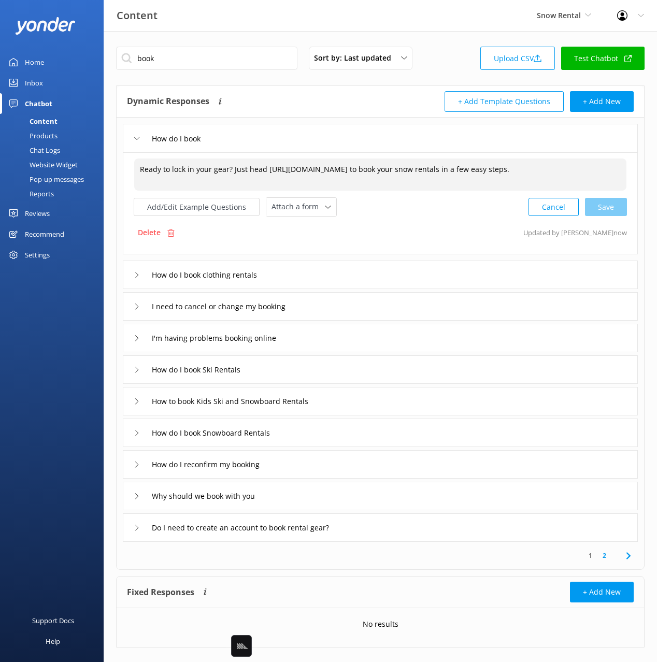
drag, startPoint x: 386, startPoint y: 160, endPoint x: 401, endPoint y: 168, distance: 17.0
click at [386, 160] on textarea "Ready to lock in your gear? Just head https://www.snowrental.co.nz/rental/booki…" at bounding box center [380, 175] width 492 height 32
drag, startPoint x: 422, startPoint y: 173, endPoint x: 454, endPoint y: 175, distance: 31.7
click at [424, 173] on textarea "Ready to lock in your gear? Just head https://www.snowrental.co.nz/rental/booki…" at bounding box center [380, 175] width 492 height 32
click at [508, 177] on textarea "Ready to lock in your gear? Just head https://www.snowrental.co.nz/rental/booki…" at bounding box center [380, 175] width 492 height 32
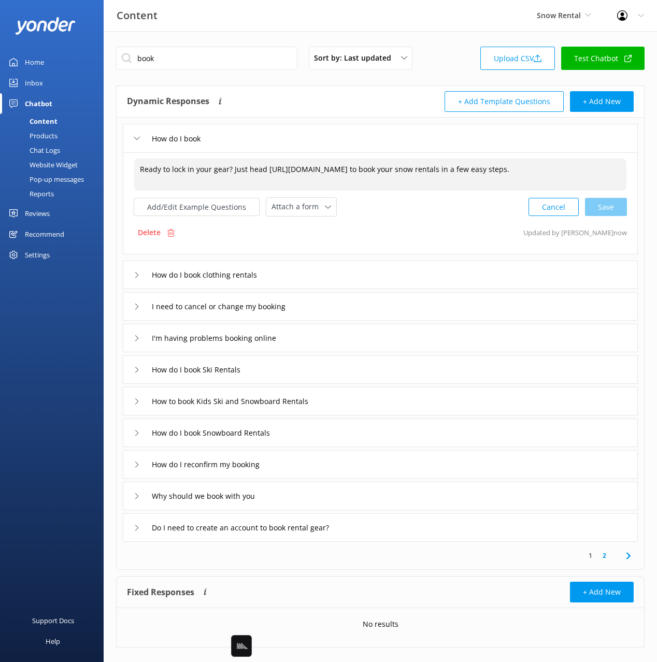
click at [559, 174] on textarea "Ready to lock in your gear? Just head https://www.snowrental.co.nz/rental/booki…" at bounding box center [380, 175] width 492 height 32
click at [618, 173] on textarea "Ready to lock in your gear? Just head https://www.snowrental.co.nz/rental/booki…" at bounding box center [380, 175] width 492 height 32
click at [512, 176] on textarea "Ready to lock in your gear? Just head https://www.snowrental.co.nz/rental/booki…" at bounding box center [380, 175] width 492 height 32
drag, startPoint x: 615, startPoint y: 172, endPoint x: 594, endPoint y: 173, distance: 20.2
click at [614, 172] on textarea "Ready to lock in your gear? Just head https://www.snowrental.co.nz/rental/booki…" at bounding box center [380, 175] width 492 height 32
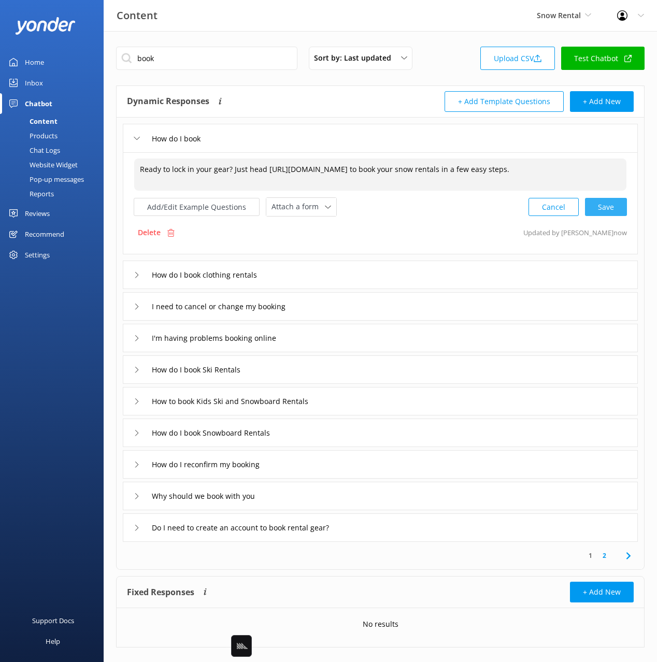
click at [597, 201] on div "Cancel Save" at bounding box center [578, 206] width 98 height 19
type textarea "Ready to lock in your gear? Just head https://www.snowrental.co.nz/rental/booki…"
drag, startPoint x: 430, startPoint y: 74, endPoint x: 424, endPoint y: 74, distance: 6.2
click at [429, 74] on div "book Sort by: Last updated Title Last updated Upload CSV Test Chatbot" at bounding box center [380, 62] width 529 height 30
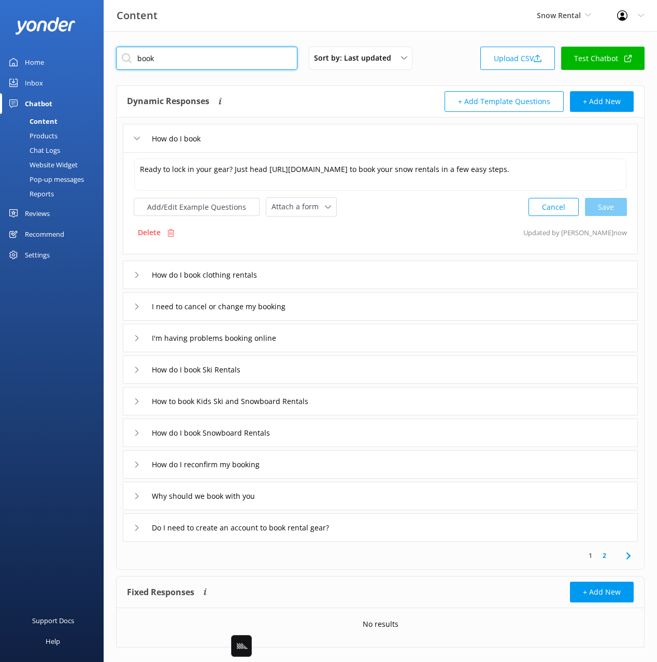
click at [259, 60] on input "book" at bounding box center [206, 58] width 181 height 23
drag, startPoint x: 448, startPoint y: 70, endPoint x: 524, endPoint y: 73, distance: 75.7
click at [452, 70] on div "Sort by: Last updated Title Last updated Upload CSV Test Chatbot" at bounding box center [380, 62] width 529 height 30
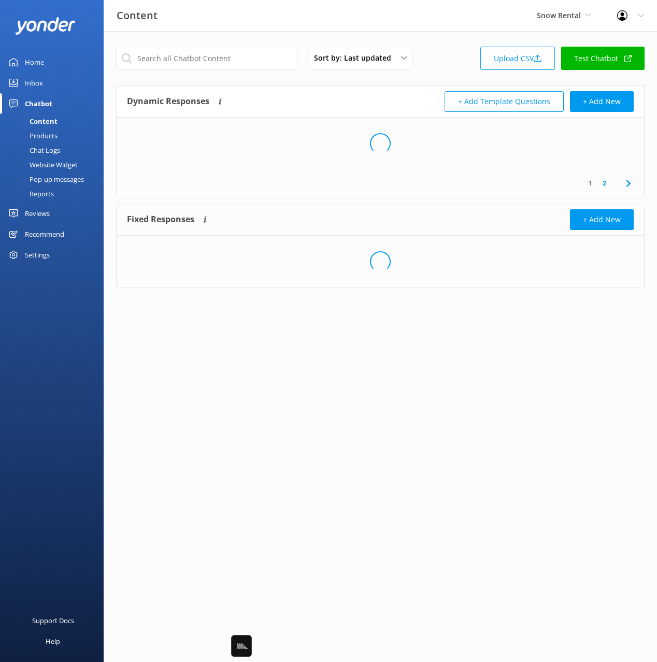
click at [584, 59] on link "Test Chatbot" at bounding box center [602, 58] width 83 height 23
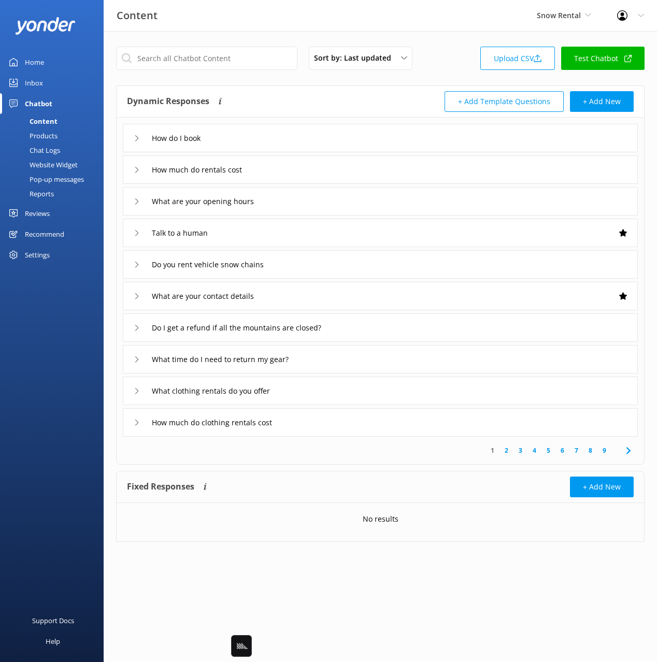
drag, startPoint x: 445, startPoint y: 74, endPoint x: 363, endPoint y: 34, distance: 90.9
click at [445, 74] on div "Sort by: Last updated Title Last updated Upload CSV Test Chatbot" at bounding box center [380, 62] width 529 height 30
click at [361, 33] on div "Sort by: Last updated Title Last updated Upload CSV Test Chatbot Dynamic Respon…" at bounding box center [380, 302] width 553 height 542
click at [429, 27] on div "Content Snow Rental Black Cat Cruises Banff Airporter International Antarctic C…" at bounding box center [328, 15] width 657 height 31
click at [449, 60] on div "Sort by: Last updated Title Last updated Upload CSV Test Chatbot" at bounding box center [380, 62] width 529 height 30
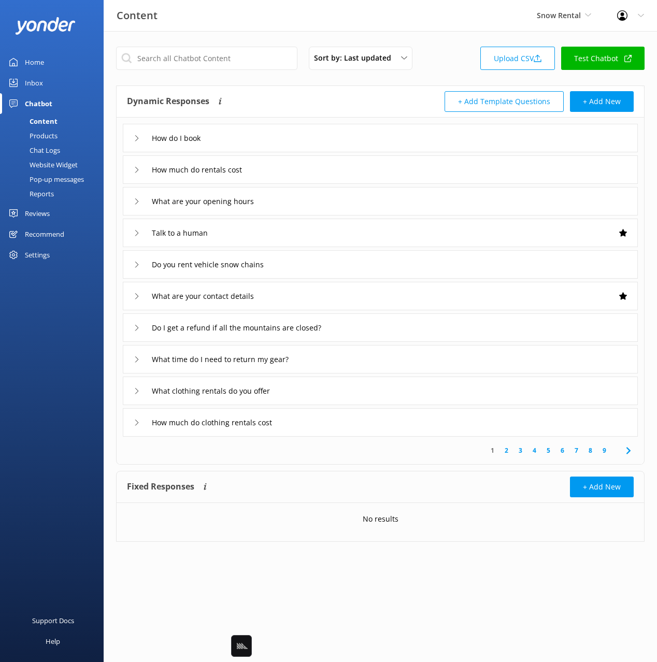
drag, startPoint x: 430, startPoint y: 25, endPoint x: 403, endPoint y: 23, distance: 27.1
click at [430, 25] on div "Content Snow Rental Black Cat Cruises Banff Airporter International Antarctic C…" at bounding box center [328, 15] width 657 height 31
drag, startPoint x: 403, startPoint y: 23, endPoint x: 405, endPoint y: 30, distance: 7.5
click at [403, 23] on div "Content Snow Rental Black Cat Cruises Banff Airporter International Antarctic C…" at bounding box center [328, 15] width 657 height 31
click at [446, 39] on div "Sort by: Last updated Title Last updated Upload CSV Test Chatbot Dynamic Respon…" at bounding box center [380, 302] width 553 height 542
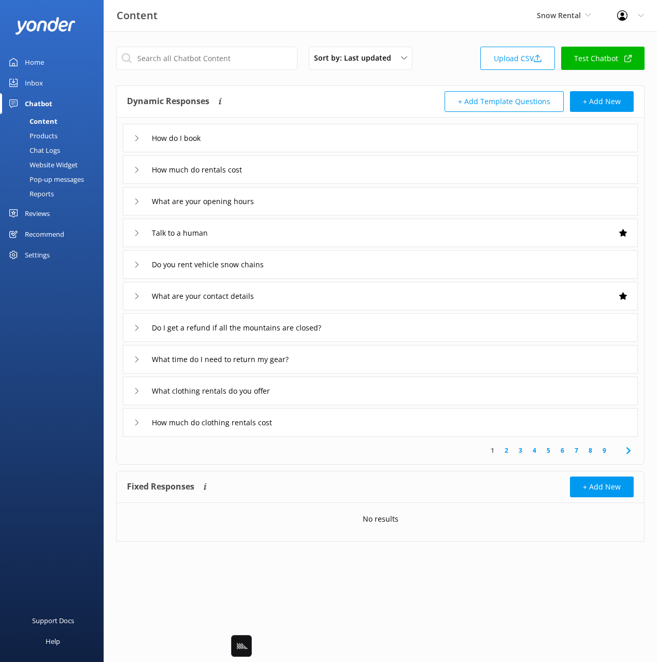
drag, startPoint x: 61, startPoint y: 276, endPoint x: 48, endPoint y: 254, distance: 25.3
click at [59, 273] on div "Home Inbox Chatbot Content Products Chat Logs Website Widget Pop-up messages Re…" at bounding box center [52, 165] width 104 height 331
click at [48, 253] on div "Settings" at bounding box center [37, 255] width 25 height 21
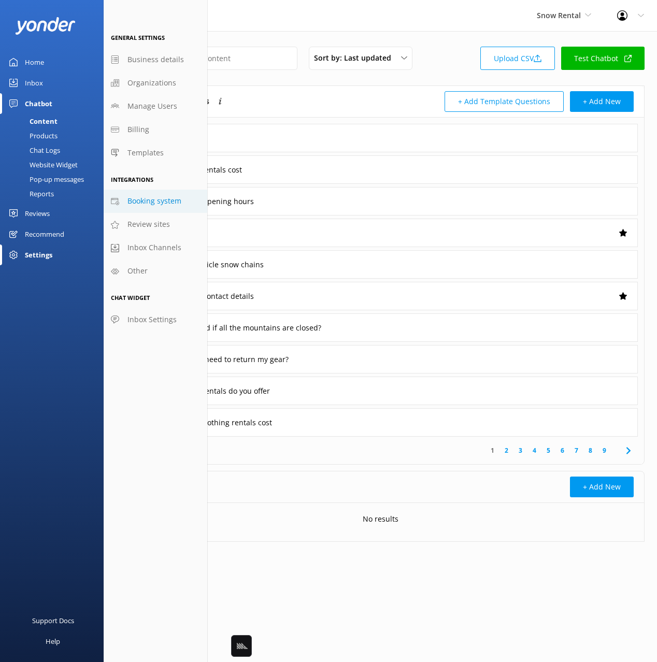
click at [161, 199] on span "Booking system" at bounding box center [154, 200] width 54 height 11
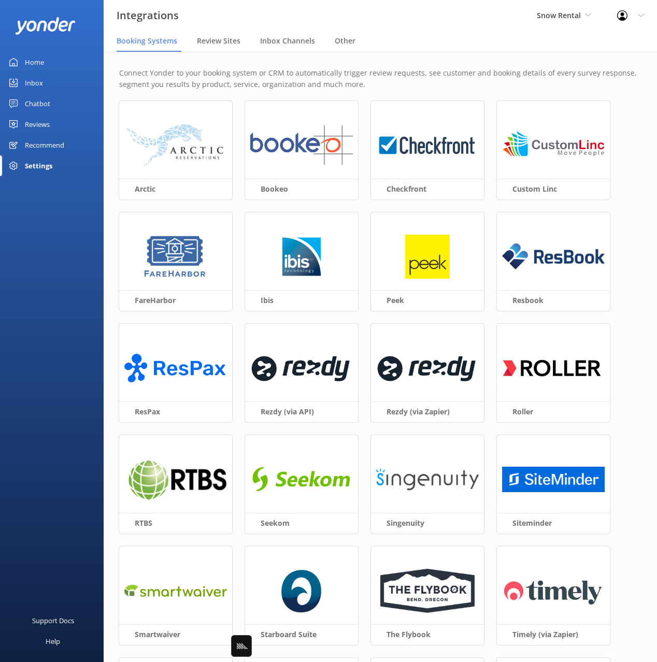
click at [52, 169] on div "Settings" at bounding box center [52, 165] width 104 height 21
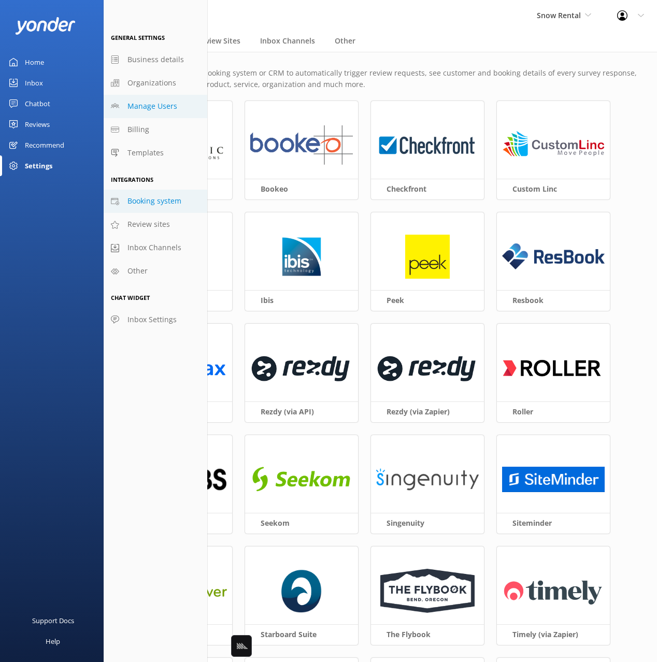
click at [153, 102] on span "Manage Users" at bounding box center [152, 106] width 50 height 11
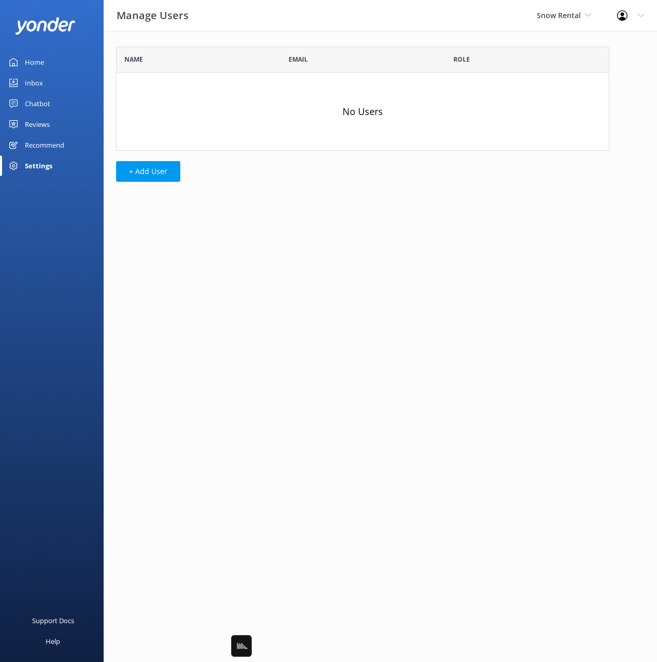
scroll to position [104, 493]
click at [137, 172] on button "+ Add User" at bounding box center [148, 171] width 64 height 21
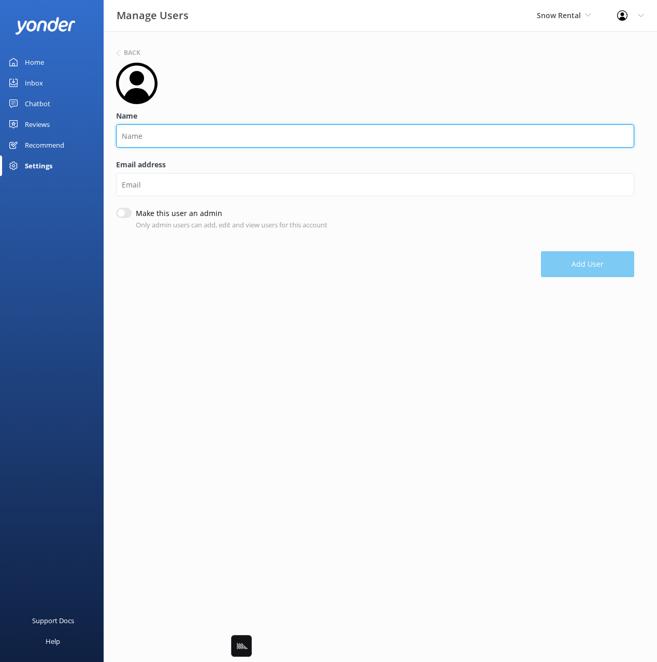
click at [158, 126] on input "Name" at bounding box center [375, 135] width 518 height 23
type input "Stefan"
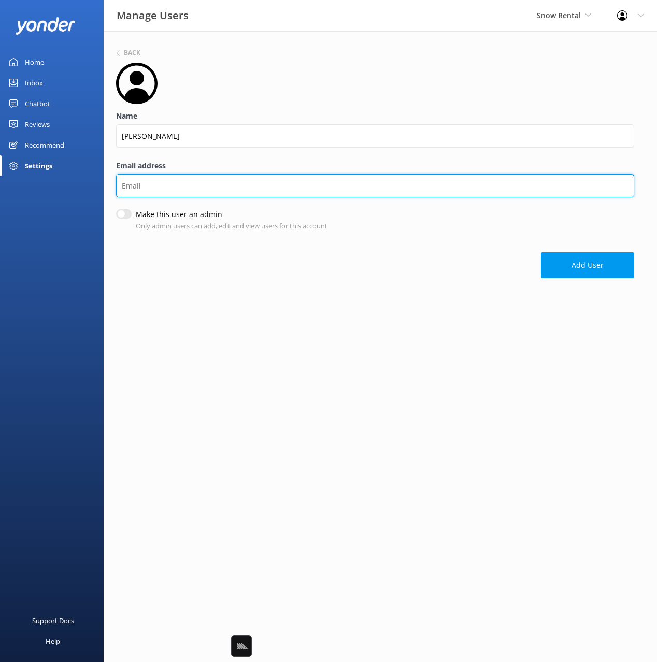
paste input "stefan@adventuregroup.co.nz"
type input "stefan@adventuregroup.co.nz"
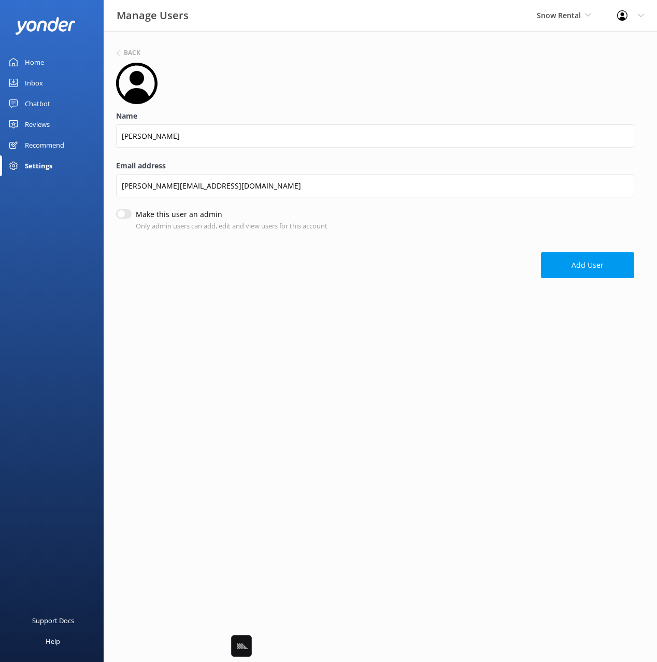
drag, startPoint x: 124, startPoint y: 216, endPoint x: 171, endPoint y: 216, distance: 47.2
click at [124, 216] on input "Make this user an admin" at bounding box center [124, 214] width 16 height 10
checkbox input "true"
drag, startPoint x: 612, startPoint y: 265, endPoint x: 593, endPoint y: 260, distance: 19.5
click at [612, 265] on button "Add User" at bounding box center [587, 266] width 93 height 26
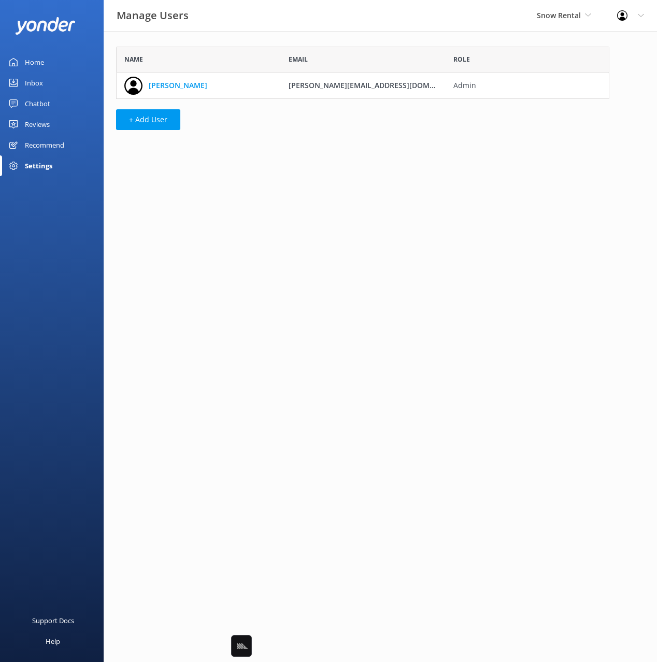
scroll to position [52, 493]
click at [43, 62] on div "Home" at bounding box center [34, 62] width 19 height 21
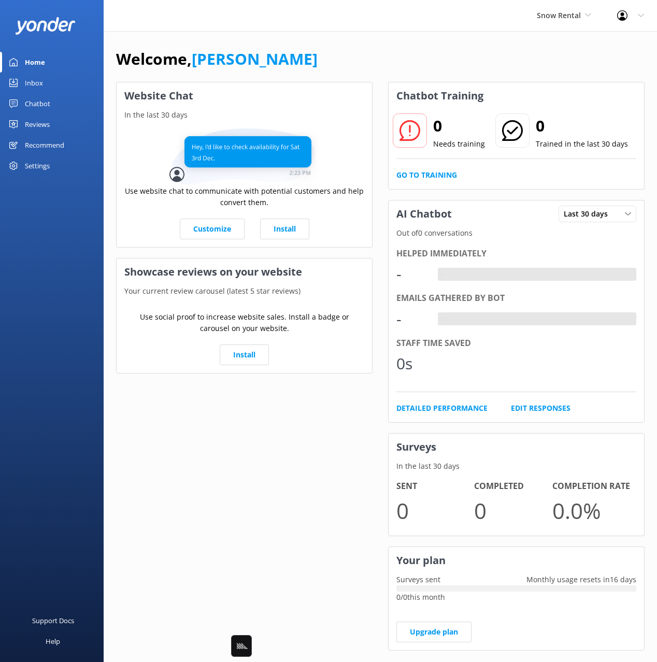
drag, startPoint x: 259, startPoint y: 50, endPoint x: 200, endPoint y: 13, distance: 70.0
click at [259, 50] on div "Welcome, Mikayla" at bounding box center [380, 64] width 529 height 35
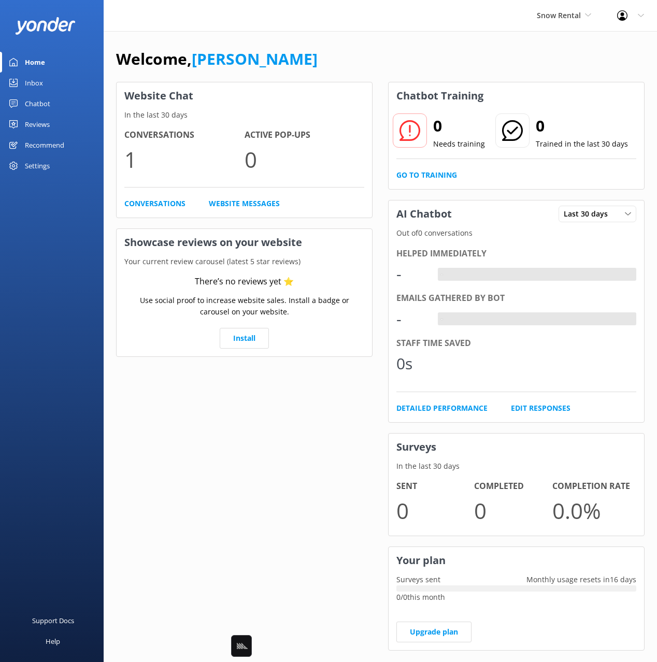
drag, startPoint x: 521, startPoint y: 53, endPoint x: 63, endPoint y: 106, distance: 461.1
click at [515, 53] on div "Welcome, Mikayla" at bounding box center [380, 64] width 529 height 35
drag, startPoint x: 52, startPoint y: 107, endPoint x: 100, endPoint y: 102, distance: 48.5
click at [51, 107] on link "Chatbot" at bounding box center [52, 103] width 104 height 21
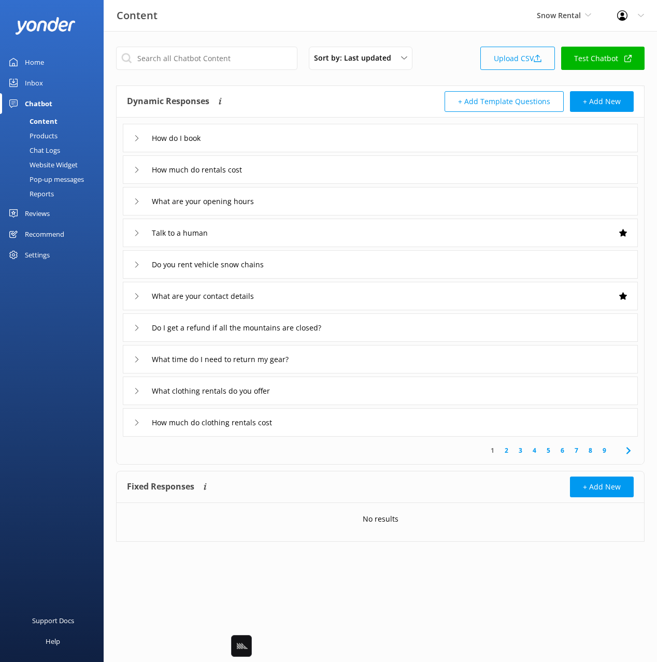
drag, startPoint x: 442, startPoint y: 45, endPoint x: 549, endPoint y: 54, distance: 107.2
click at [449, 45] on div "Sort by: Last updated Title Last updated Upload CSV Test Chatbot Dynamic Respon…" at bounding box center [380, 302] width 553 height 542
click at [579, 59] on link "Test Chatbot" at bounding box center [602, 58] width 83 height 23
drag, startPoint x: 206, startPoint y: 30, endPoint x: 191, endPoint y: 32, distance: 15.2
click at [206, 30] on div "Content Snow Rental Black Cat Cruises Banff Airporter International Antarctic C…" at bounding box center [328, 15] width 657 height 31
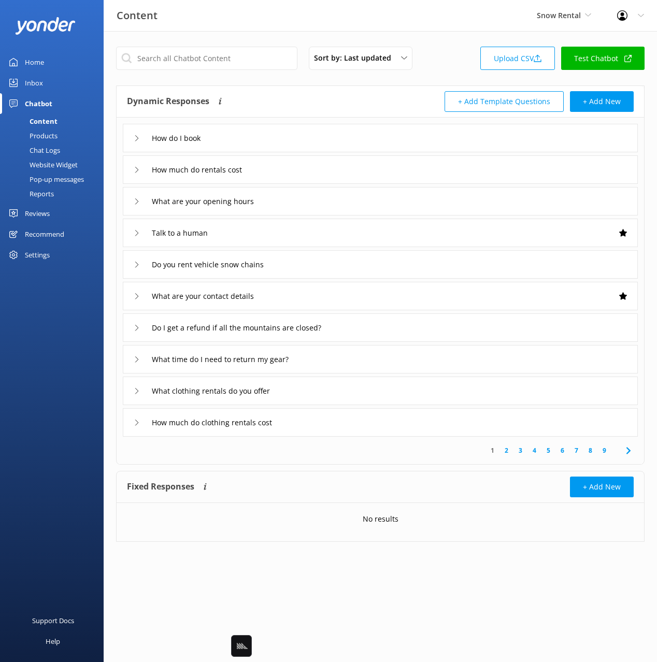
drag, startPoint x: 44, startPoint y: 59, endPoint x: 76, endPoint y: 53, distance: 33.1
click at [44, 59] on div "Home" at bounding box center [34, 62] width 19 height 21
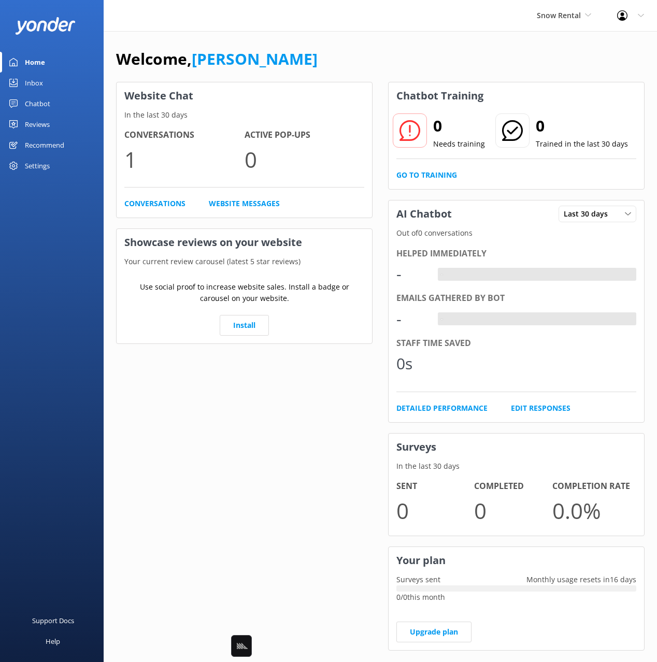
click at [376, 19] on div "Snow Rental Black Cat Cruises Banff Airporter International Antarctic Centre Yo…" at bounding box center [328, 15] width 657 height 31
drag, startPoint x: 501, startPoint y: 62, endPoint x: 404, endPoint y: 46, distance: 98.7
click at [501, 62] on div "Welcome, Mikayla" at bounding box center [380, 64] width 529 height 35
